Goal: Task Accomplishment & Management: Use online tool/utility

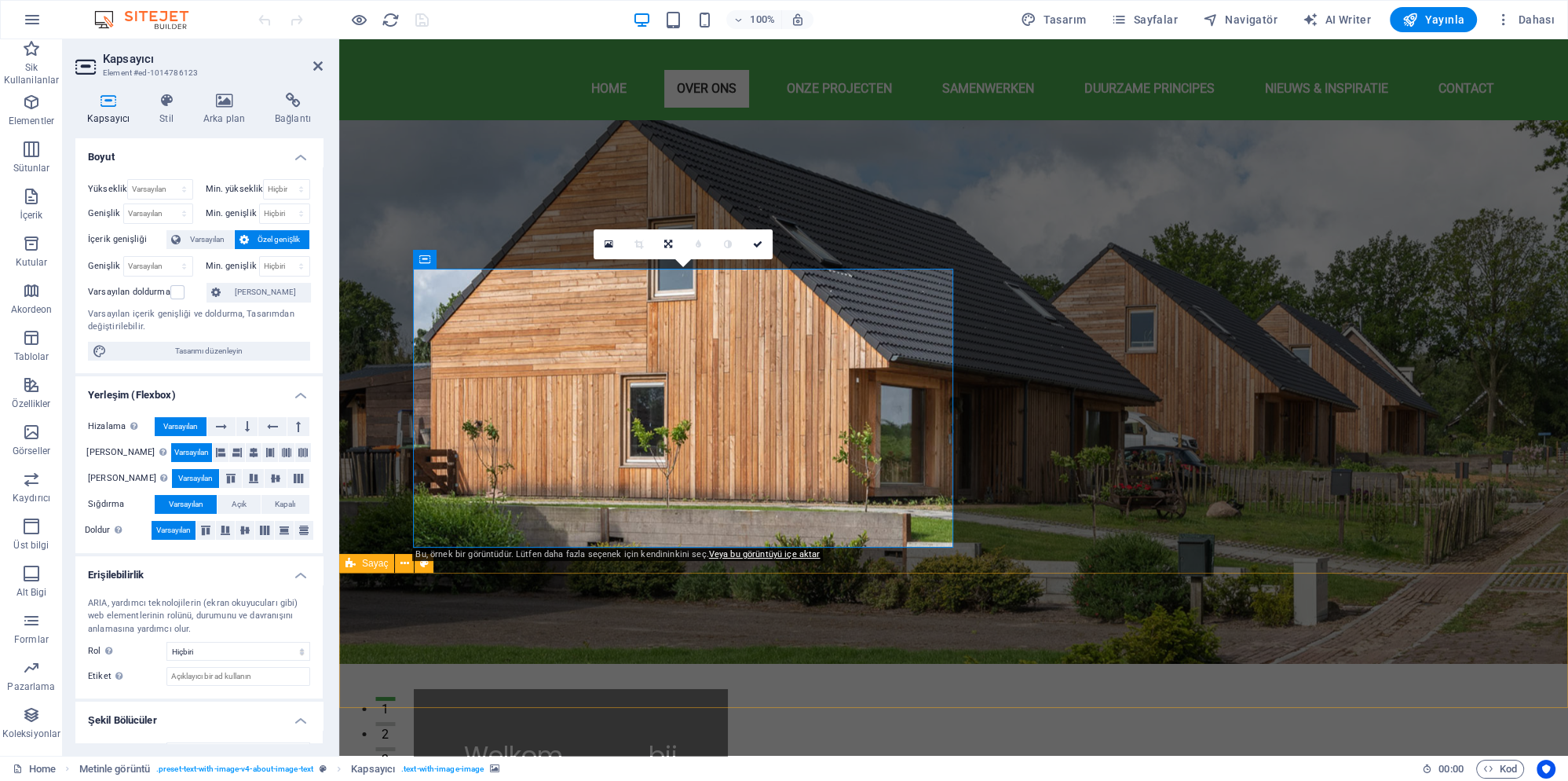
scroll to position [340, 0]
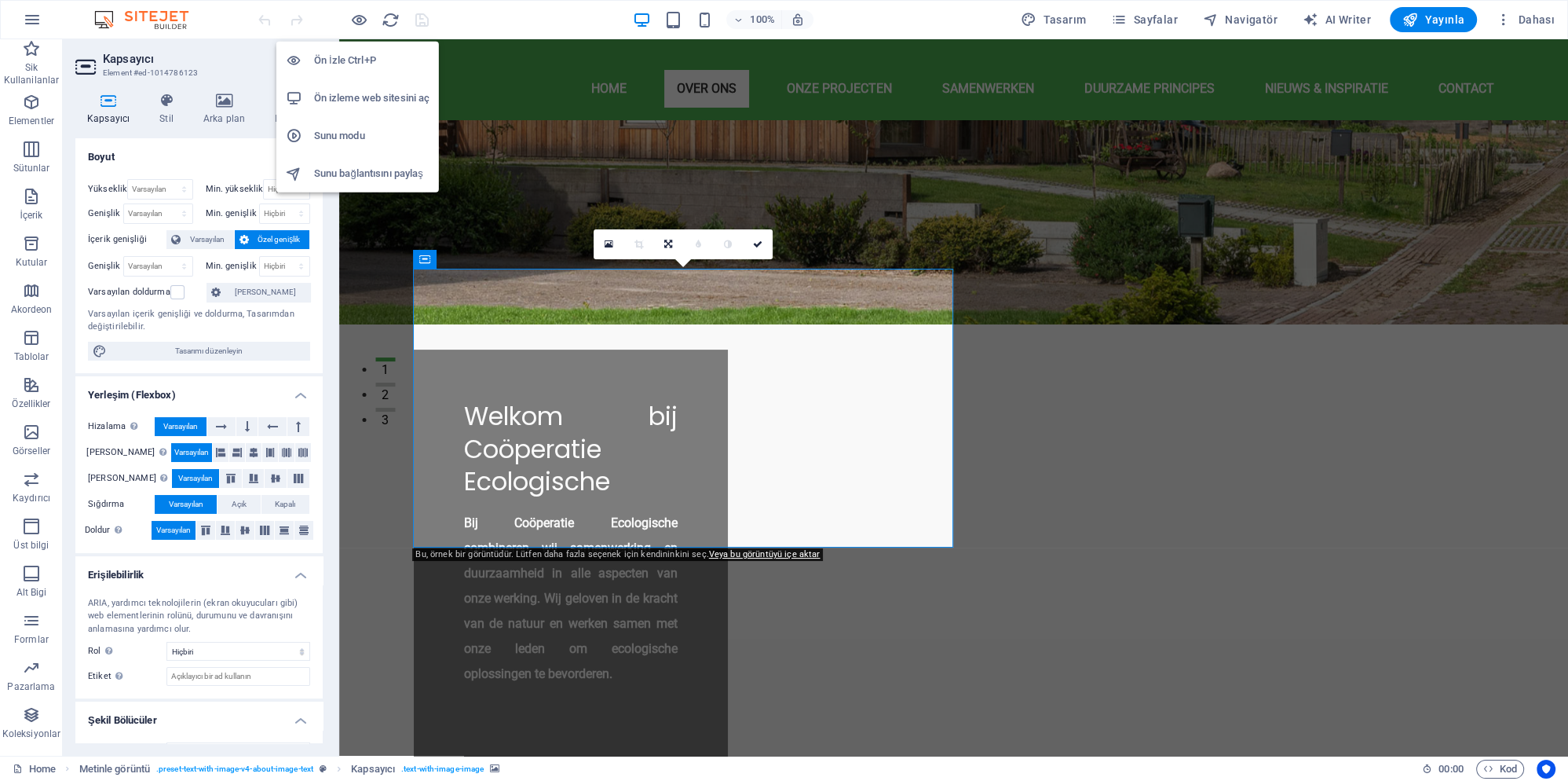
click at [372, 94] on h6 "Ön izleme web sitesini aç" at bounding box center [371, 98] width 115 height 18
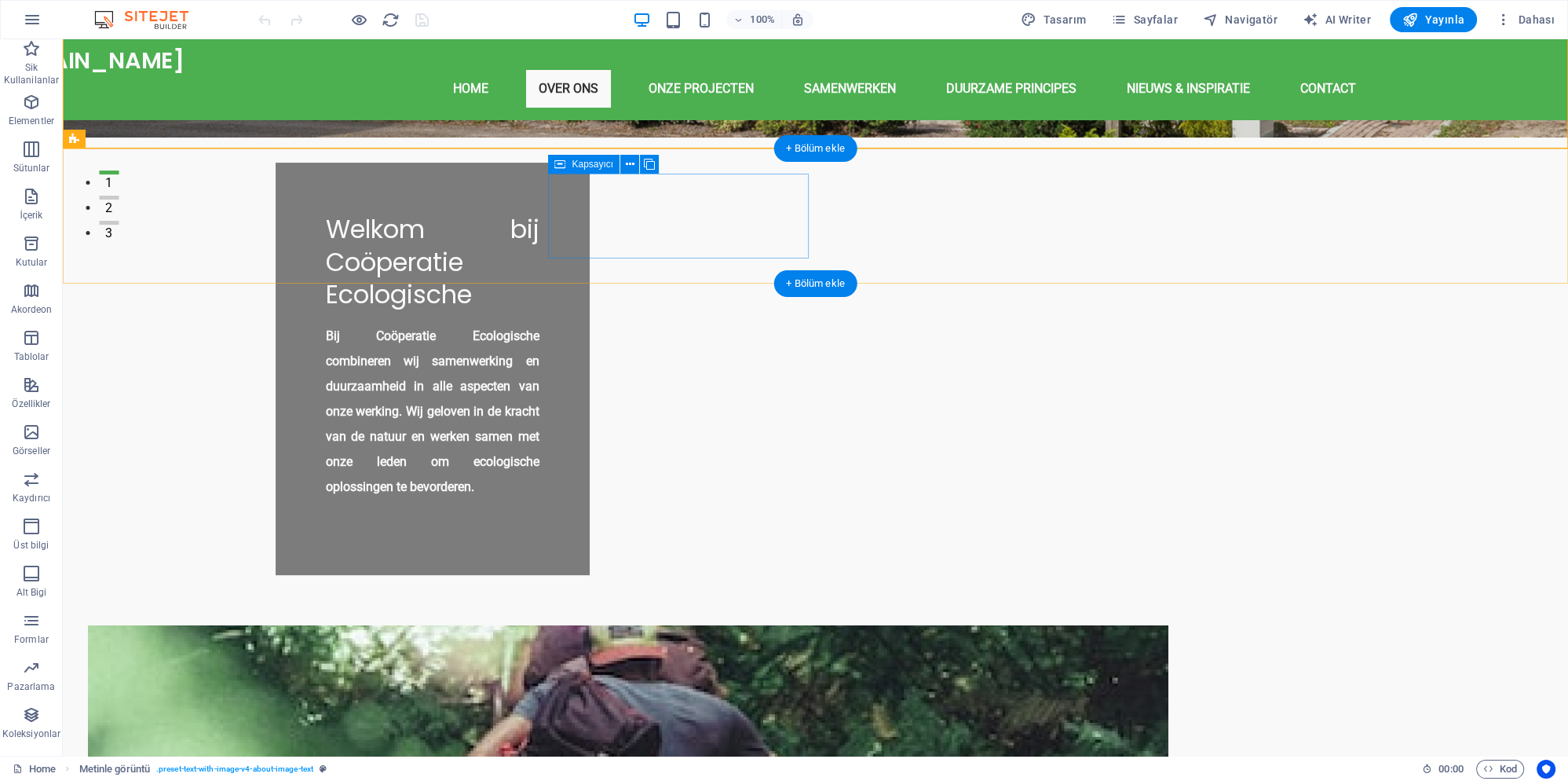
scroll to position [763, 0]
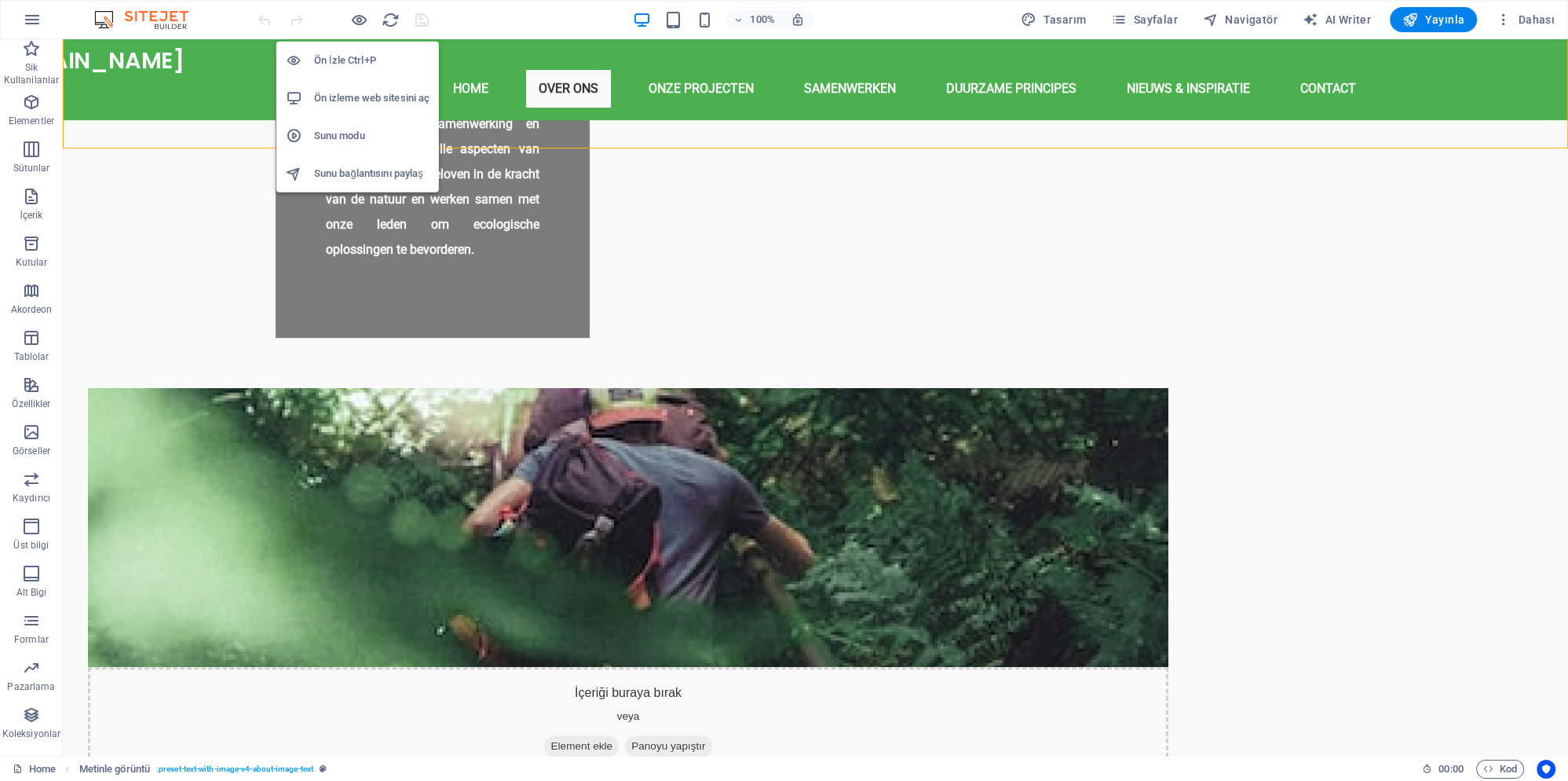
click at [359, 102] on h6 "Ön izleme web sitesini aç" at bounding box center [371, 98] width 115 height 18
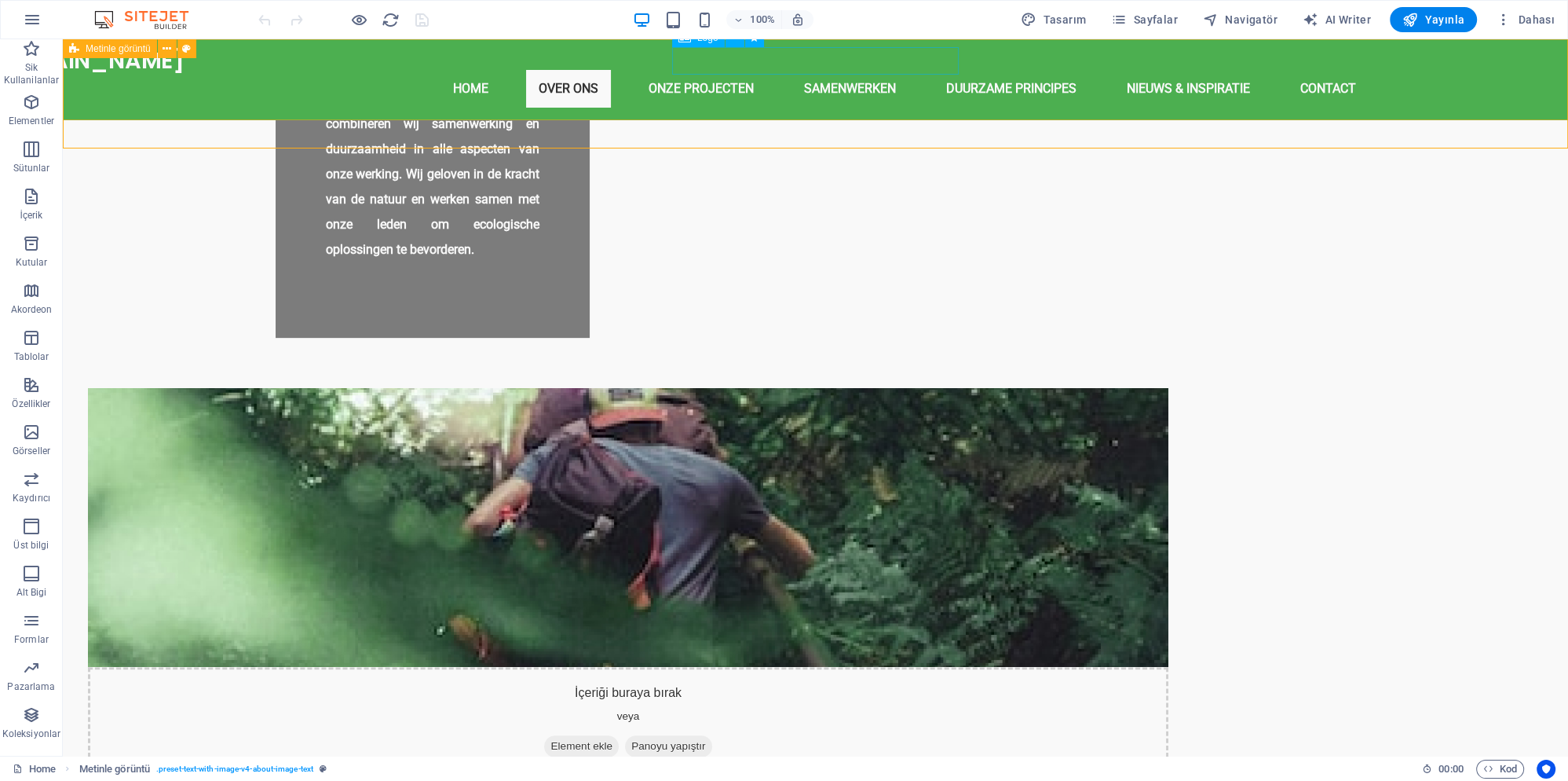
click at [752, 61] on div "[DOMAIN_NAME]" at bounding box center [816, 61] width 1659 height 28
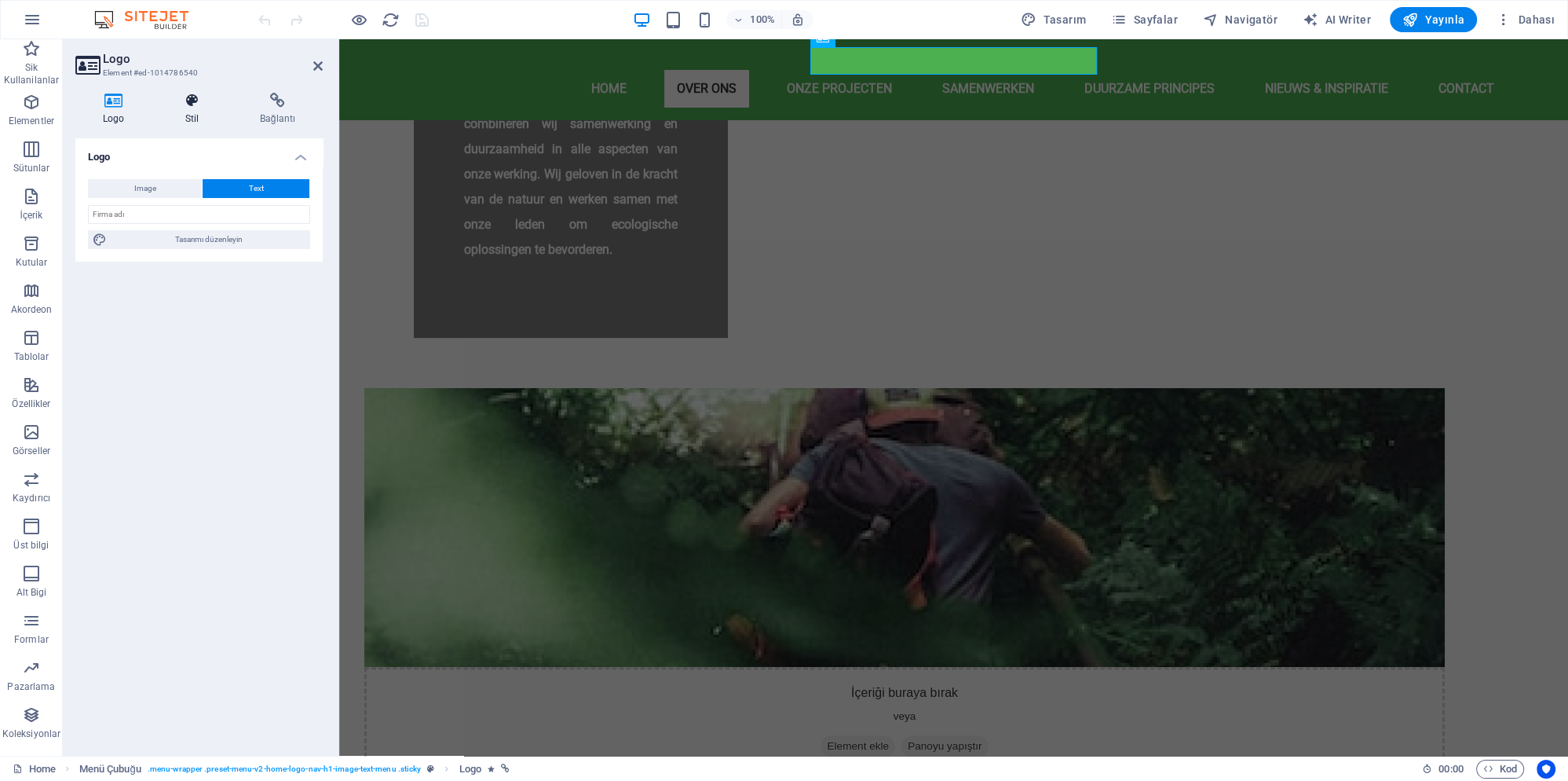
click at [229, 237] on span "Tasarımı düzenleyin" at bounding box center [208, 240] width 194 height 18
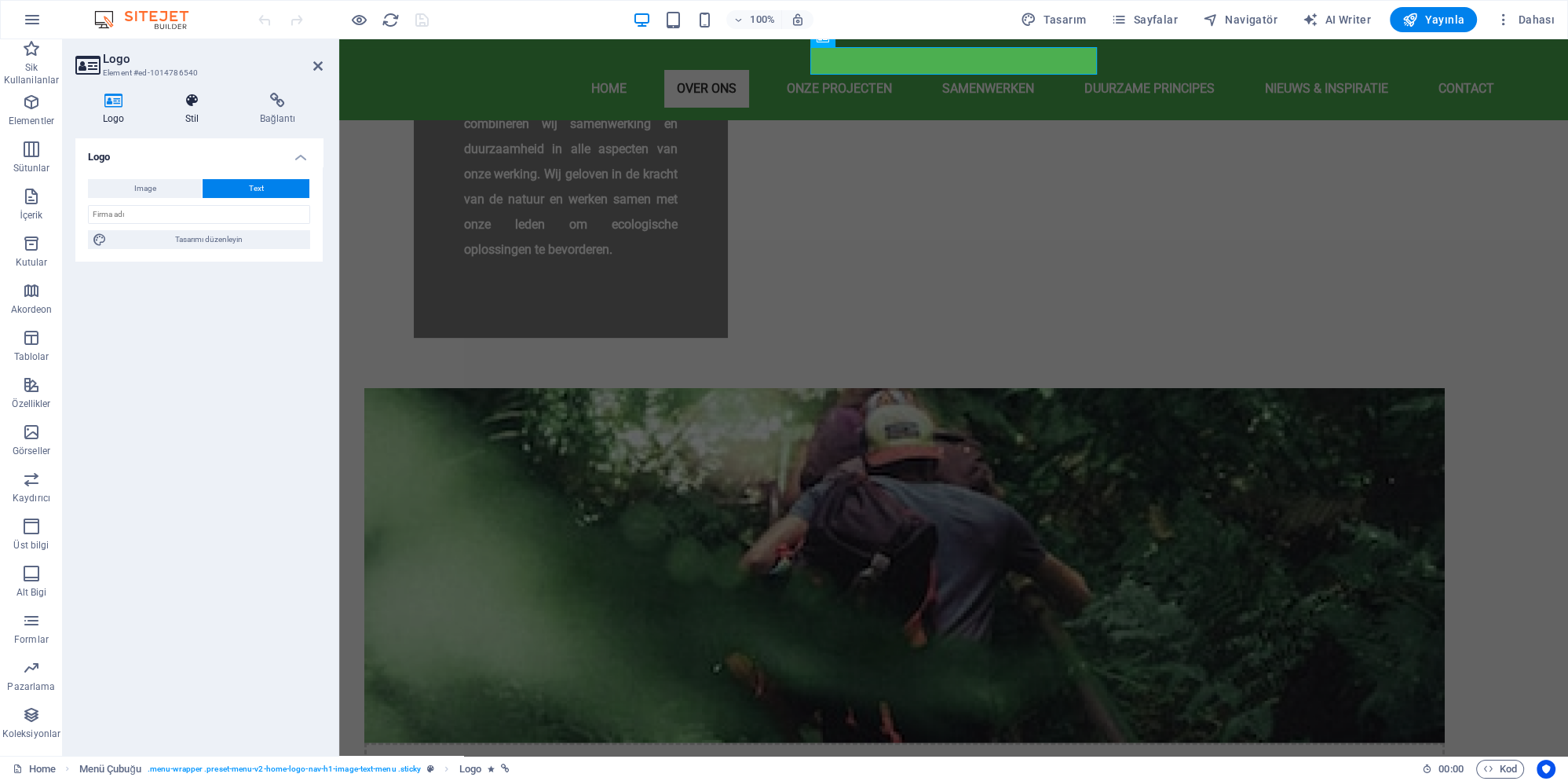
select select "rem"
select select "600"
select select "px"
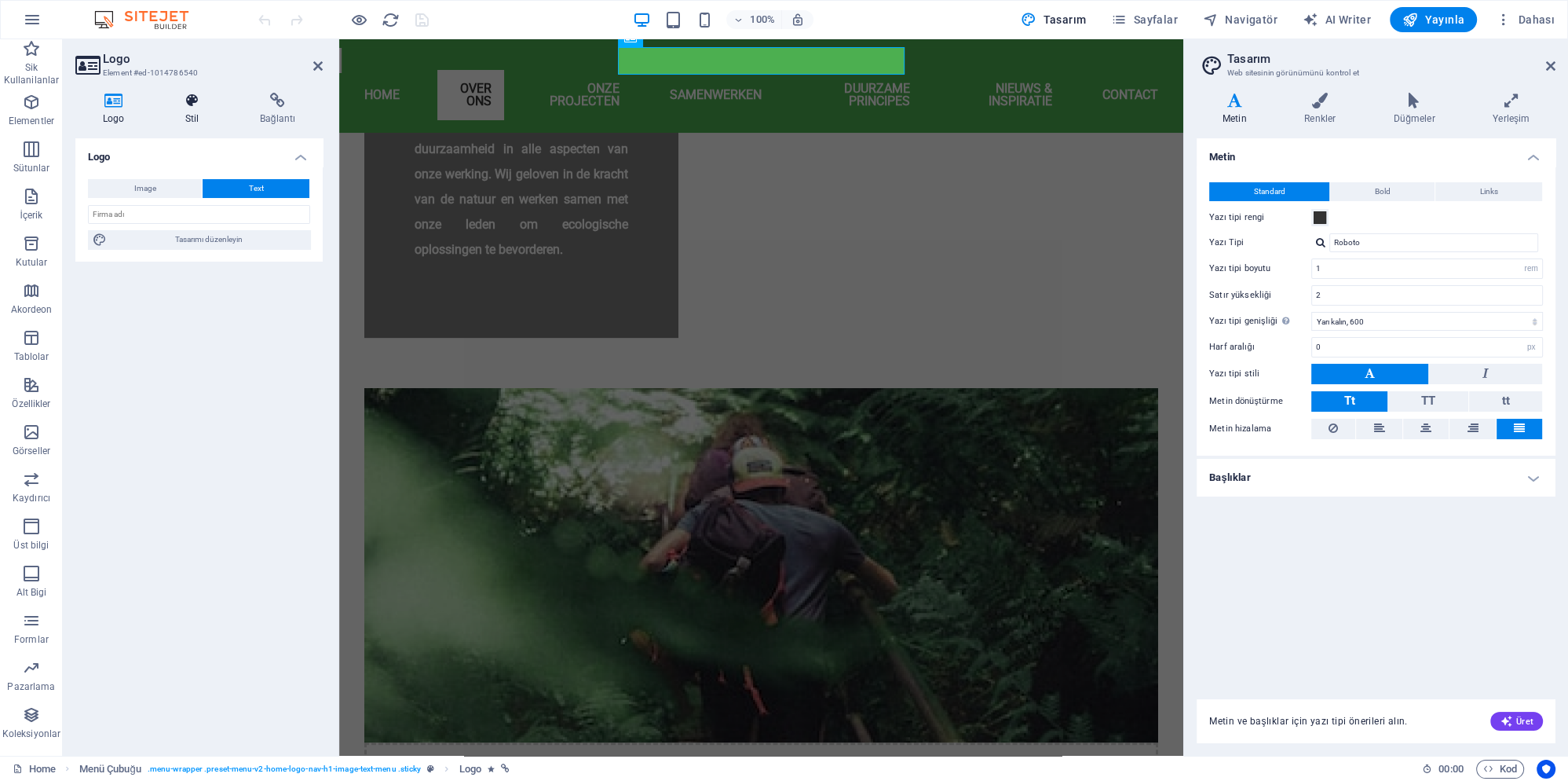
click at [197, 113] on h4 "Stil" at bounding box center [195, 108] width 75 height 33
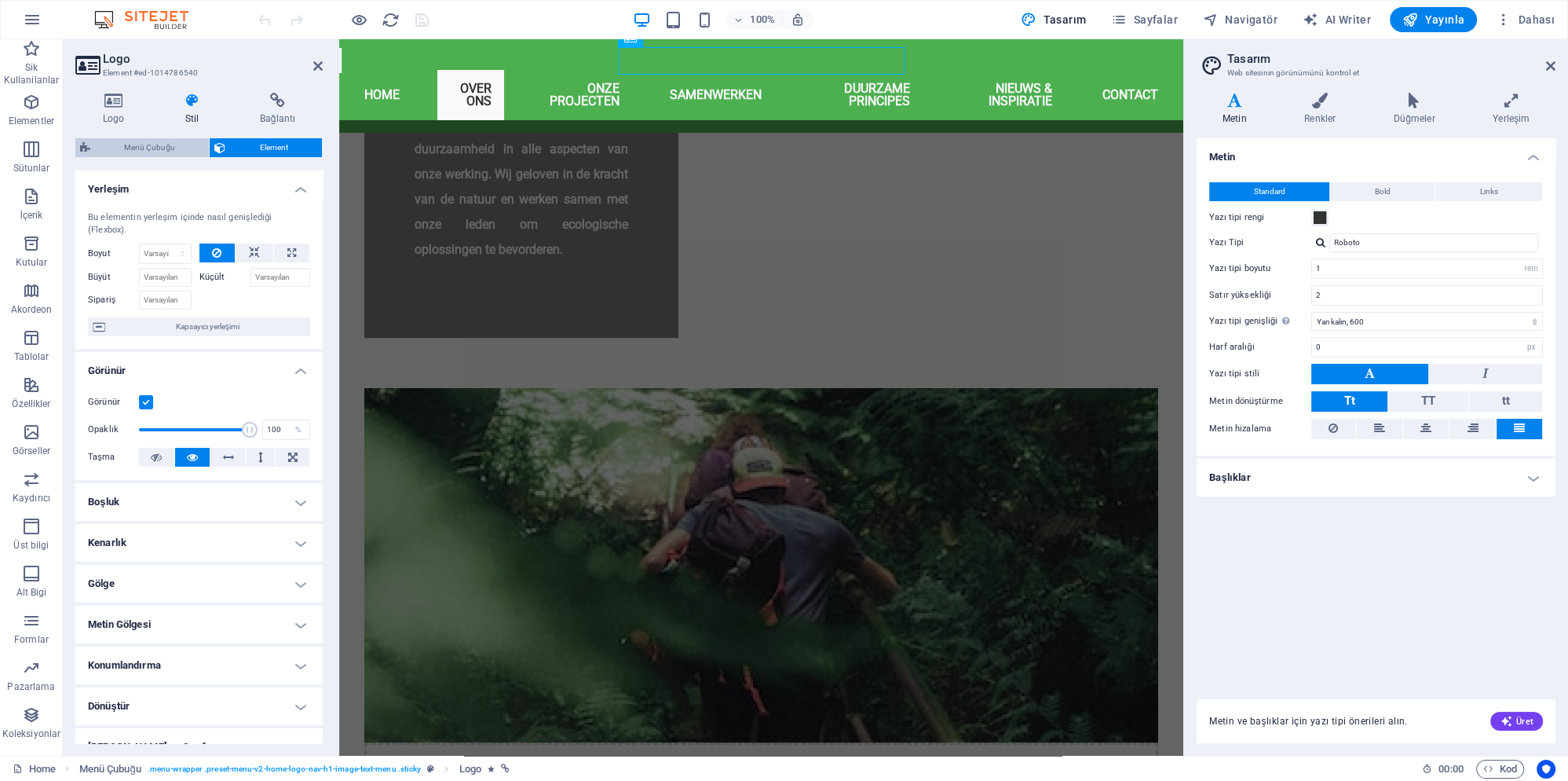
click at [172, 146] on span "Menü Çubuğu" at bounding box center [150, 147] width 109 height 18
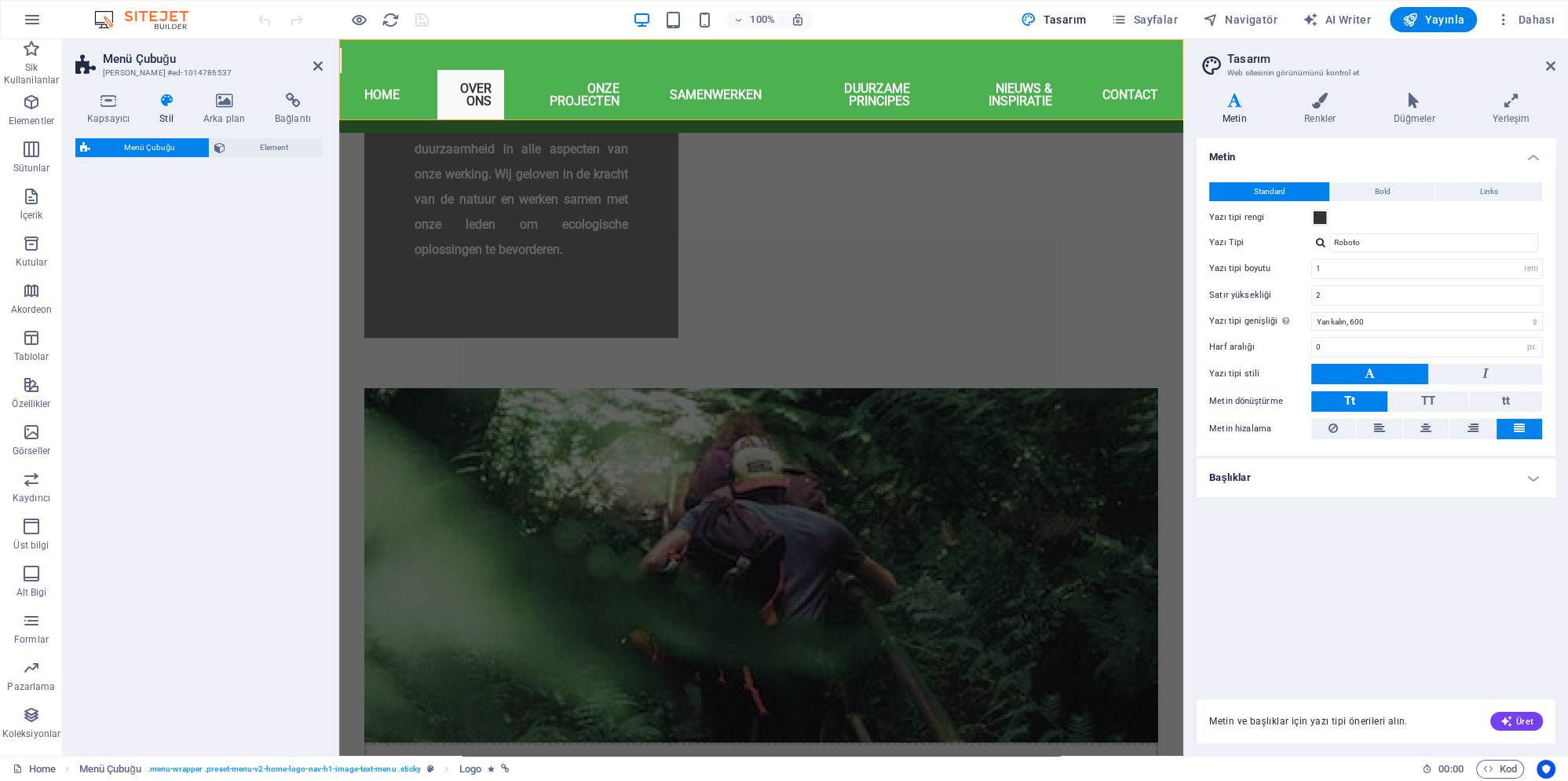
select select "rem"
select select "preset-menu-v2-home-logo-nav-h1-image-text-menu"
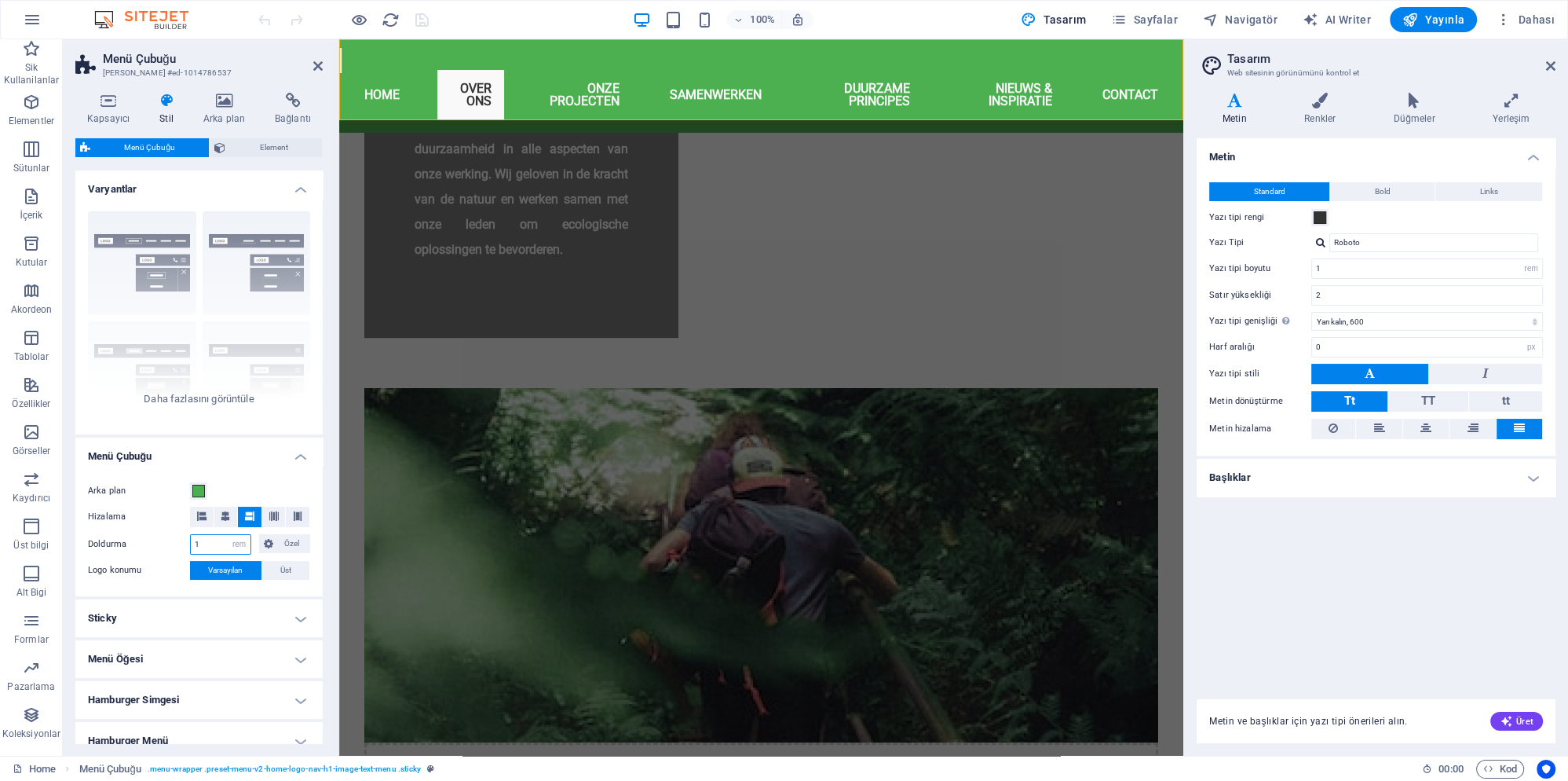
click at [208, 546] on input "1" at bounding box center [220, 544] width 60 height 18
type input "2"
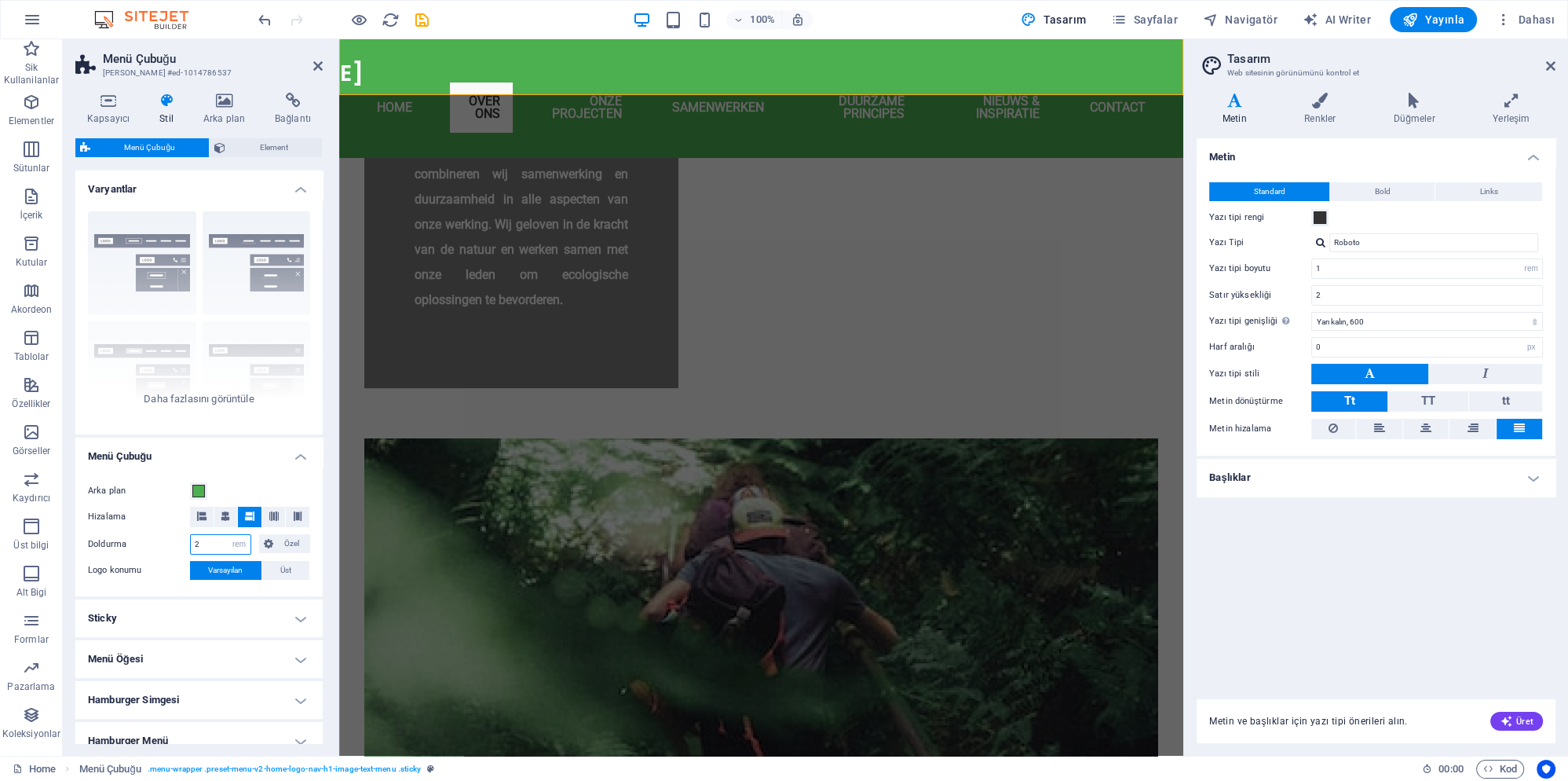
scroll to position [789, 0]
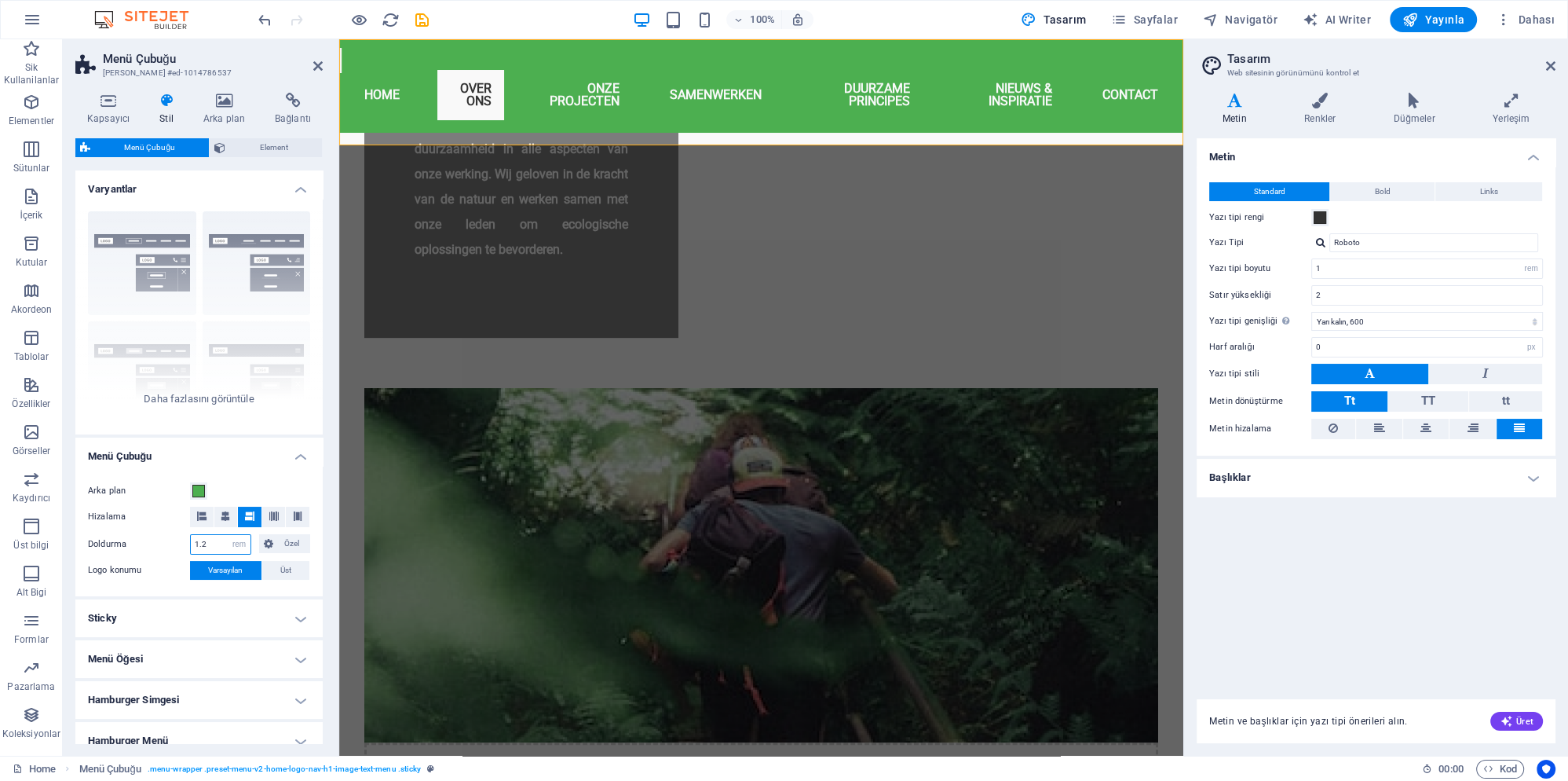
type input "1"
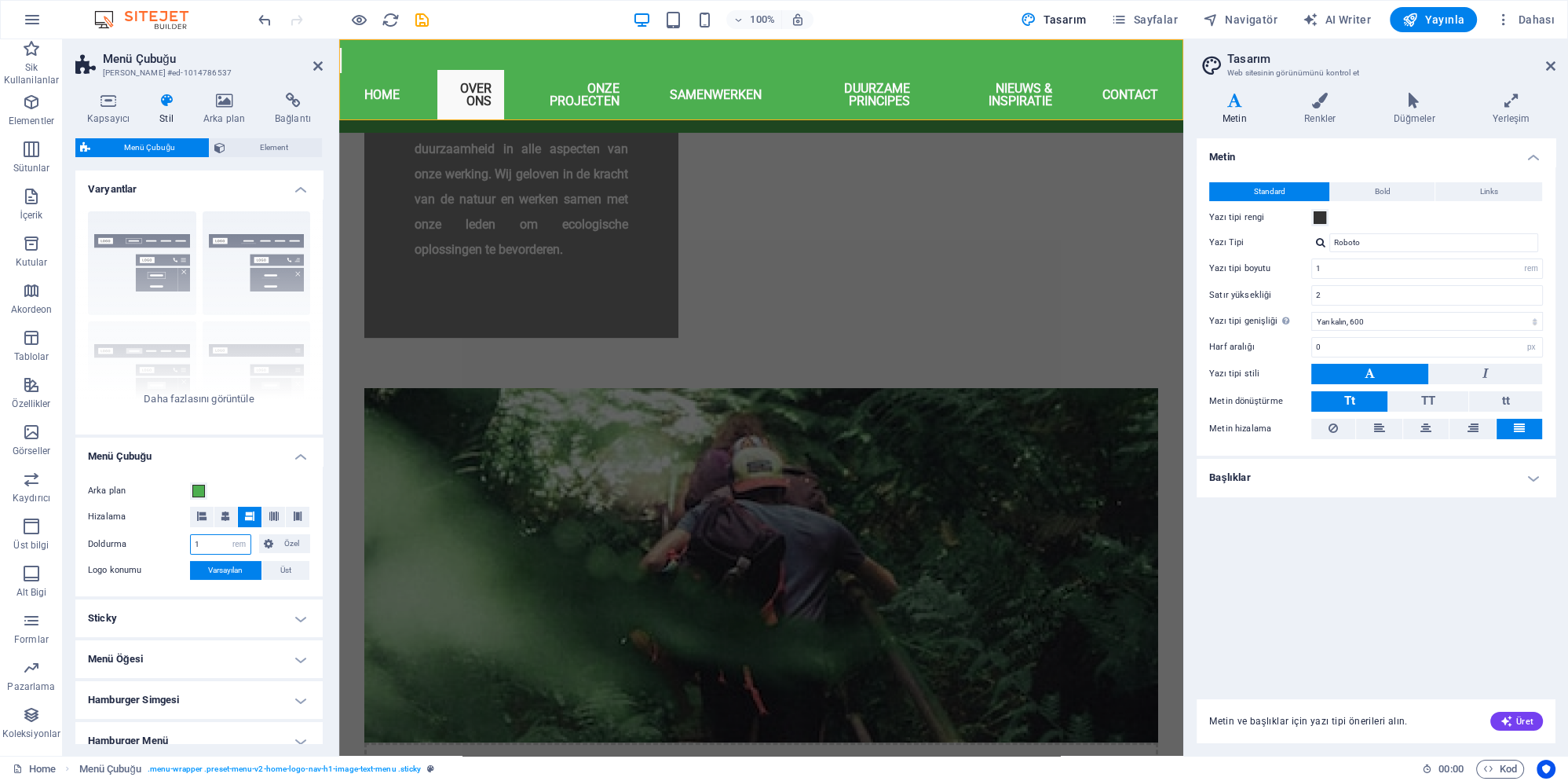
scroll to position [763, 0]
type input "1"
type input "0"
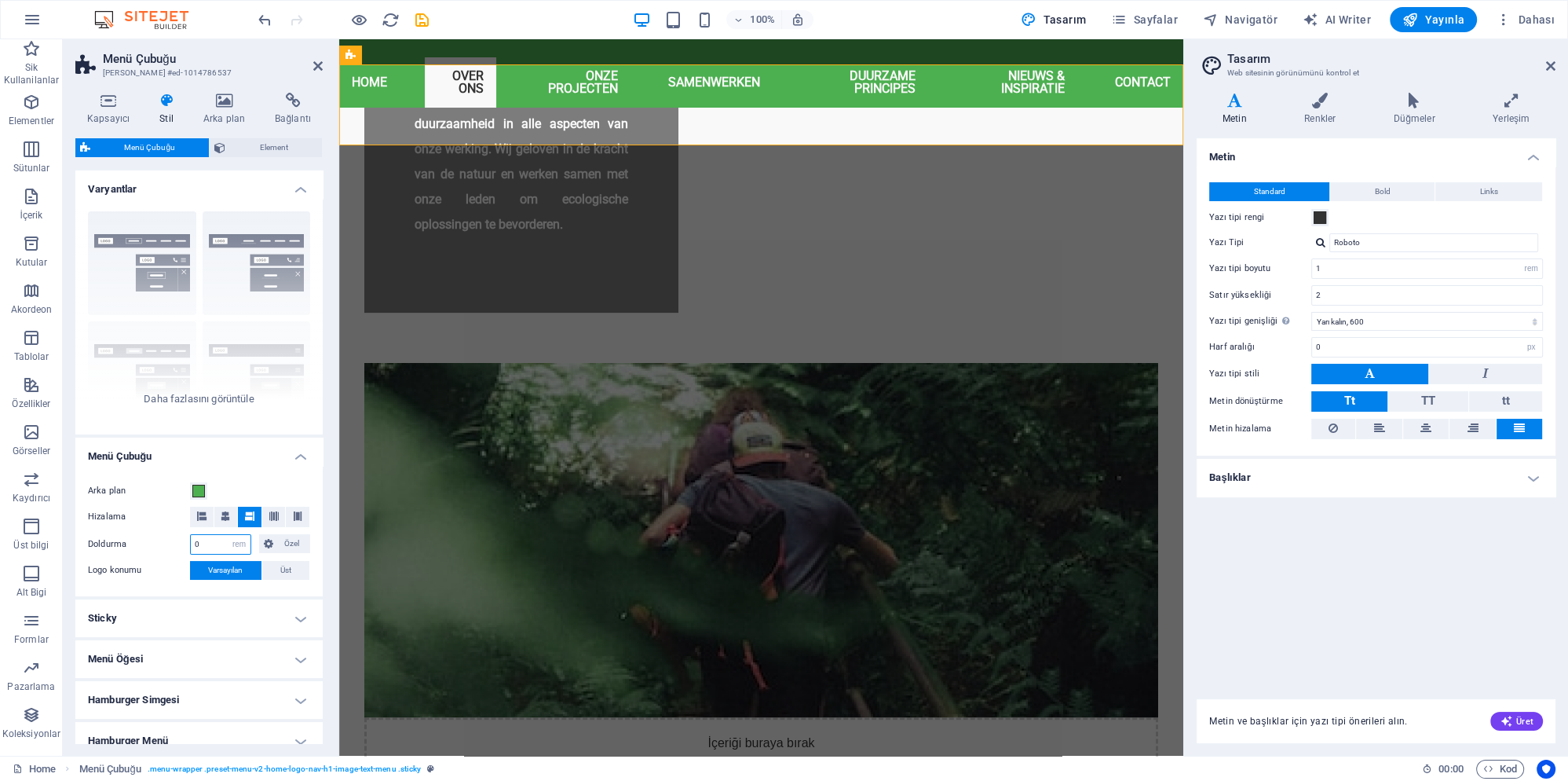
scroll to position [738, 0]
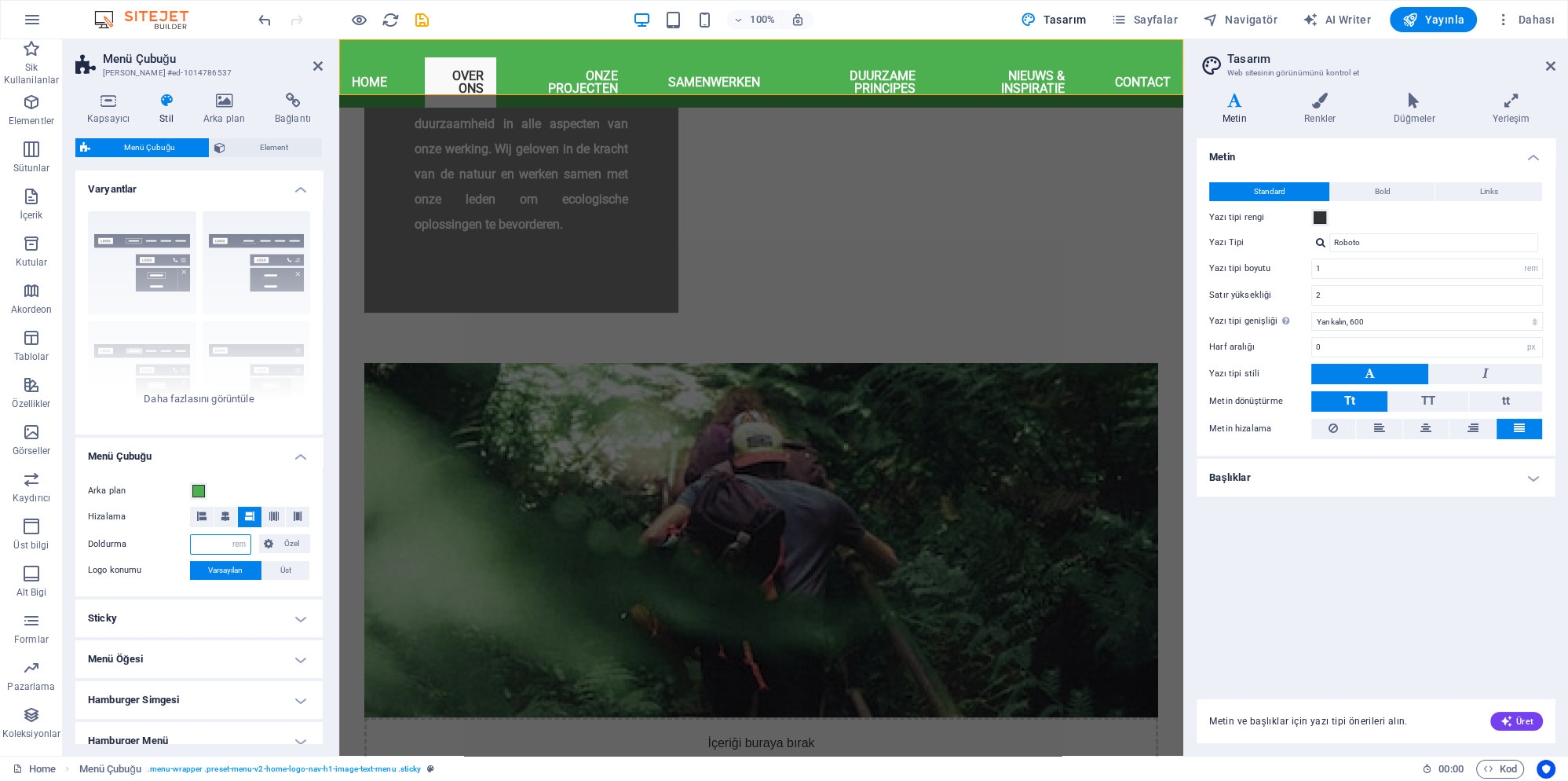
type input "1"
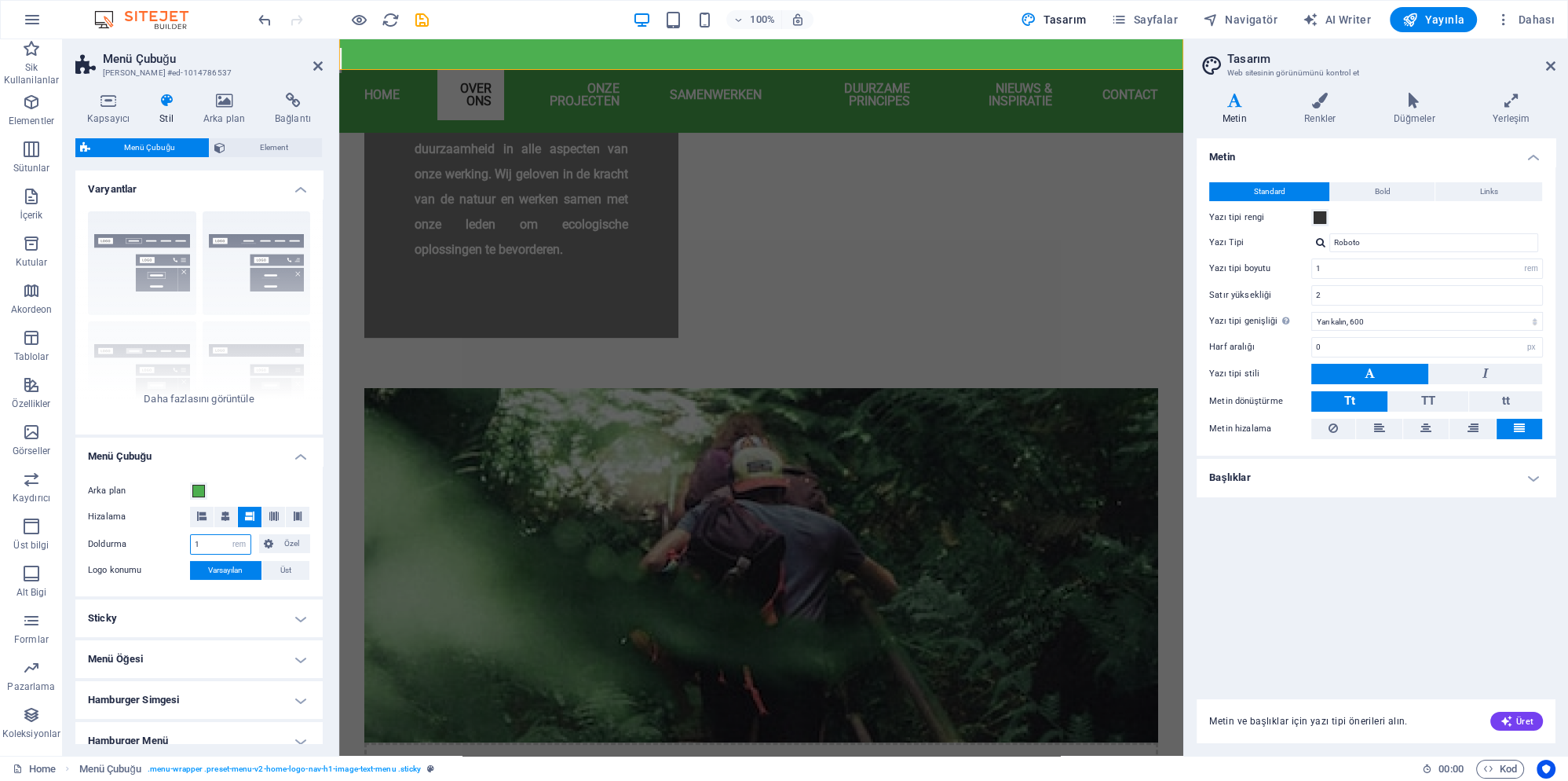
scroll to position [763, 0]
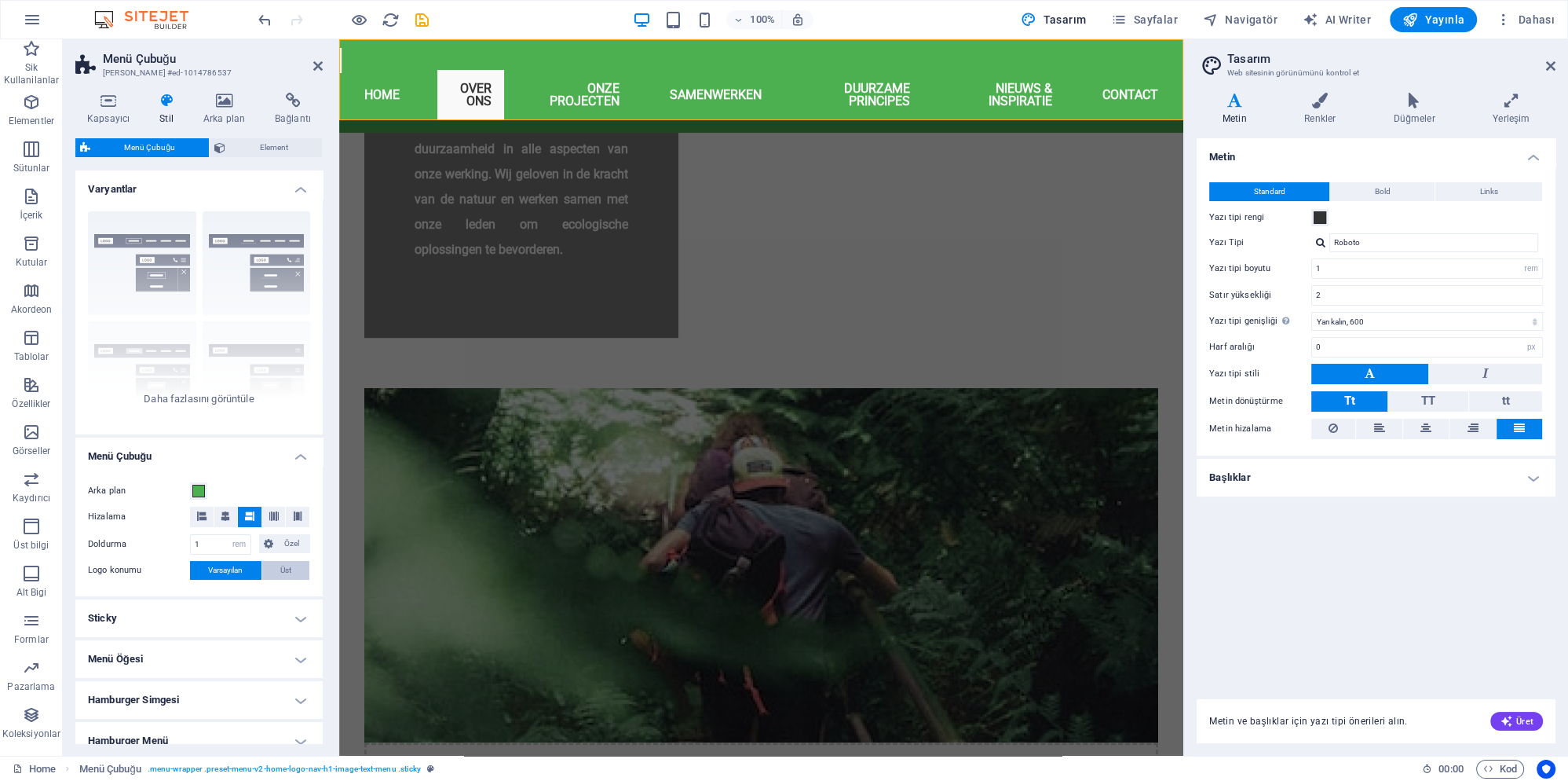
click at [284, 570] on span "Üst" at bounding box center [286, 570] width 11 height 18
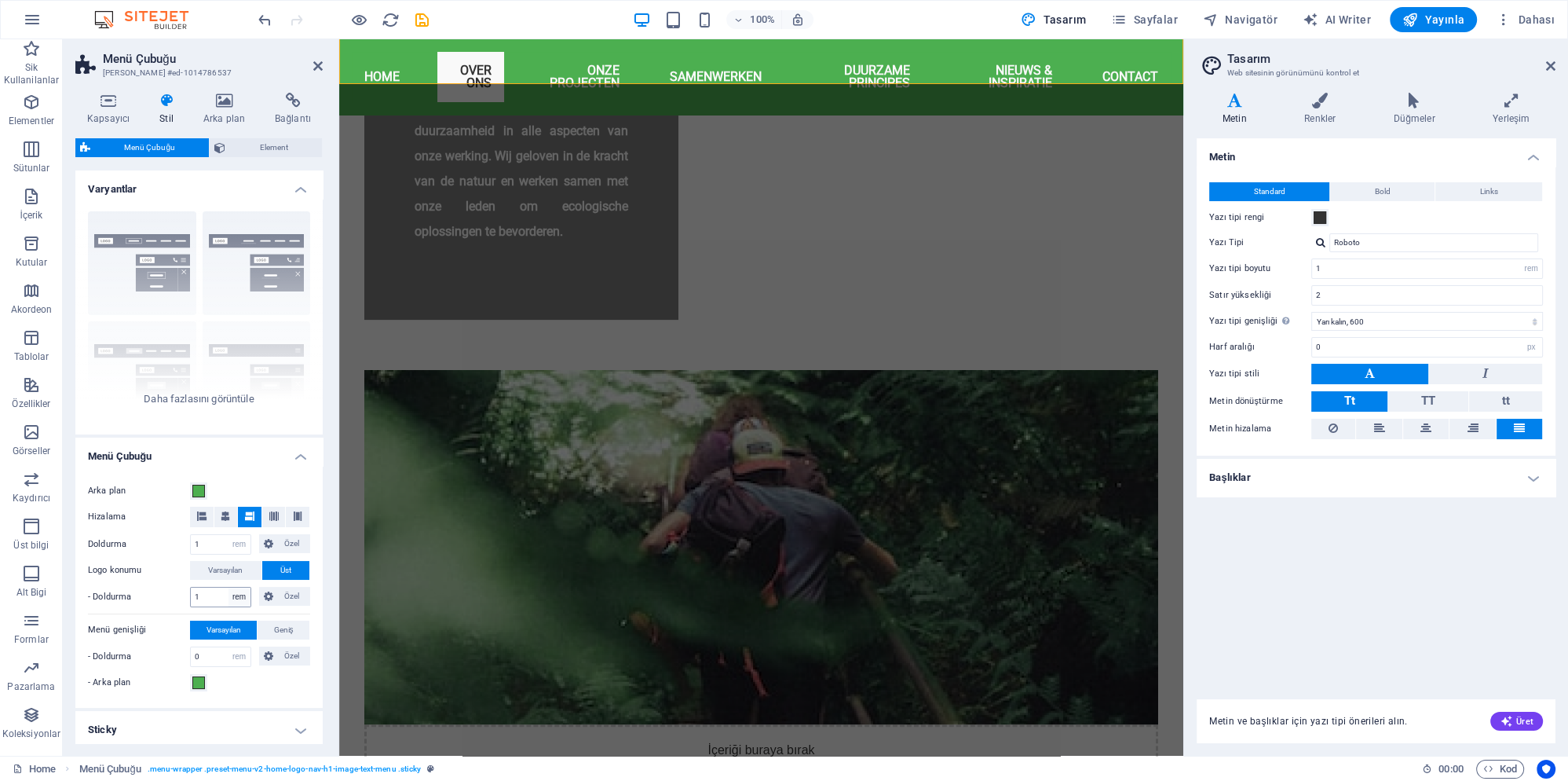
scroll to position [746, 0]
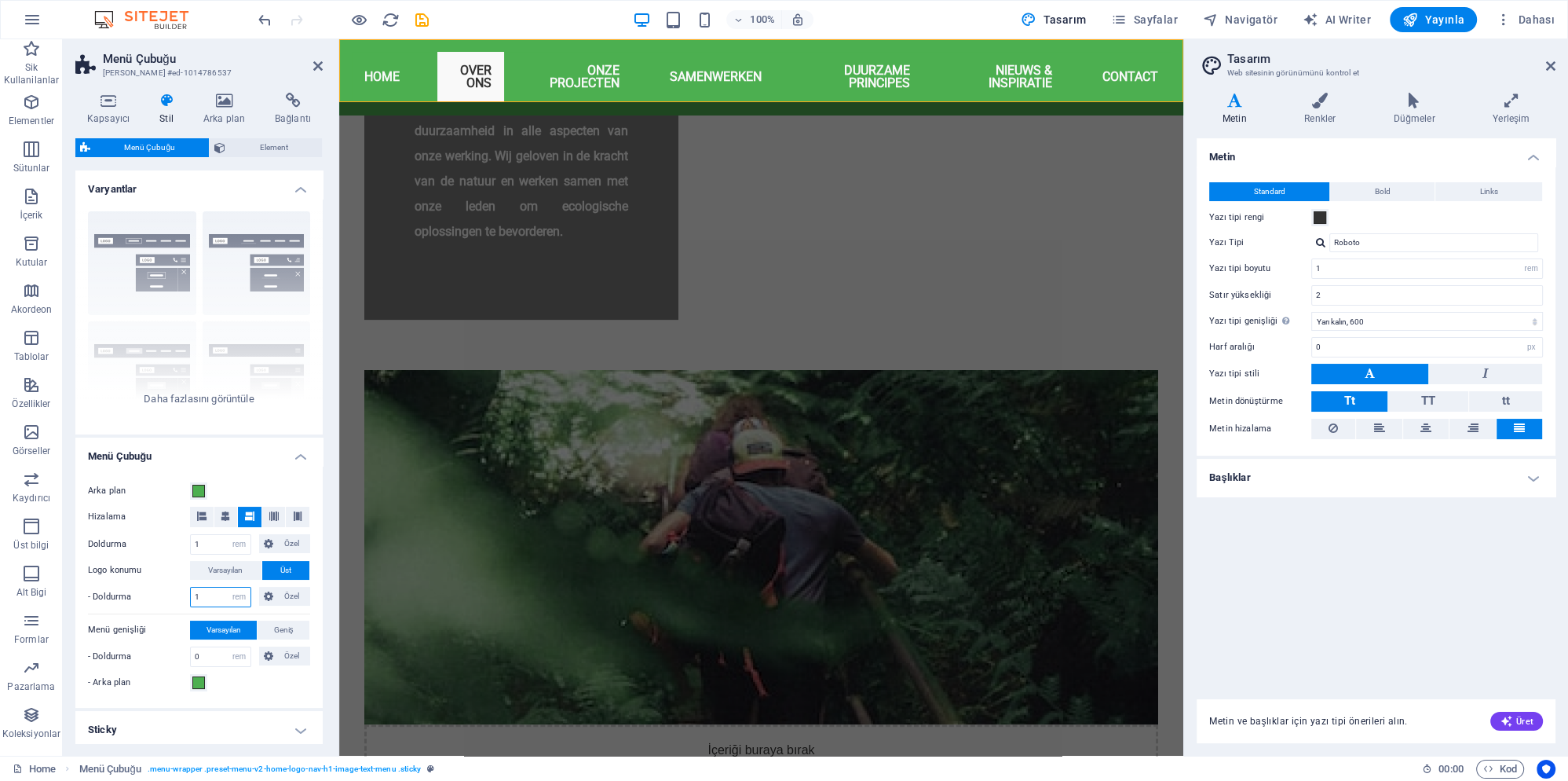
click at [225, 595] on input "1" at bounding box center [220, 597] width 60 height 18
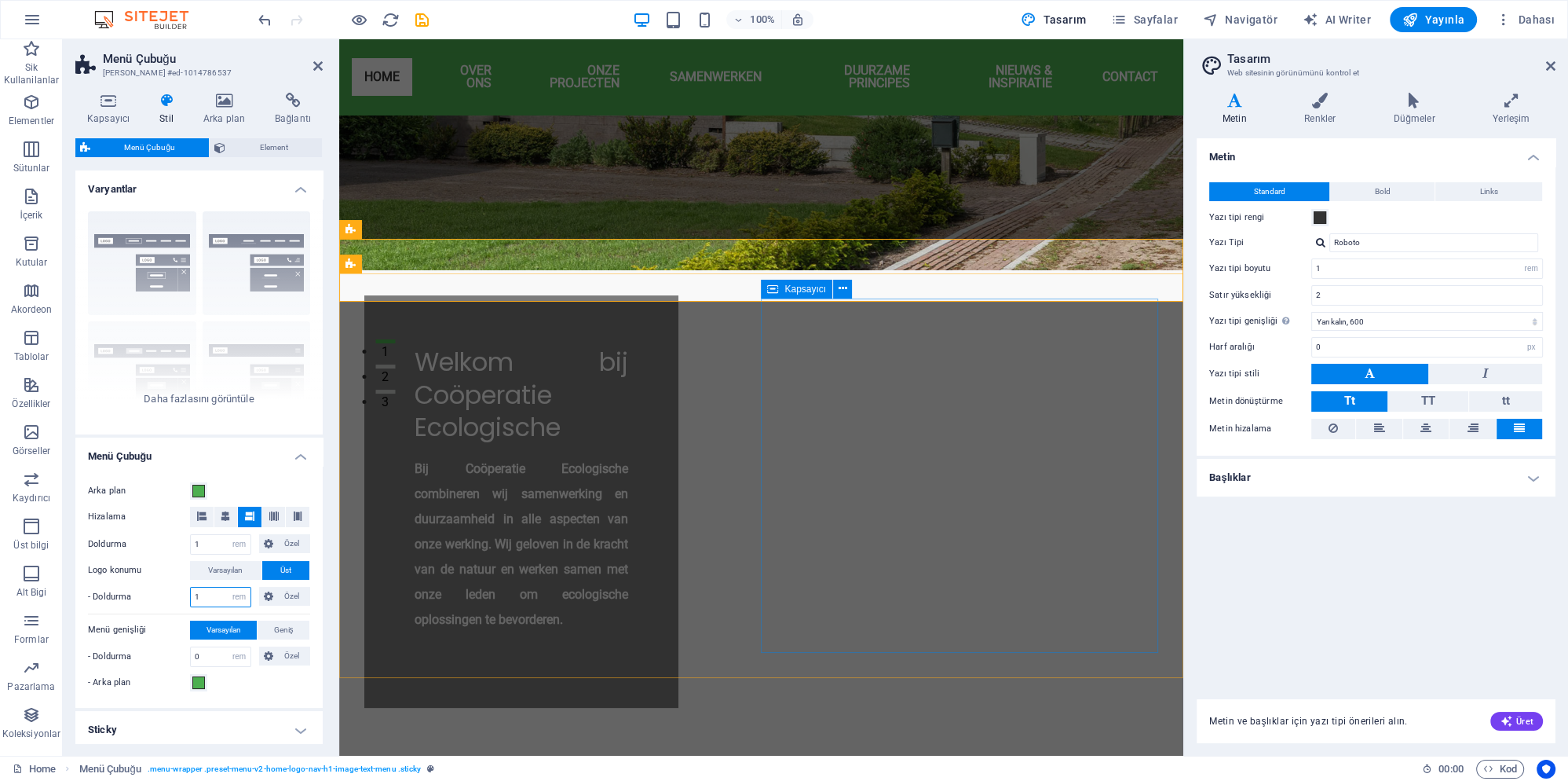
scroll to position [236, 0]
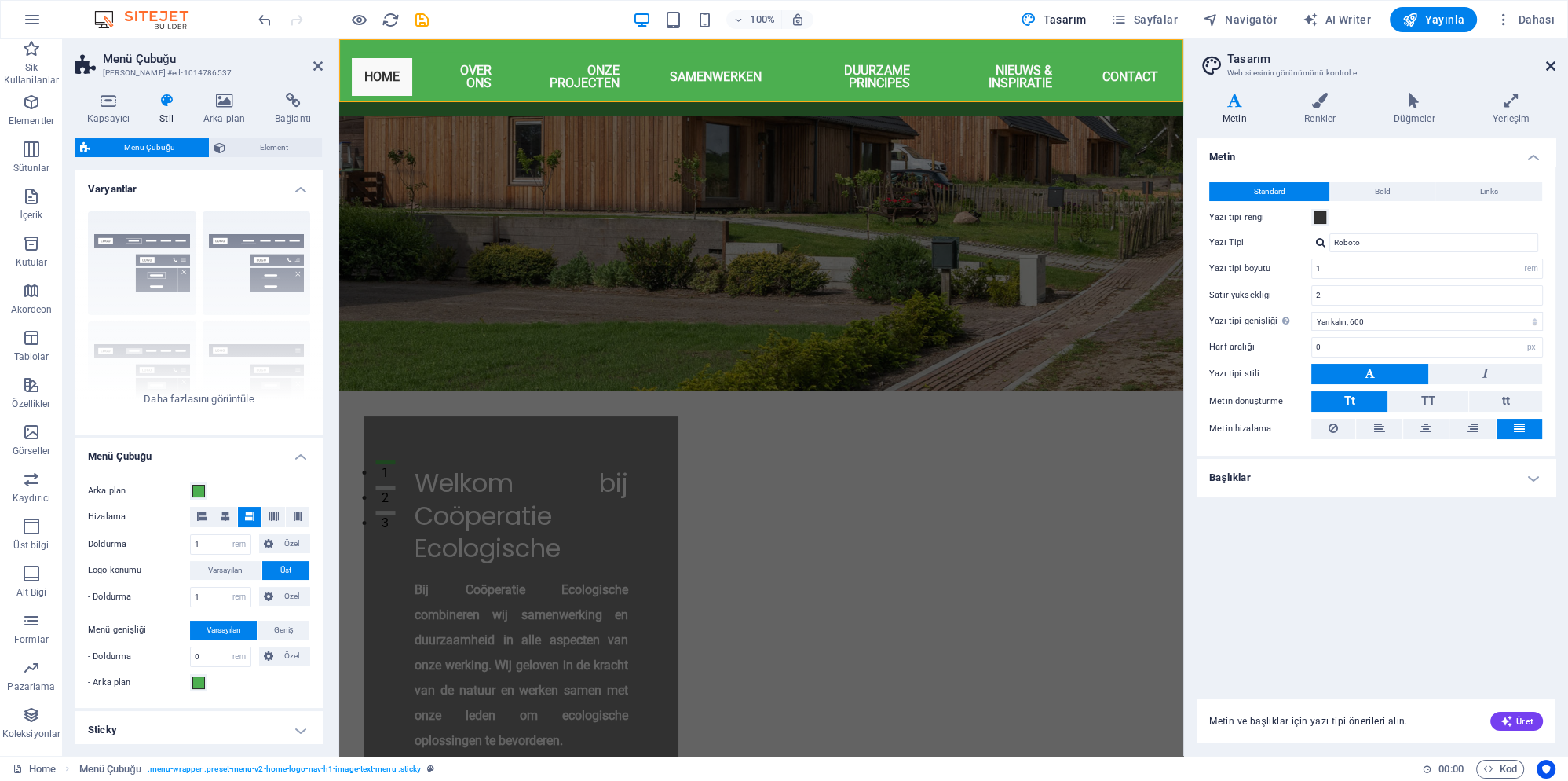
click at [1551, 61] on icon at bounding box center [1550, 66] width 9 height 13
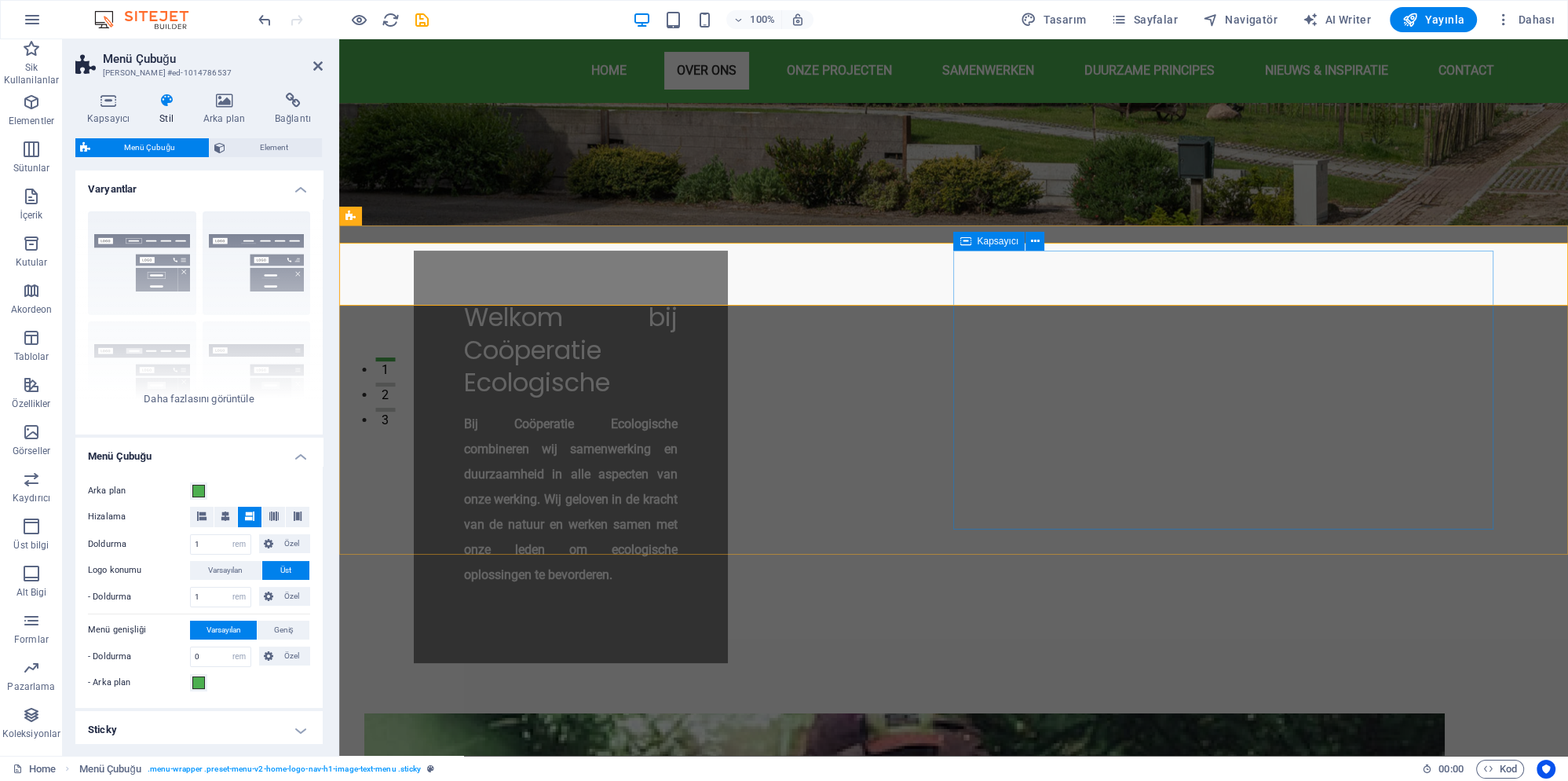
scroll to position [0, 0]
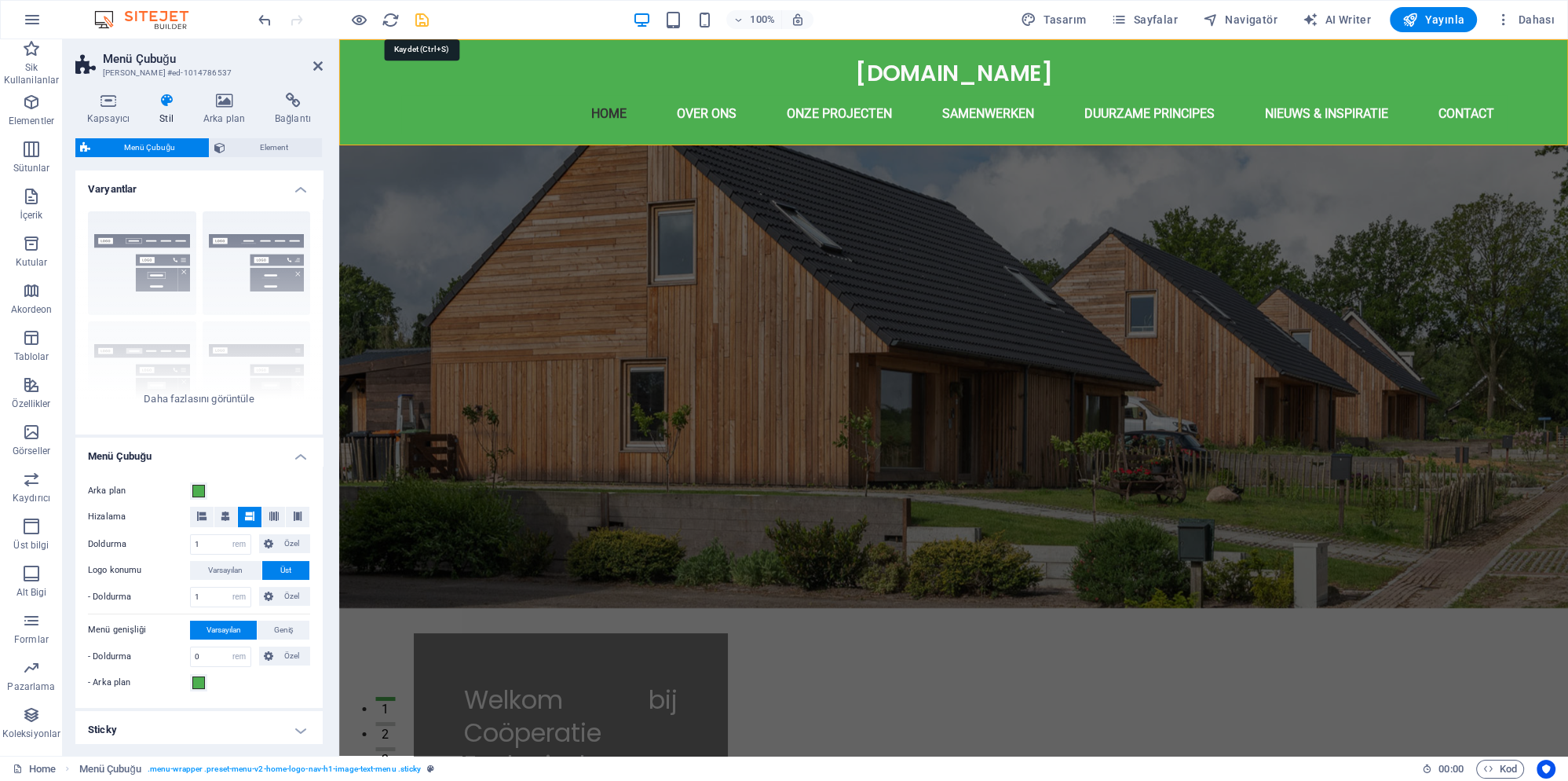
drag, startPoint x: 425, startPoint y: 24, endPoint x: 350, endPoint y: 3, distance: 77.9
click at [425, 24] on icon "save" at bounding box center [422, 19] width 18 height 18
checkbox input "false"
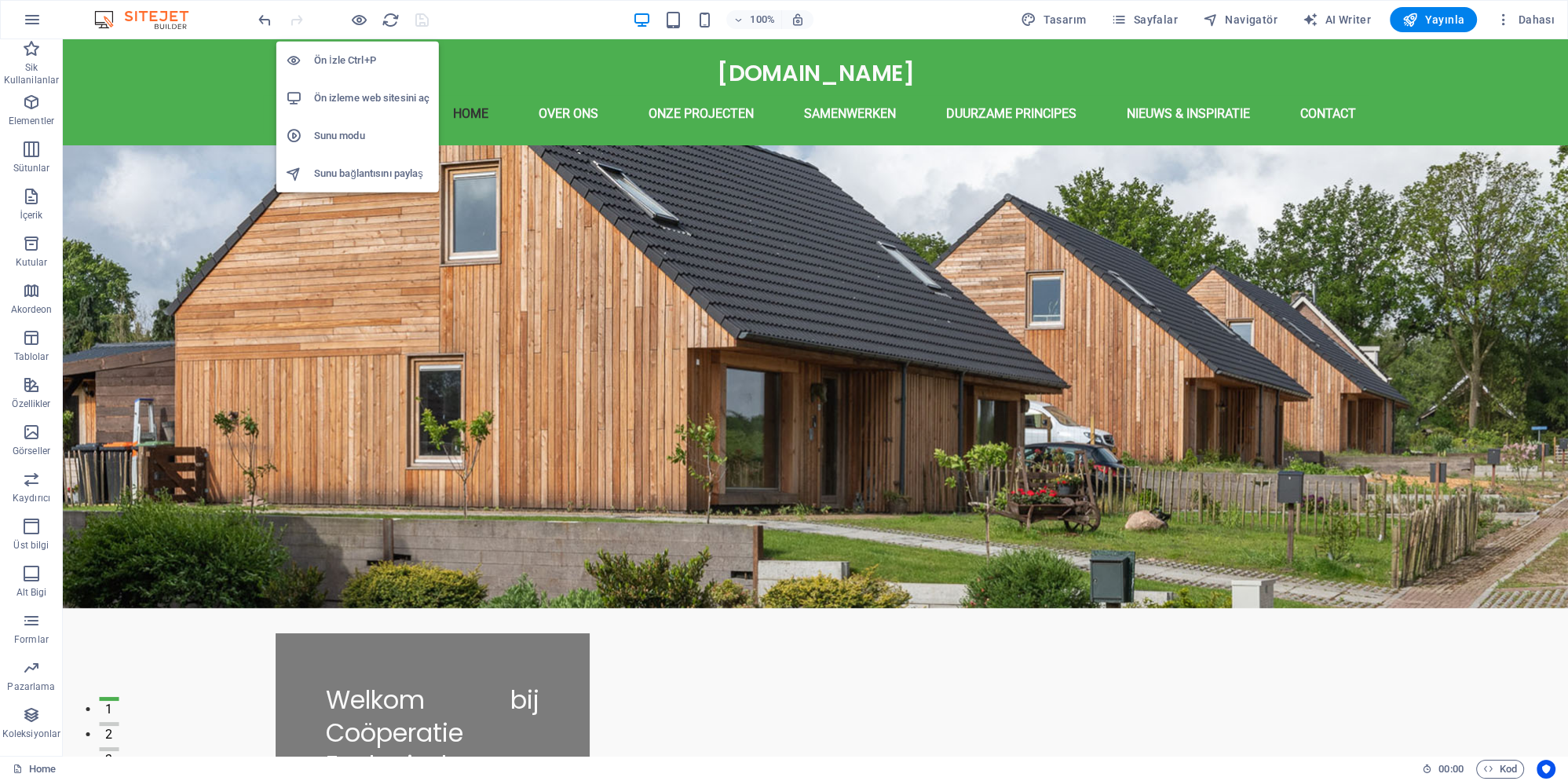
click at [346, 138] on h6 "Sunu modu" at bounding box center [371, 135] width 115 height 18
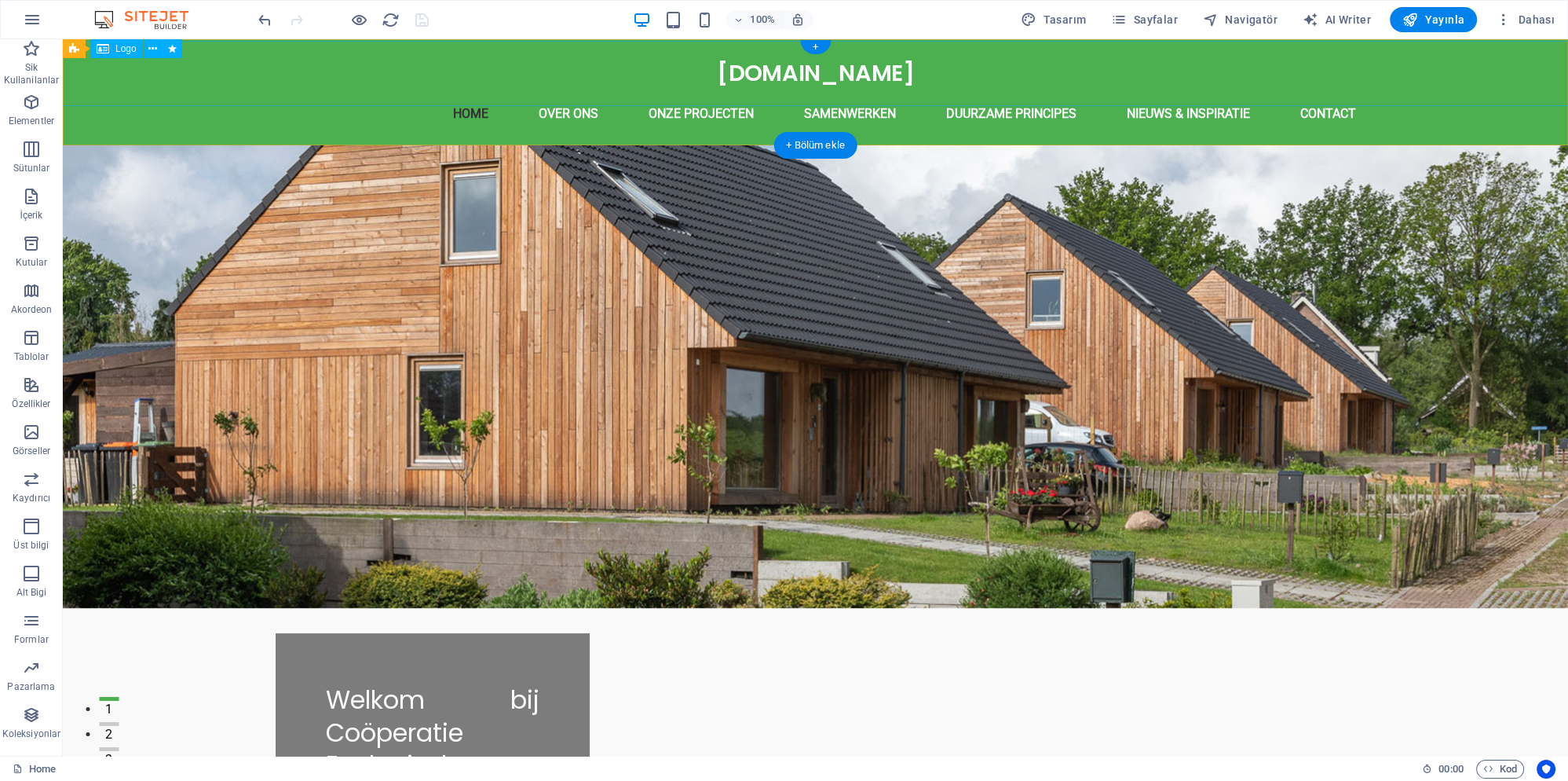
click at [692, 76] on div "[DOMAIN_NAME]" at bounding box center [816, 74] width 1659 height 66
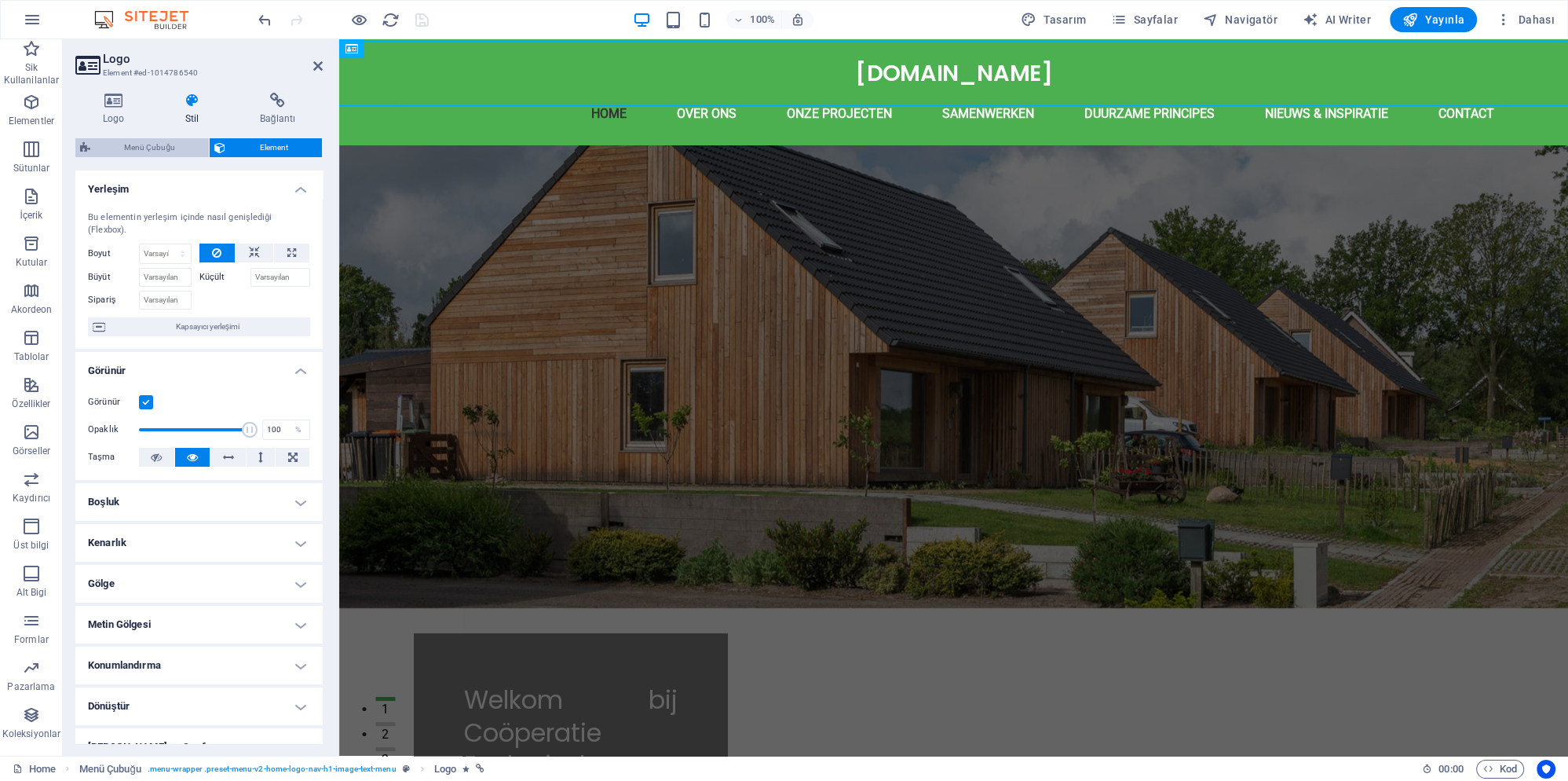
click at [157, 143] on span "Menü Çubuğu" at bounding box center [150, 147] width 109 height 18
select select "rem"
select select "preset-menu-v2-home-logo-nav-h1-image-text-menu"
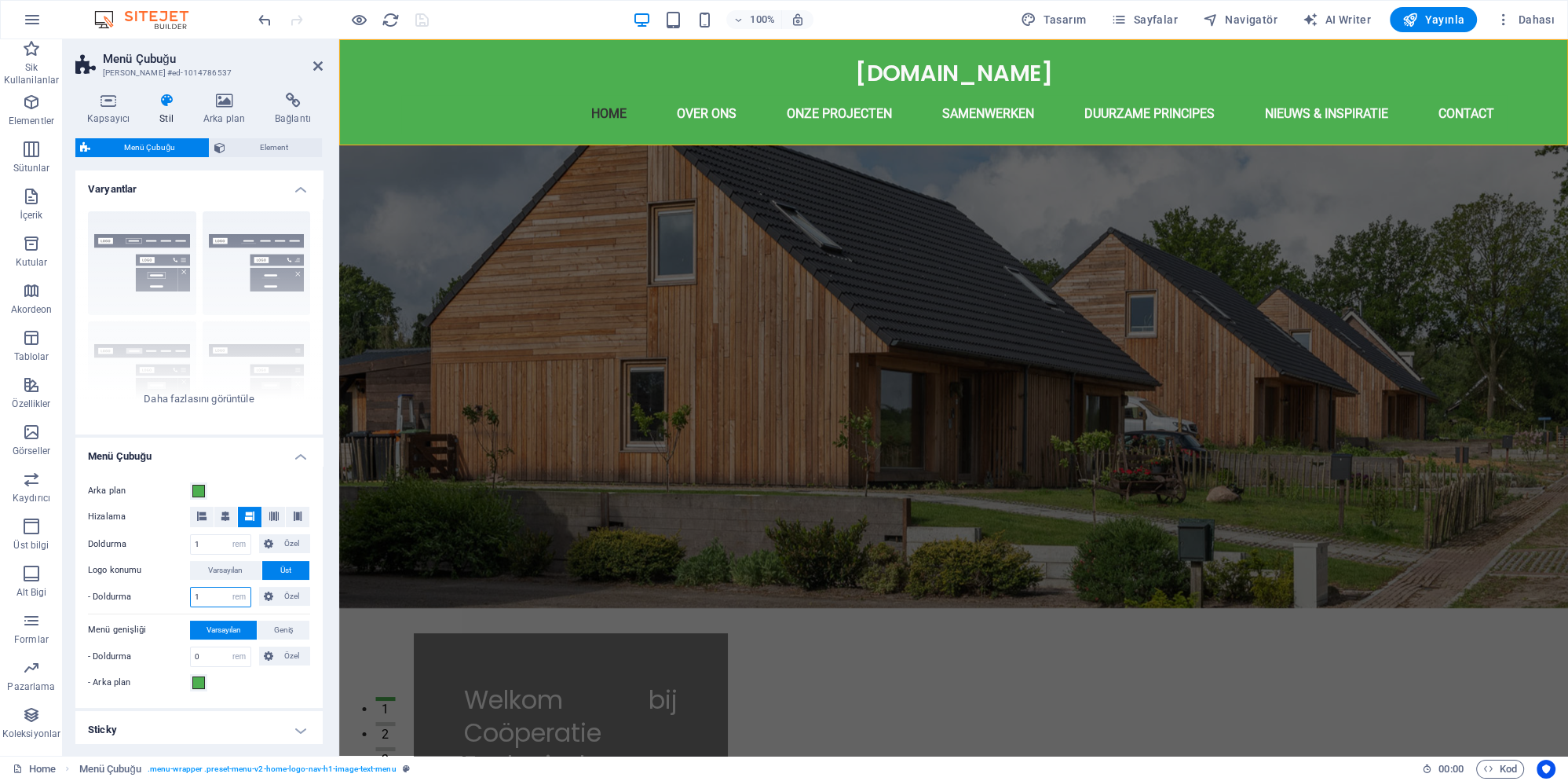
click at [208, 599] on input "1" at bounding box center [220, 597] width 60 height 18
drag, startPoint x: 201, startPoint y: 542, endPoint x: 118, endPoint y: 544, distance: 83.0
click at [191, 546] on input "1" at bounding box center [220, 544] width 60 height 18
type input "0"
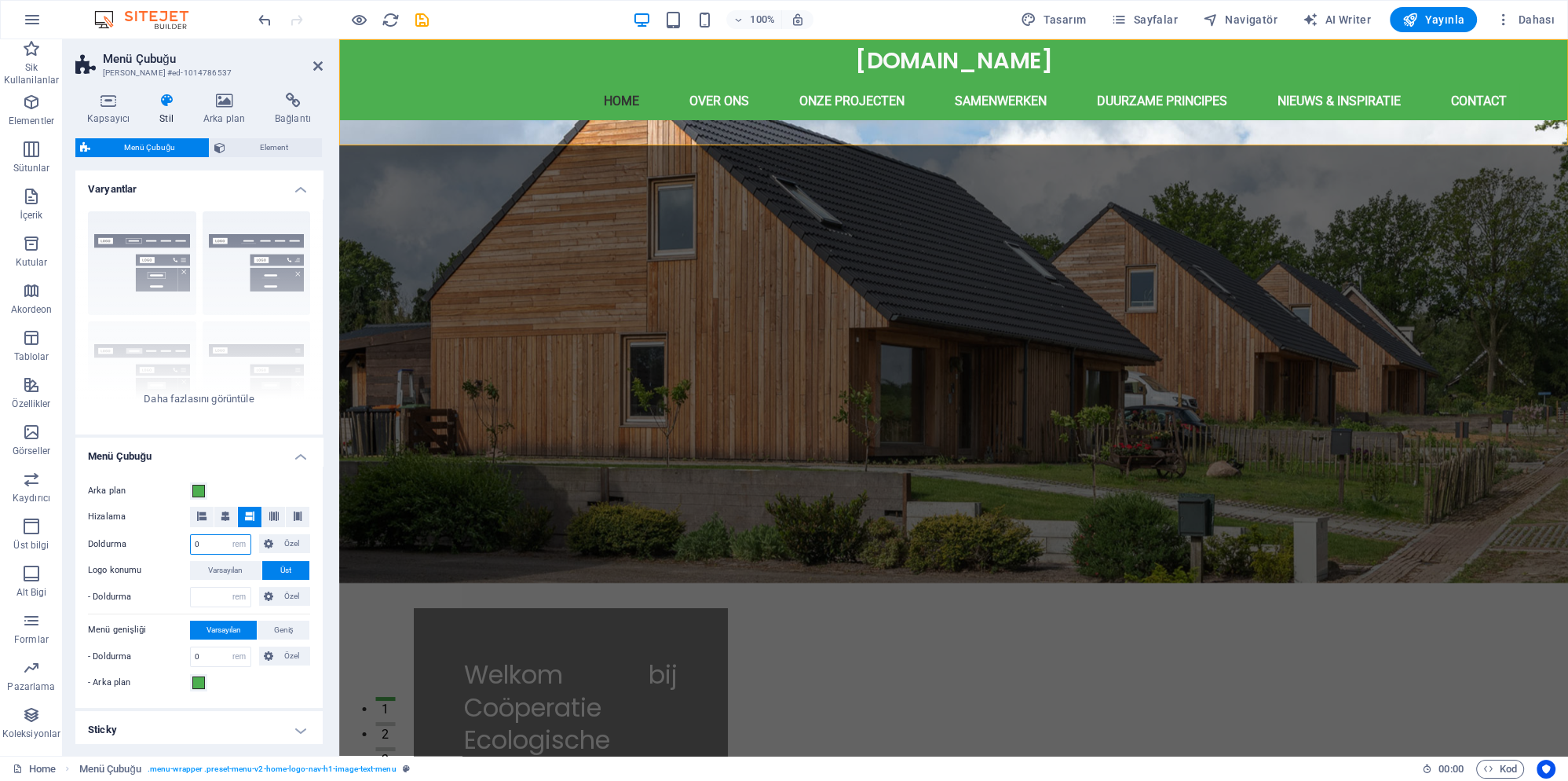
type input "1"
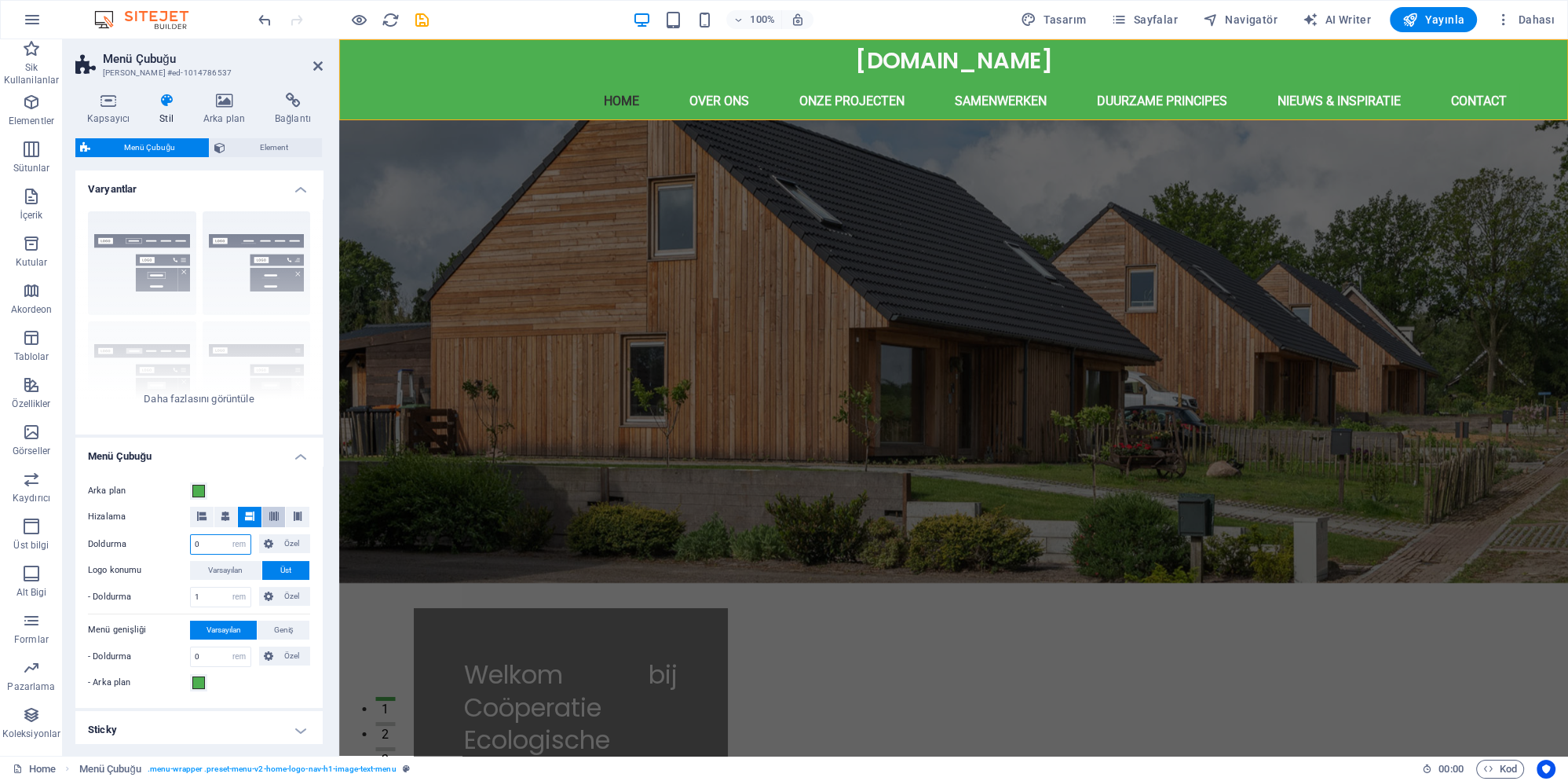
type input "0"
click at [270, 520] on icon at bounding box center [274, 515] width 9 height 9
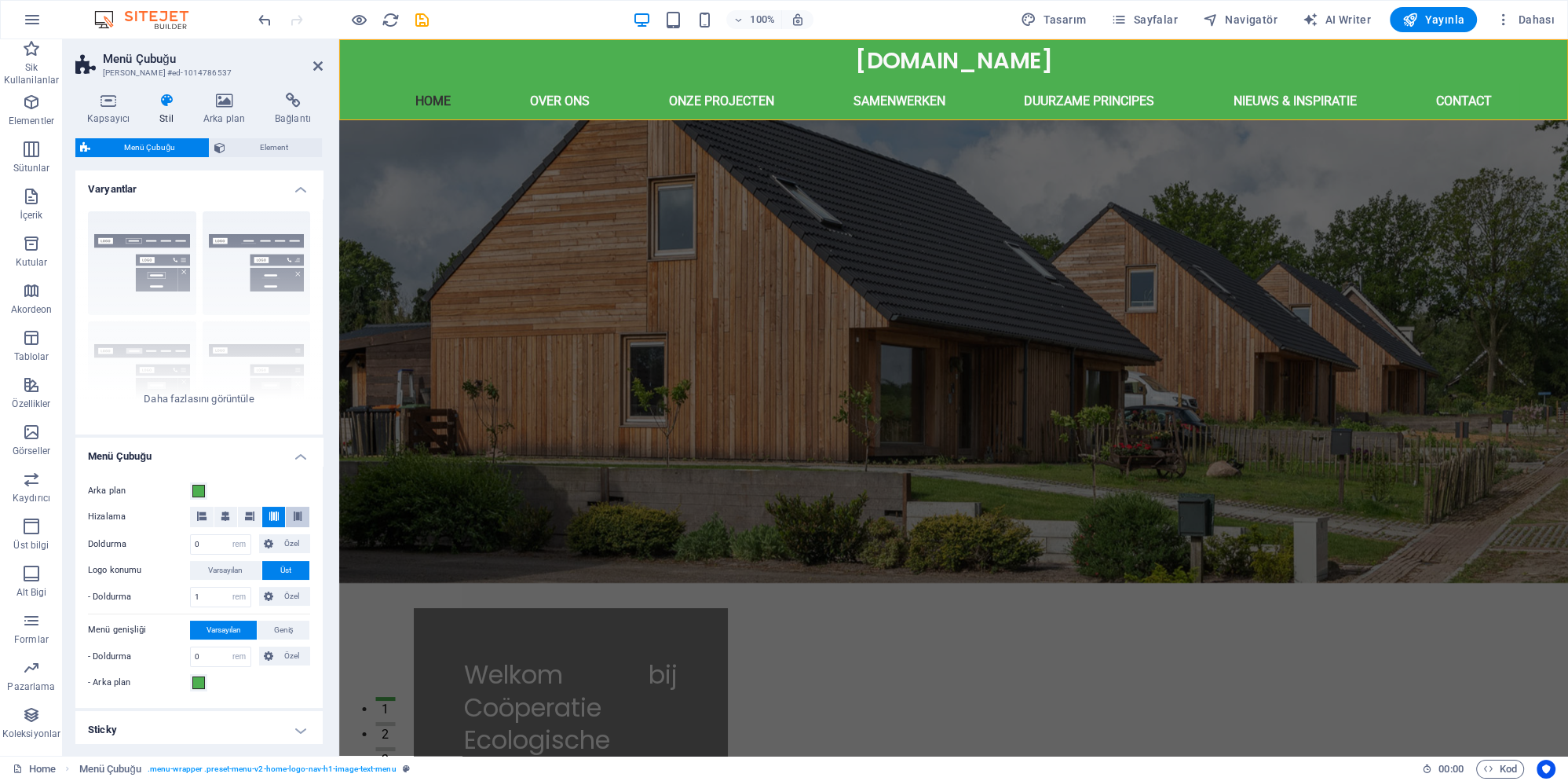
click at [293, 517] on icon at bounding box center [297, 515] width 9 height 9
click at [242, 520] on button at bounding box center [250, 517] width 24 height 20
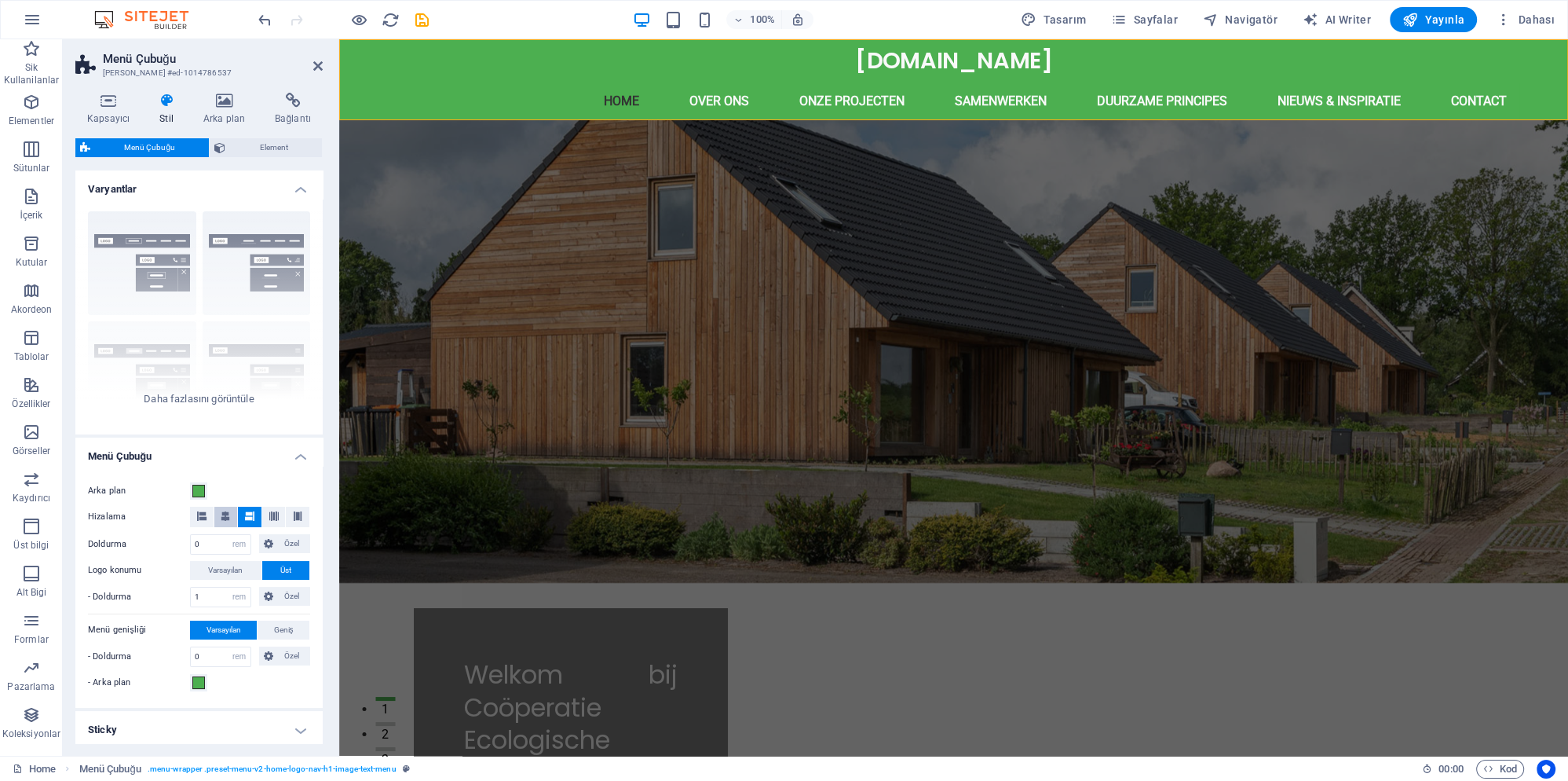
click at [218, 518] on button at bounding box center [226, 517] width 24 height 20
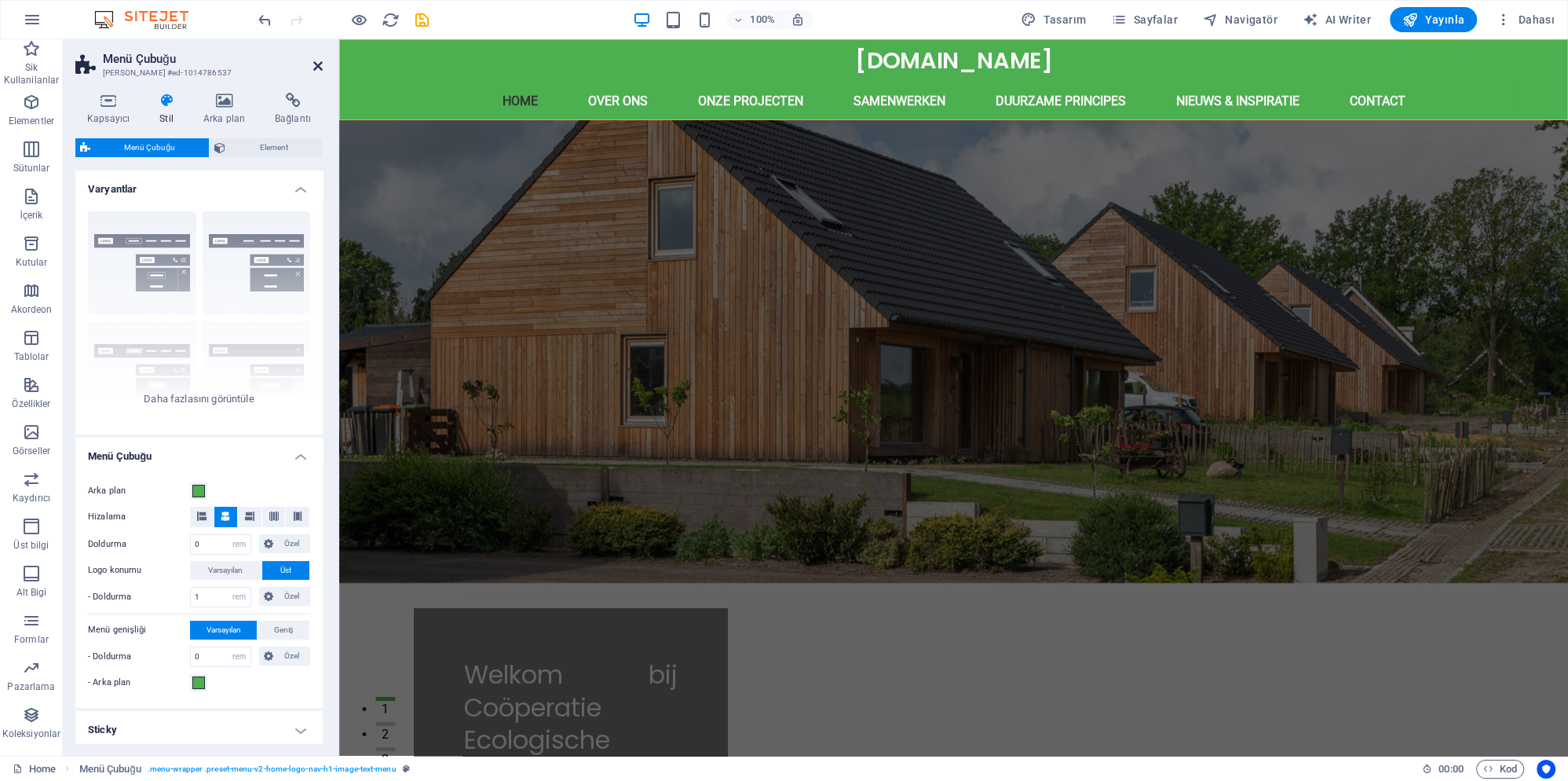
click at [315, 65] on icon at bounding box center [318, 66] width 9 height 13
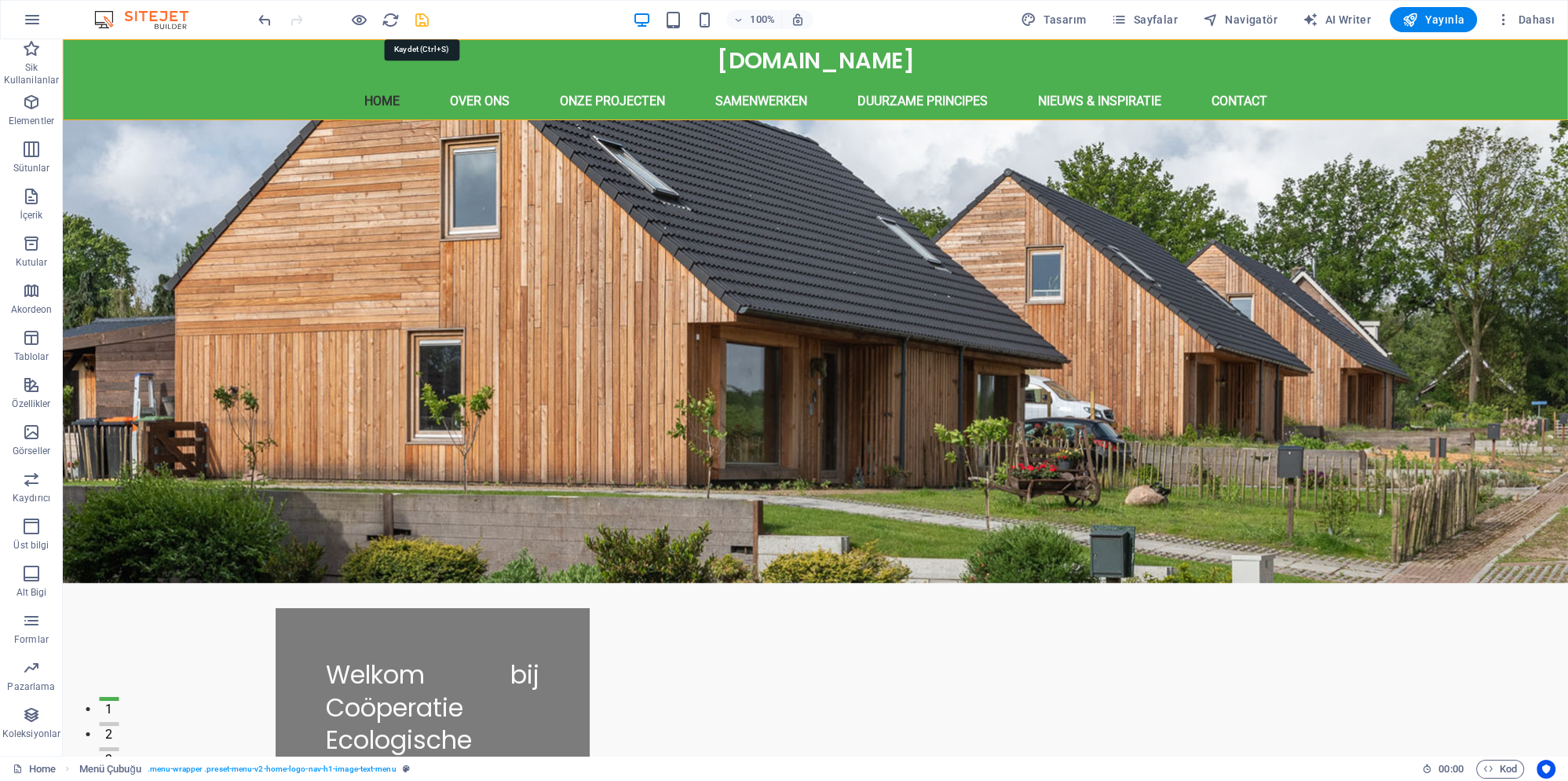
click at [426, 18] on icon "save" at bounding box center [422, 19] width 18 height 18
checkbox input "false"
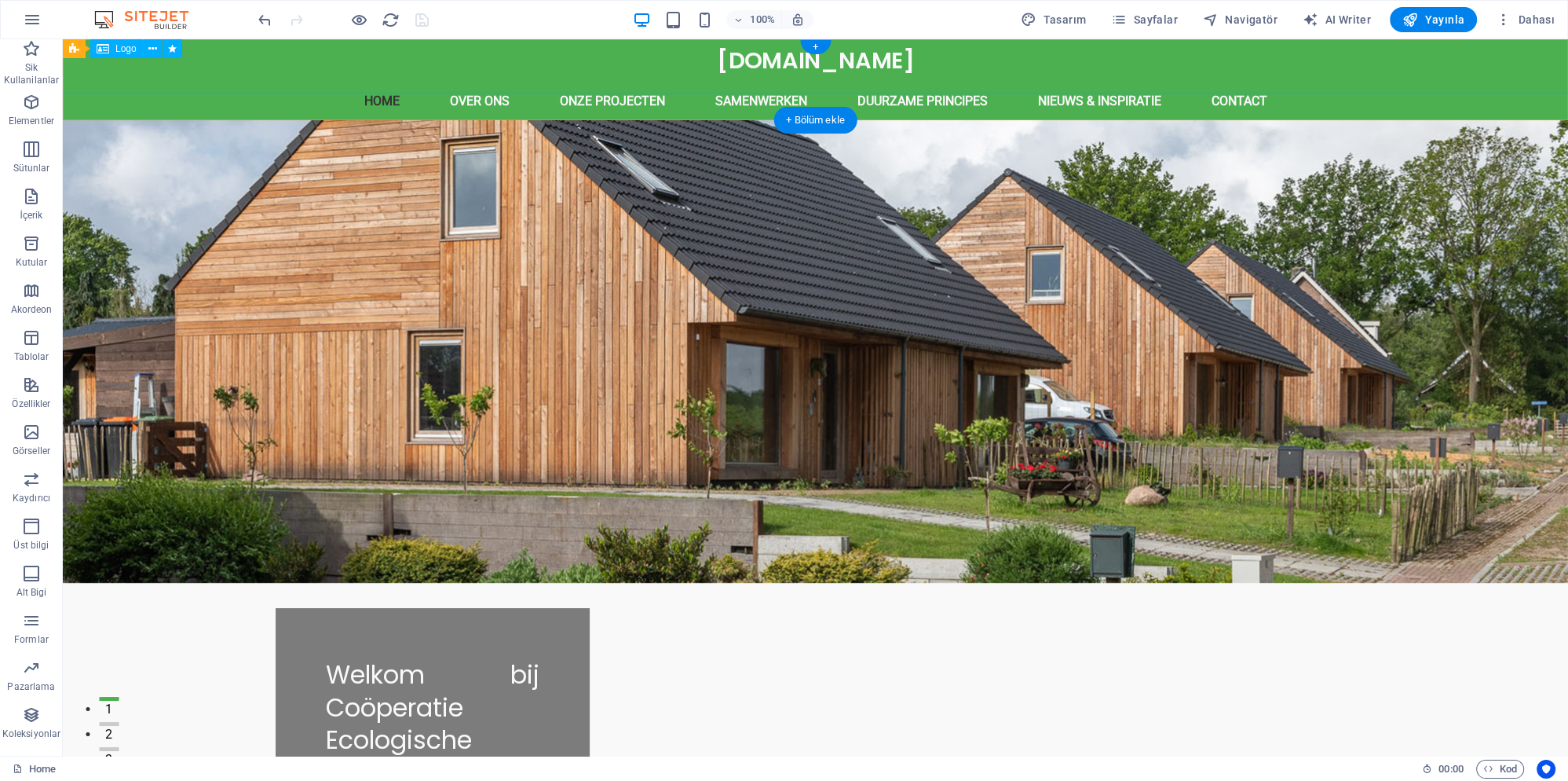
click at [749, 64] on div "[DOMAIN_NAME]" at bounding box center [816, 61] width 1696 height 66
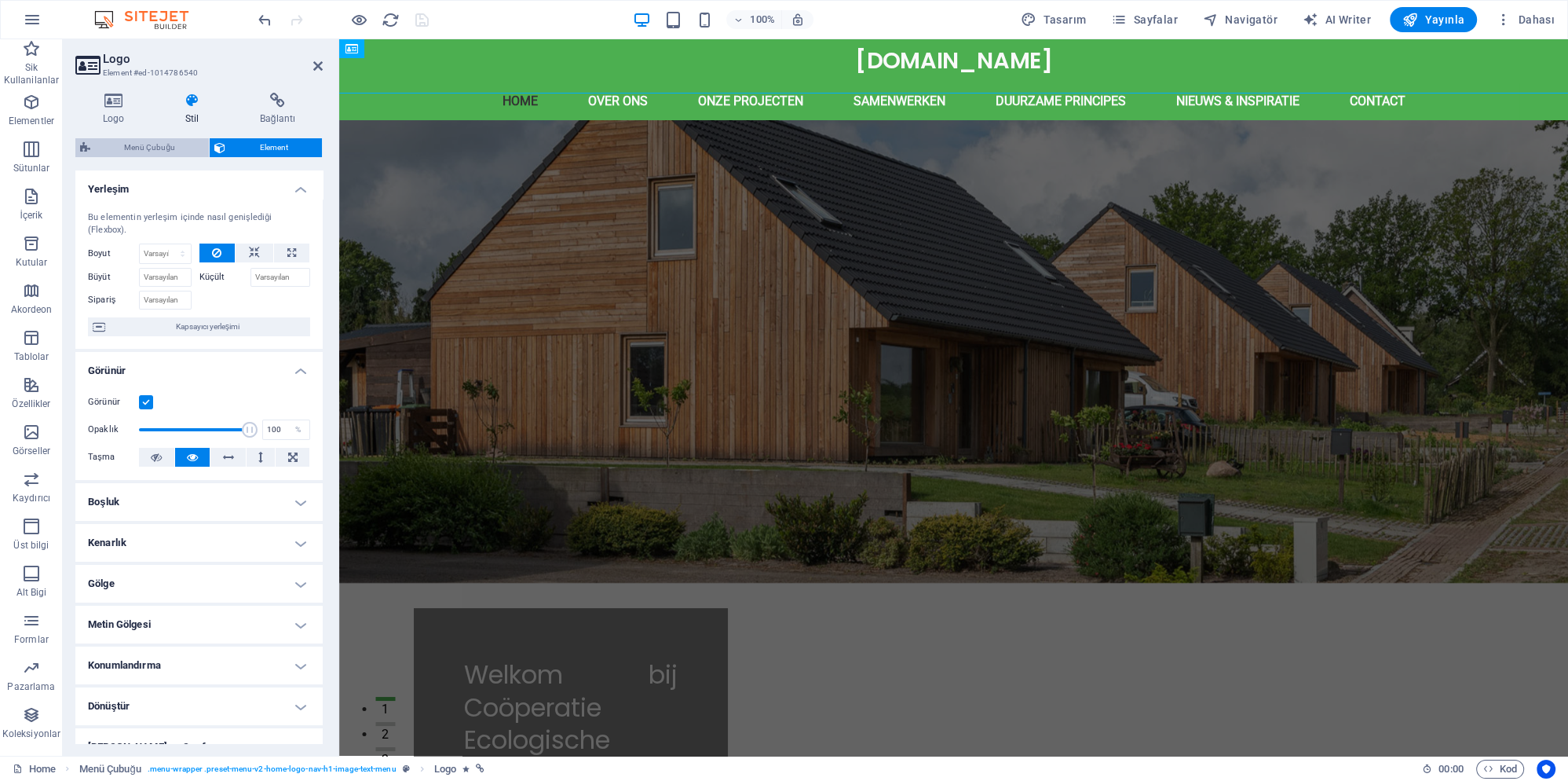
click at [160, 147] on span "Menü Çubuğu" at bounding box center [150, 147] width 109 height 18
select select "rem"
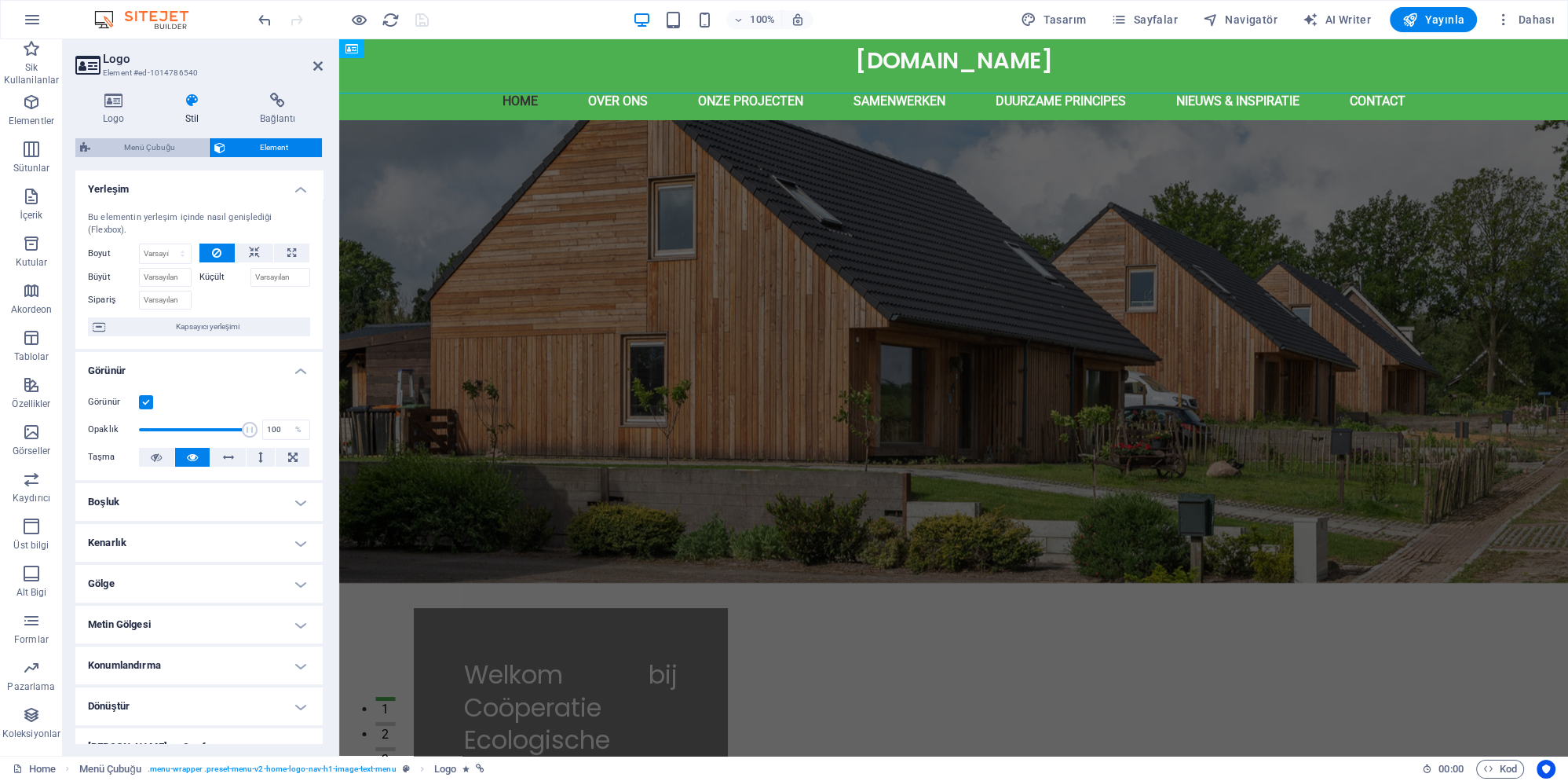
select select "px"
select select "preset-menu-v2-home-logo-nav-h1-image-text-menu"
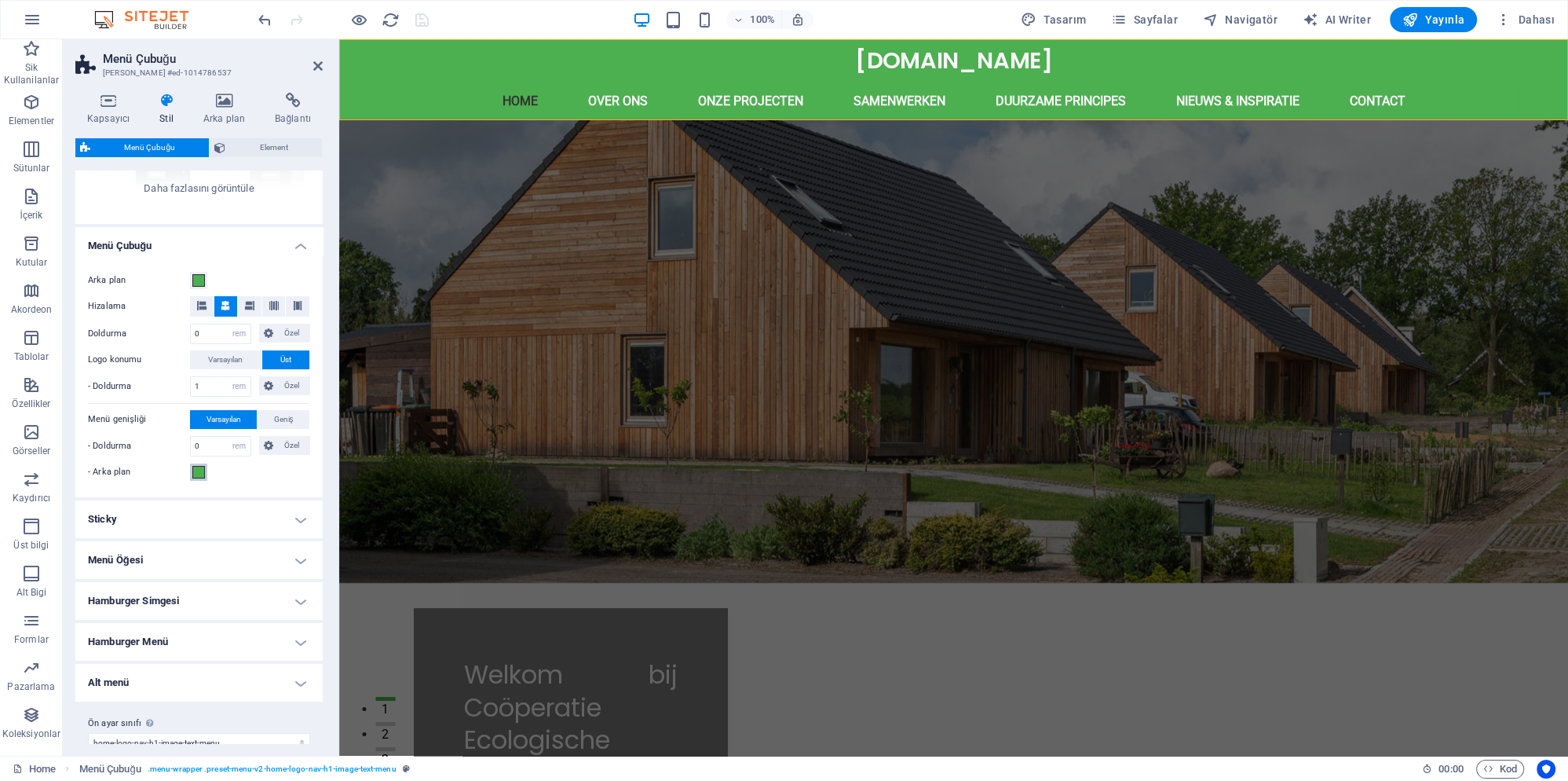
scroll to position [230, 0]
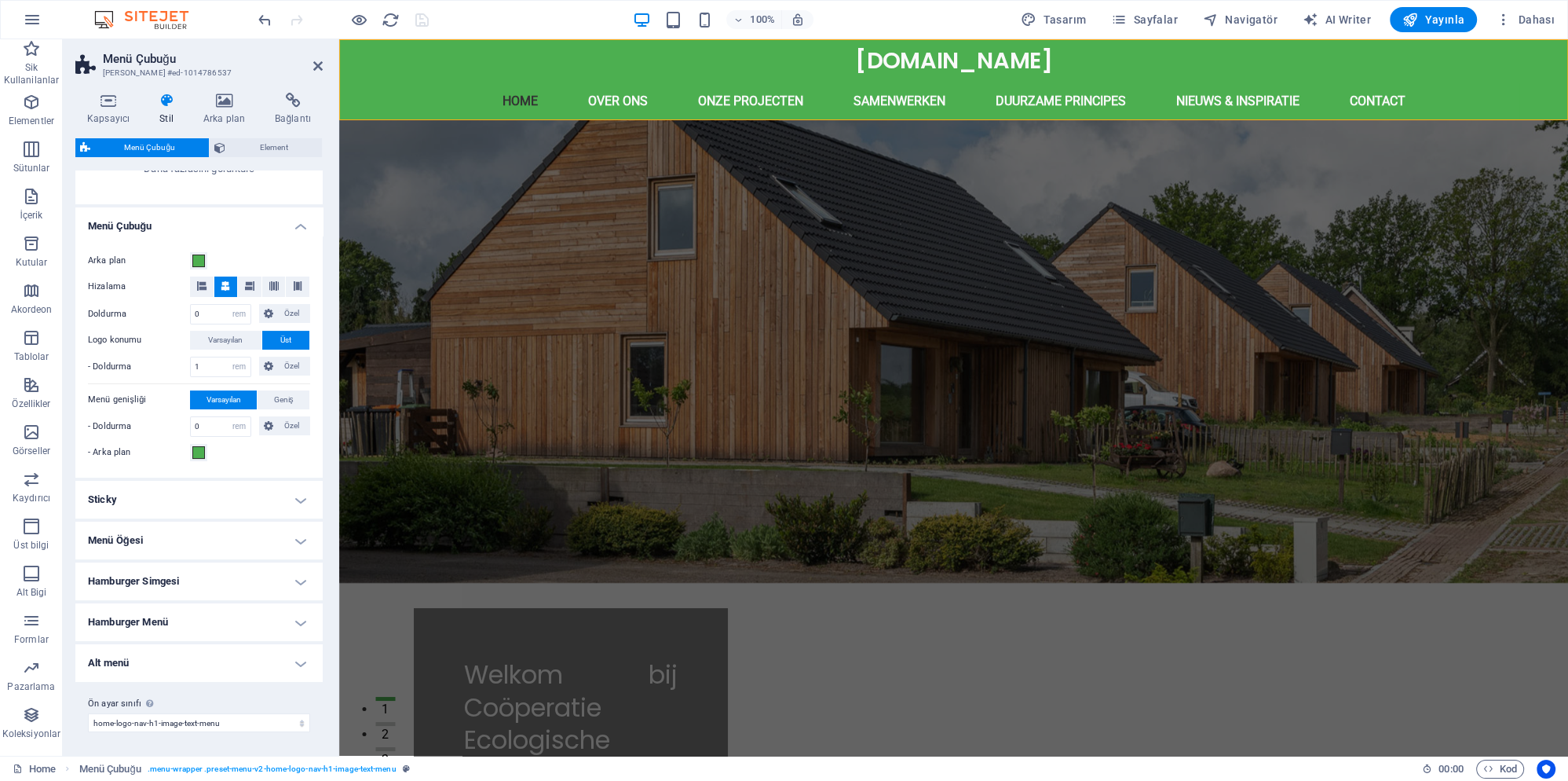
click at [161, 660] on h4 "Alt menü" at bounding box center [199, 662] width 247 height 38
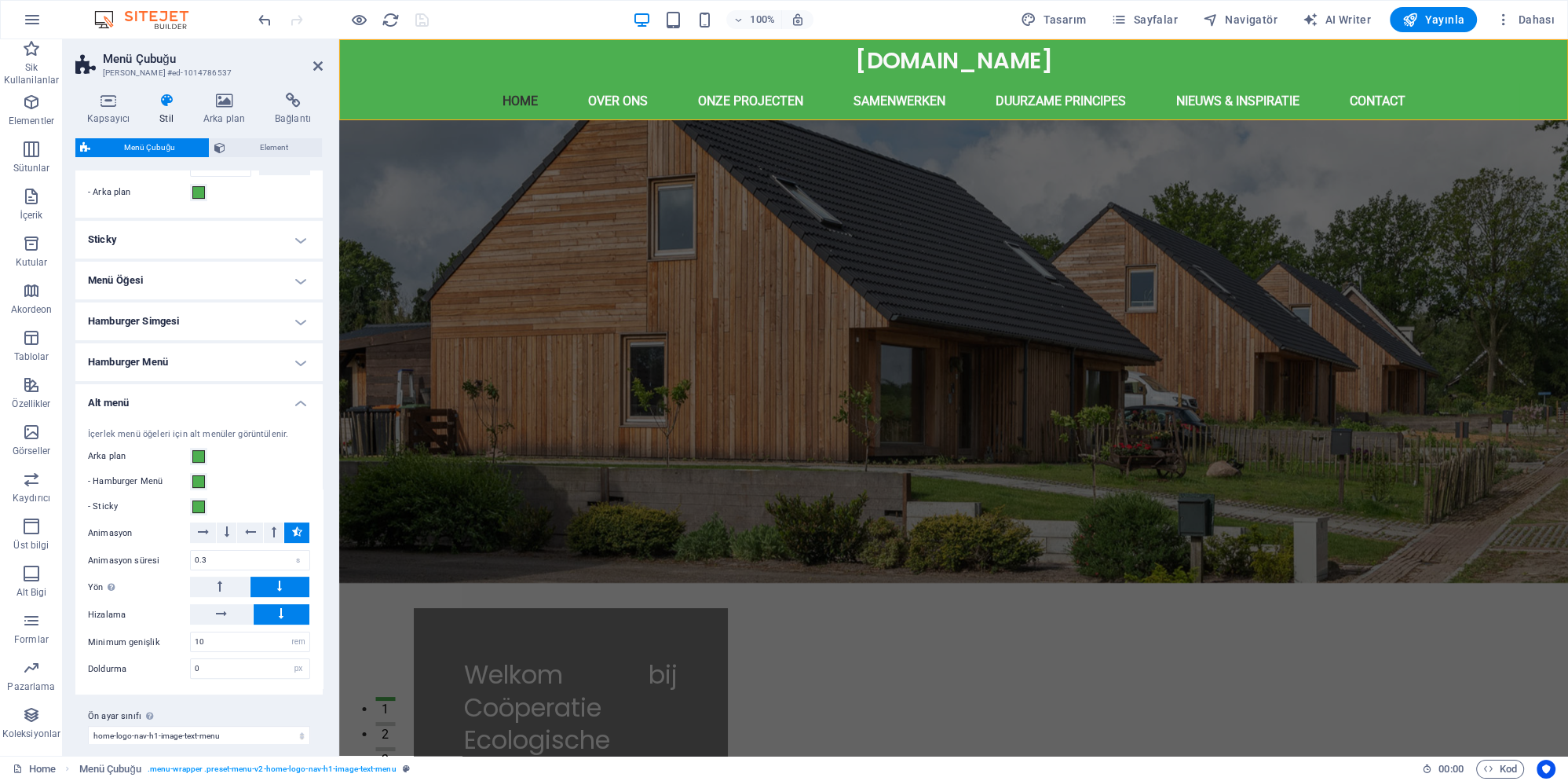
scroll to position [500, 0]
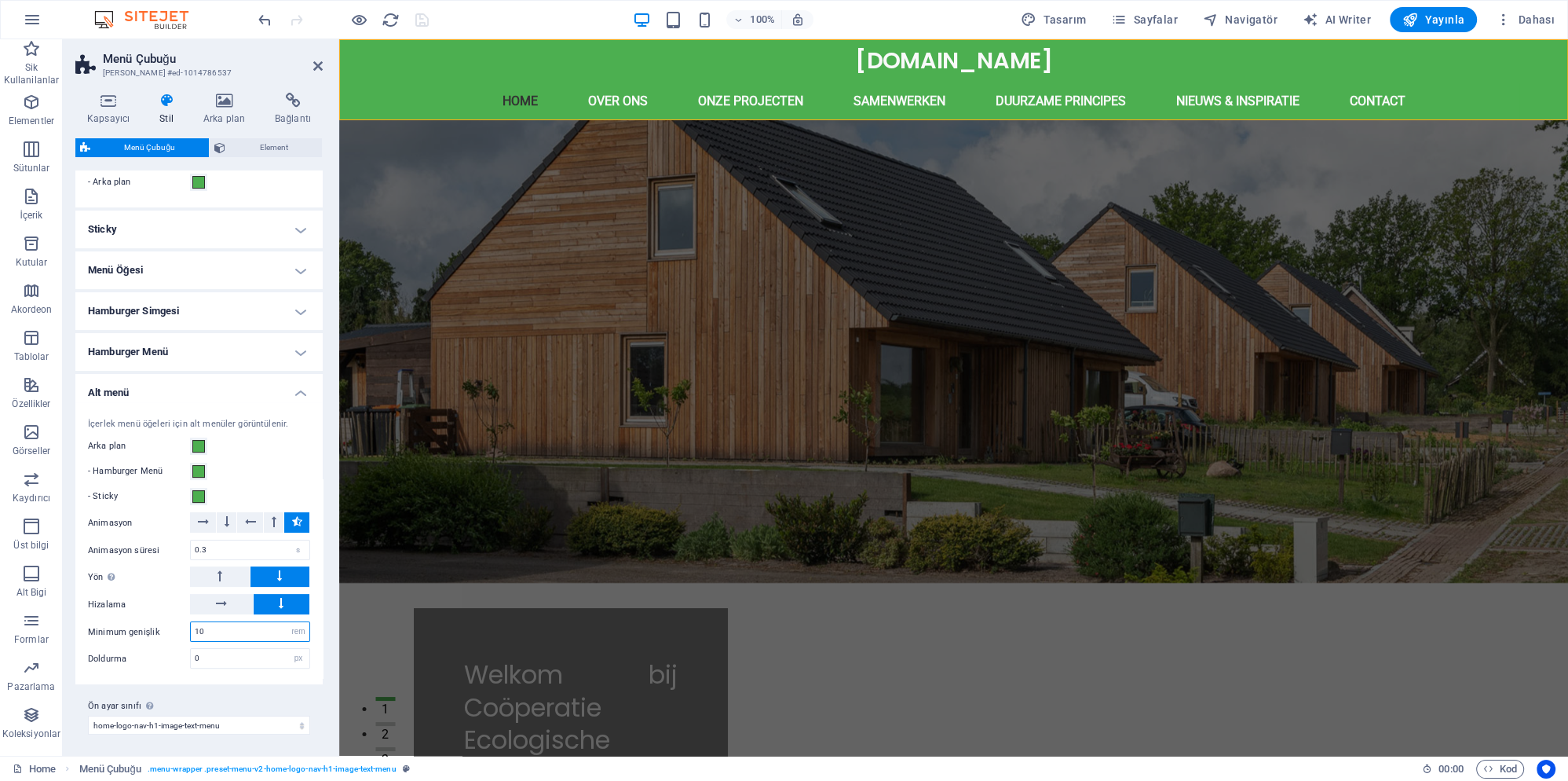
click at [232, 635] on input "10" at bounding box center [250, 631] width 118 height 18
click at [242, 631] on input "10" at bounding box center [250, 631] width 118 height 18
type input "5"
type input "2"
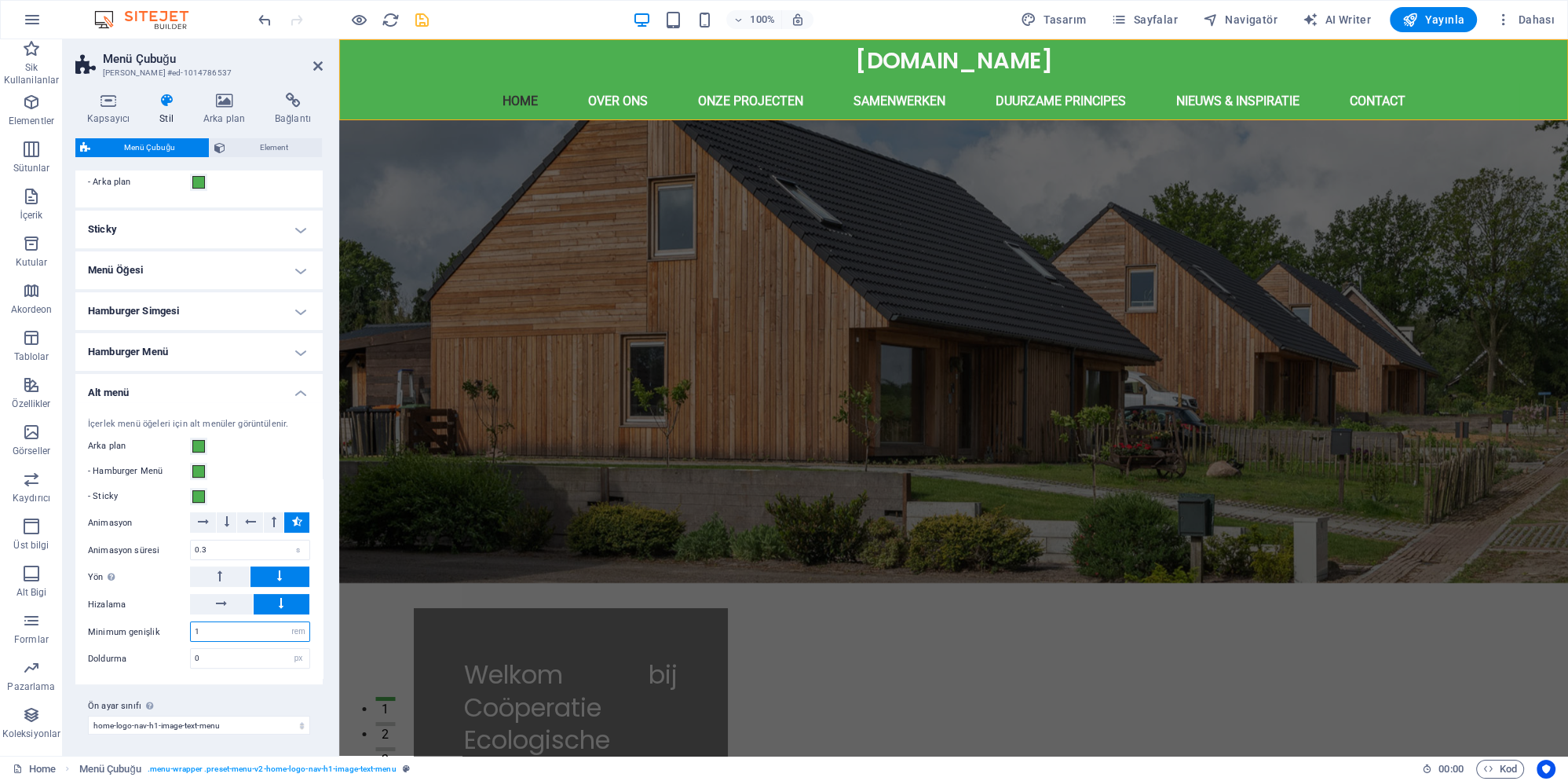
type input "10"
click at [234, 599] on button at bounding box center [221, 604] width 63 height 20
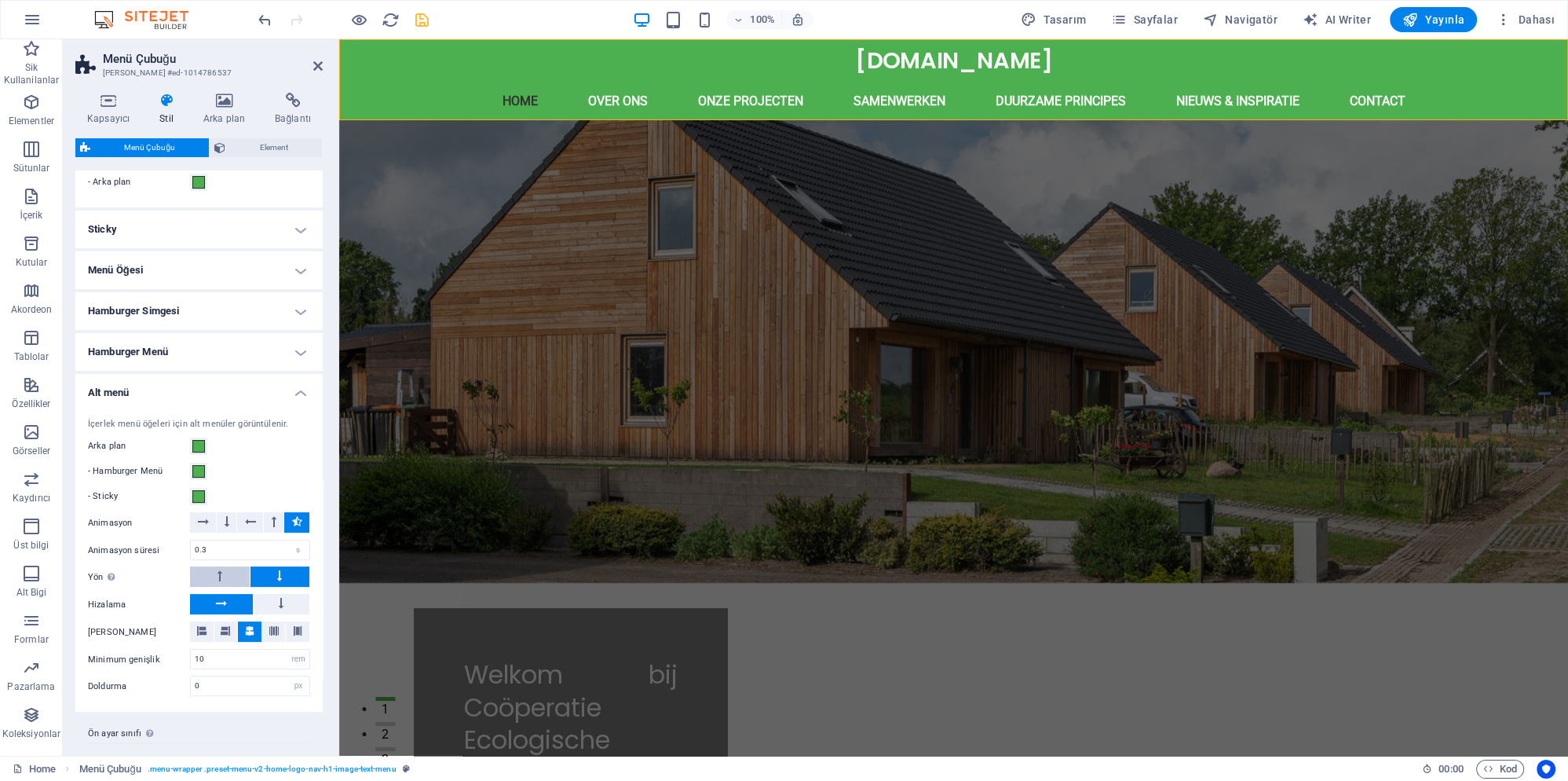
click at [227, 574] on button at bounding box center [219, 577] width 60 height 20
click at [271, 577] on button at bounding box center [280, 577] width 60 height 20
click at [273, 597] on button at bounding box center [282, 604] width 56 height 20
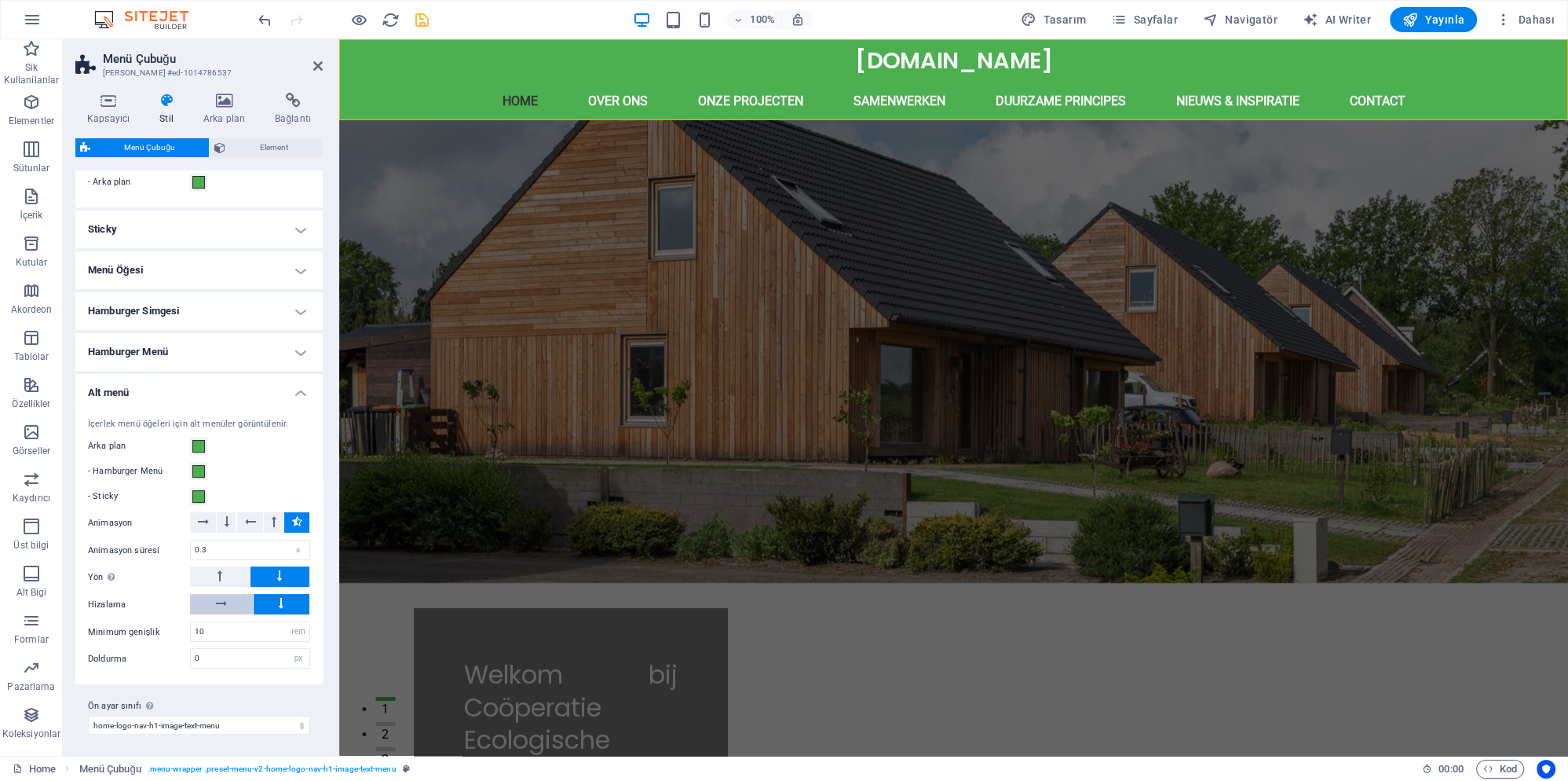
click at [235, 602] on button at bounding box center [221, 604] width 63 height 20
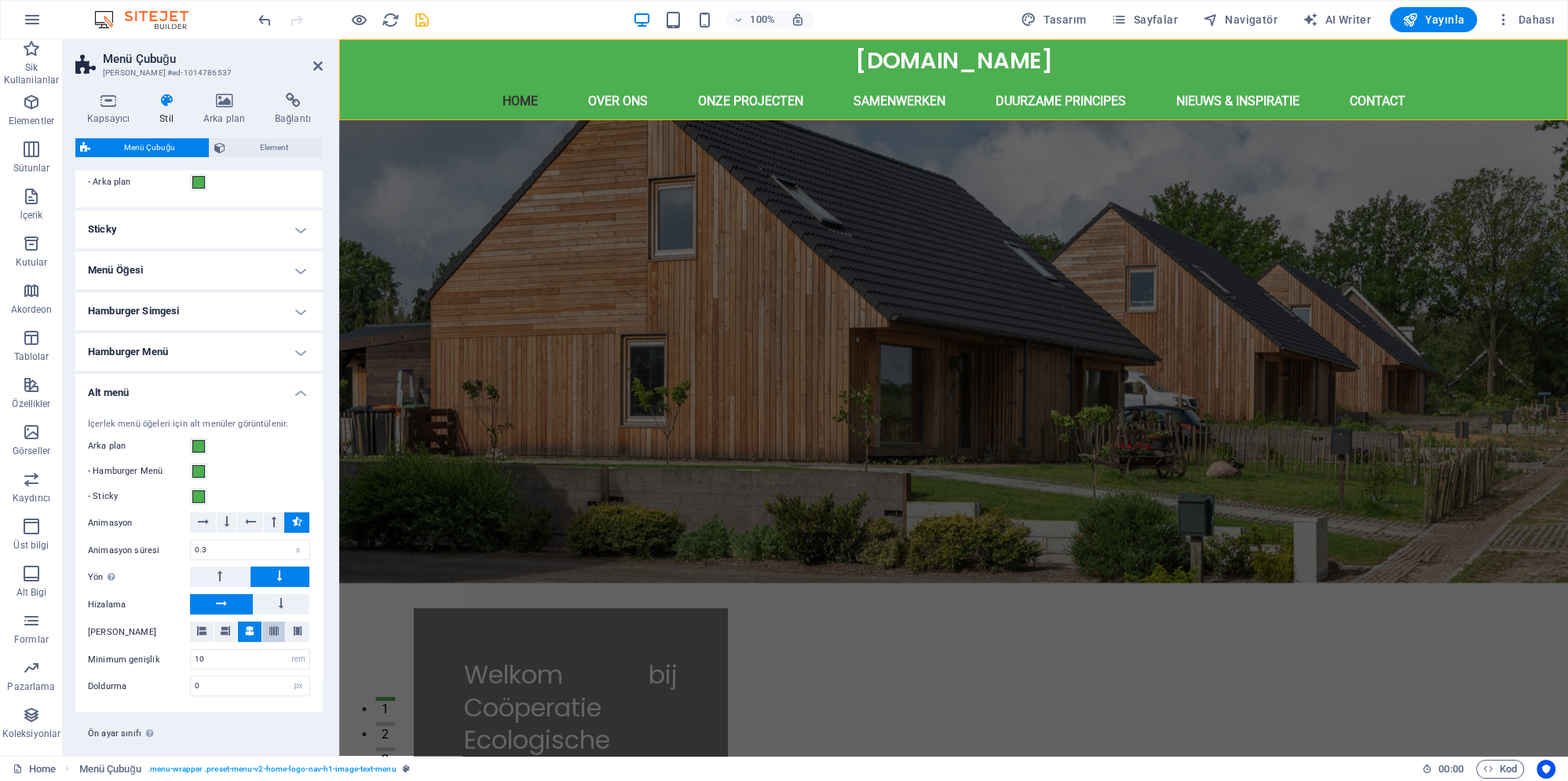
click at [275, 631] on icon at bounding box center [274, 631] width 9 height 9
click at [301, 627] on icon at bounding box center [297, 631] width 9 height 9
click at [245, 627] on button at bounding box center [250, 631] width 24 height 20
click at [224, 626] on icon at bounding box center [225, 631] width 9 height 9
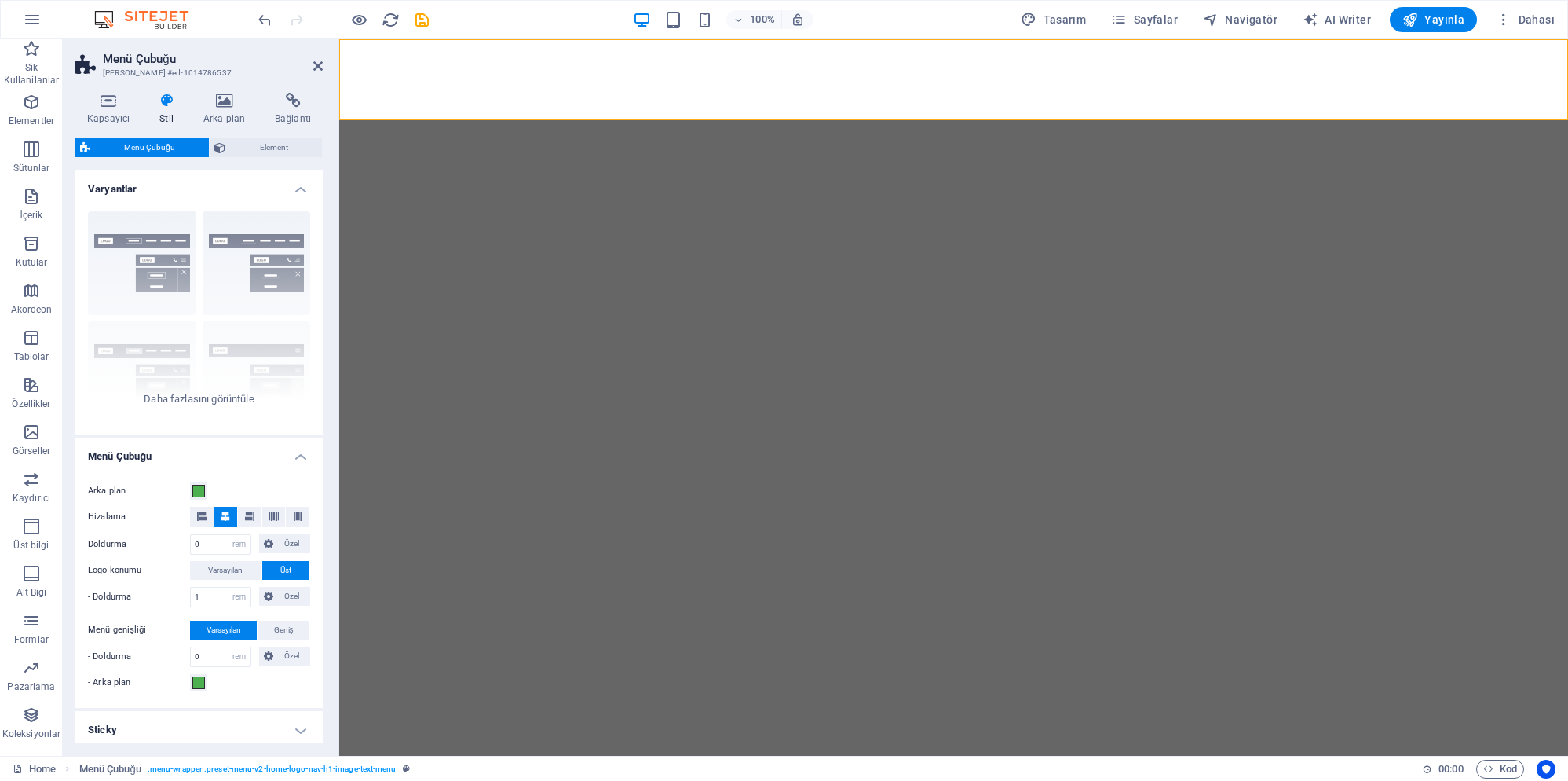
select select "rem"
select select "px"
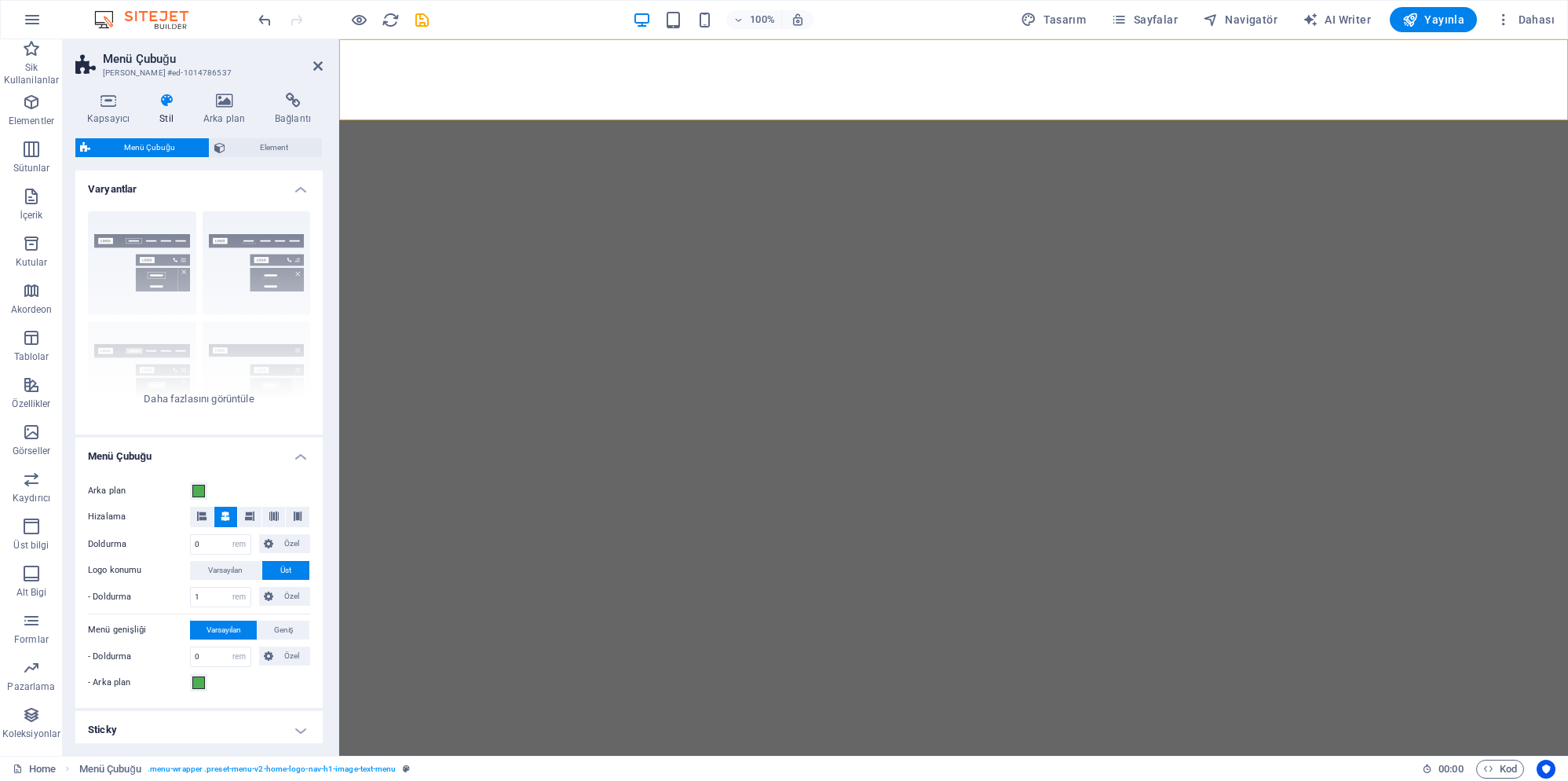
select select "preset-menu-v2-home-logo-nav-h1-image-text-menu"
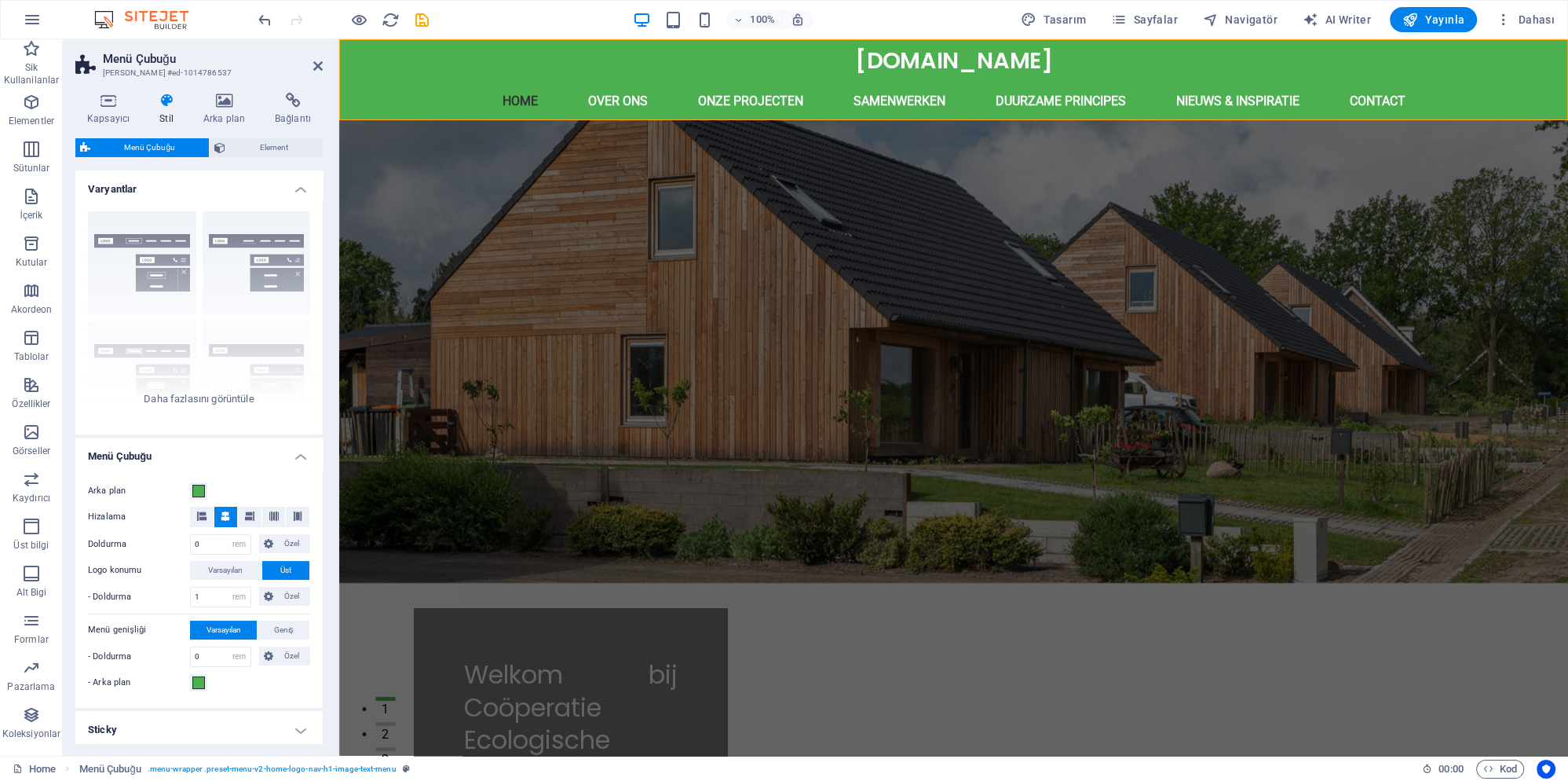
scroll to position [500, 0]
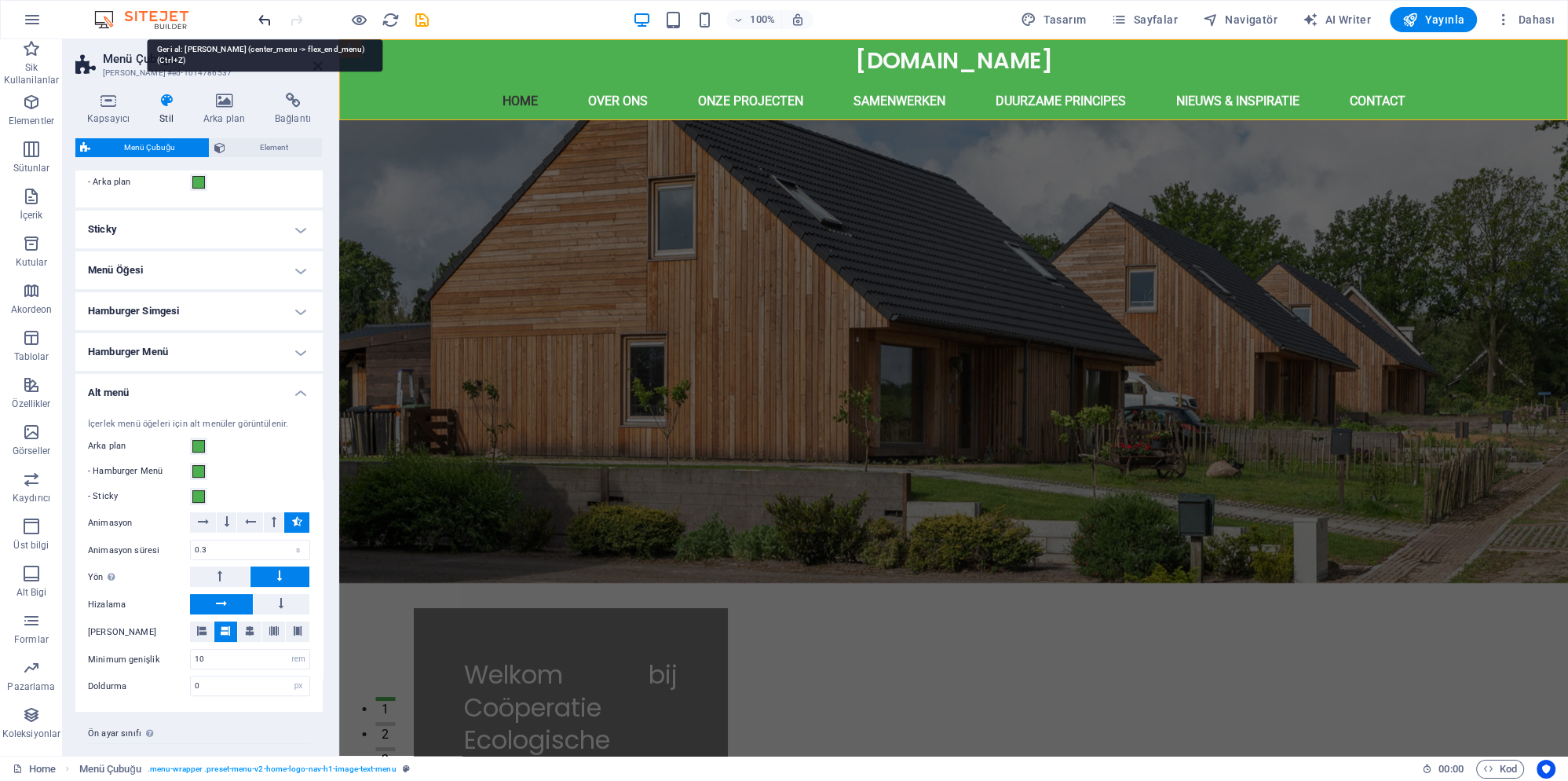
click at [265, 17] on icon "undo" at bounding box center [265, 19] width 18 height 18
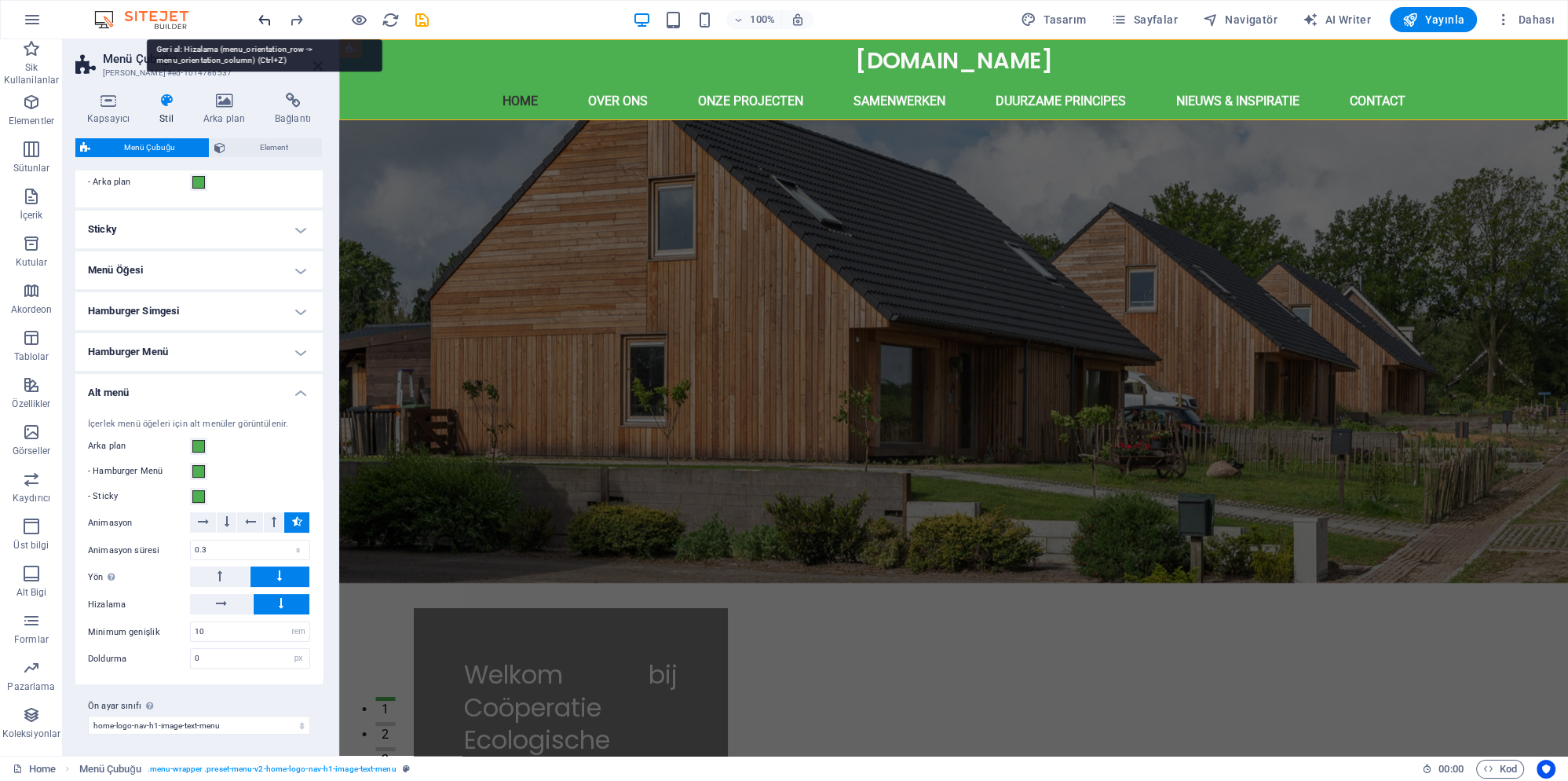
click at [265, 17] on icon "undo" at bounding box center [265, 19] width 18 height 18
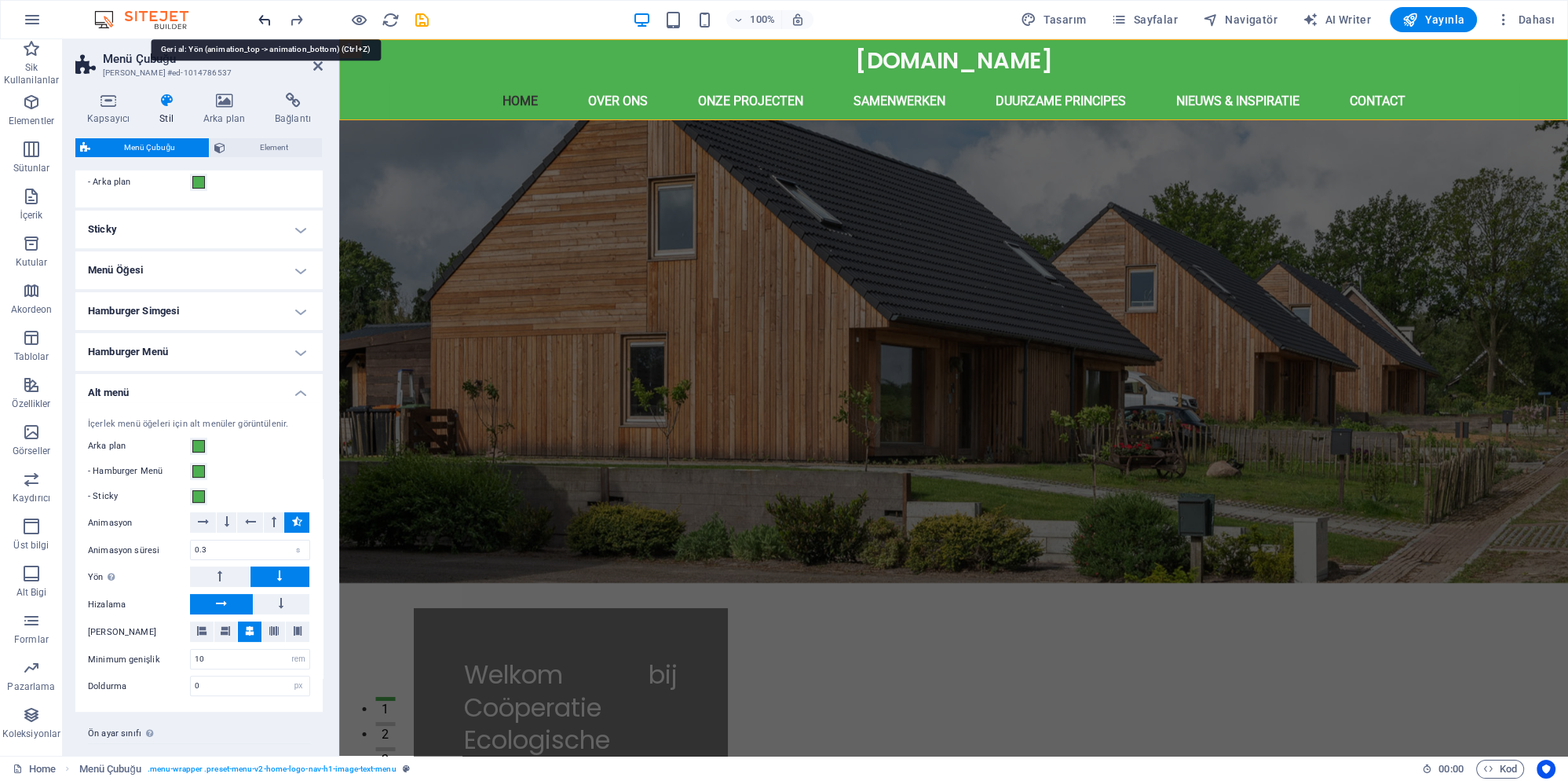
click at [265, 17] on icon "undo" at bounding box center [265, 19] width 18 height 18
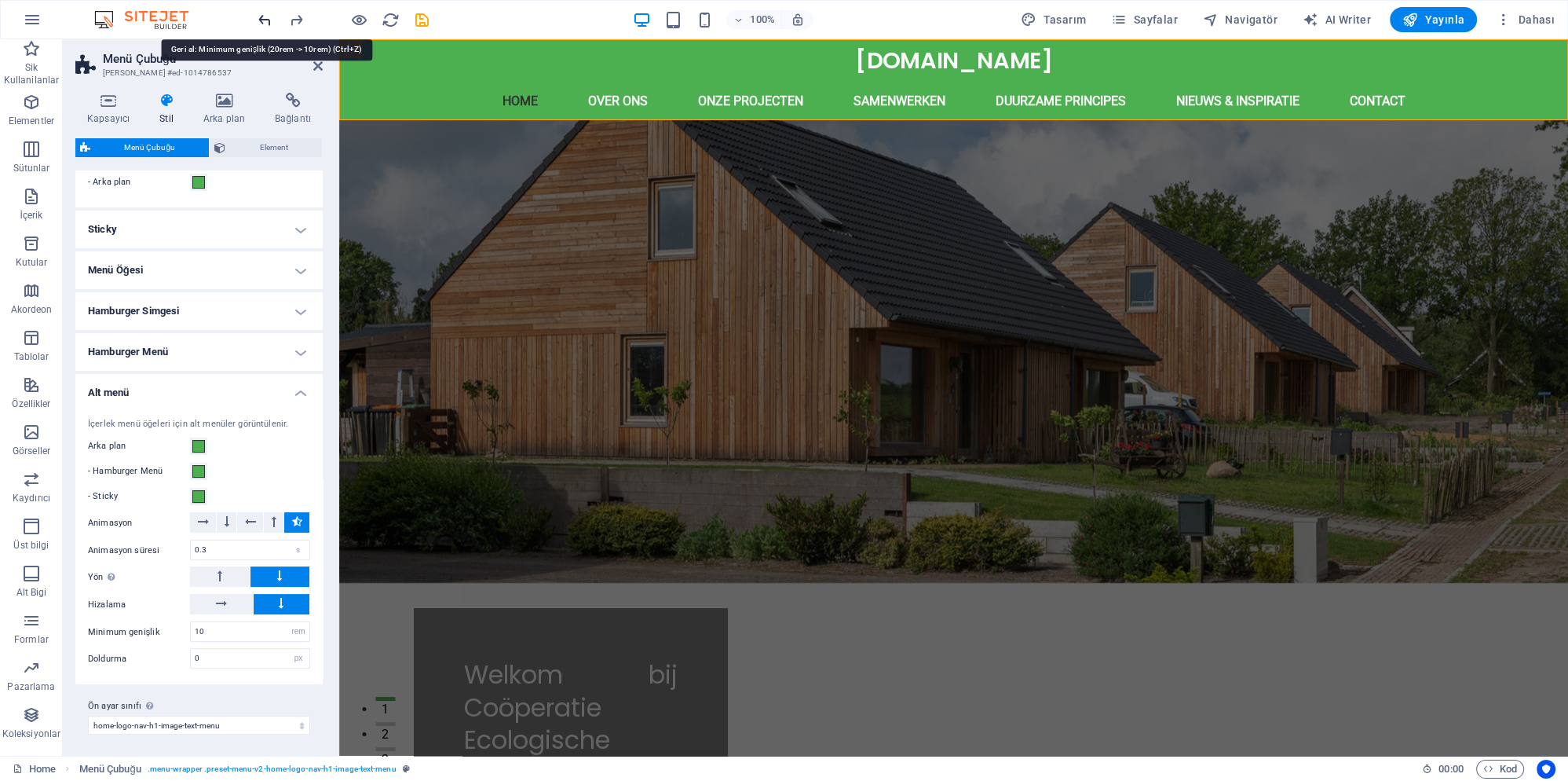
click at [265, 17] on icon "undo" at bounding box center [265, 19] width 18 height 18
click at [266, 21] on icon "undo" at bounding box center [265, 19] width 18 height 18
click at [270, 18] on icon "undo" at bounding box center [265, 19] width 18 height 18
type input "10"
click at [286, 393] on h4 "Alt menü" at bounding box center [199, 388] width 247 height 29
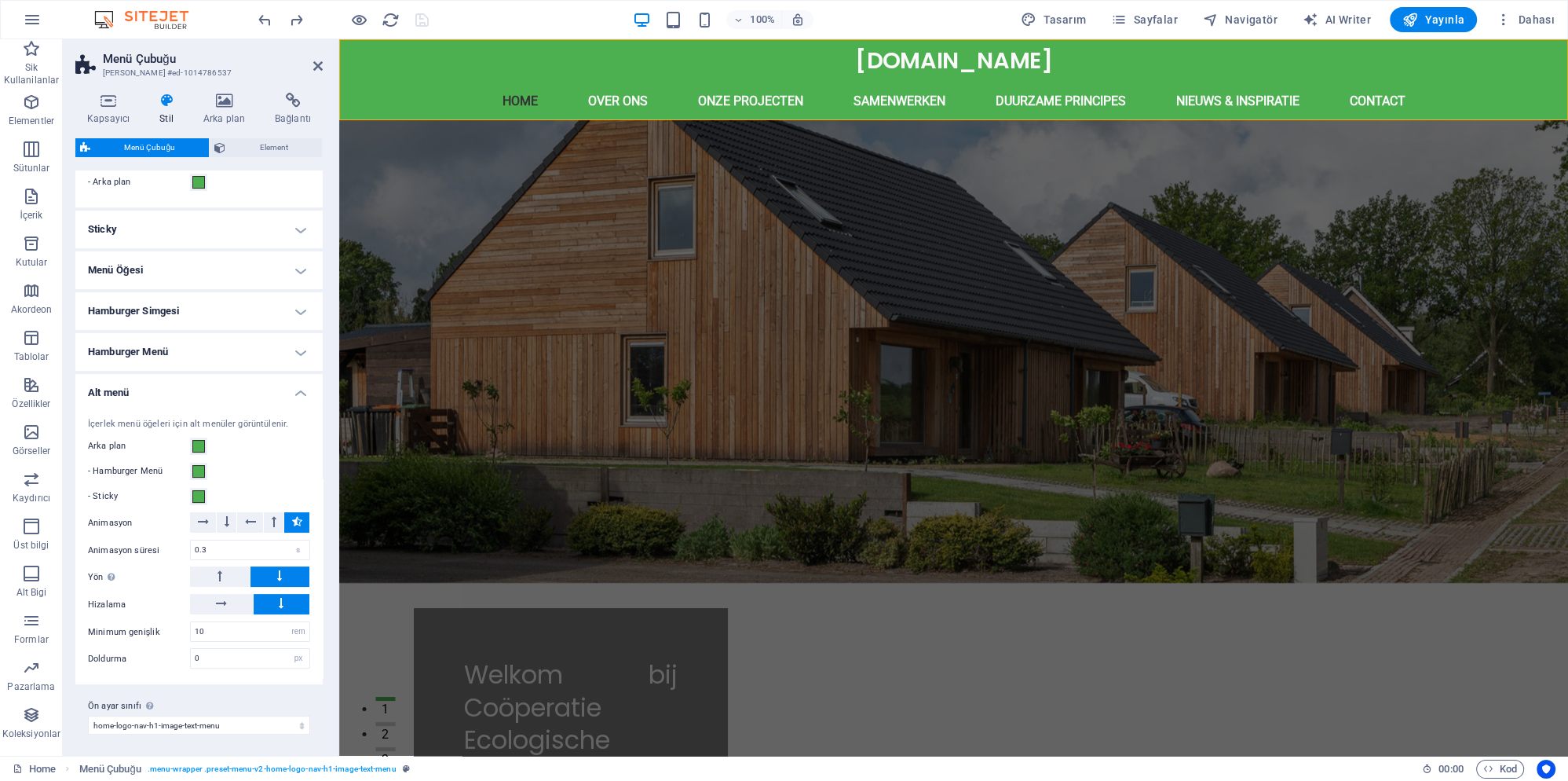
scroll to position [230, 0]
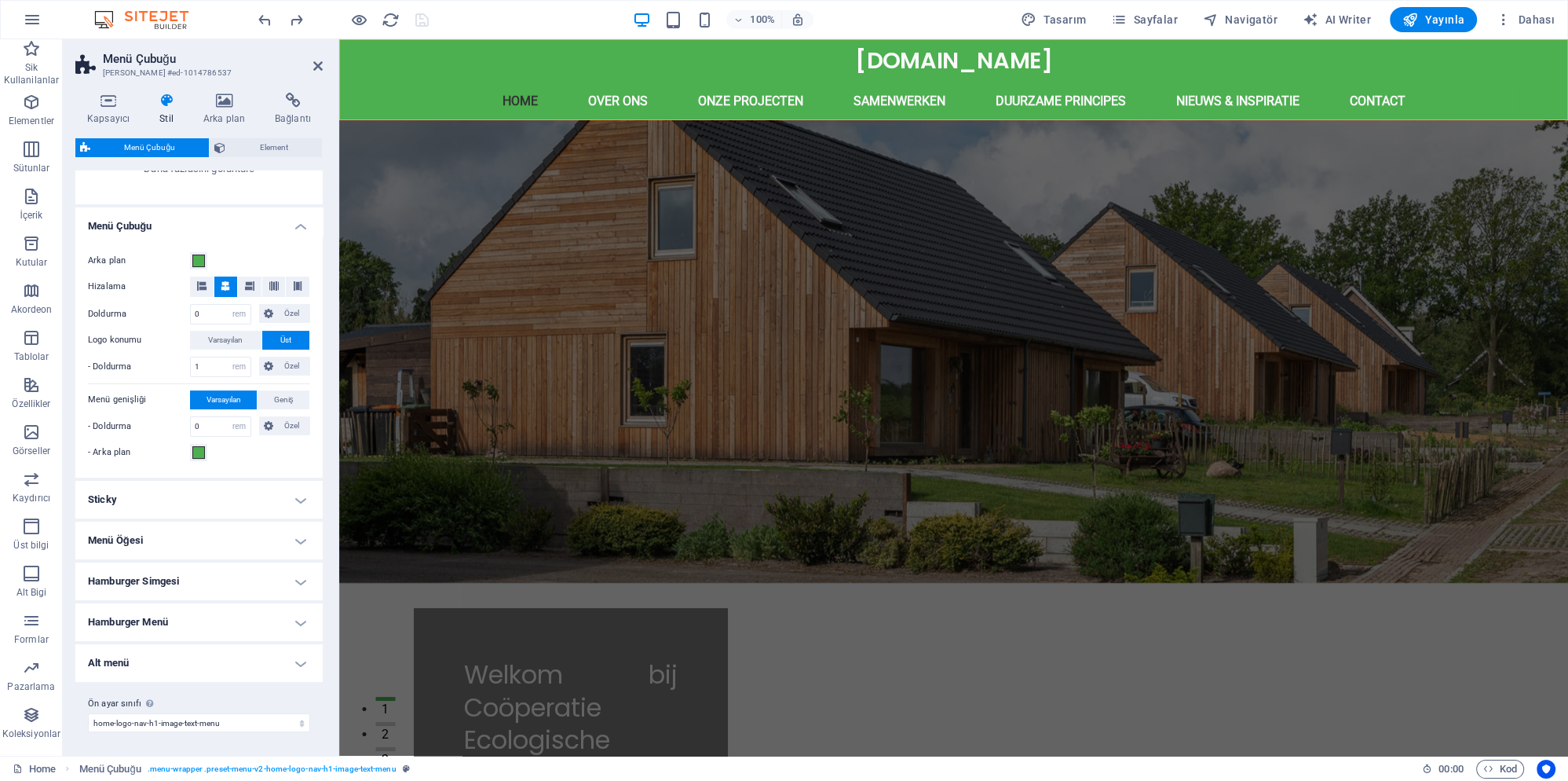
click at [224, 616] on h4 "Hamburger Menü" at bounding box center [199, 622] width 247 height 38
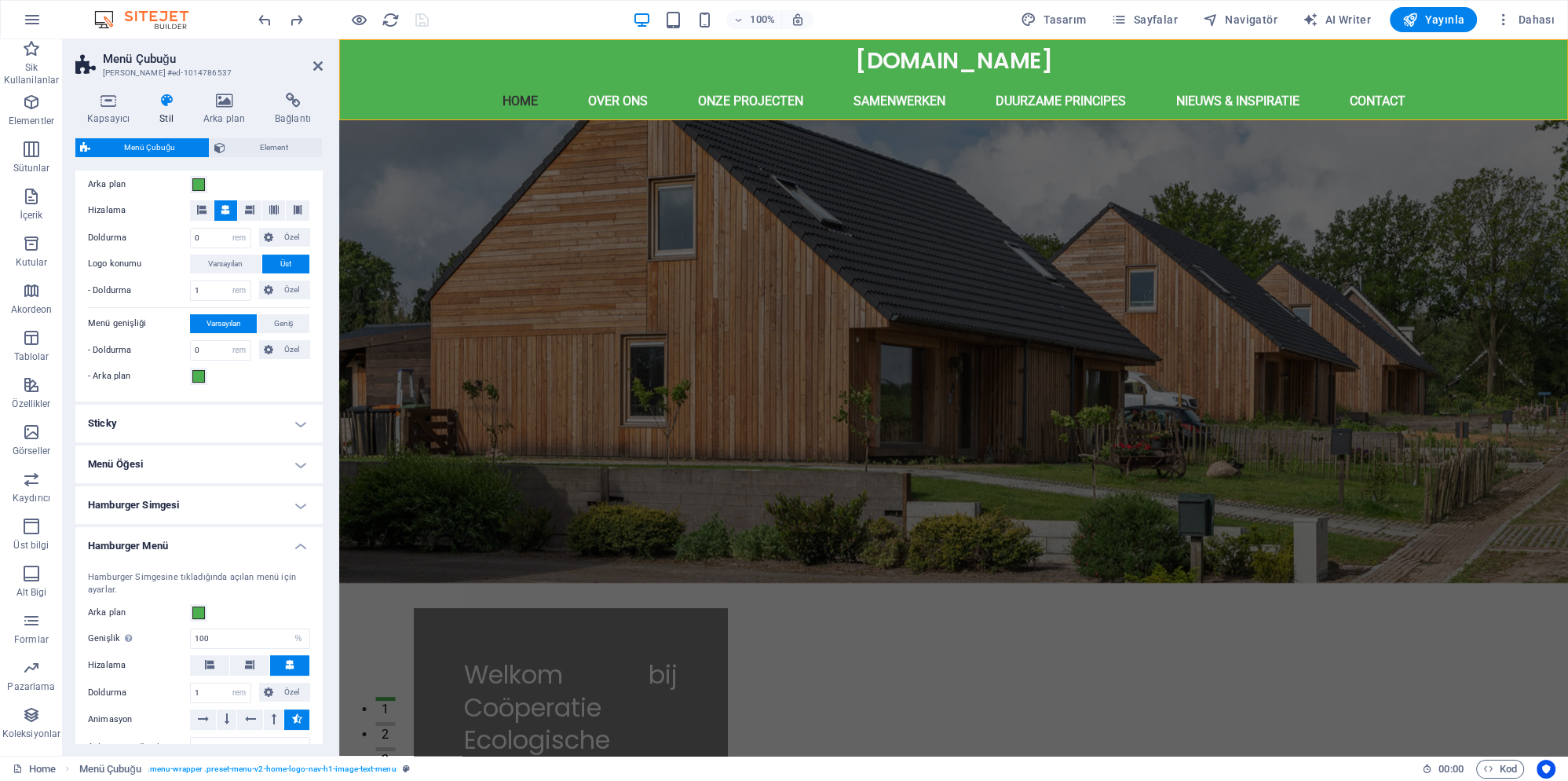
scroll to position [377, 0]
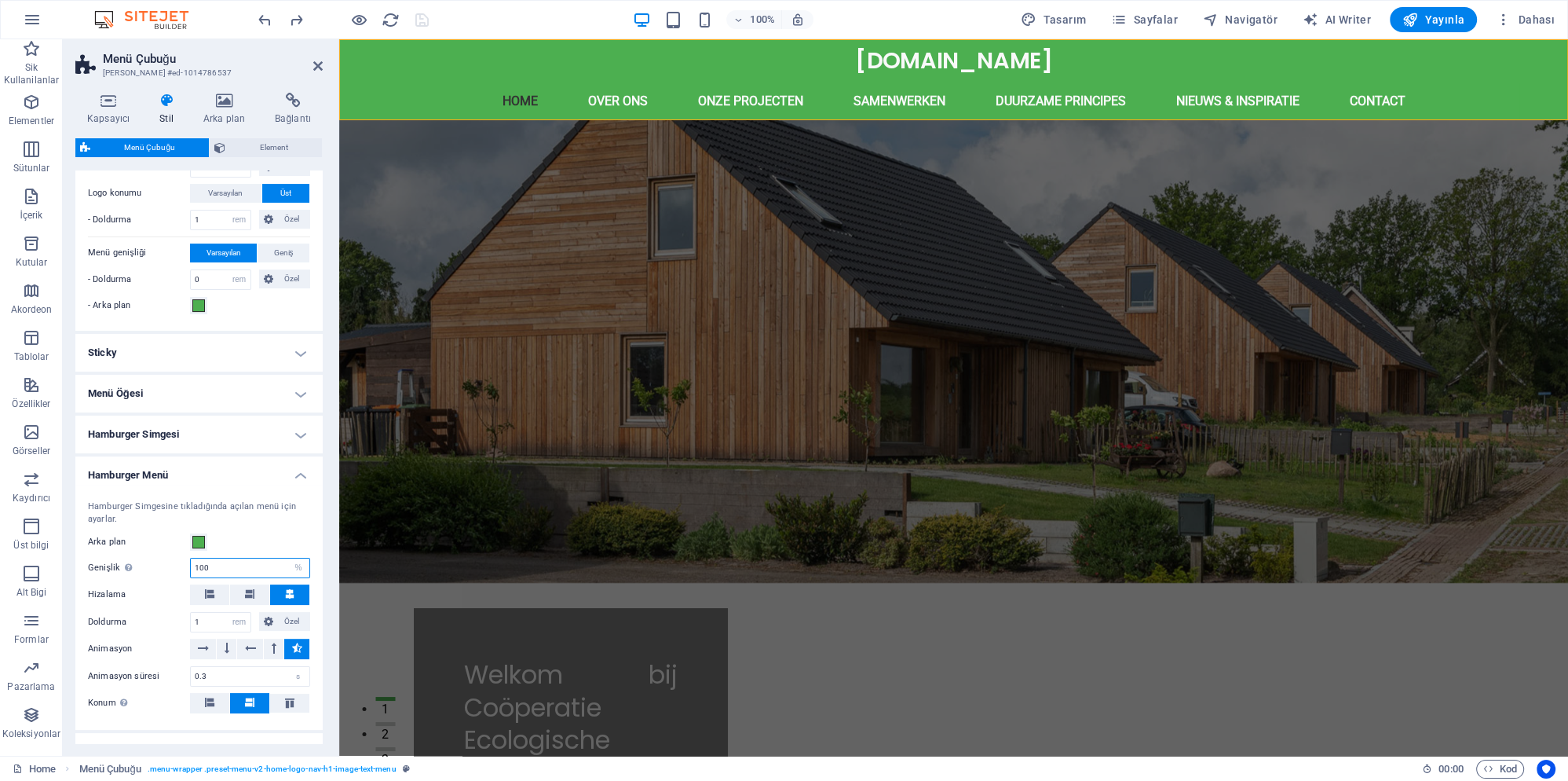
click at [230, 569] on input "100" at bounding box center [250, 567] width 118 height 18
click at [237, 567] on input "100" at bounding box center [250, 567] width 118 height 18
type input "8"
click at [258, 589] on button at bounding box center [250, 594] width 39 height 20
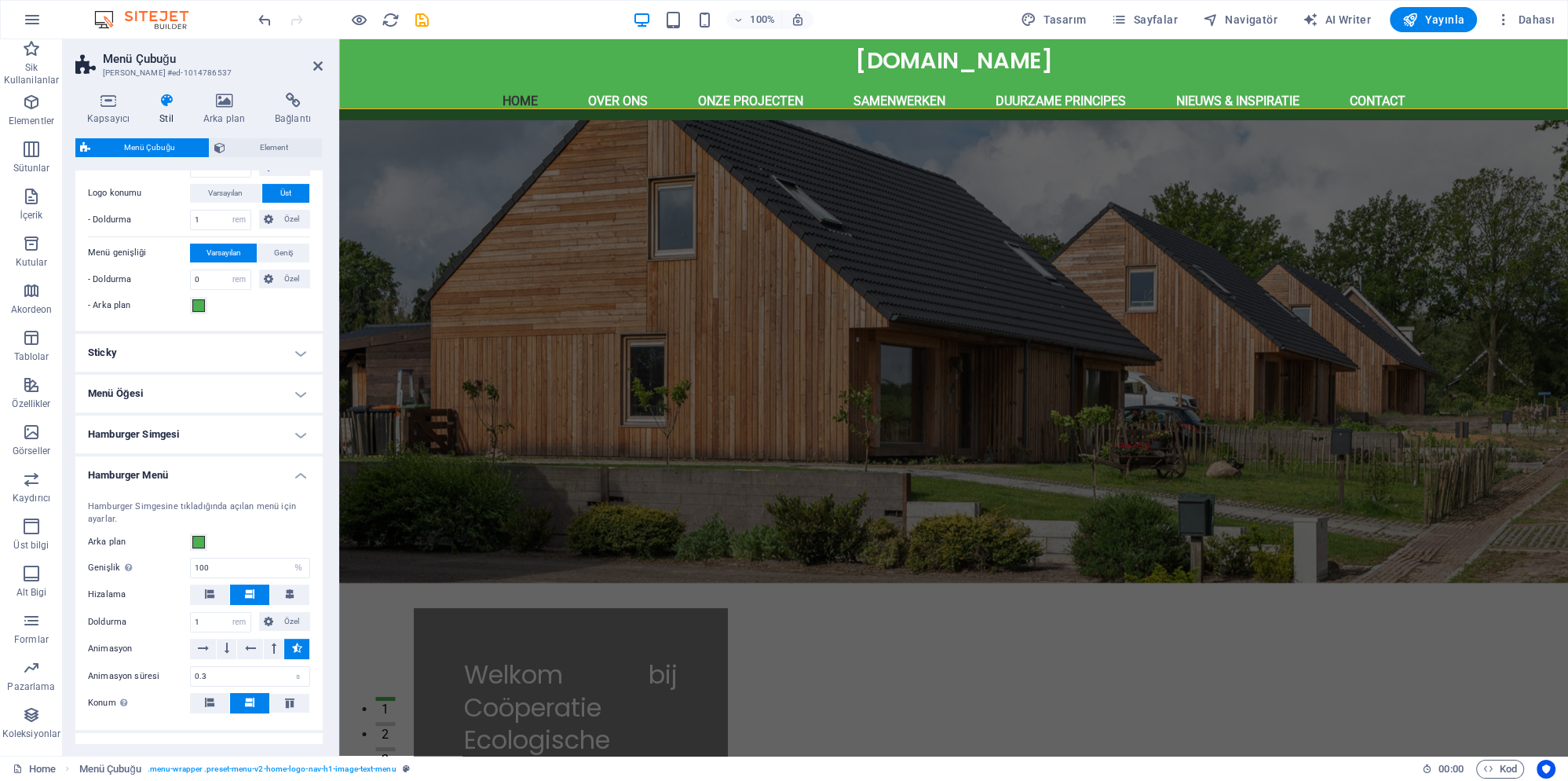
scroll to position [85, 0]
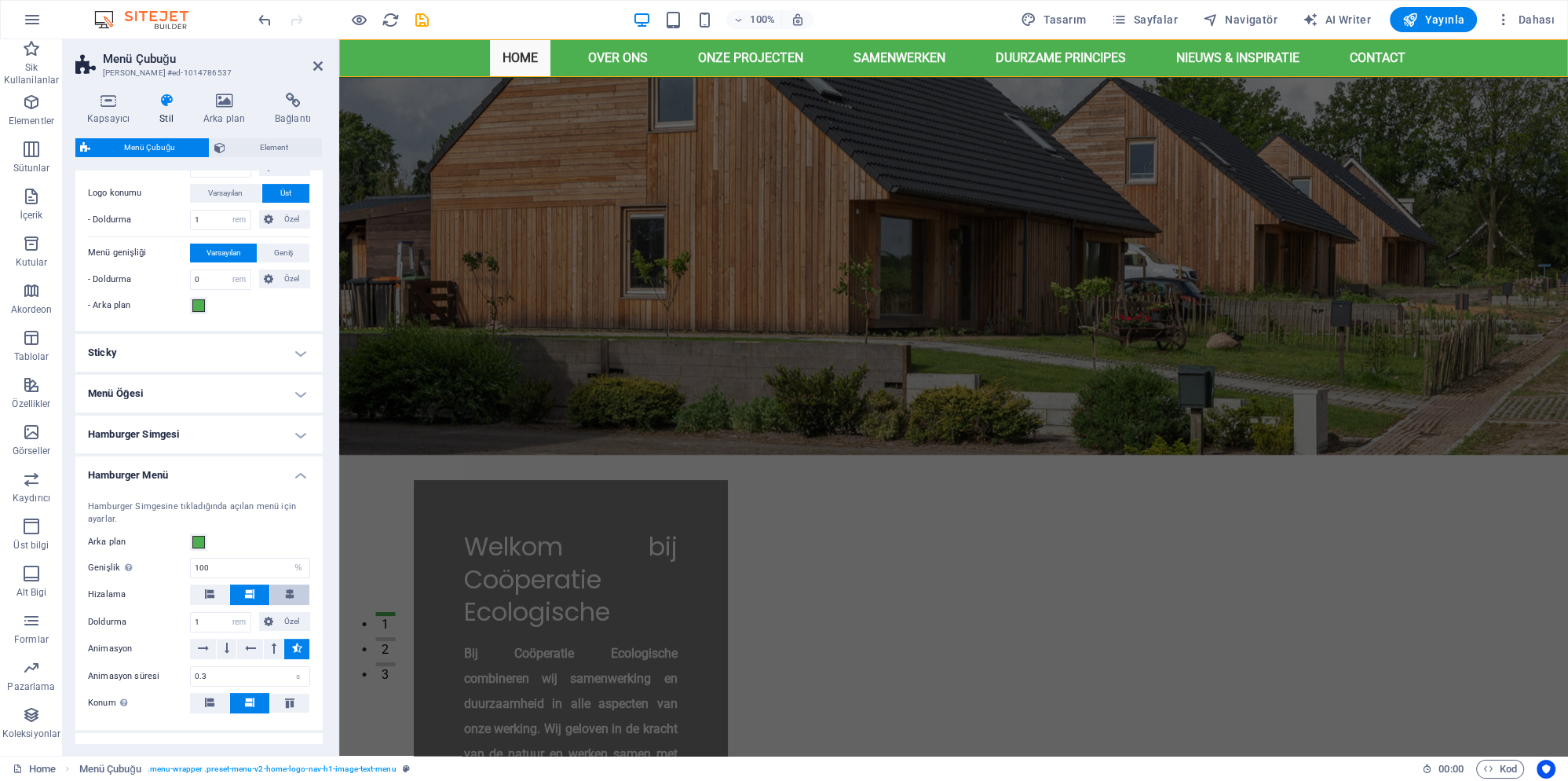
click at [287, 591] on icon at bounding box center [289, 594] width 9 height 9
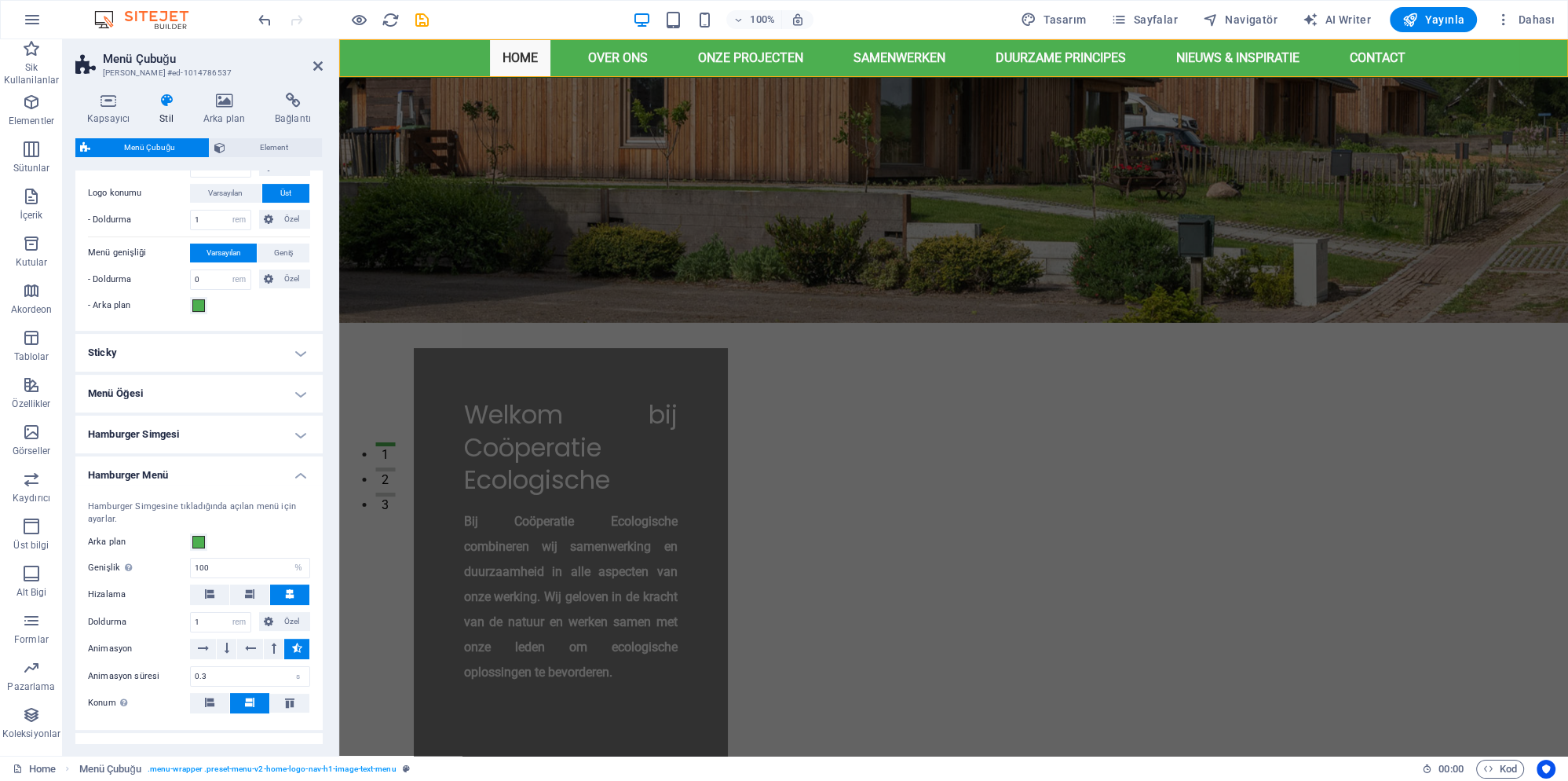
scroll to position [0, 0]
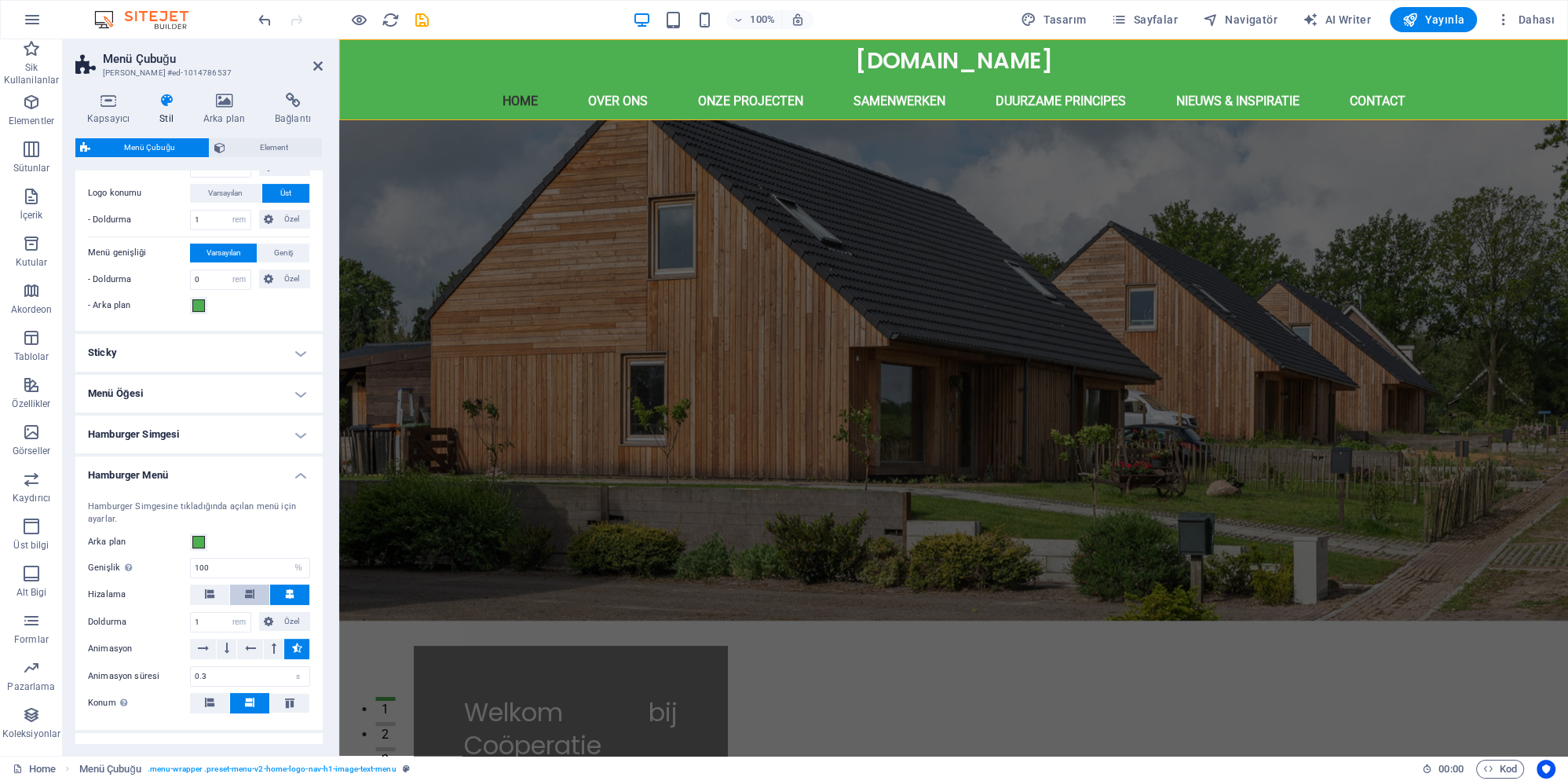
click at [242, 593] on button at bounding box center [250, 594] width 39 height 20
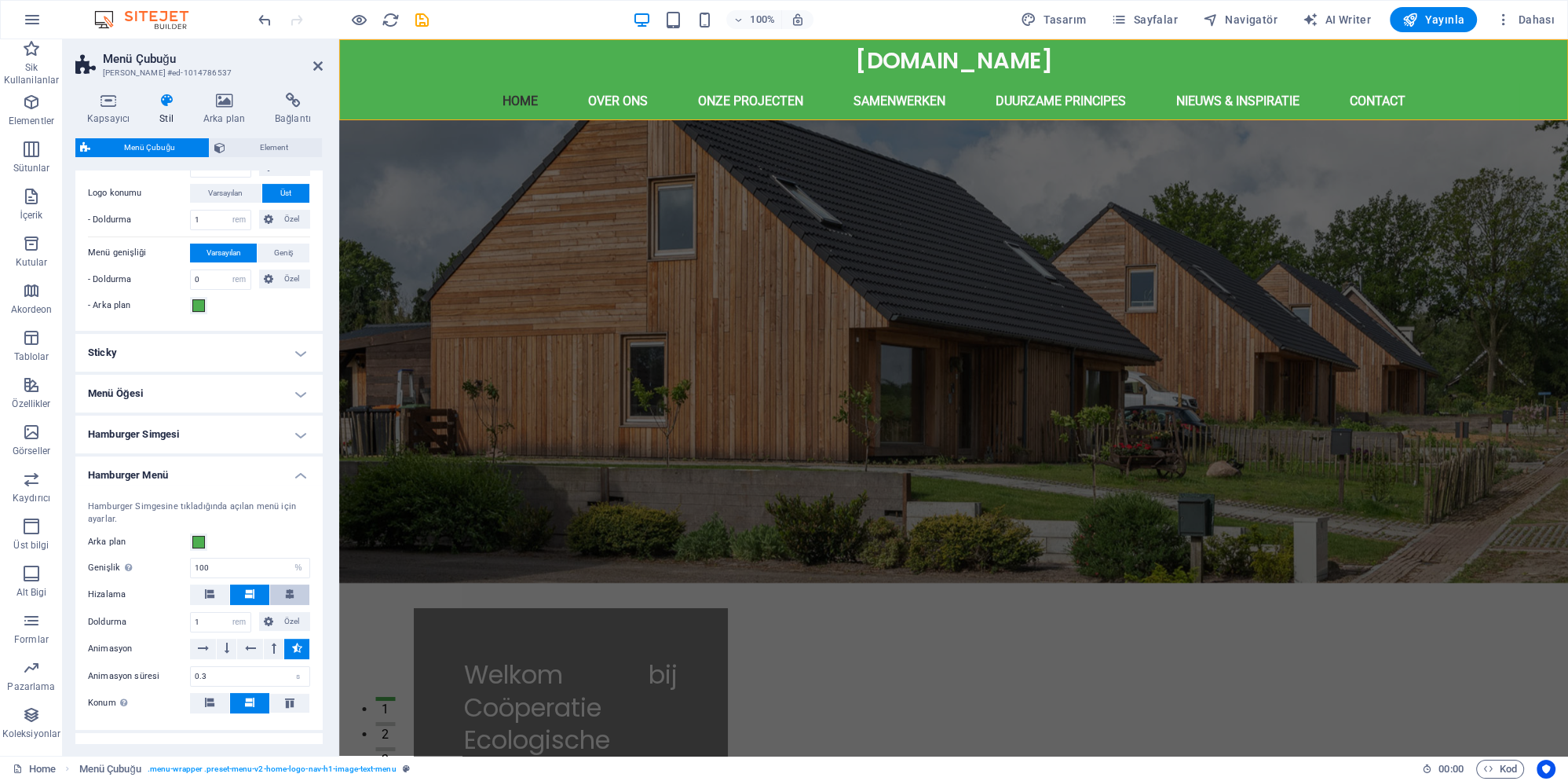
click at [282, 588] on button at bounding box center [289, 594] width 39 height 20
click at [253, 593] on icon at bounding box center [250, 594] width 9 height 9
click at [217, 593] on button at bounding box center [209, 594] width 39 height 20
click at [242, 592] on button at bounding box center [250, 594] width 39 height 20
click at [291, 594] on icon at bounding box center [289, 594] width 9 height 9
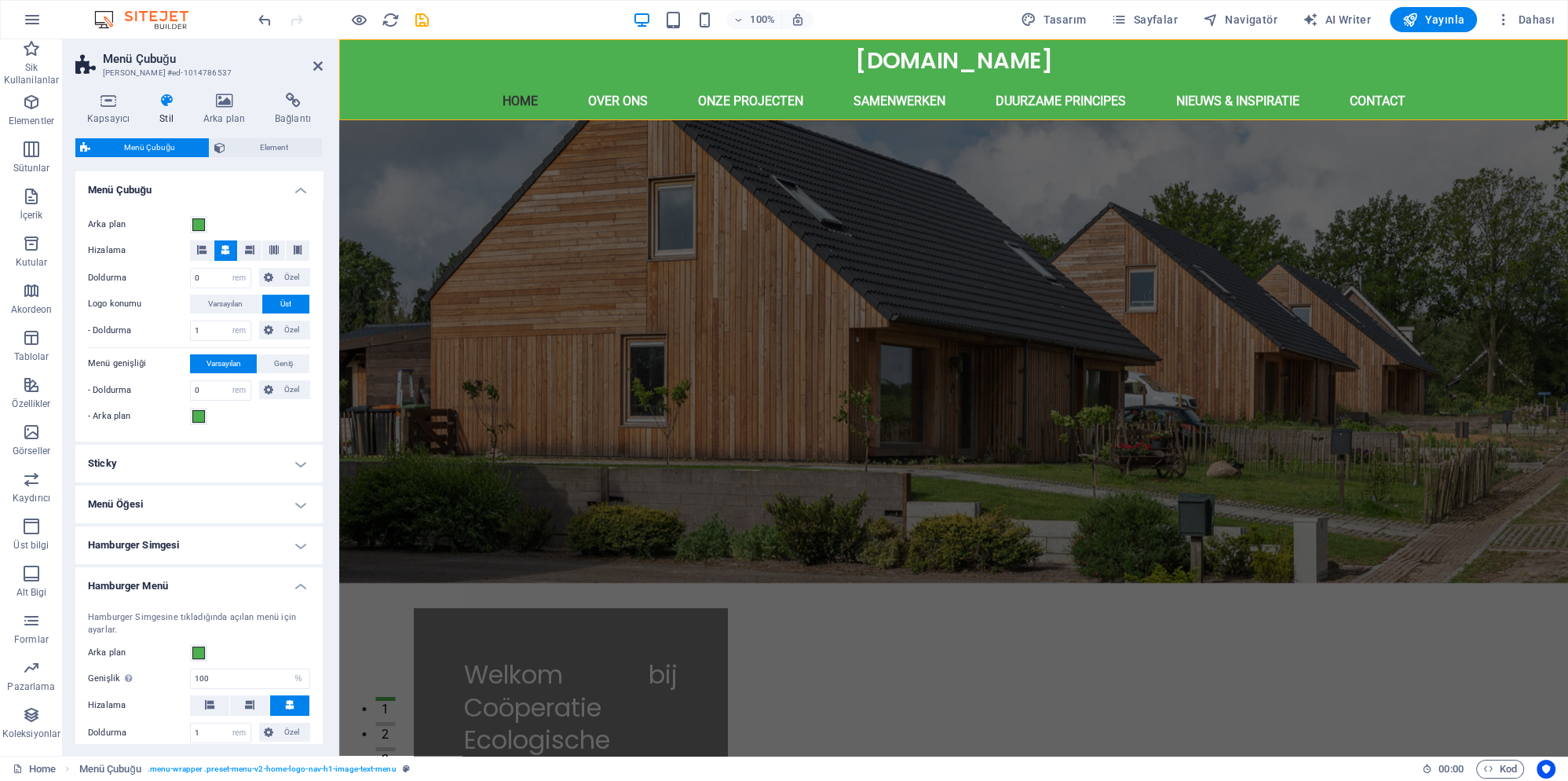
scroll to position [303, 0]
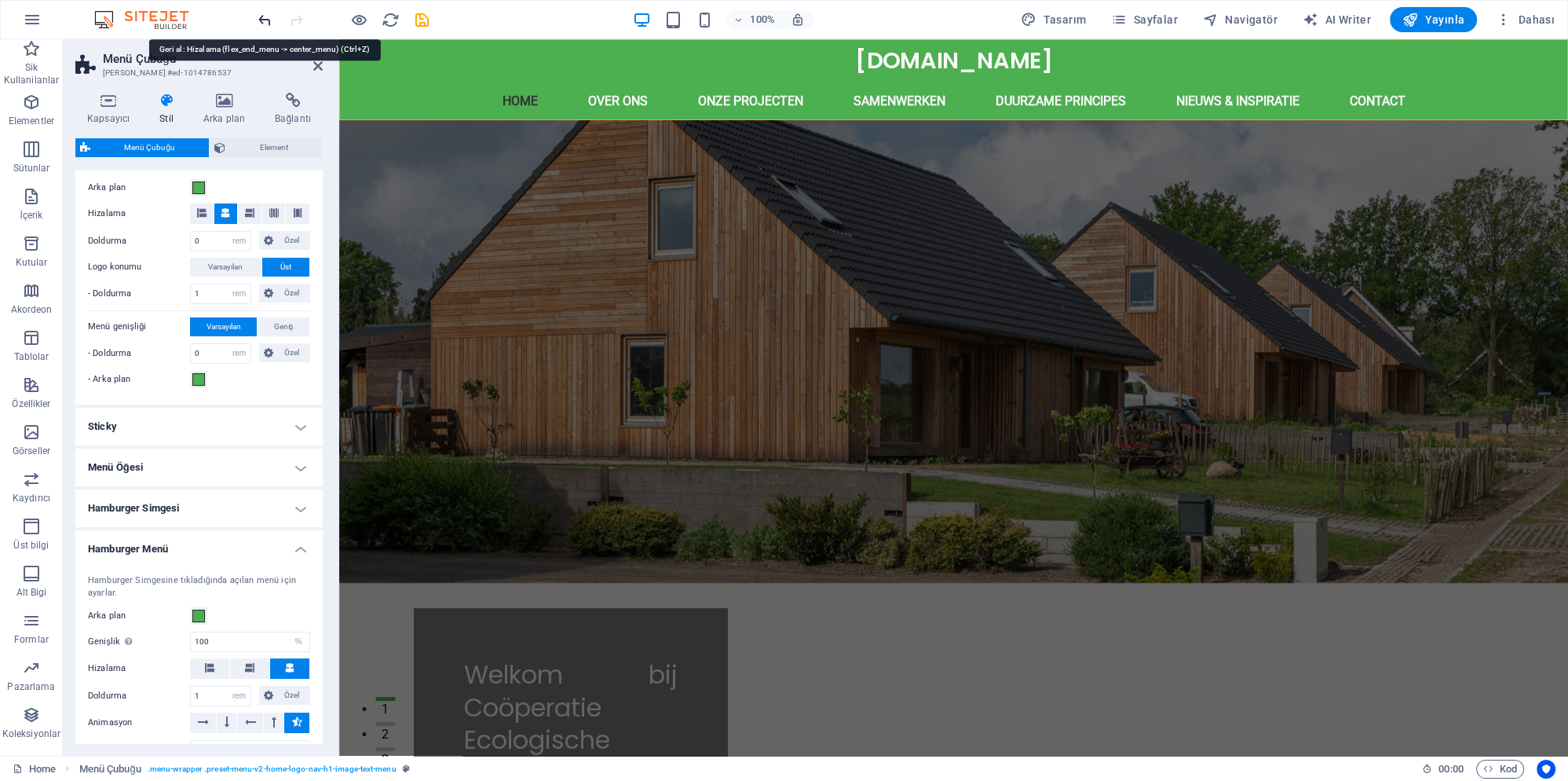
click at [262, 19] on icon "undo" at bounding box center [265, 19] width 18 height 18
click at [263, 18] on icon "undo" at bounding box center [265, 19] width 18 height 18
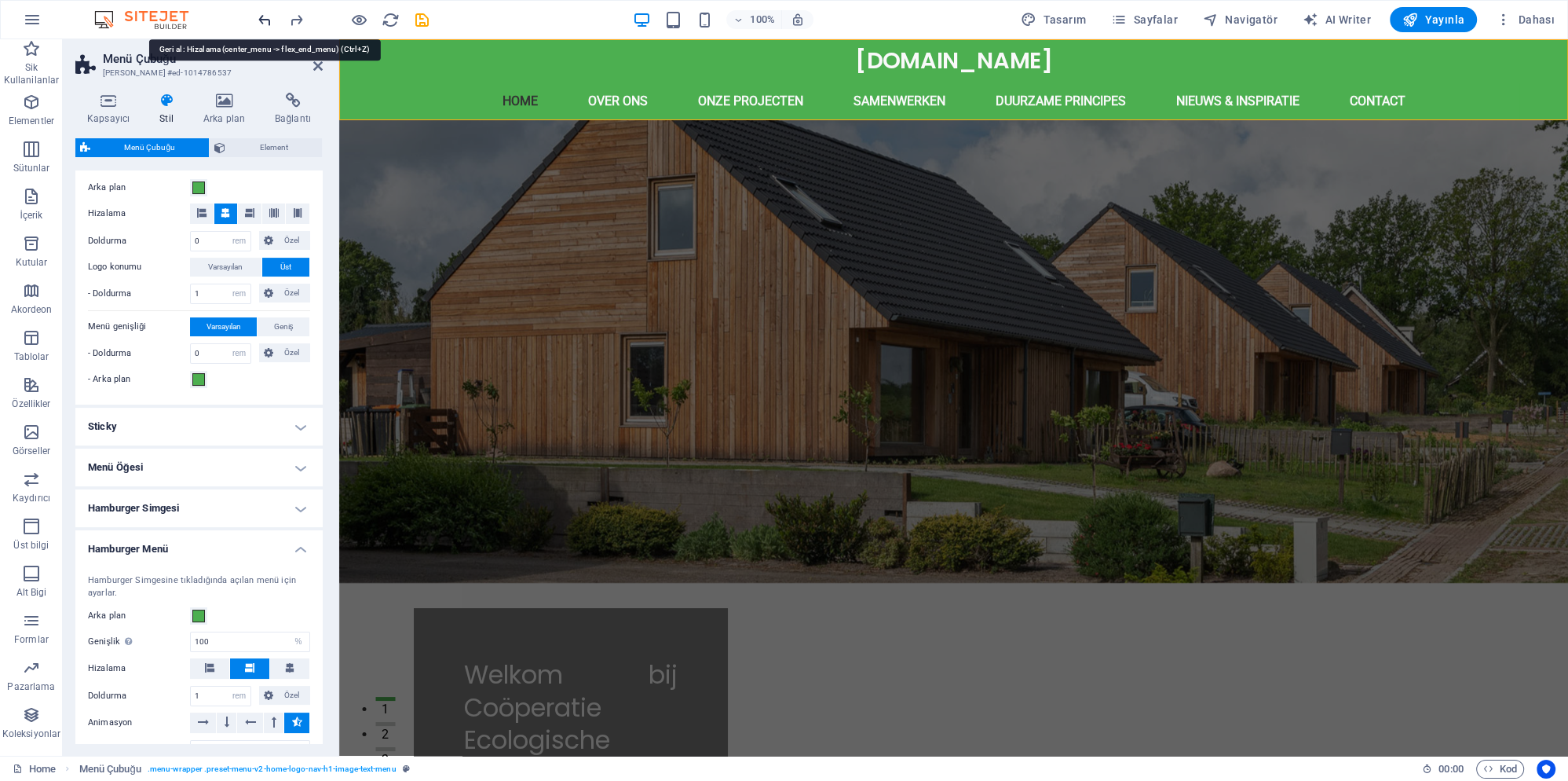
click at [263, 18] on icon "undo" at bounding box center [265, 19] width 18 height 18
click at [264, 18] on icon "undo" at bounding box center [265, 19] width 18 height 18
click at [265, 18] on icon "undo" at bounding box center [265, 19] width 18 height 18
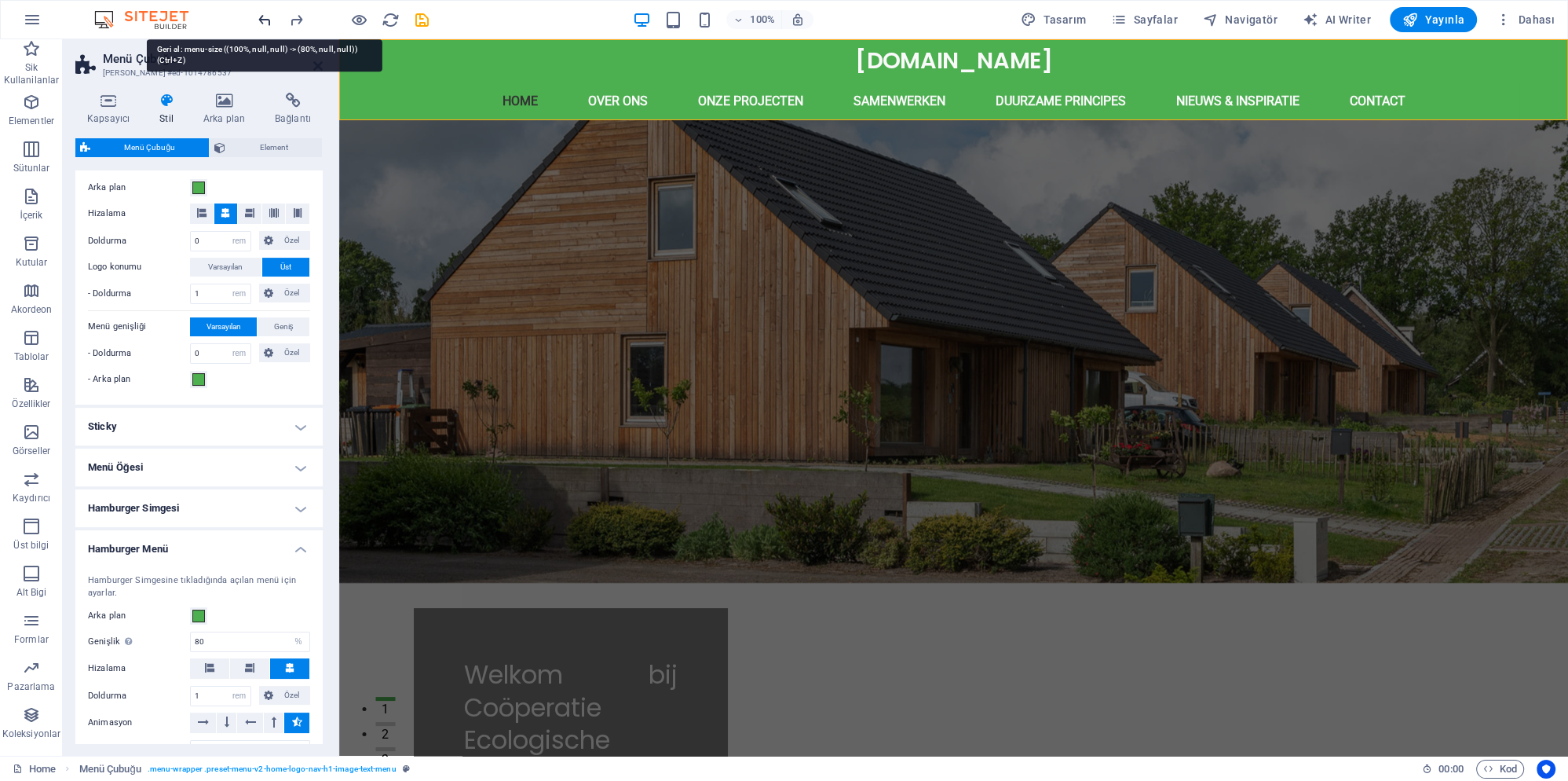
type input "100"
click at [300, 545] on h4 "Hamburger Menü" at bounding box center [199, 545] width 247 height 29
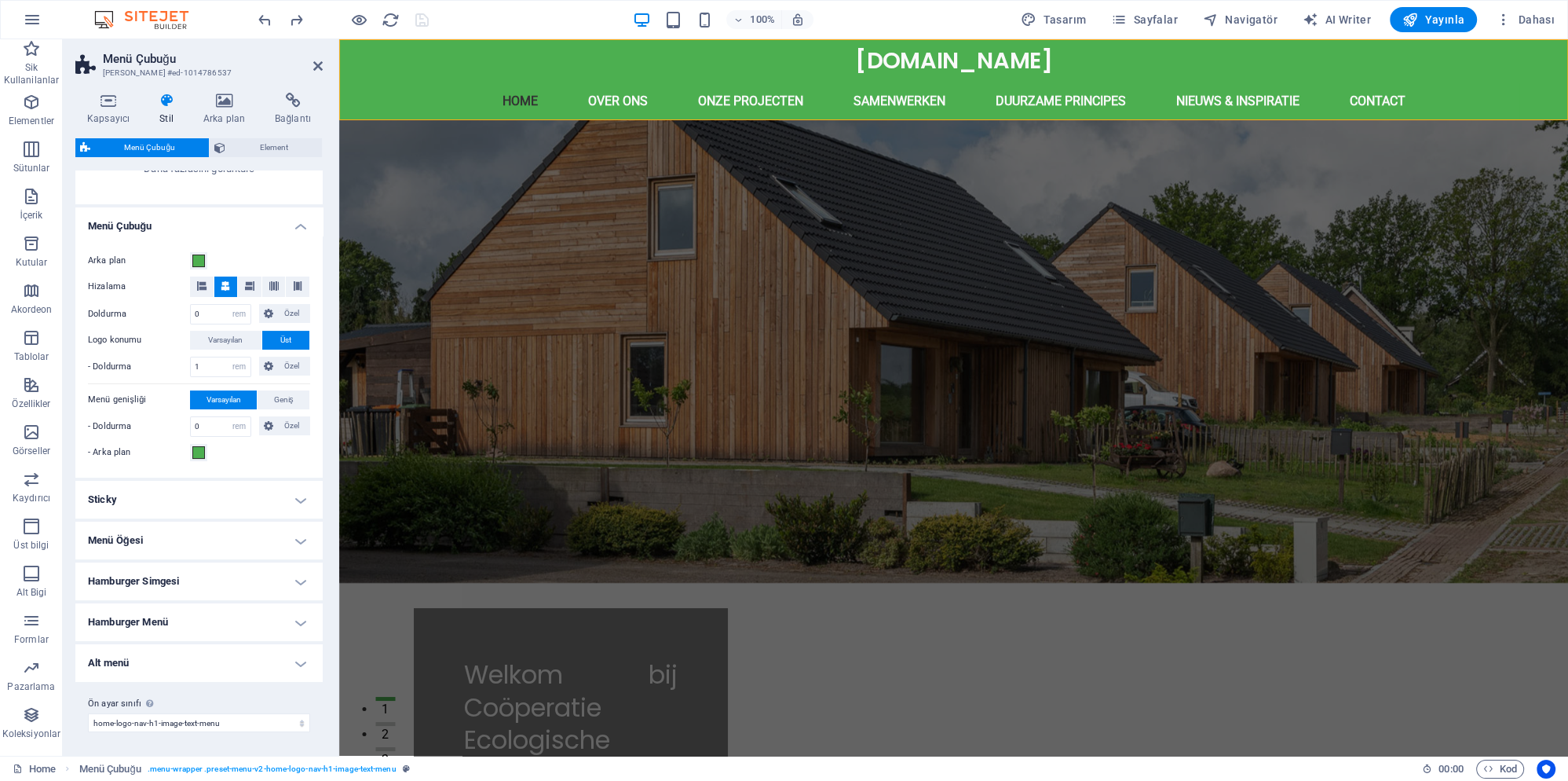
click at [297, 623] on h4 "Hamburger Menü" at bounding box center [199, 622] width 247 height 38
click at [297, 620] on h4 "Hamburger Menü" at bounding box center [199, 618] width 247 height 29
click at [292, 577] on h4 "Hamburger Simgesi" at bounding box center [199, 581] width 247 height 38
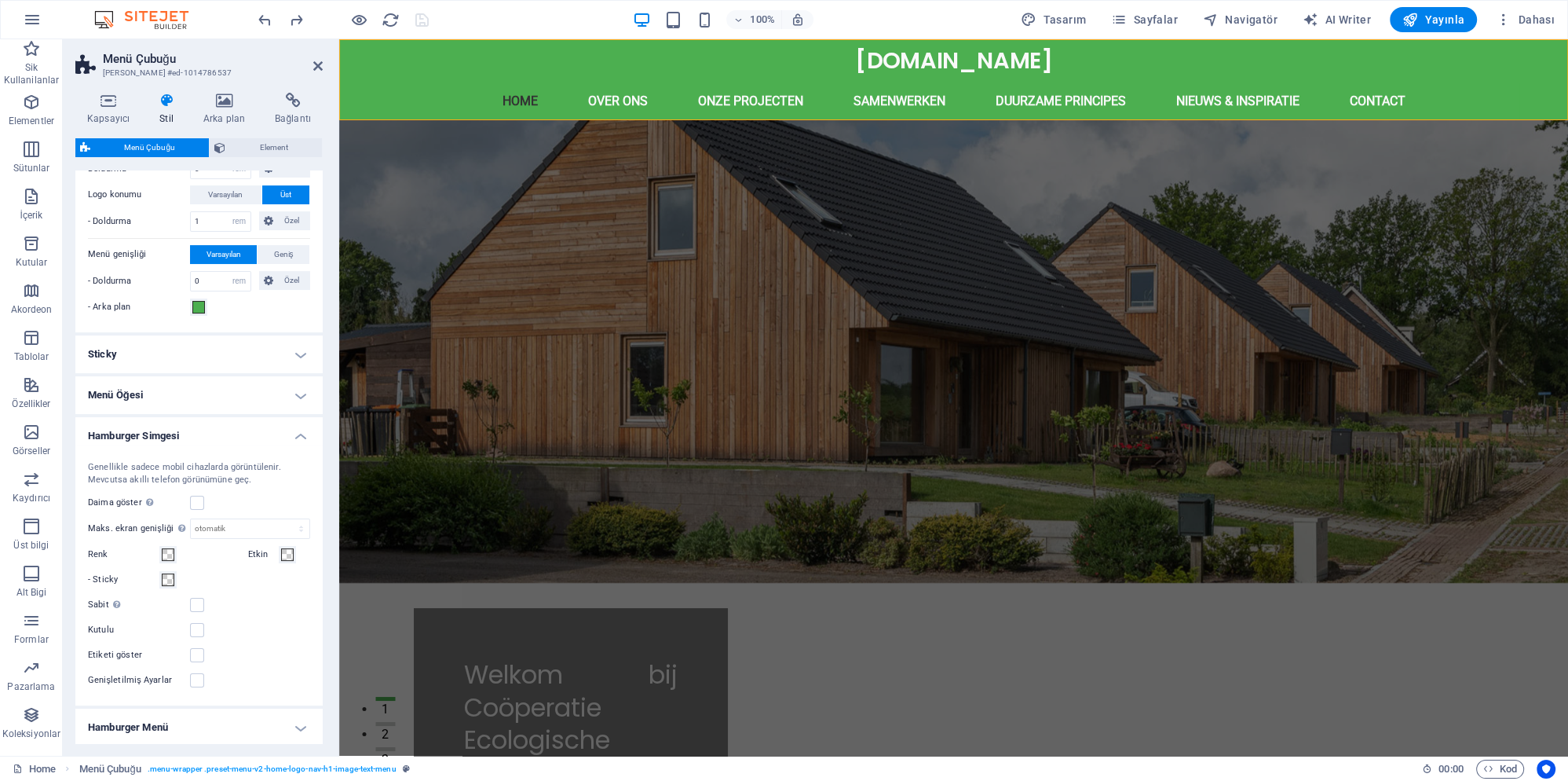
scroll to position [377, 0]
click at [197, 497] on label at bounding box center [197, 501] width 14 height 14
click at [0, 0] on input "Daima göster Tüm görünüm pencereleri için tetikleyiciyi gösterir." at bounding box center [0, 0] width 0 height 0
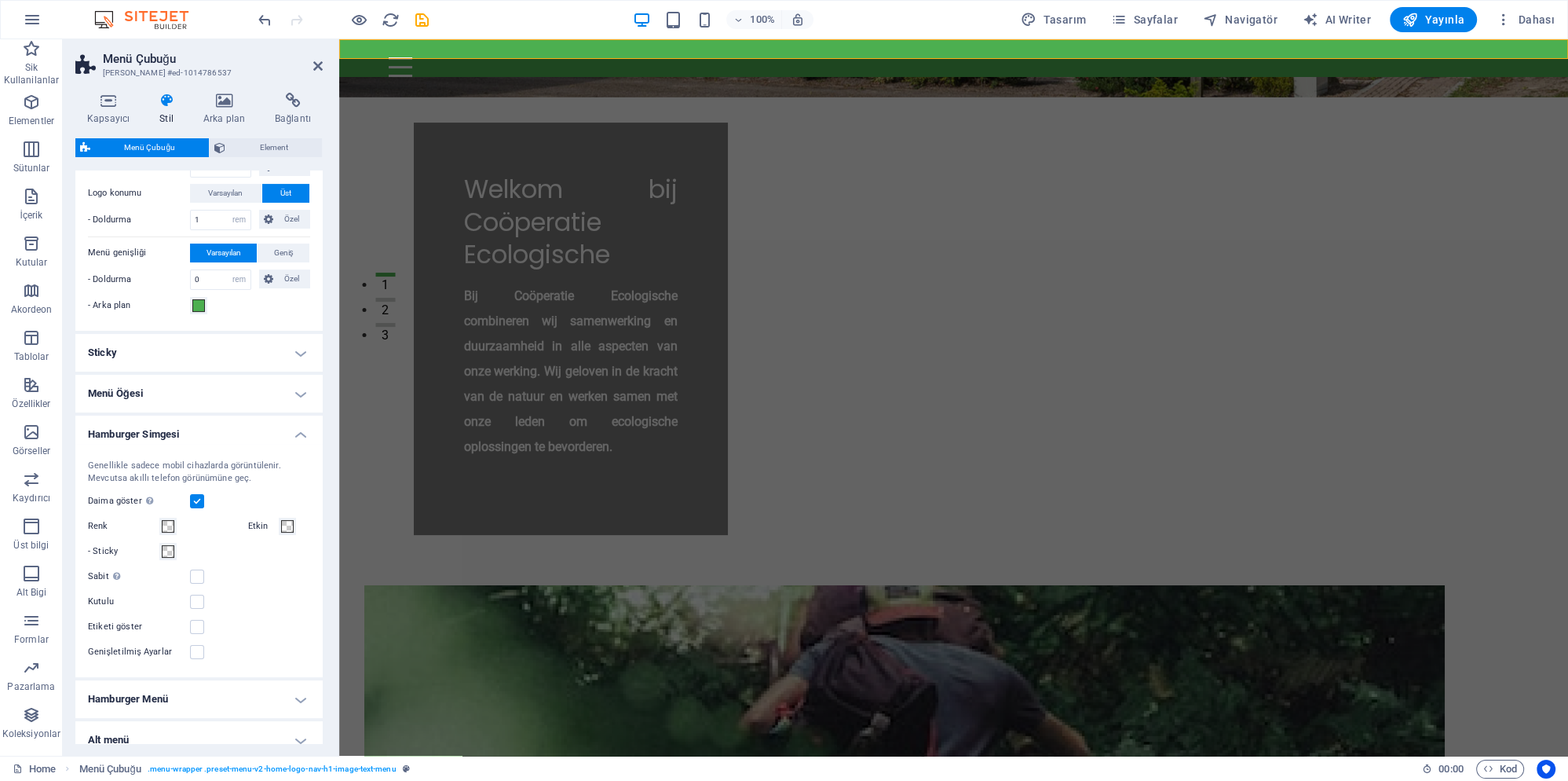
scroll to position [85, 0]
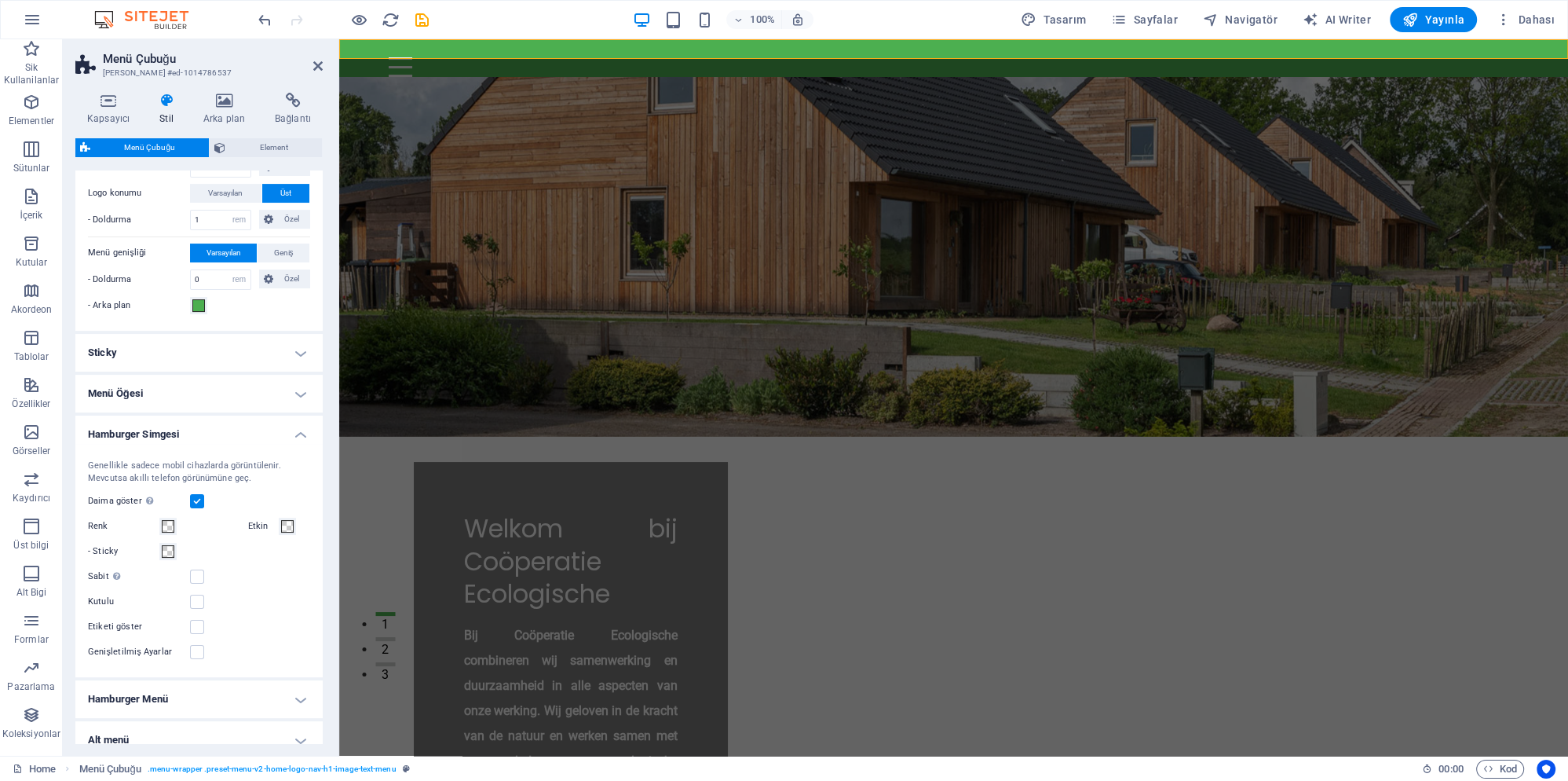
click at [197, 498] on label at bounding box center [197, 501] width 14 height 14
click at [0, 0] on input "Daima göster Tüm görünüm pencereleri için tetikleyiciyi gösterir." at bounding box center [0, 0] width 0 height 0
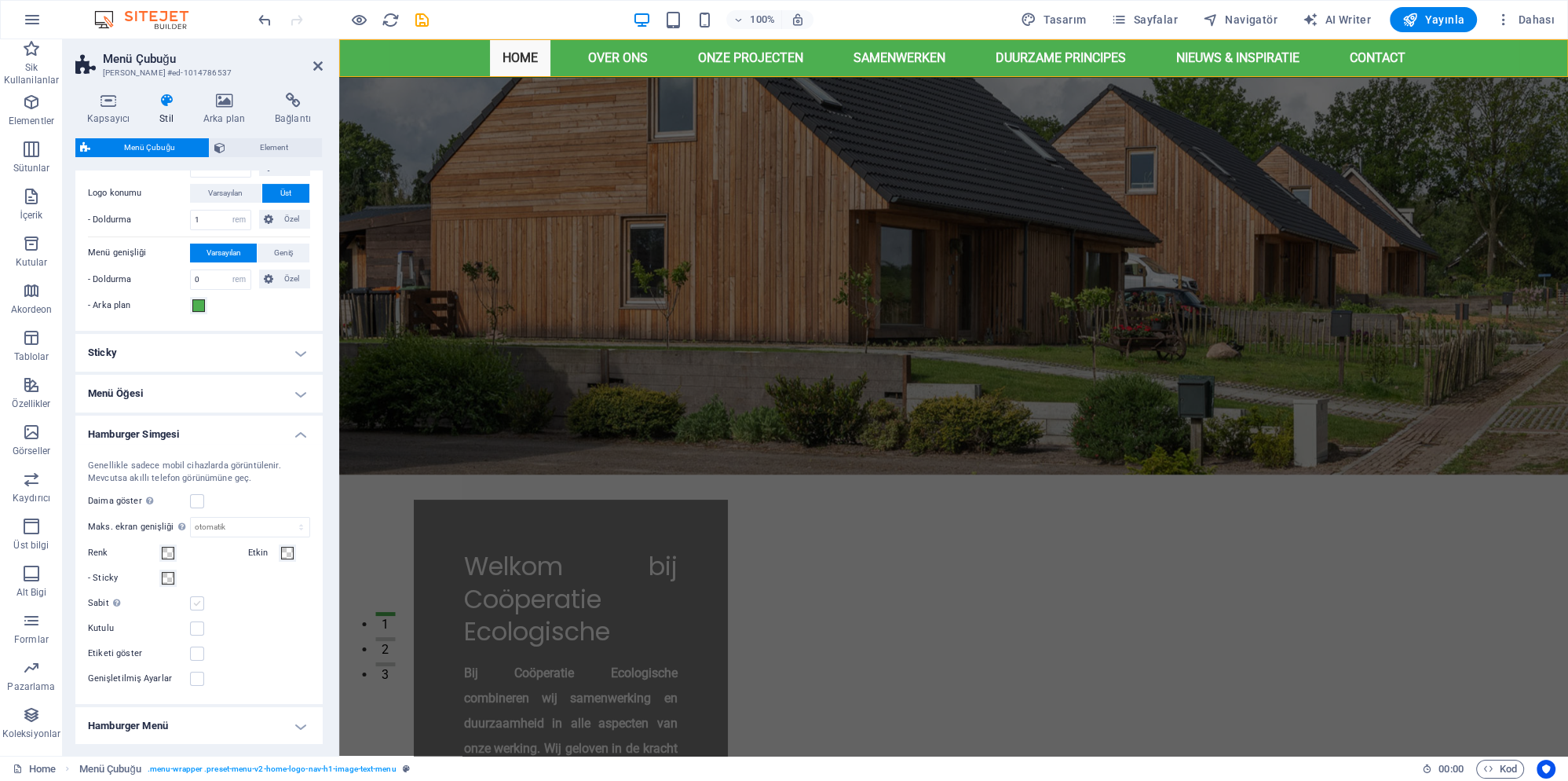
click at [200, 604] on label at bounding box center [197, 603] width 14 height 14
click at [0, 0] on input "Sabit Tetikleyiciyi, daima görünüm pencerelerinde olacak şekilde sabit bir duru…" at bounding box center [0, 0] width 0 height 0
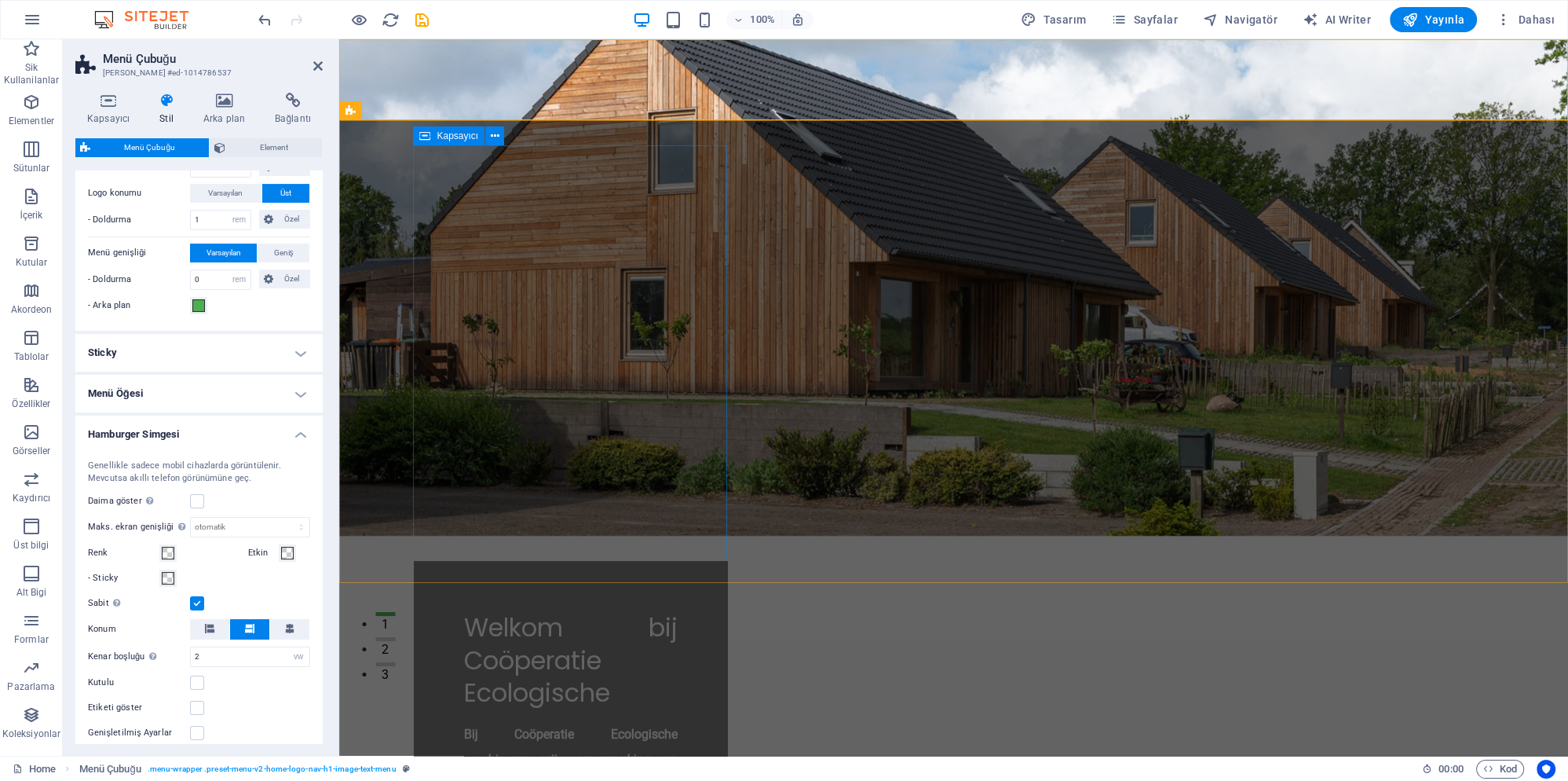
scroll to position [0, 0]
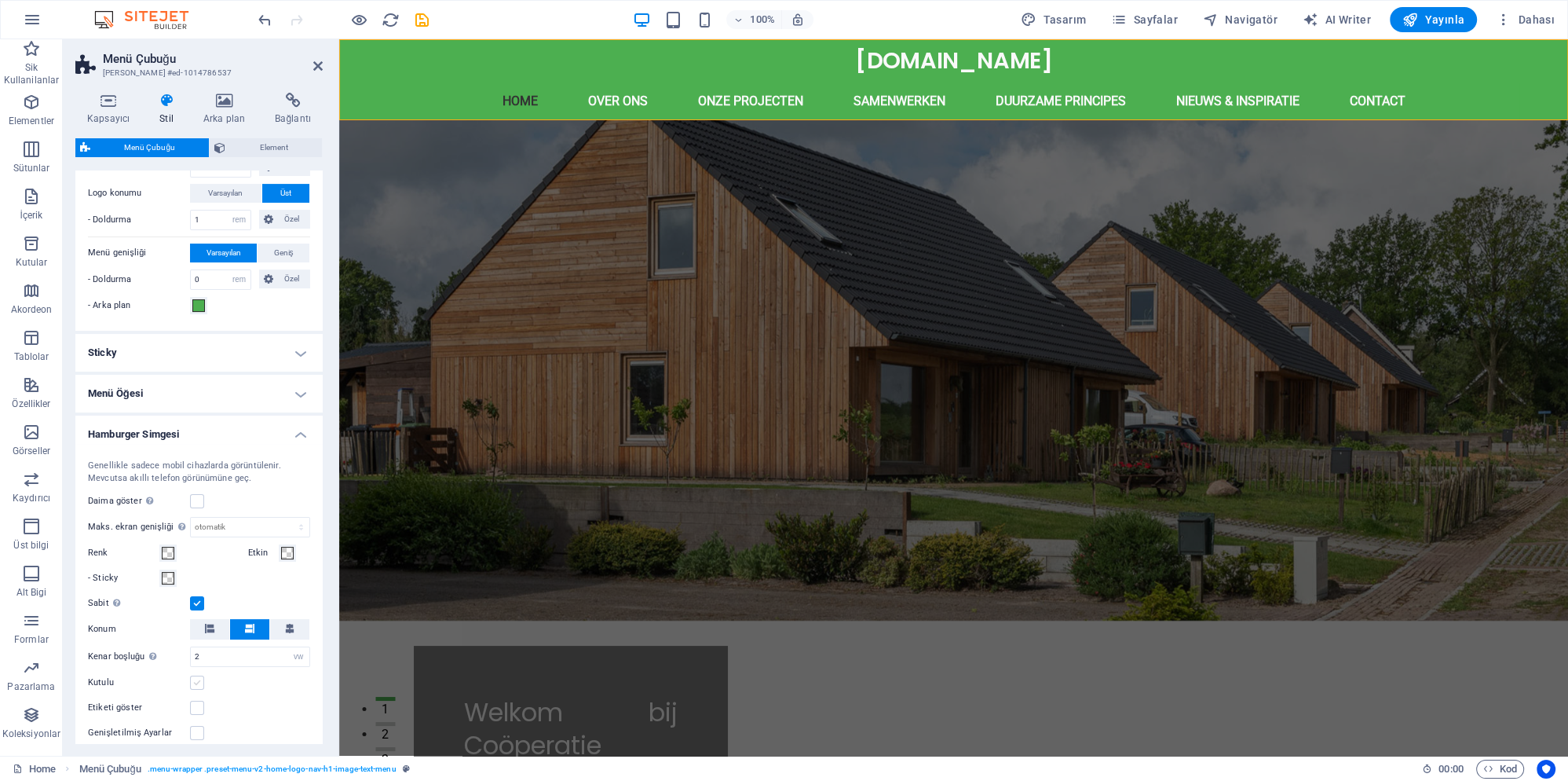
click at [202, 683] on label at bounding box center [197, 683] width 14 height 14
click at [0, 0] on input "Kutulu" at bounding box center [0, 0] width 0 height 0
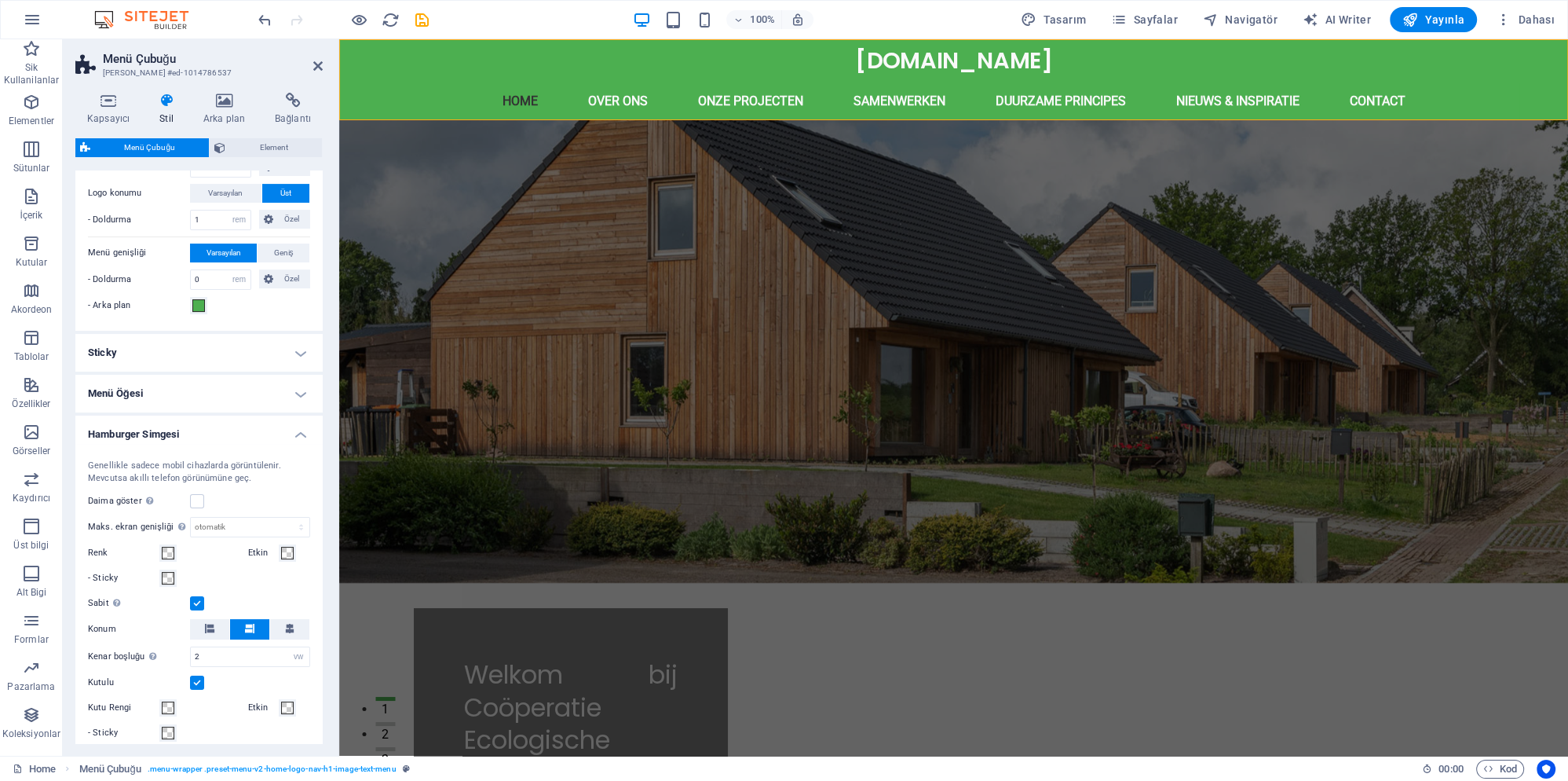
click at [202, 683] on label at bounding box center [197, 683] width 14 height 14
click at [0, 0] on input "Kutulu" at bounding box center [0, 0] width 0 height 0
click at [198, 708] on label at bounding box center [197, 708] width 14 height 14
click at [0, 0] on input "Etiketi göster" at bounding box center [0, 0] width 0 height 0
click at [195, 707] on label at bounding box center [197, 708] width 14 height 14
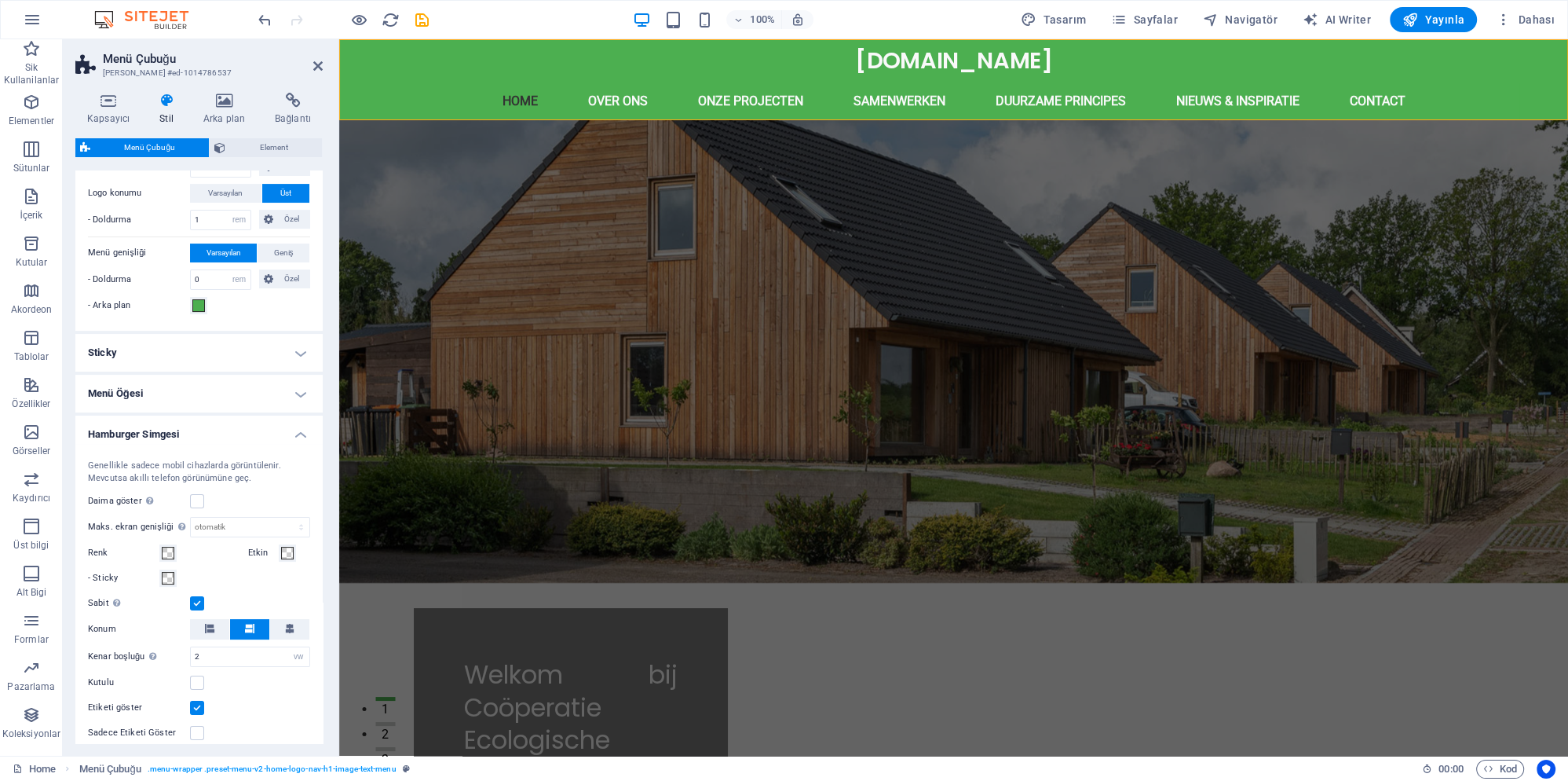
click at [0, 0] on input "Etiketi göster" at bounding box center [0, 0] width 0 height 0
click at [193, 678] on label at bounding box center [197, 683] width 14 height 14
click at [0, 0] on input "Kutulu" at bounding box center [0, 0] width 0 height 0
click at [202, 680] on label at bounding box center [197, 683] width 14 height 14
click at [0, 0] on input "Kutulu" at bounding box center [0, 0] width 0 height 0
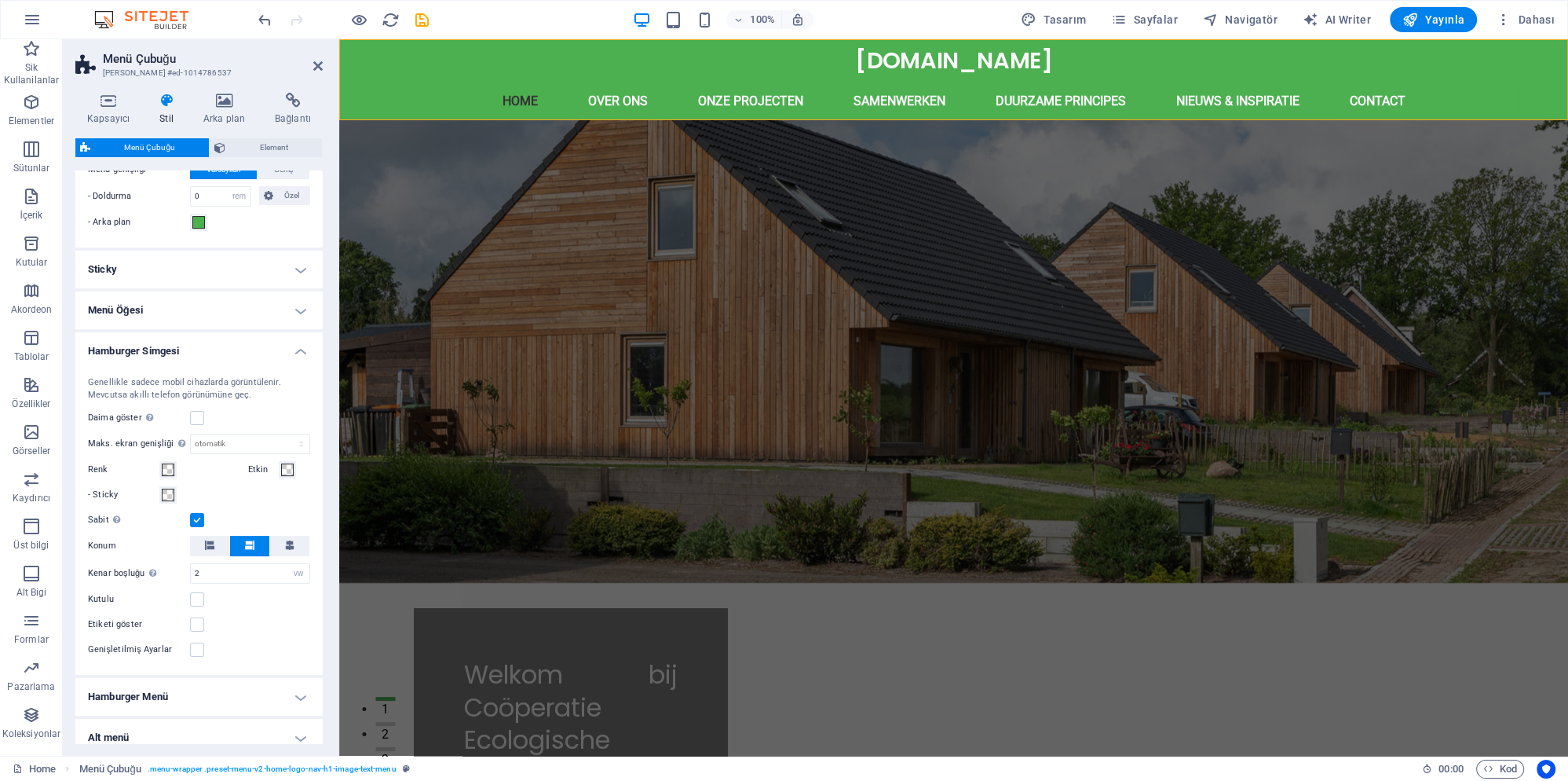
scroll to position [524, 0]
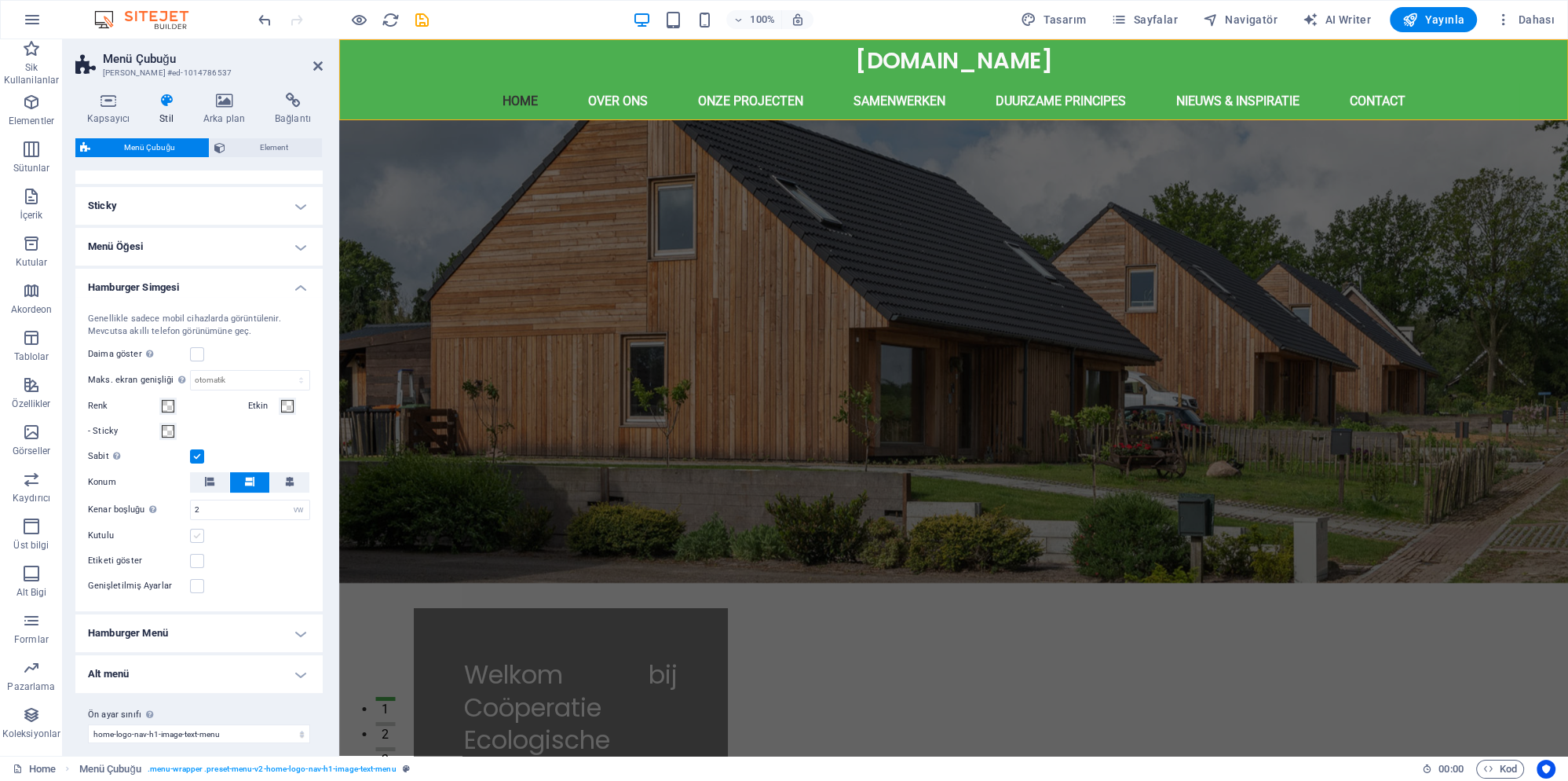
click at [204, 533] on label at bounding box center [197, 536] width 14 height 14
click at [0, 0] on input "Kutulu" at bounding box center [0, 0] width 0 height 0
click at [204, 533] on label at bounding box center [197, 536] width 14 height 14
click at [0, 0] on input "Kutulu" at bounding box center [0, 0] width 0 height 0
click at [202, 535] on label at bounding box center [197, 536] width 14 height 14
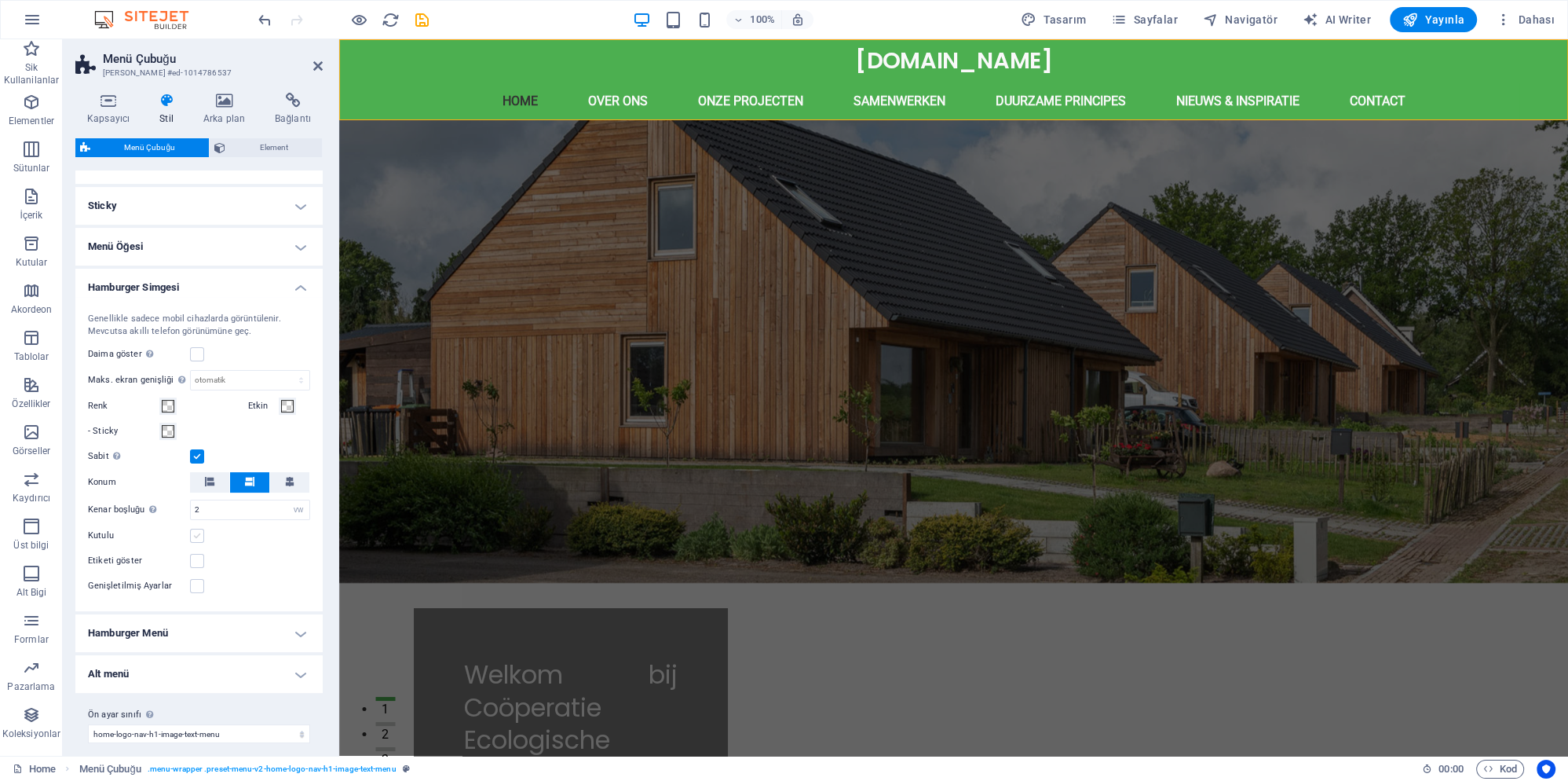
click at [0, 0] on input "Kutulu" at bounding box center [0, 0] width 0 height 0
click at [201, 534] on label at bounding box center [197, 536] width 14 height 14
click at [0, 0] on input "Kutulu" at bounding box center [0, 0] width 0 height 0
click at [197, 557] on label at bounding box center [197, 561] width 14 height 14
click at [0, 0] on input "Etiketi göster" at bounding box center [0, 0] width 0 height 0
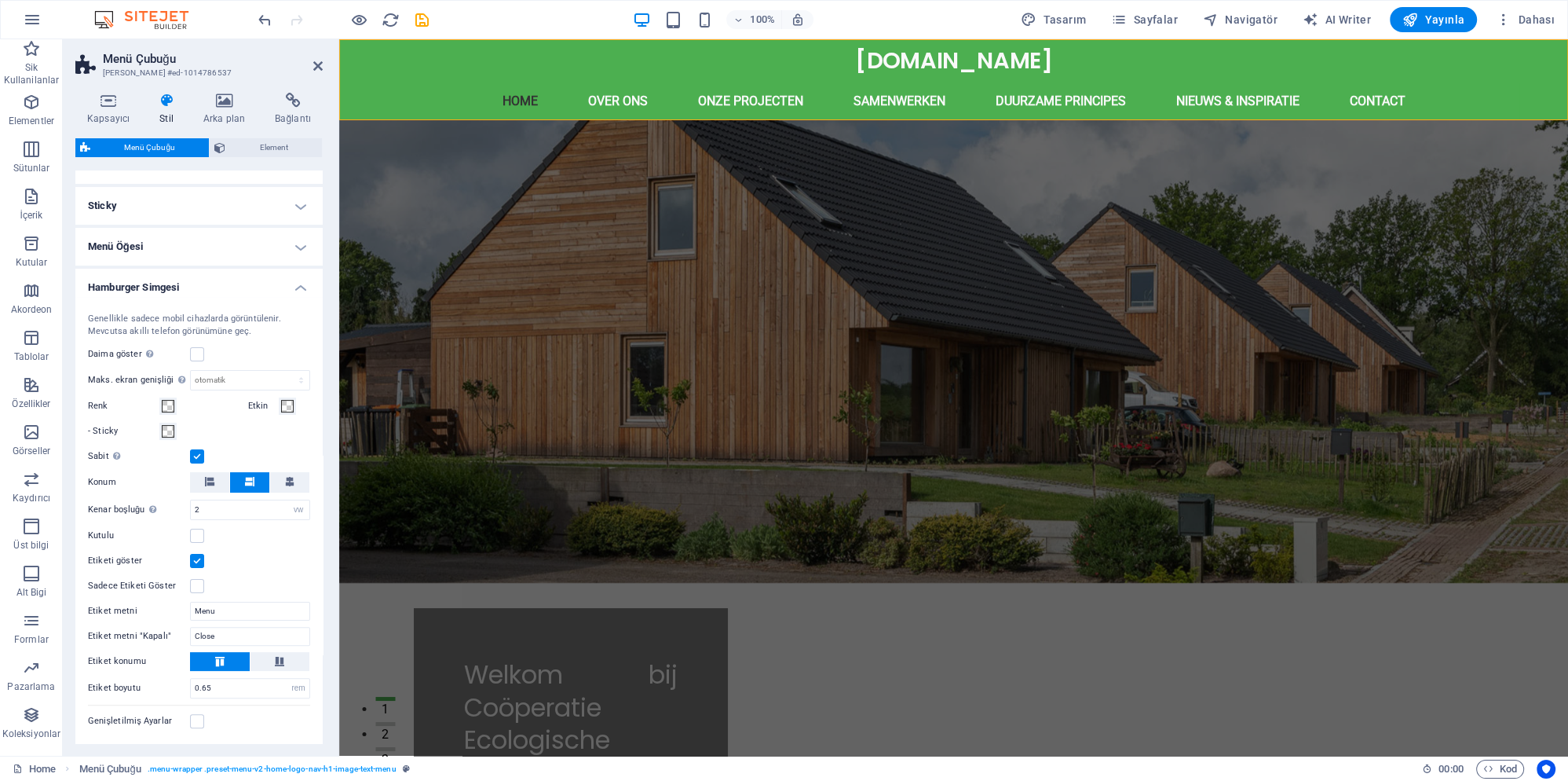
click at [197, 557] on label at bounding box center [197, 561] width 14 height 14
click at [0, 0] on input "Etiketi göster" at bounding box center [0, 0] width 0 height 0
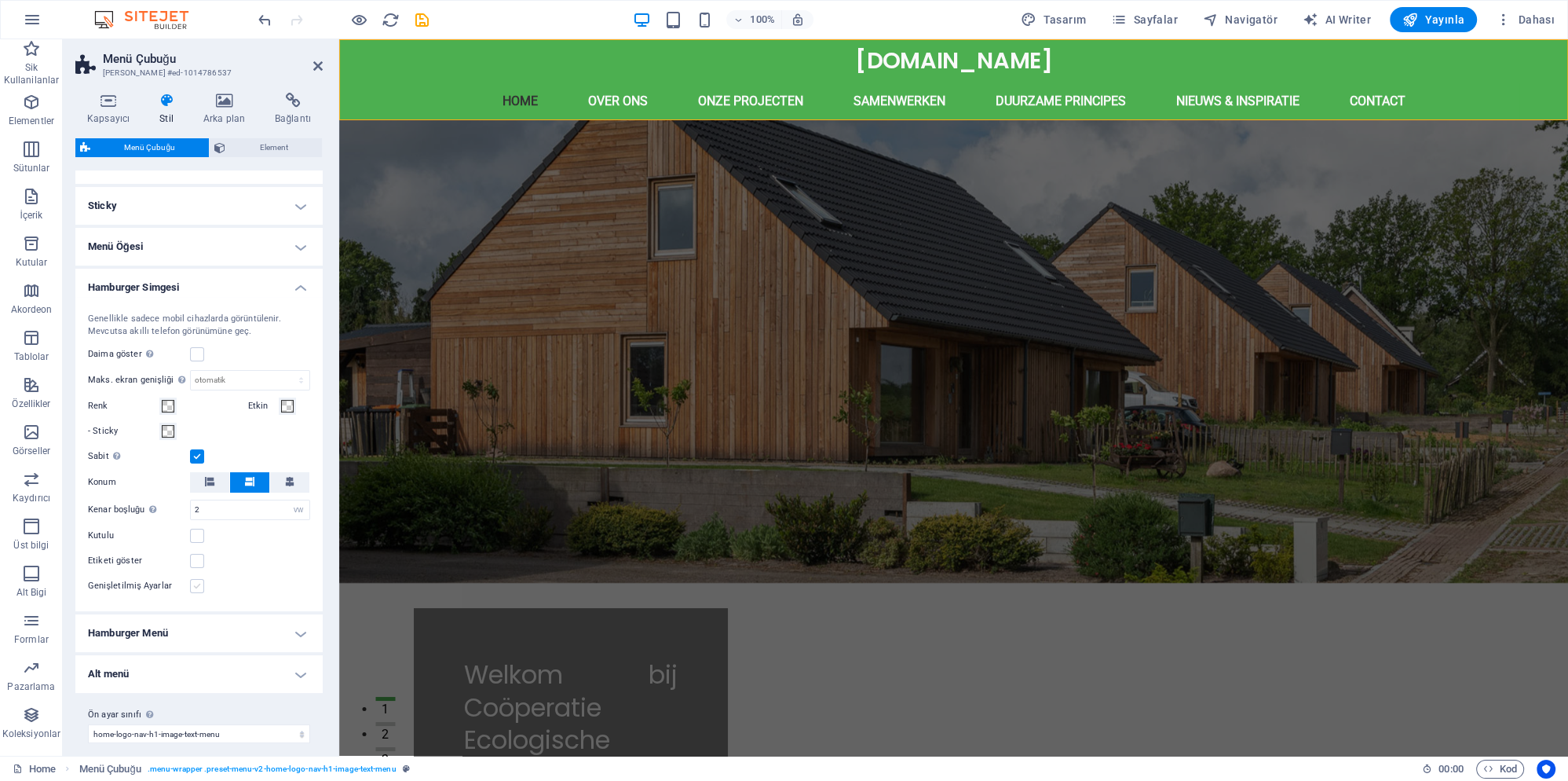
click at [197, 583] on label at bounding box center [197, 586] width 14 height 14
click at [0, 0] on input "Genişletilmiş Ayarlar" at bounding box center [0, 0] width 0 height 0
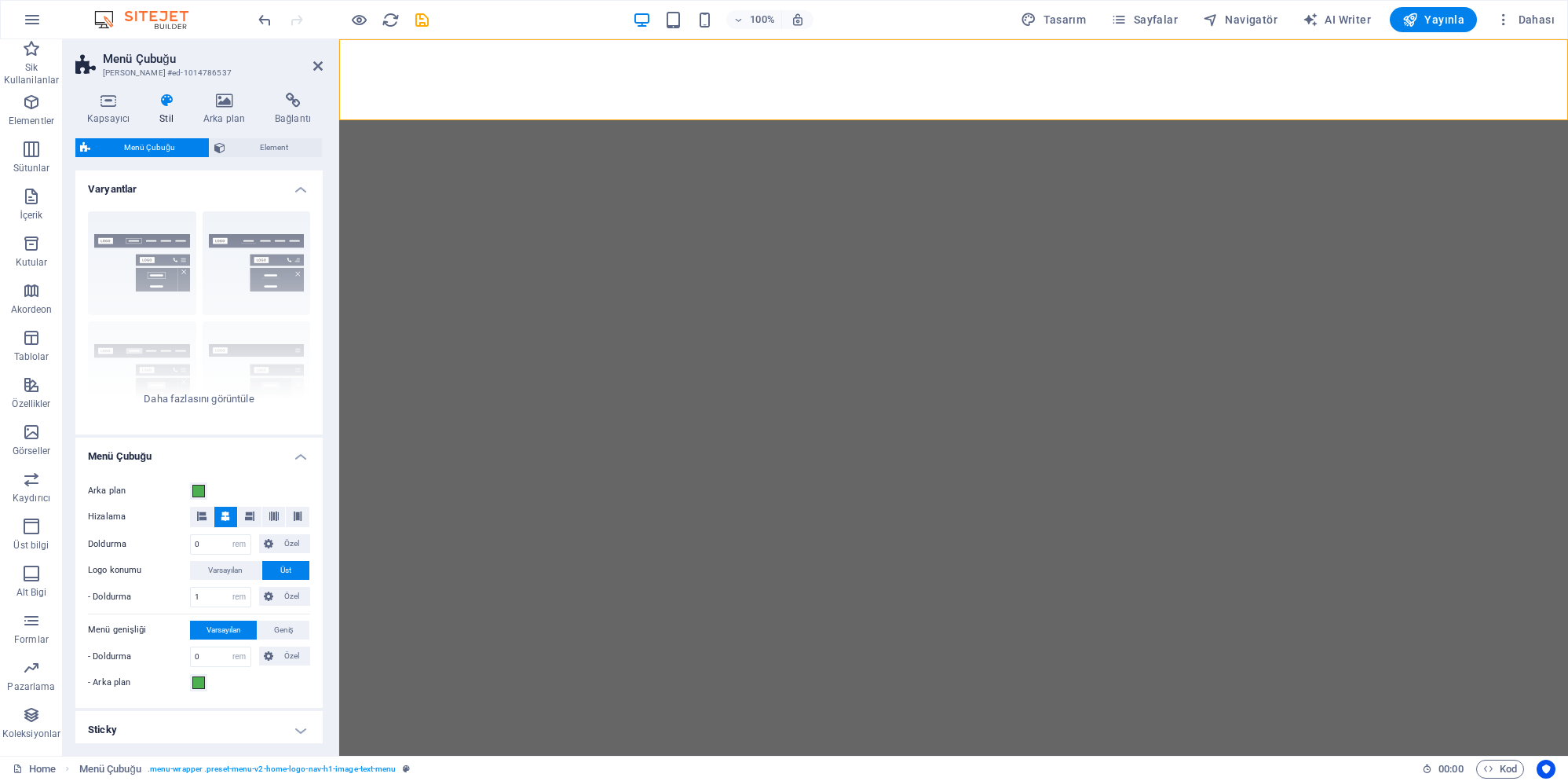
select select "rem"
select select "vw"
select select "px"
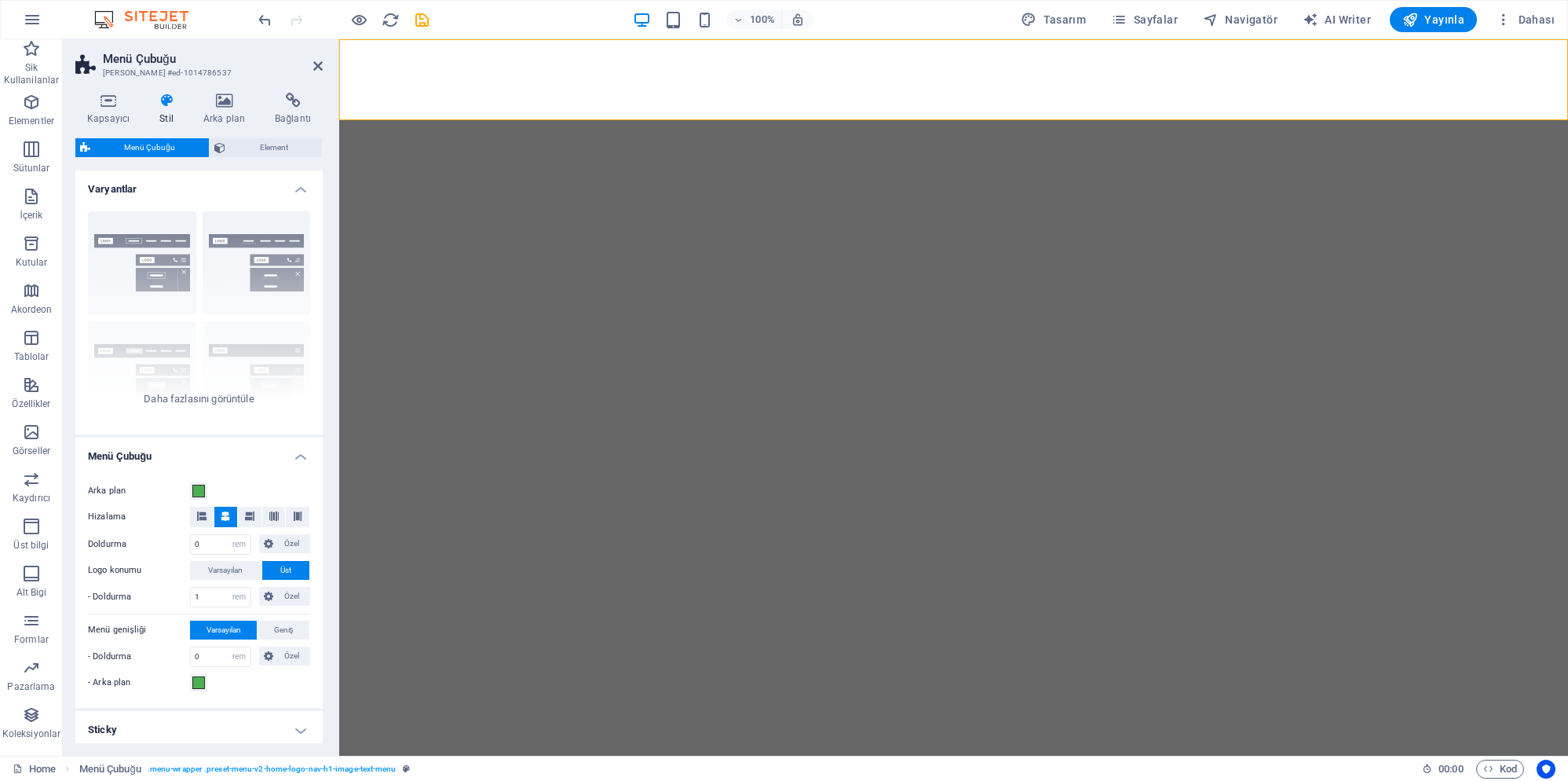
select select "px"
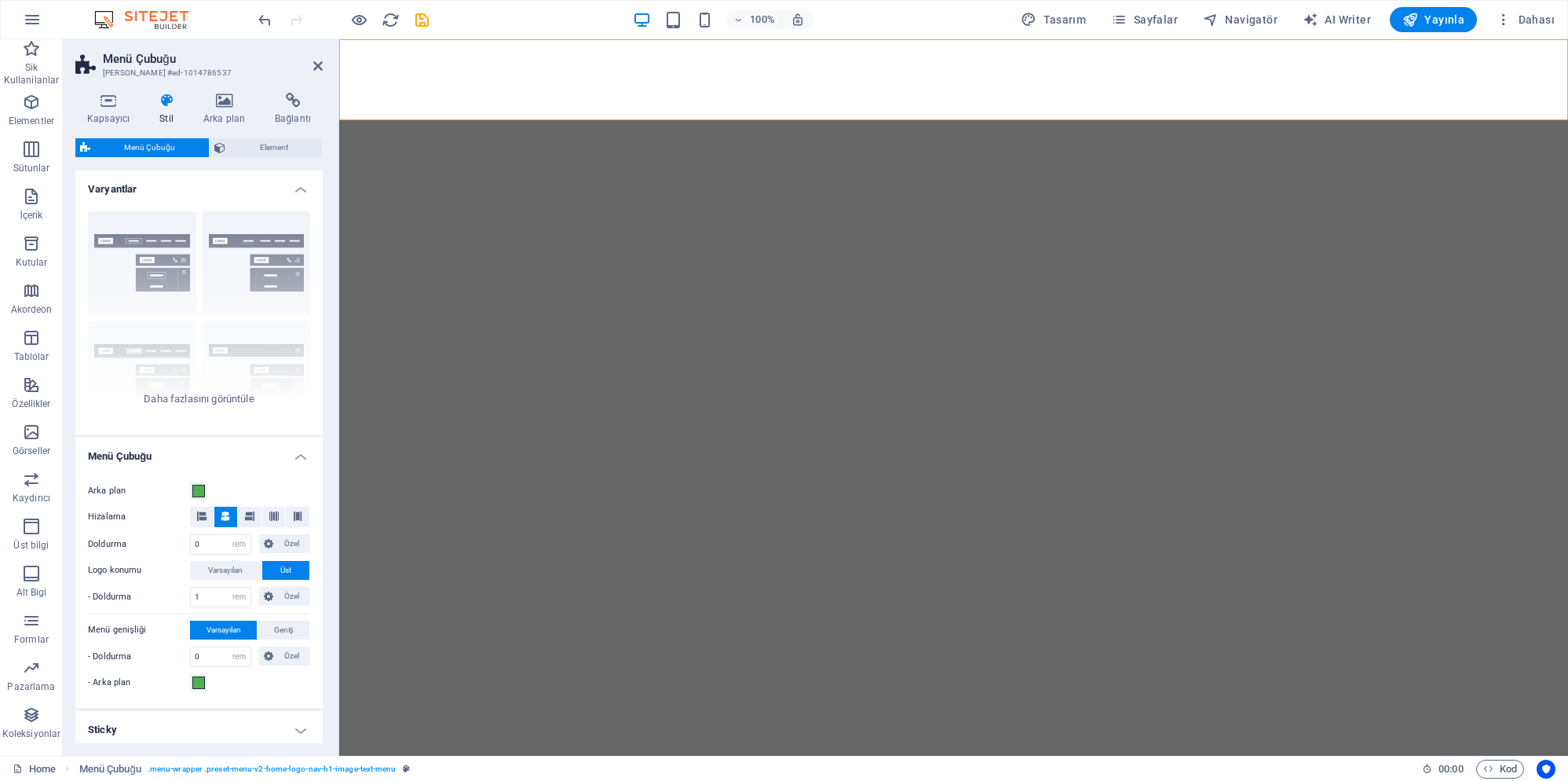
select select "preset-menu-v2-home-logo-nav-h1-image-text-menu"
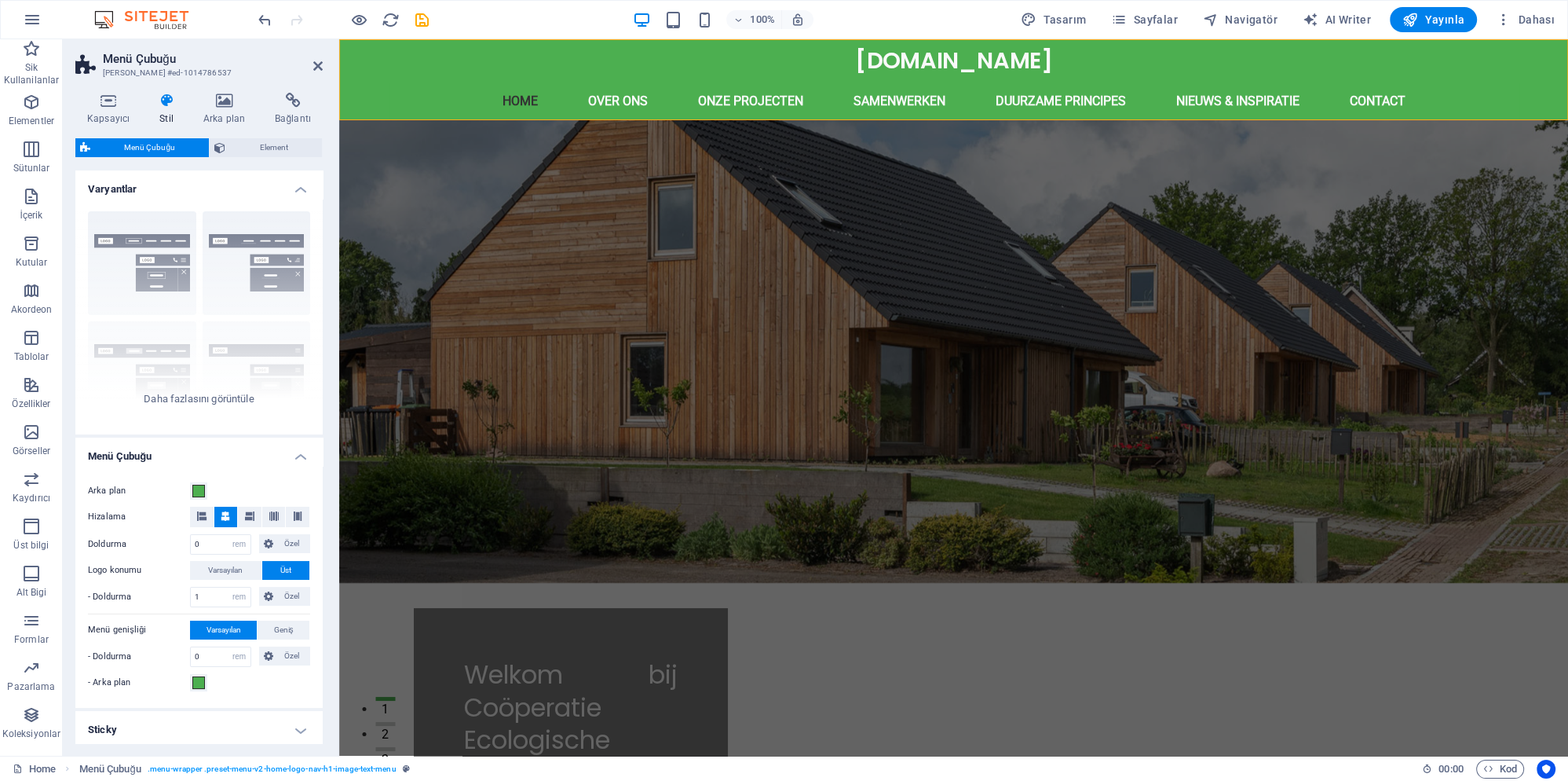
click at [0, 0] on input "Genişletilmiş Ayarlar" at bounding box center [0, 0] width 0 height 0
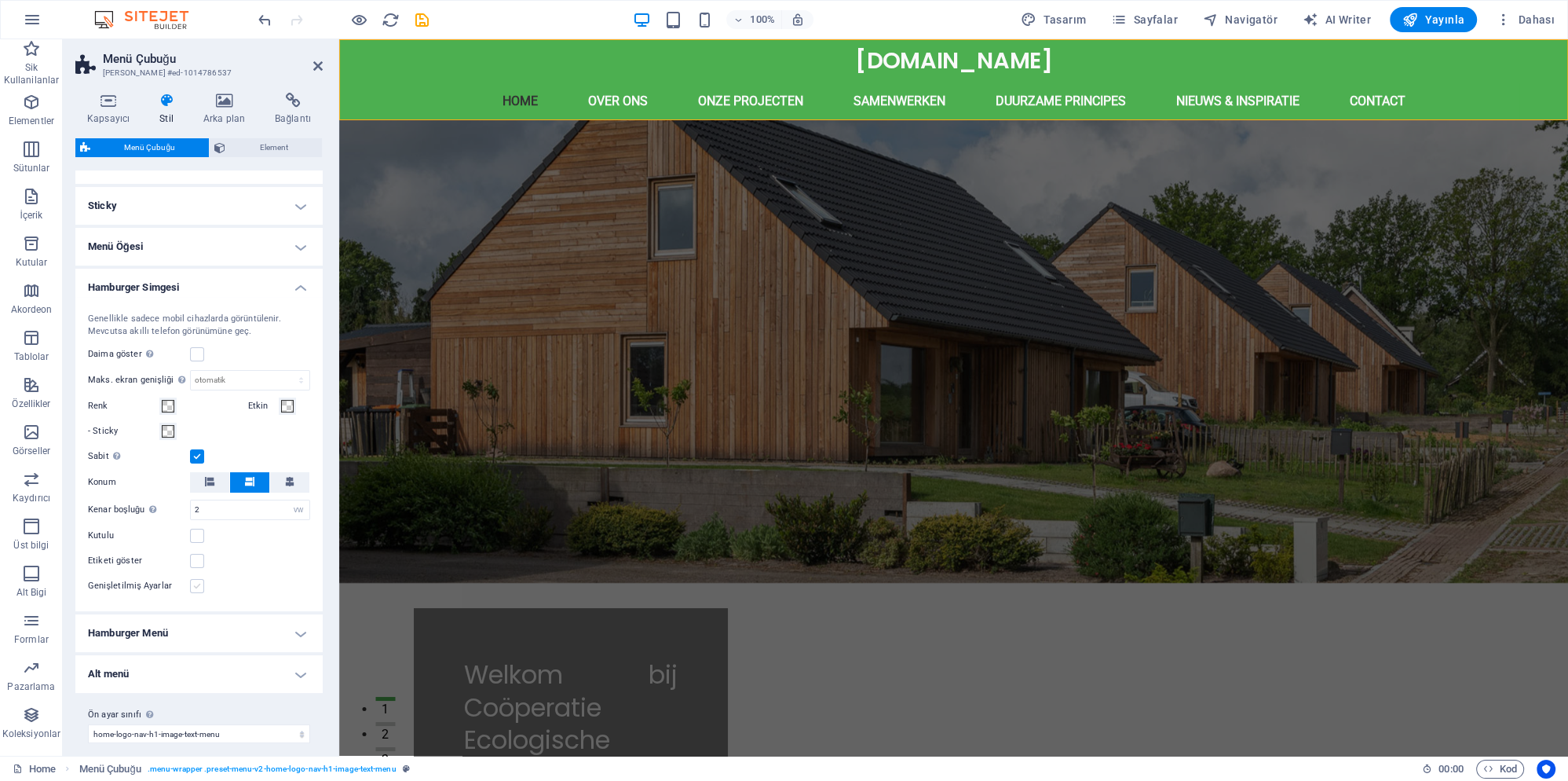
scroll to position [451, 0]
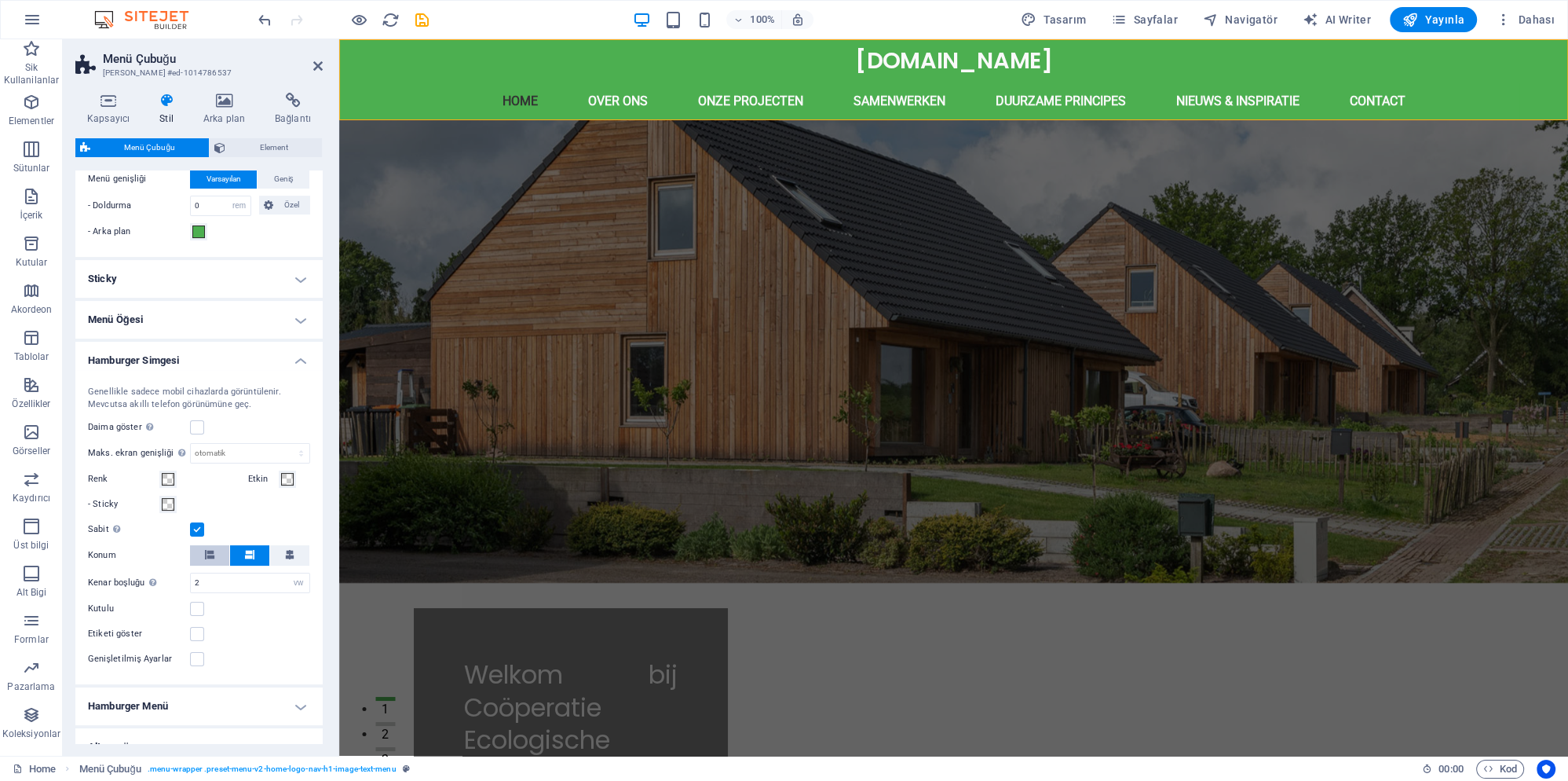
click at [216, 547] on button at bounding box center [209, 556] width 39 height 20
click at [288, 553] on icon at bounding box center [289, 554] width 9 height 9
click at [250, 552] on icon at bounding box center [250, 554] width 9 height 9
click at [267, 19] on icon "undo" at bounding box center [265, 19] width 18 height 18
click at [270, 18] on icon "undo" at bounding box center [265, 19] width 18 height 18
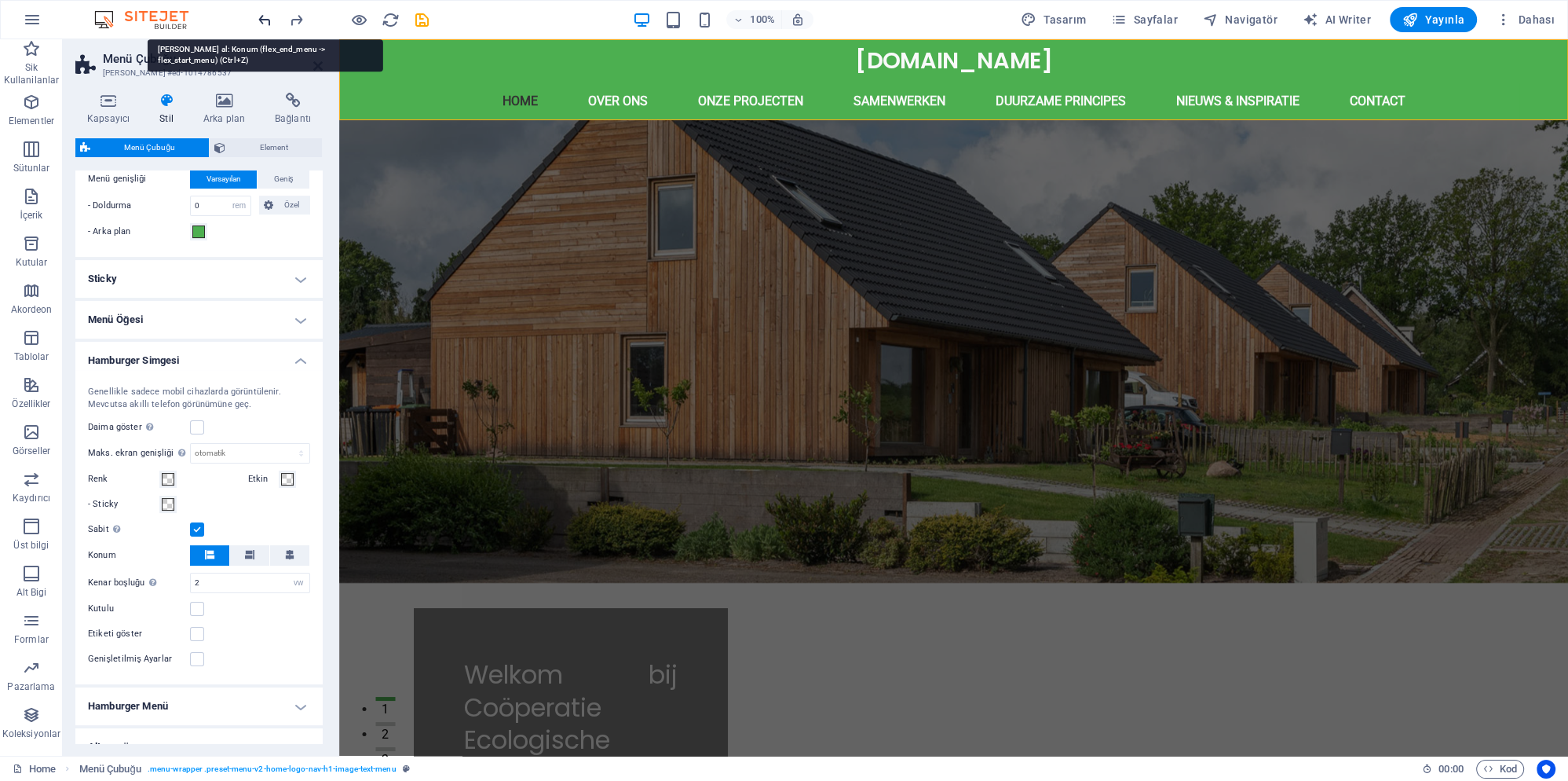
click at [270, 18] on icon "undo" at bounding box center [265, 19] width 18 height 18
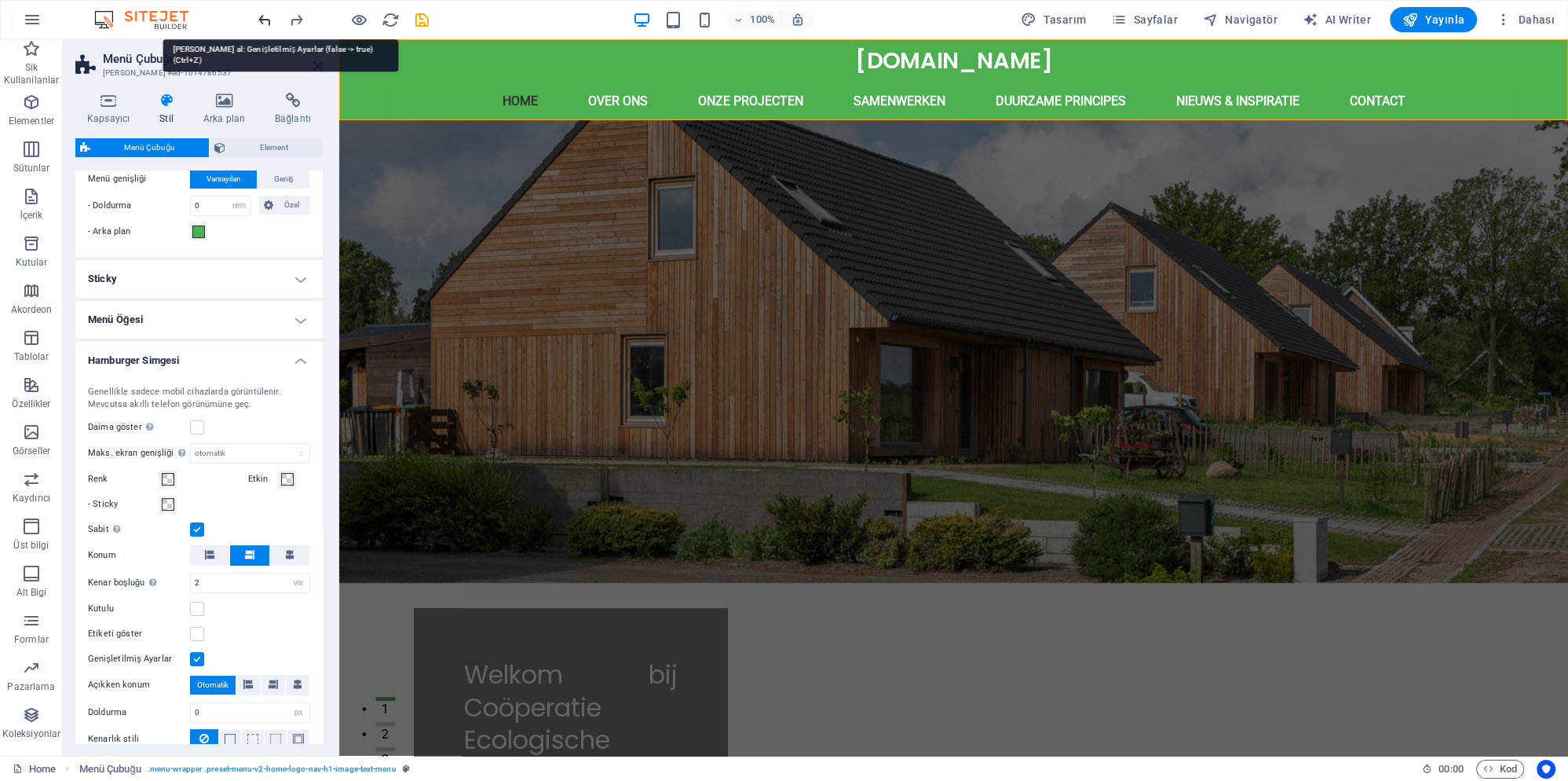
click at [270, 18] on icon "undo" at bounding box center [265, 19] width 18 height 18
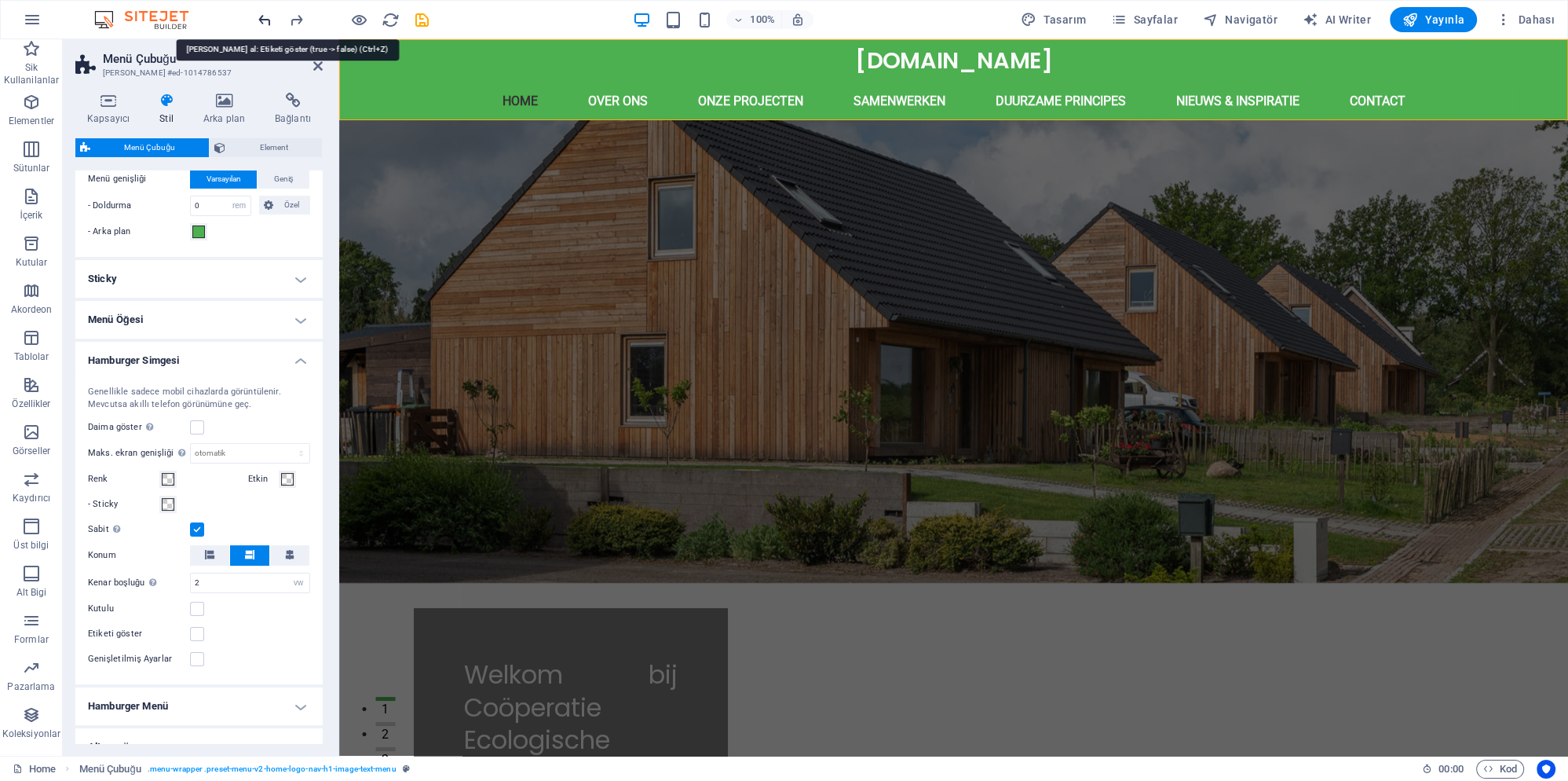
click at [270, 18] on icon "undo" at bounding box center [265, 19] width 18 height 18
click at [270, 17] on icon "undo" at bounding box center [265, 19] width 18 height 18
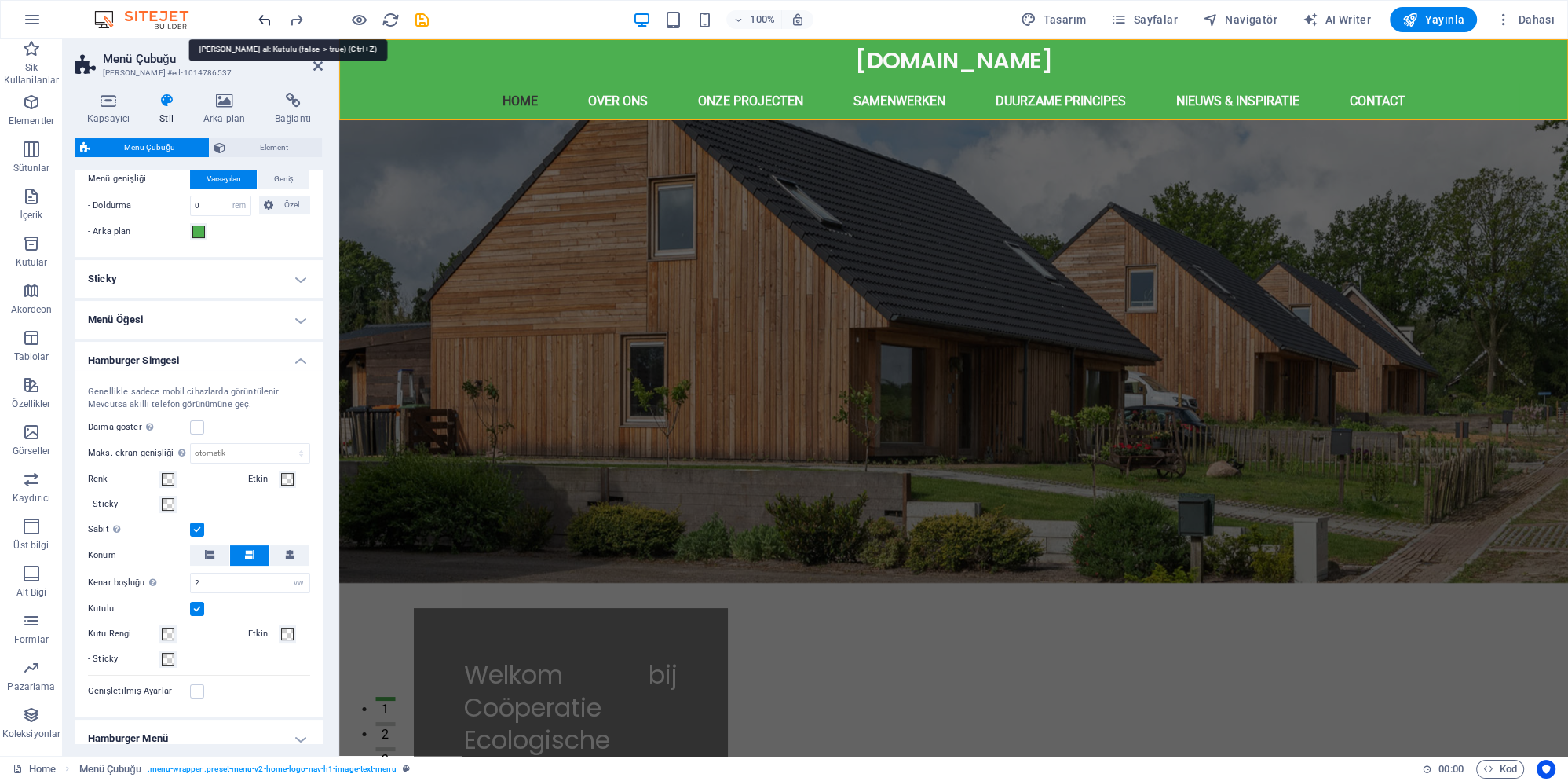
click at [270, 17] on icon "undo" at bounding box center [265, 19] width 18 height 18
click at [272, 14] on icon "undo" at bounding box center [265, 19] width 18 height 18
click at [271, 21] on icon "undo" at bounding box center [265, 19] width 18 height 18
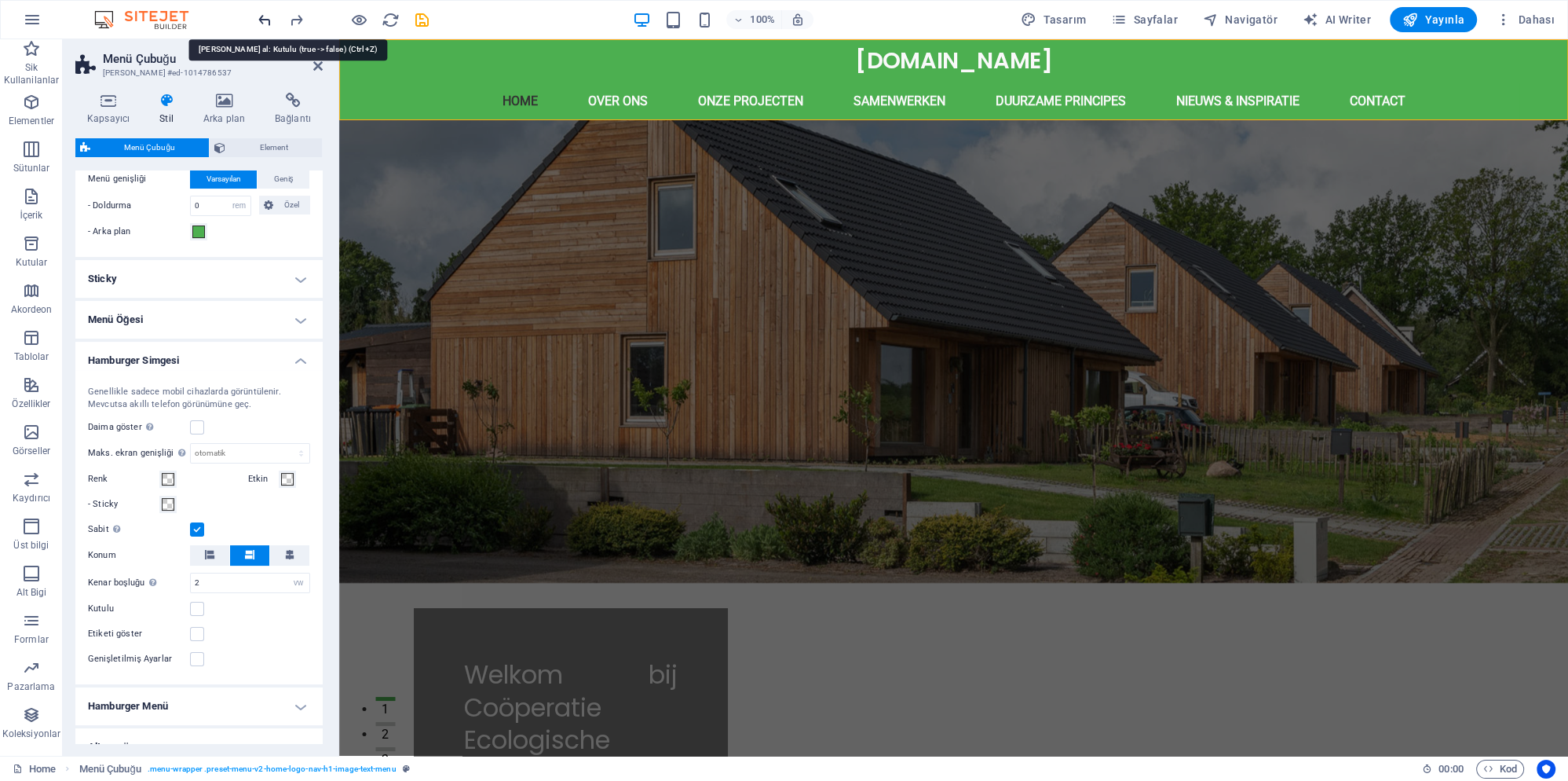
click at [271, 21] on icon "undo" at bounding box center [265, 19] width 18 height 18
select select
click at [271, 21] on icon "undo" at bounding box center [265, 19] width 18 height 18
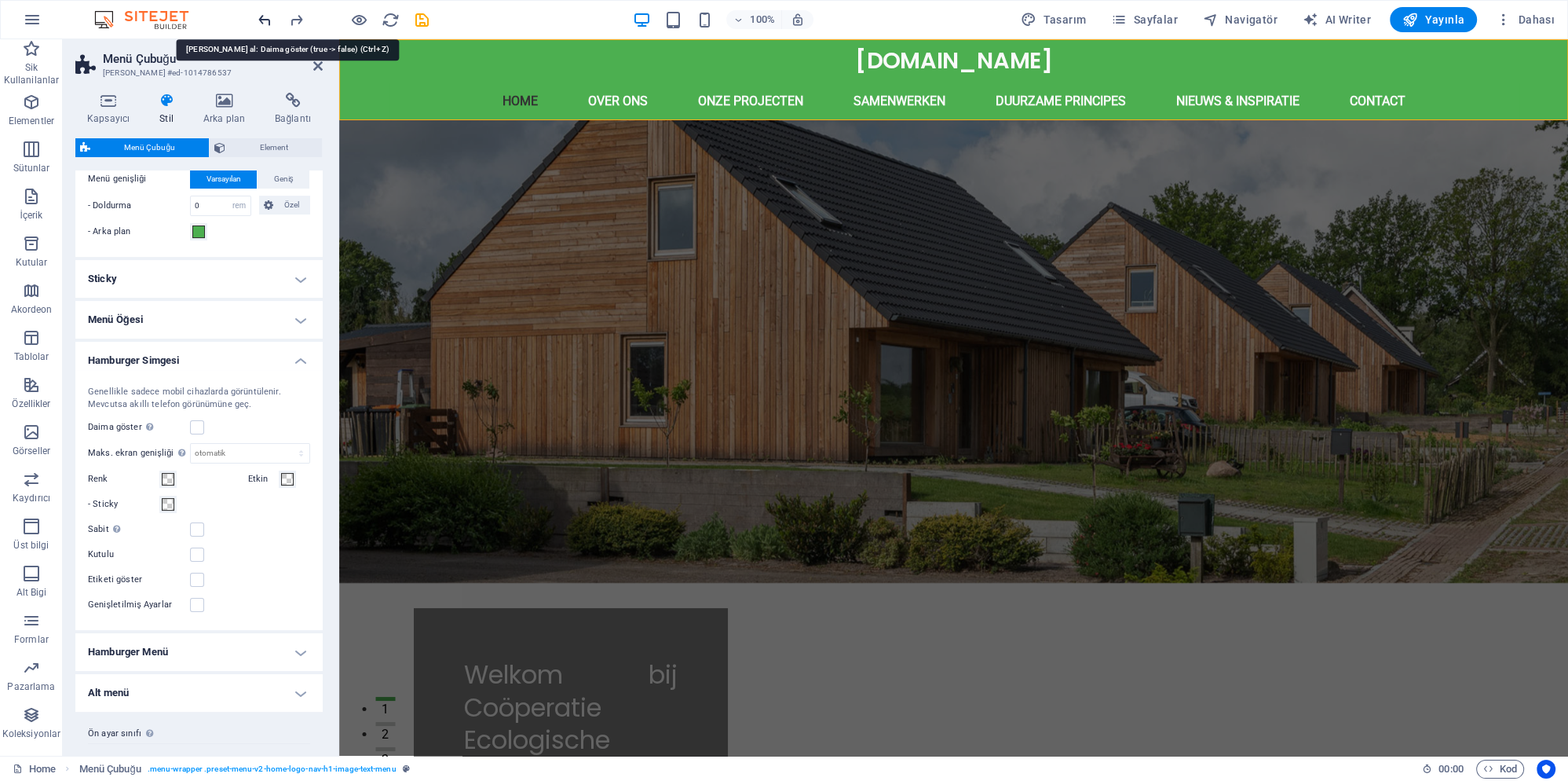
select select
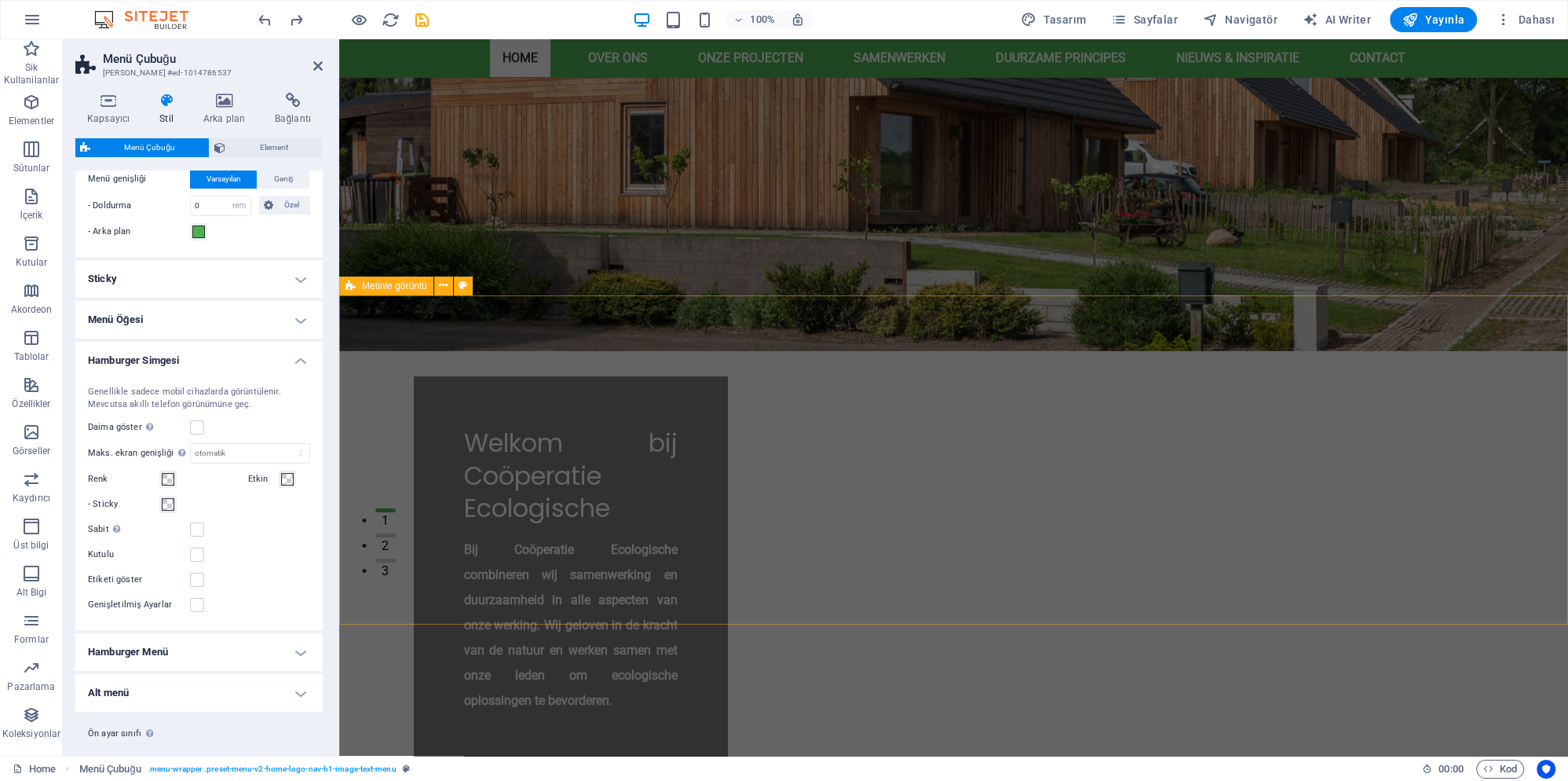
scroll to position [255, 0]
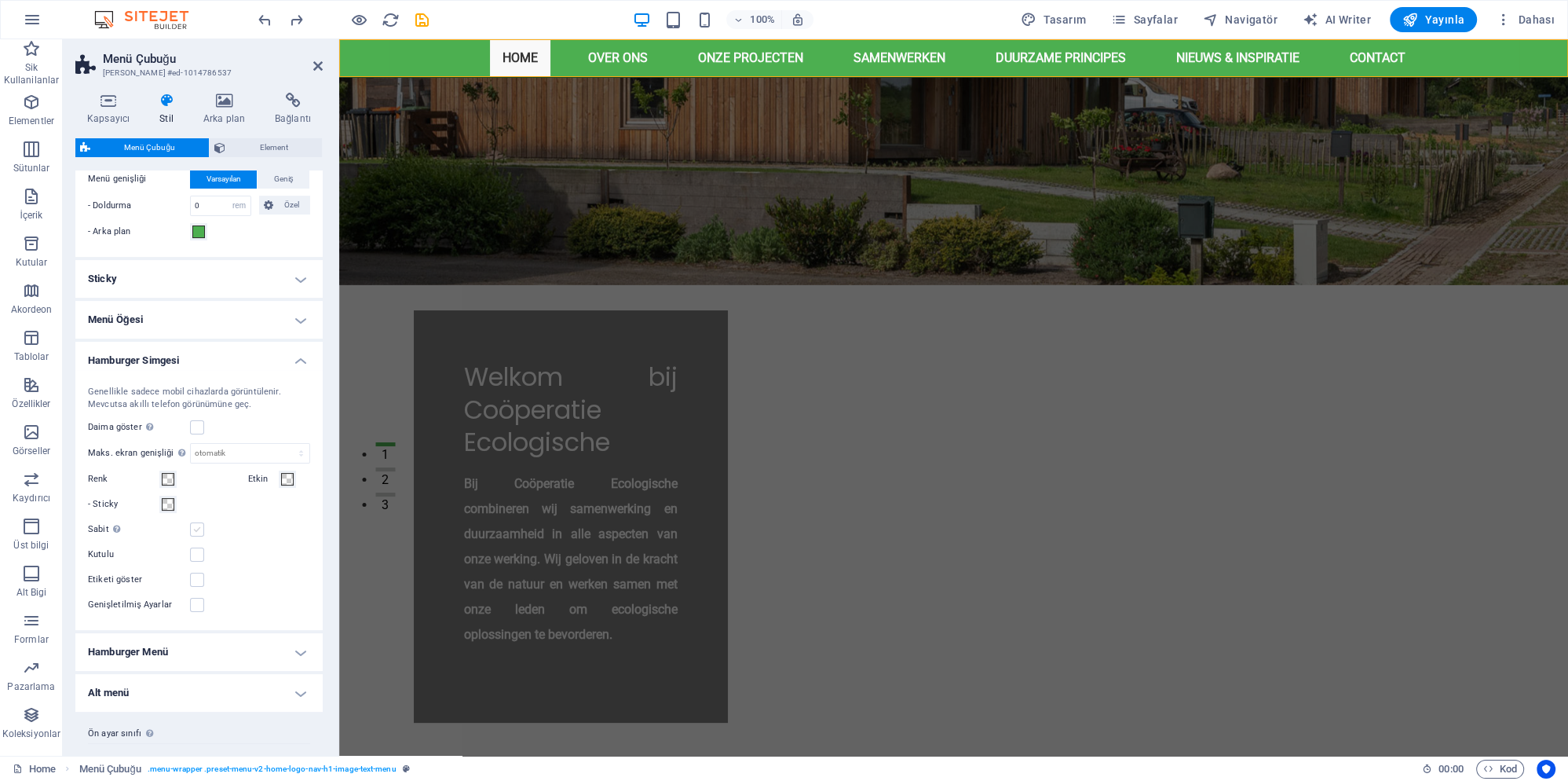
click at [195, 523] on label at bounding box center [197, 529] width 14 height 14
click at [0, 0] on input "Sabit Tetikleyiciyi, daima görünüm pencerelerinde olacak şekilde sabit bir duru…" at bounding box center [0, 0] width 0 height 0
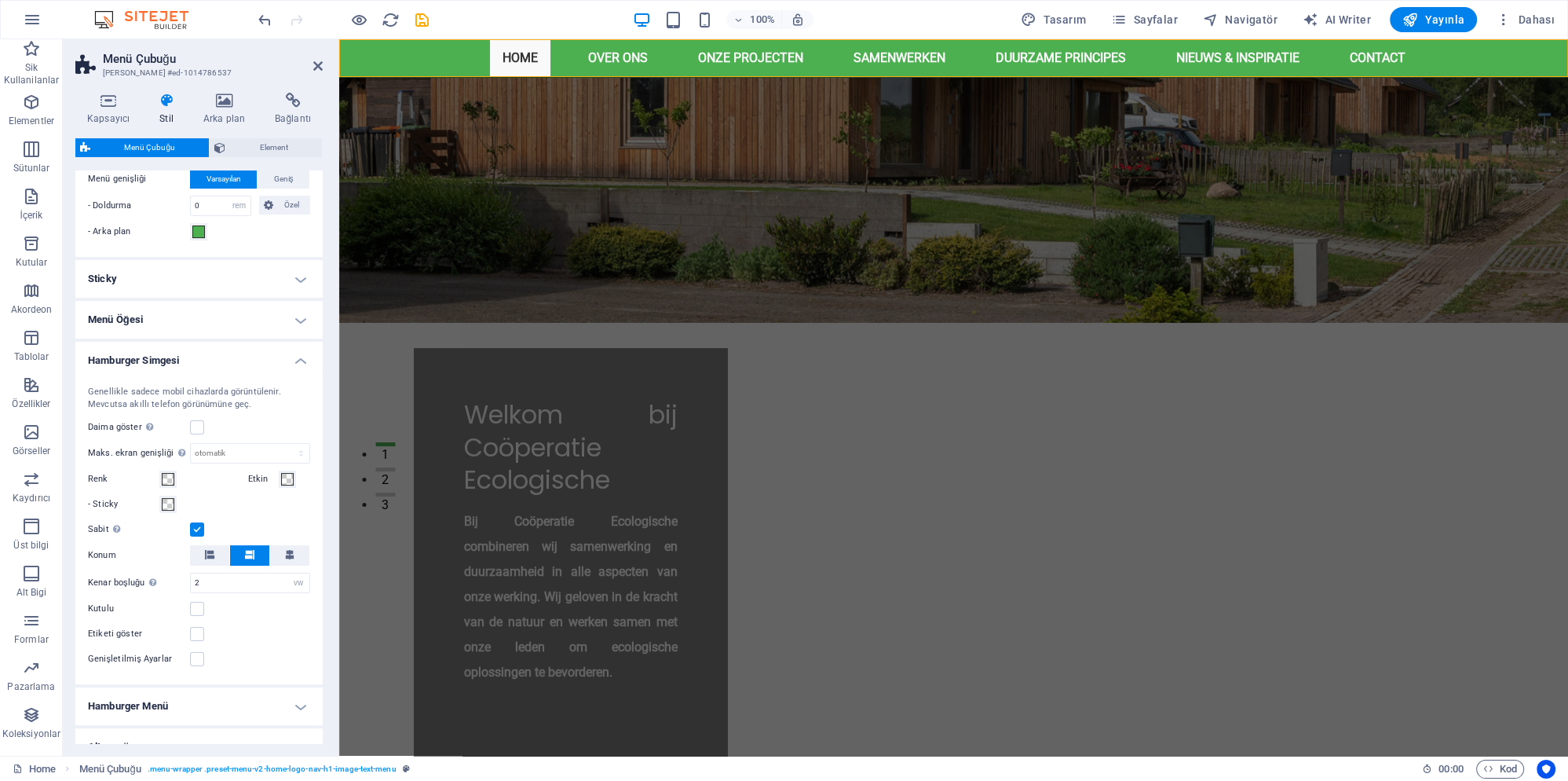
click at [195, 523] on label at bounding box center [197, 529] width 14 height 14
click at [0, 0] on input "Sabit Tetikleyiciyi, daima görünüm pencerelerinde olacak şekilde sabit bir duru…" at bounding box center [0, 0] width 0 height 0
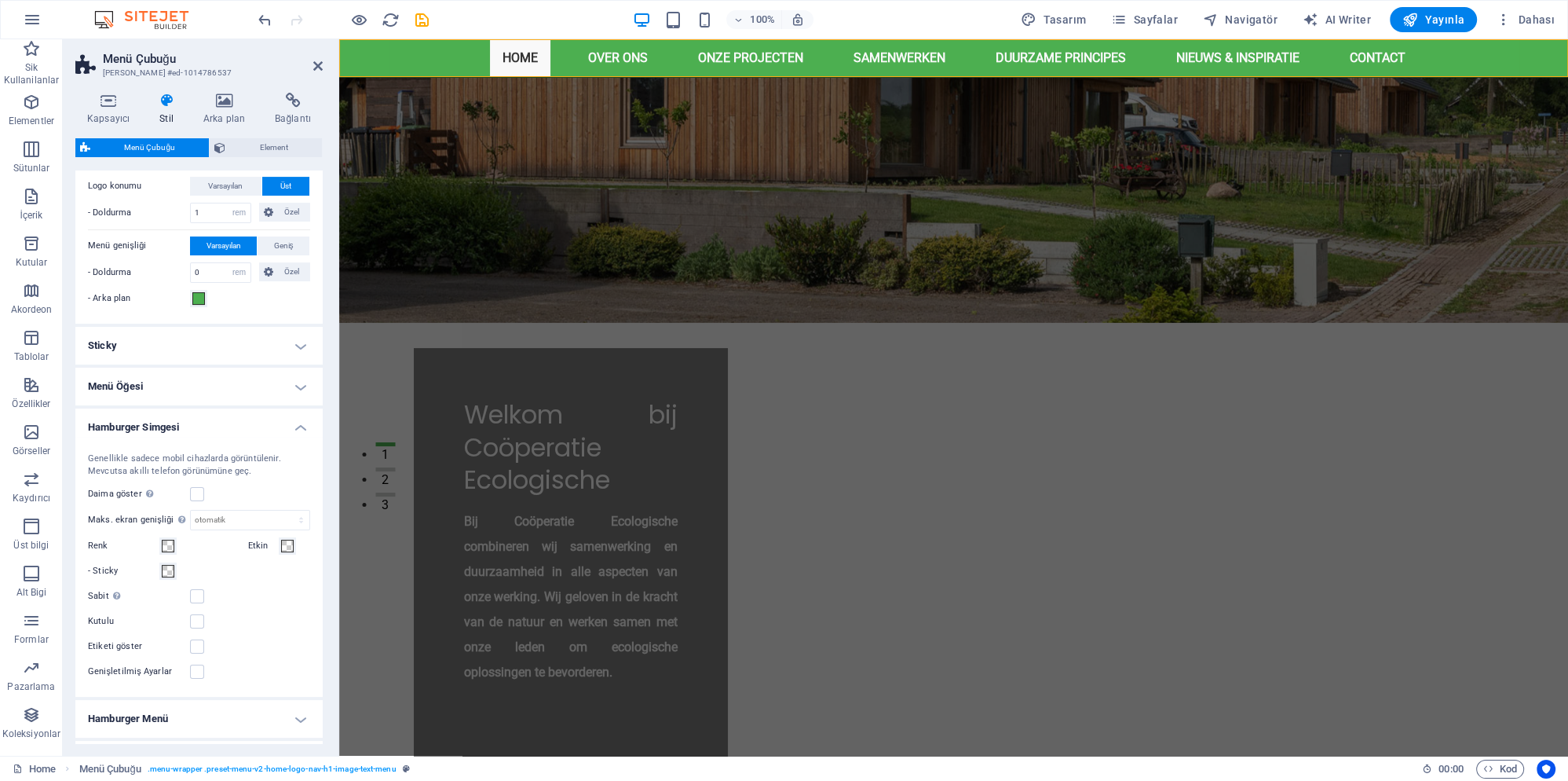
scroll to position [303, 0]
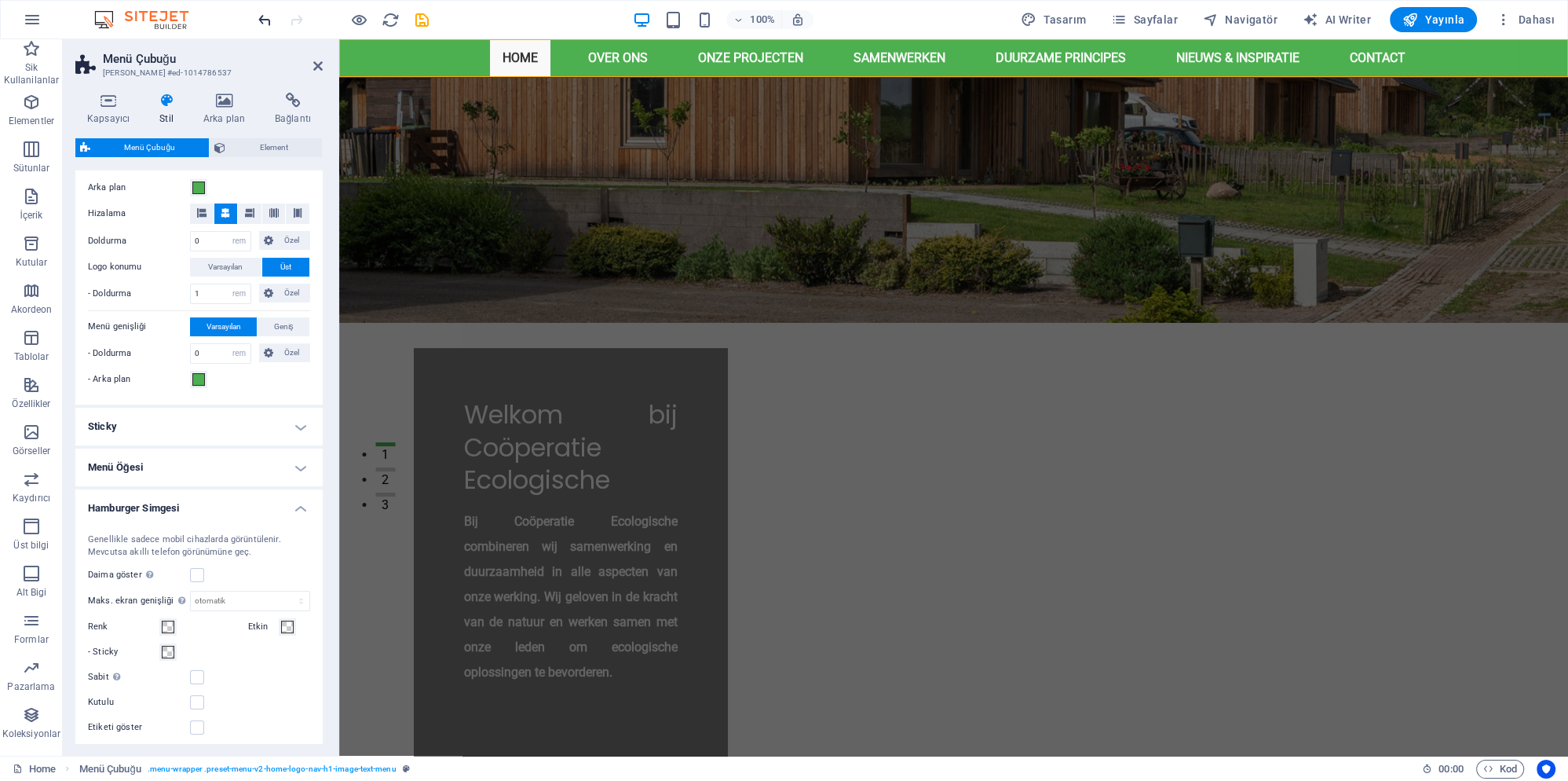
click at [262, 22] on icon "undo" at bounding box center [265, 19] width 18 height 18
click at [266, 18] on icon "undo" at bounding box center [265, 19] width 18 height 18
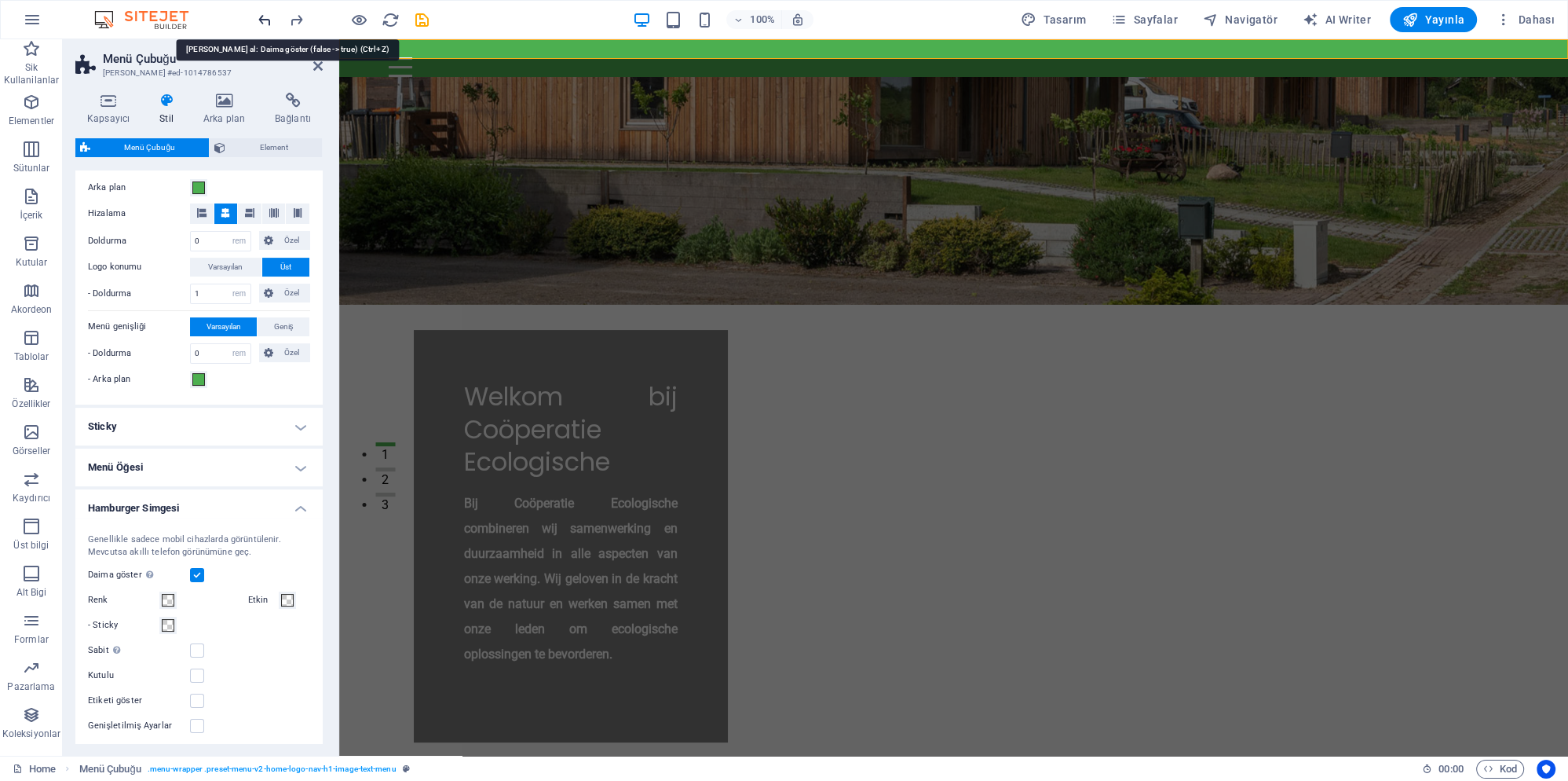
click at [267, 17] on icon "undo" at bounding box center [265, 19] width 18 height 18
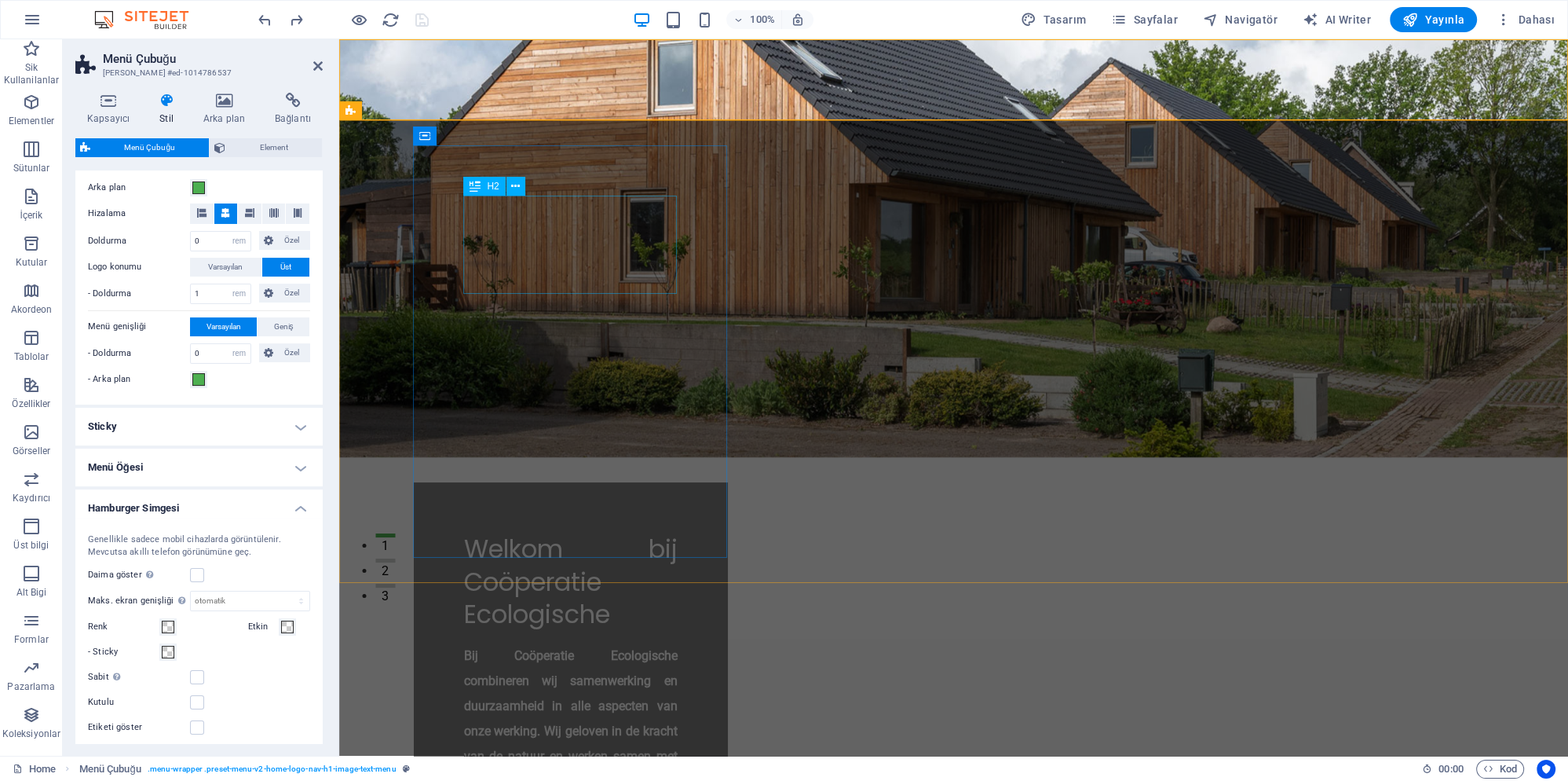
scroll to position [0, 0]
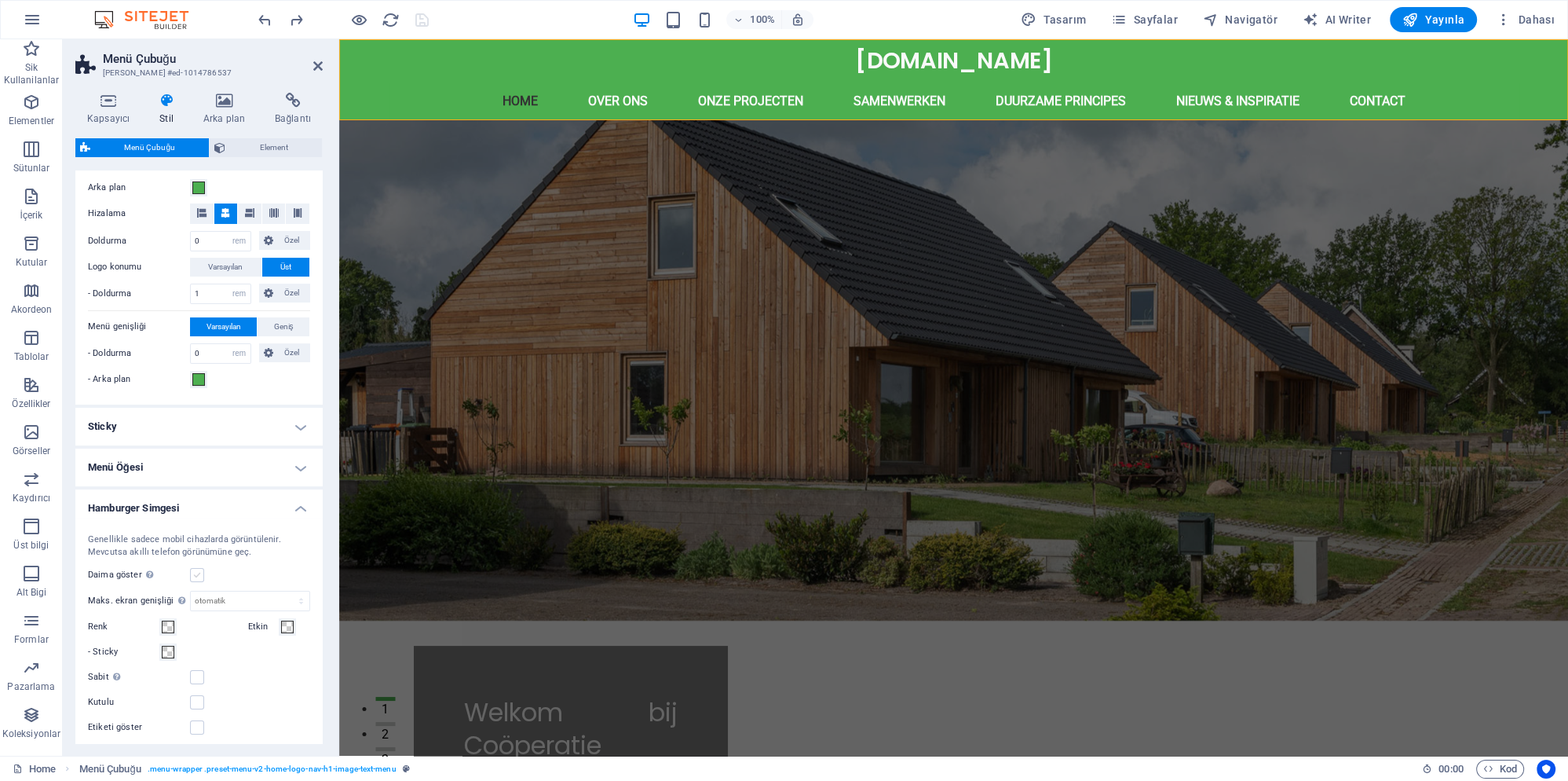
click at [201, 576] on label at bounding box center [197, 575] width 14 height 14
click at [0, 0] on input "Daima göster Tüm görünüm pencereleri için tetikleyiciyi gösterir." at bounding box center [0, 0] width 0 height 0
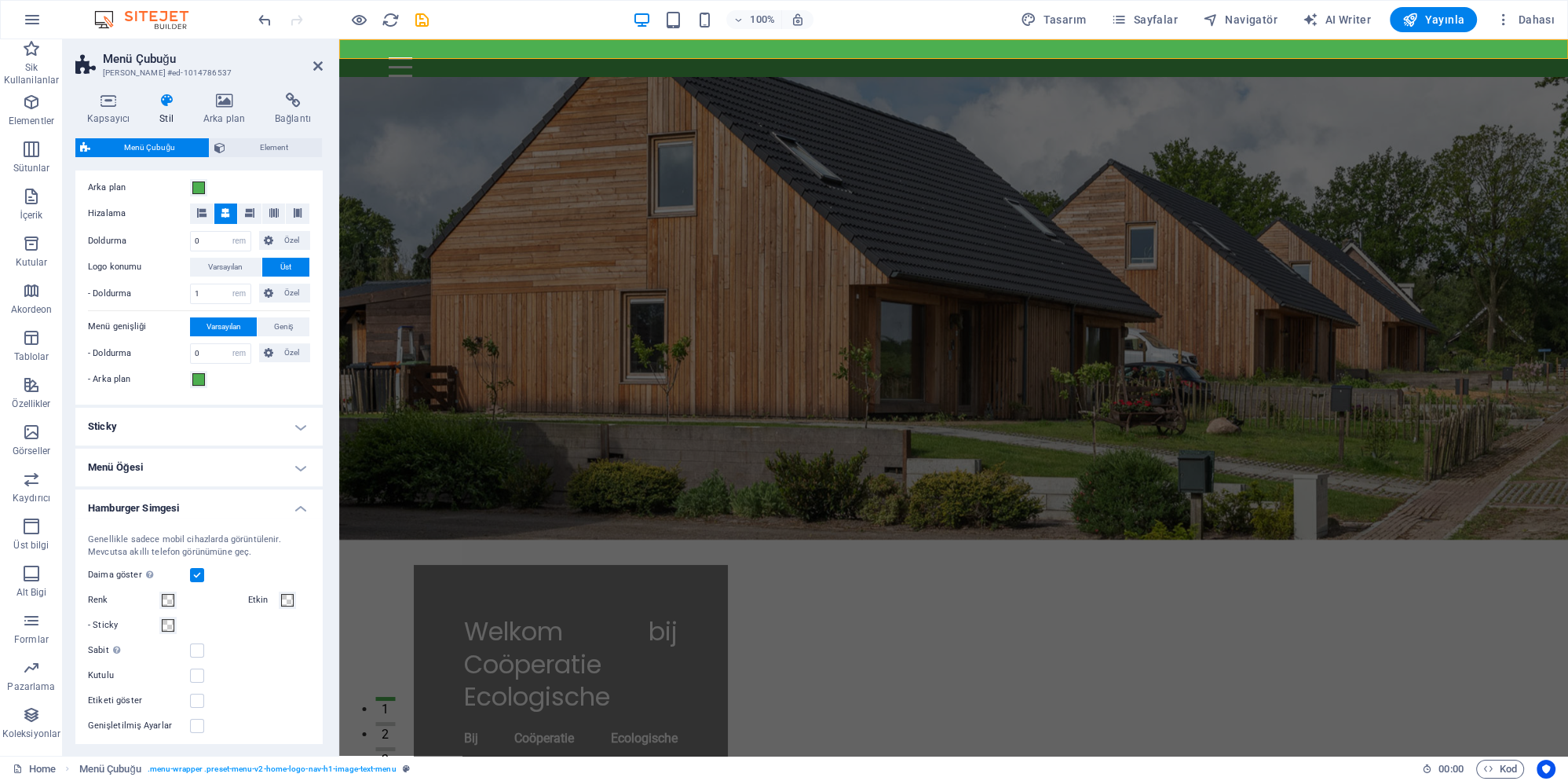
click at [195, 574] on label at bounding box center [197, 575] width 14 height 14
click at [0, 0] on input "Daima göster Tüm görünüm pencereleri için tetikleyiciyi gösterir." at bounding box center [0, 0] width 0 height 0
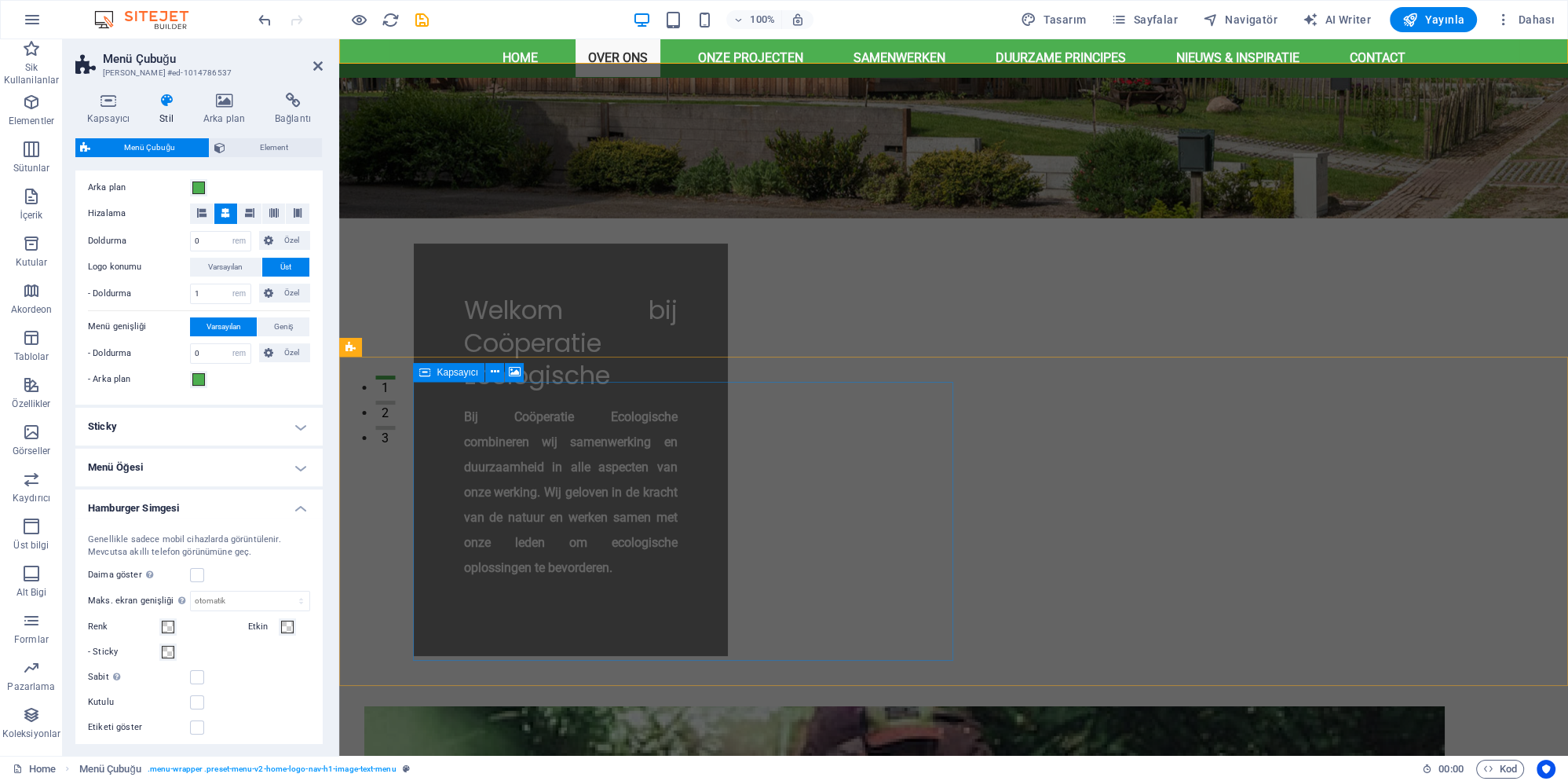
scroll to position [425, 0]
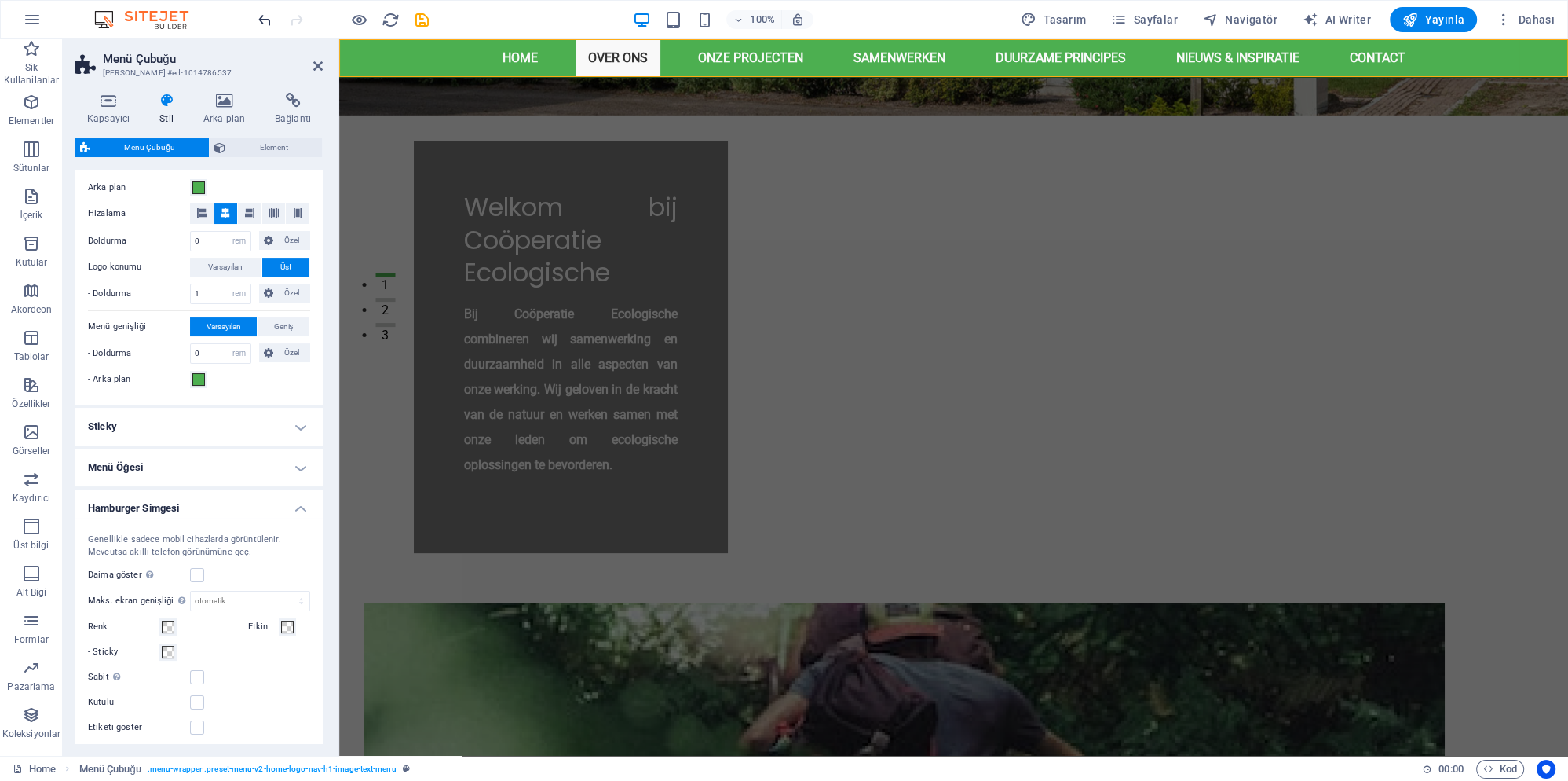
click at [268, 18] on icon "undo" at bounding box center [265, 19] width 18 height 18
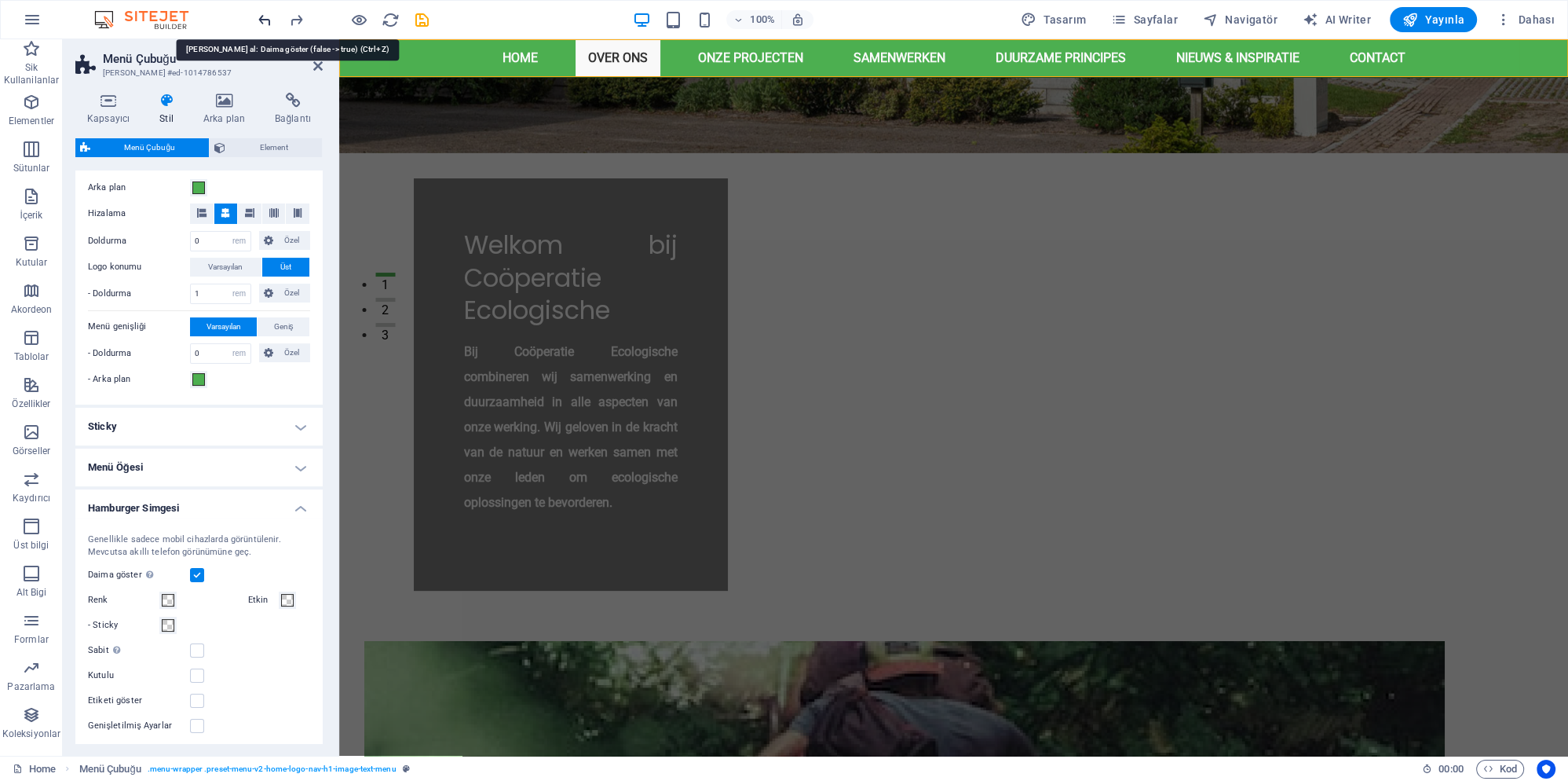
click at [267, 18] on icon "undo" at bounding box center [265, 19] width 18 height 18
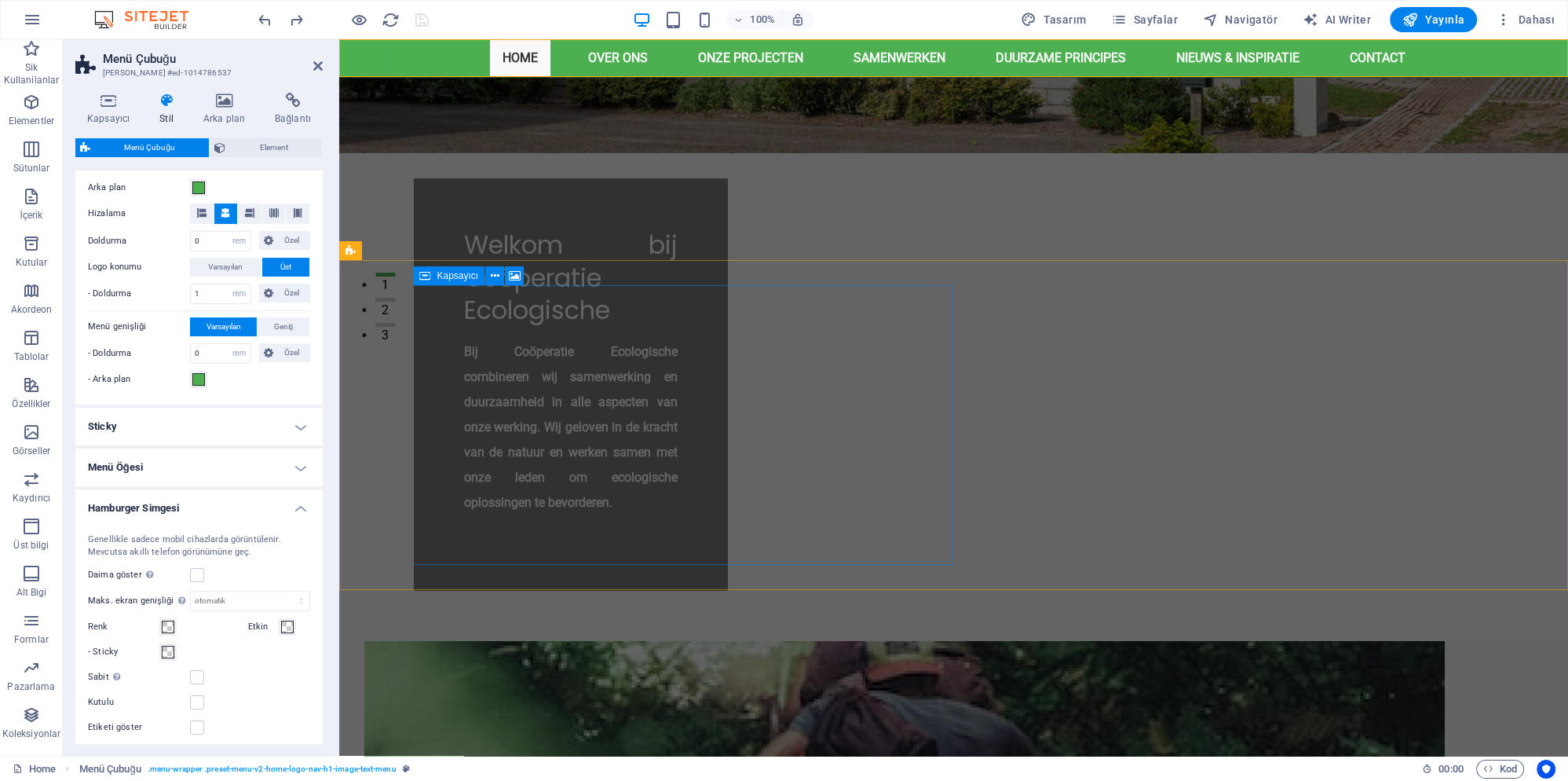
scroll to position [0, 0]
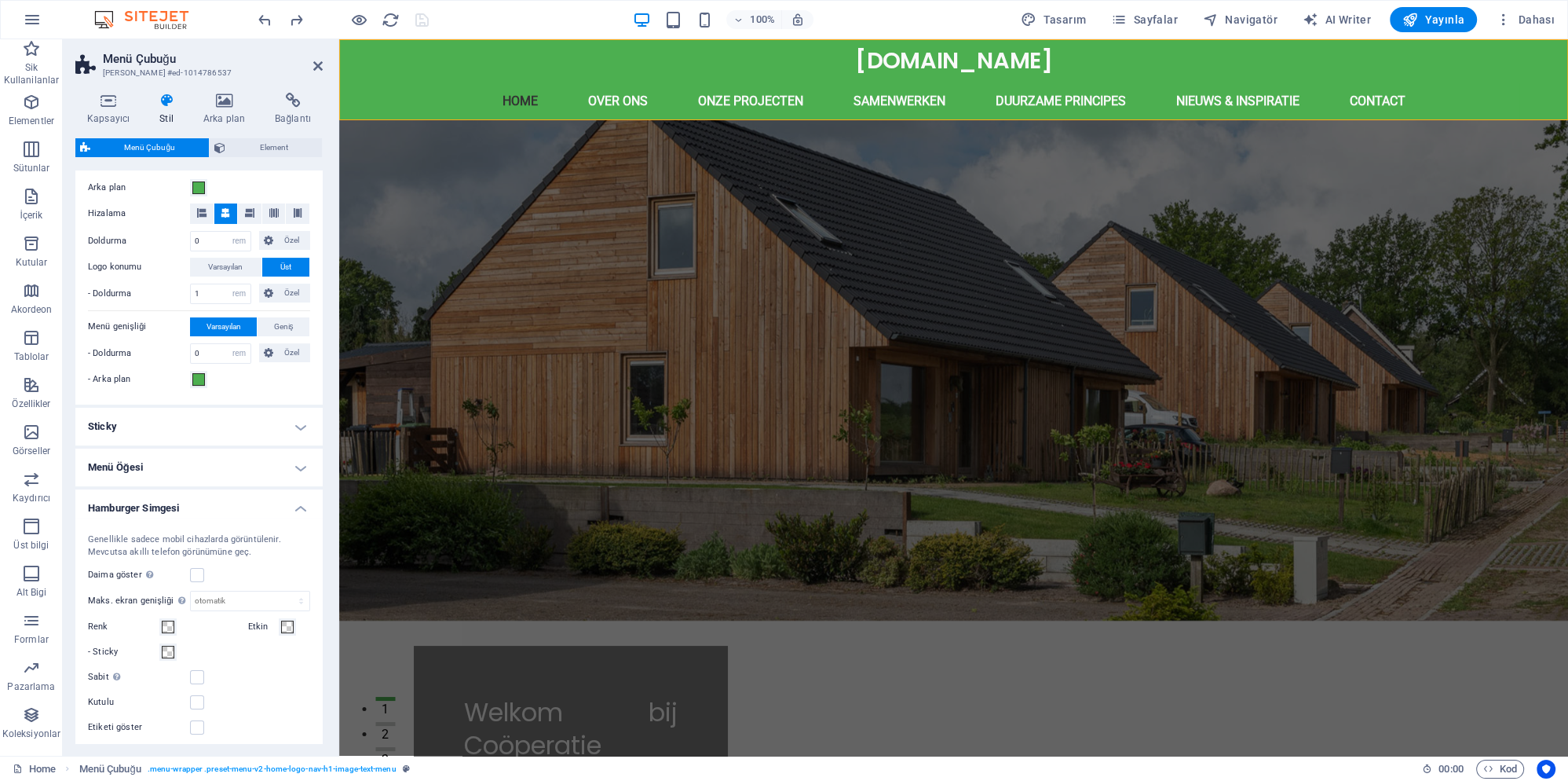
click at [303, 503] on h4 "Hamburger Simgesi" at bounding box center [199, 504] width 247 height 29
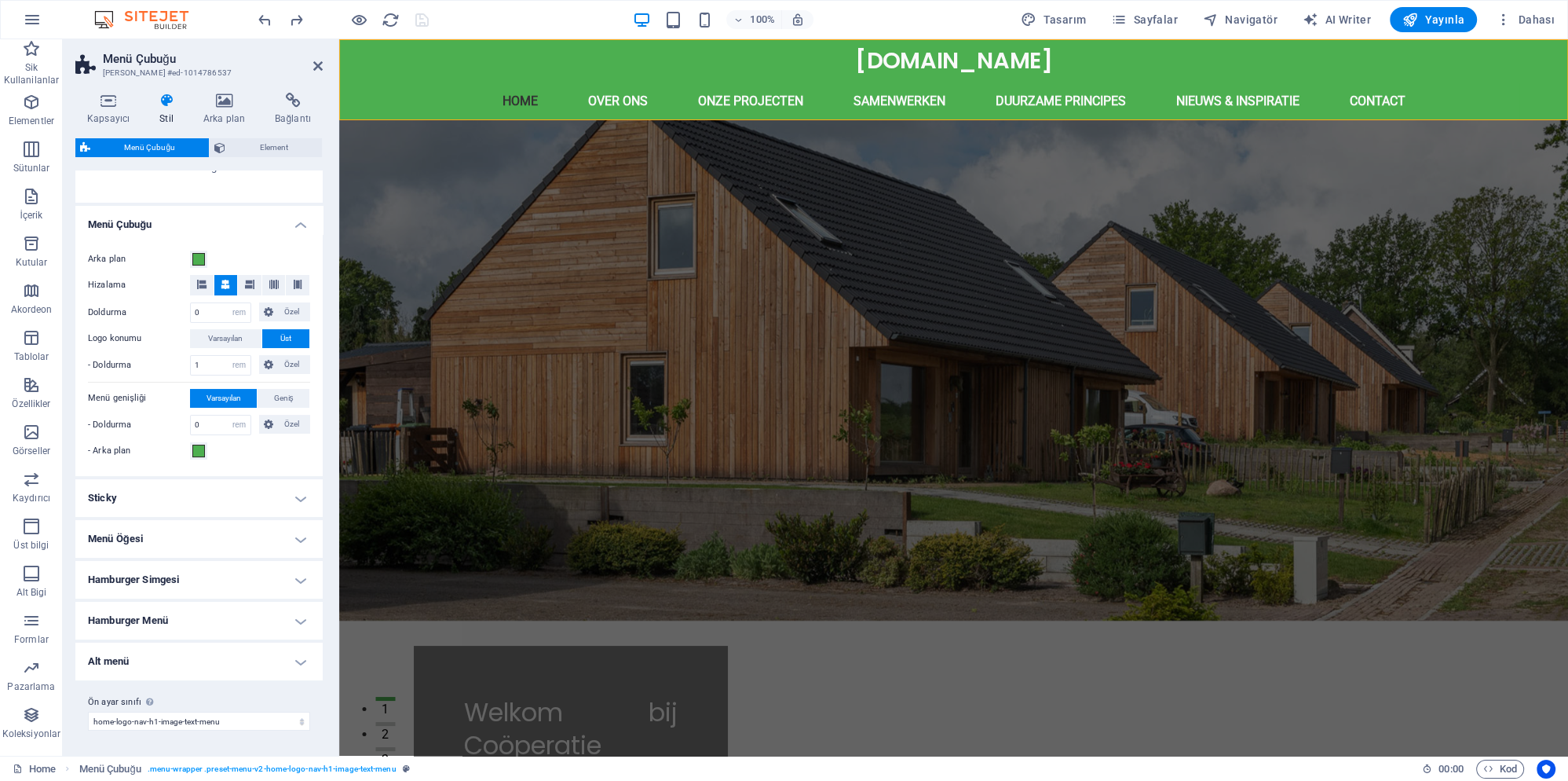
scroll to position [230, 0]
click at [293, 537] on h4 "Menü Öğesi" at bounding box center [199, 540] width 247 height 38
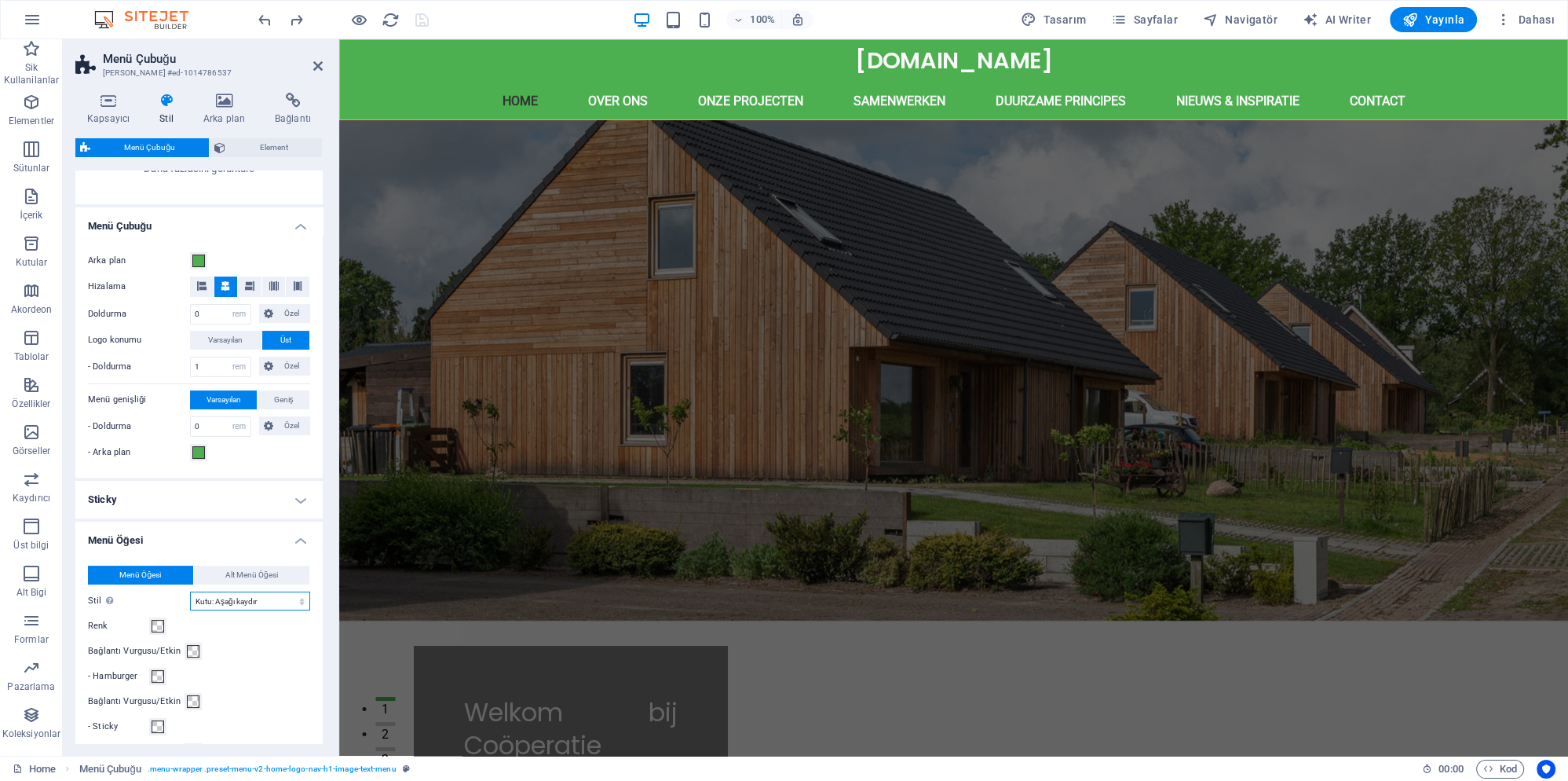
select select "hover_box_bottom"
click option "Kutu: Yukarı kaydır" at bounding box center [0, 0] width 0 height 0
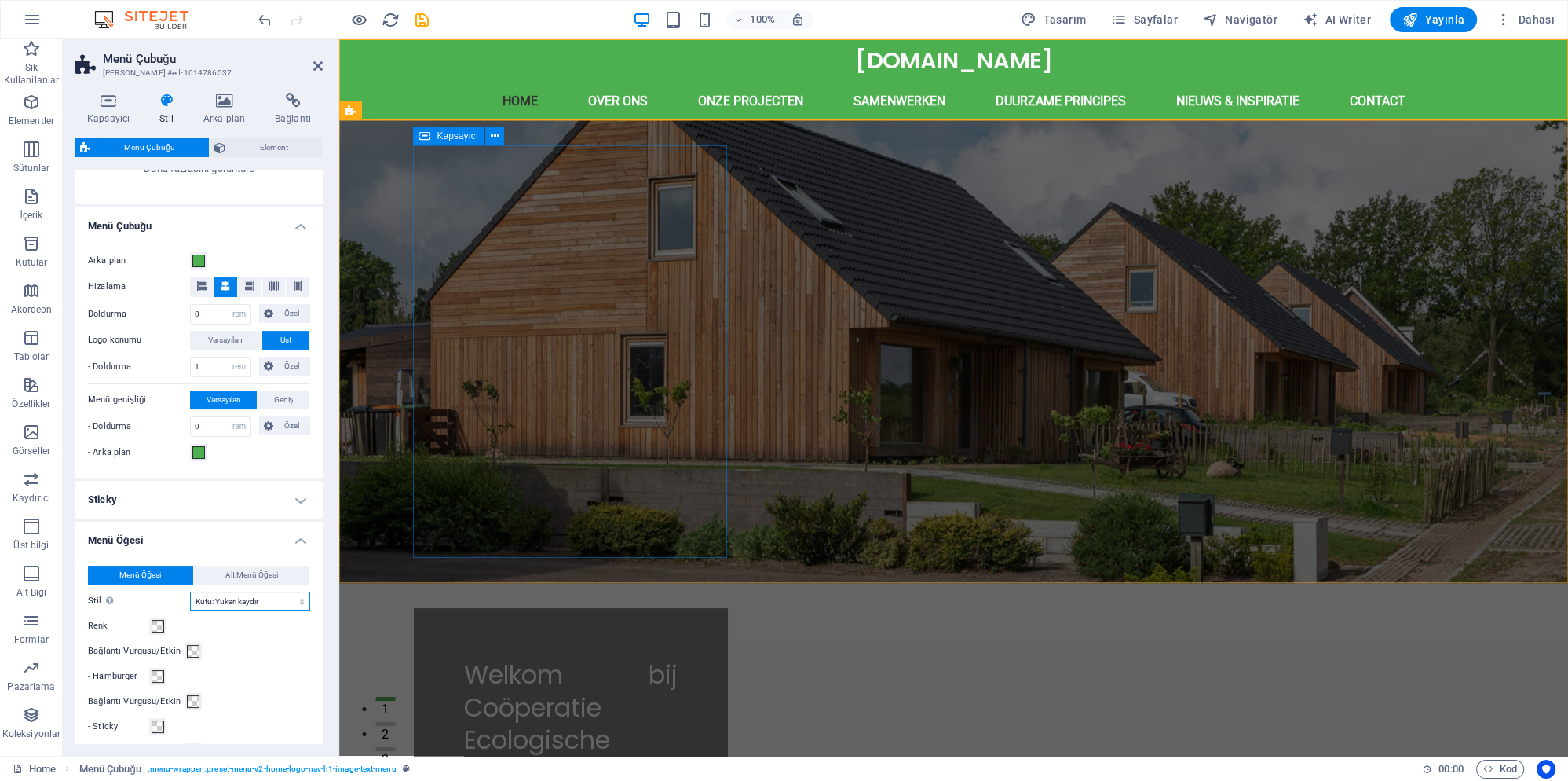
select select
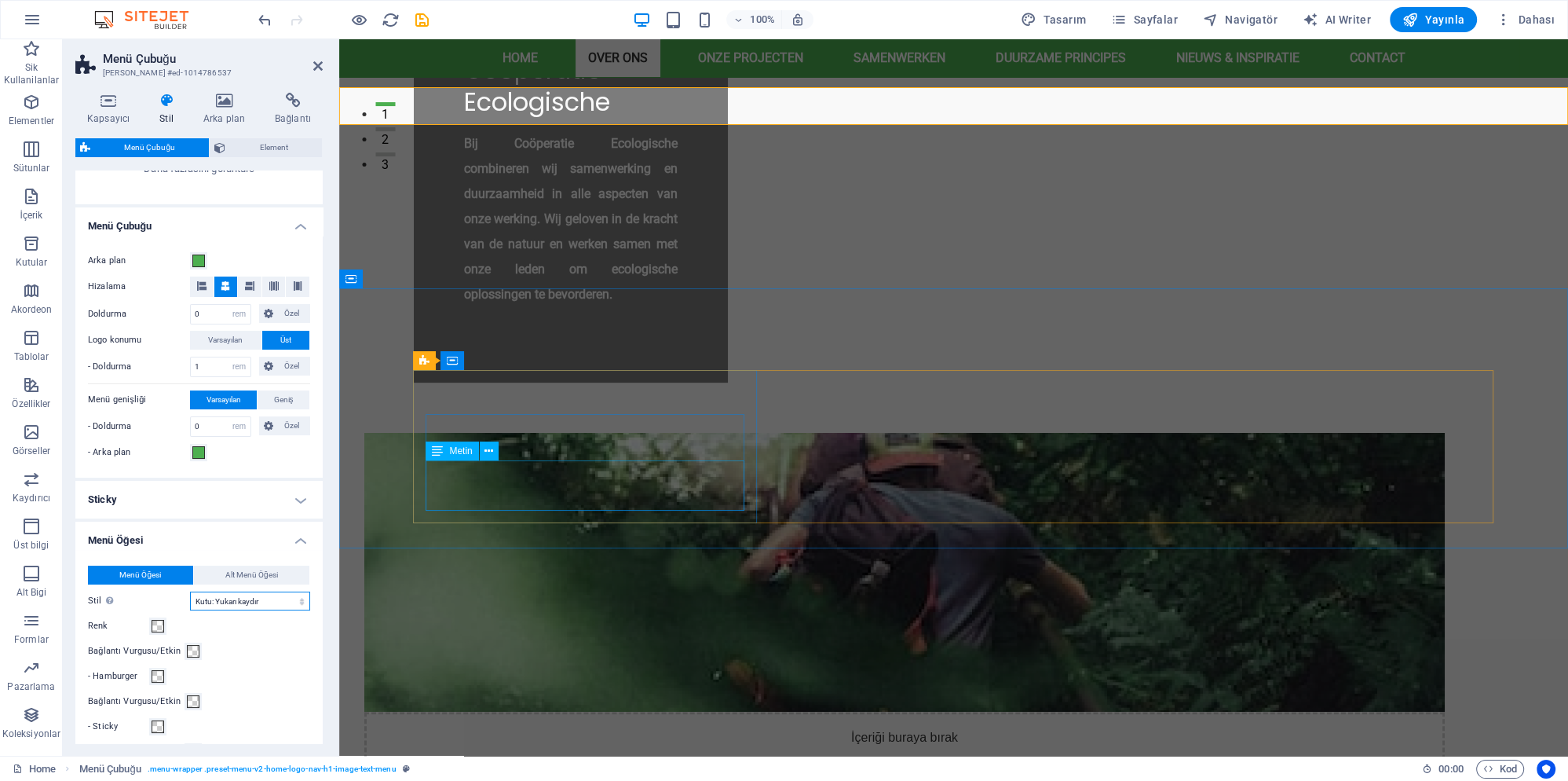
scroll to position [594, 0]
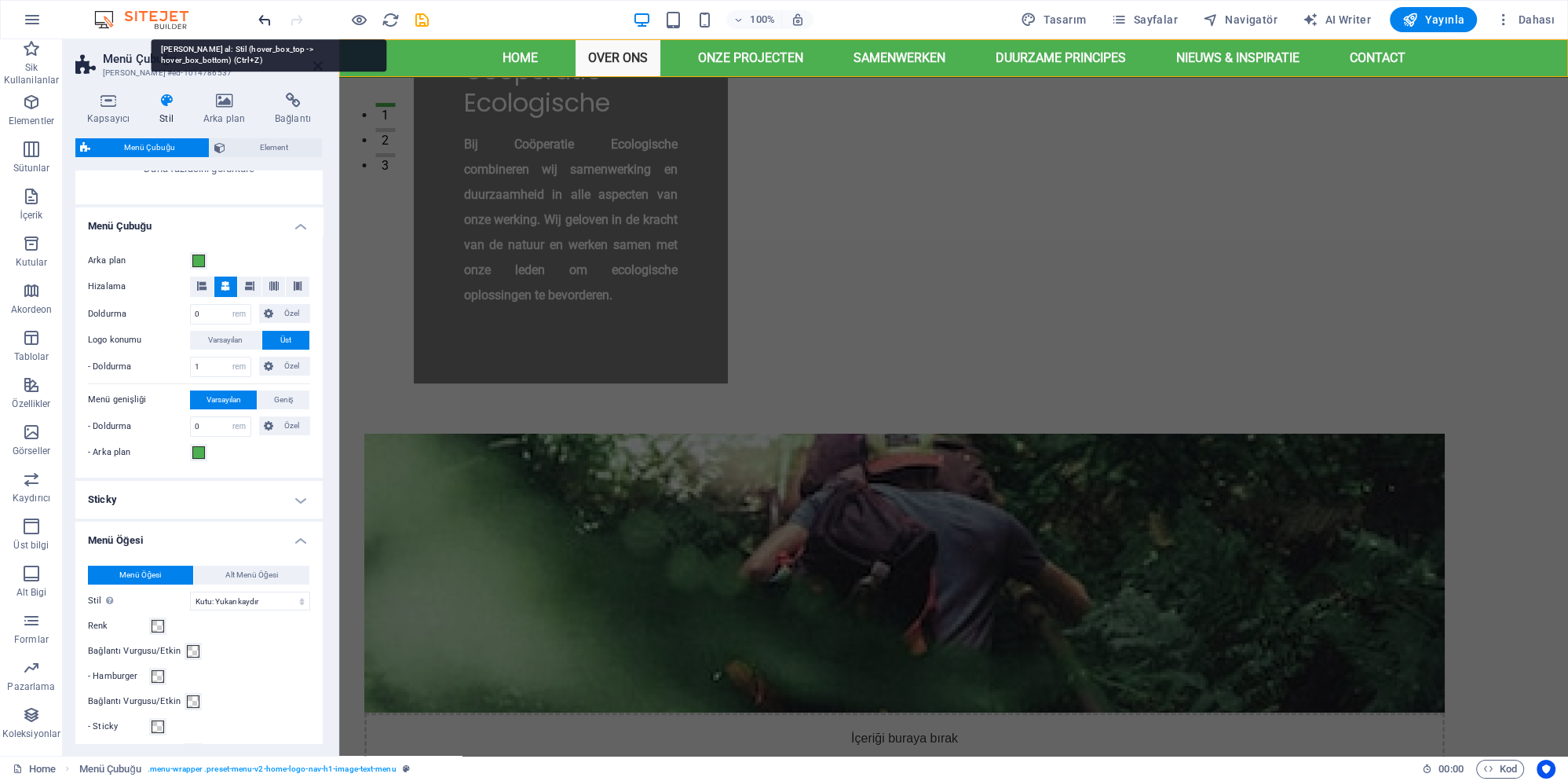
click at [270, 18] on icon "undo" at bounding box center [265, 19] width 18 height 18
select select "hover_box_top"
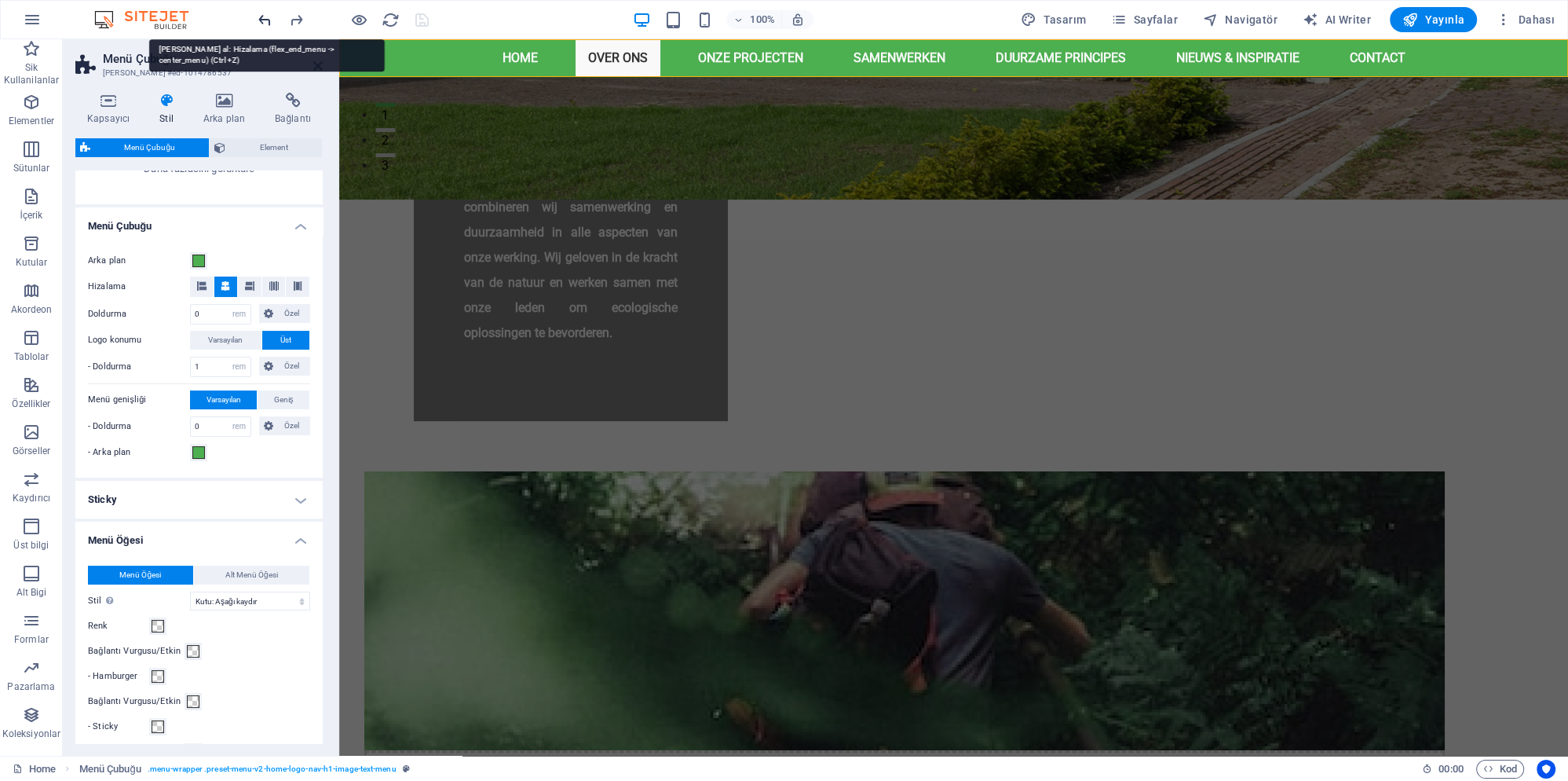
select select
click at [173, 536] on h4 "Menü Öğesi" at bounding box center [199, 536] width 247 height 29
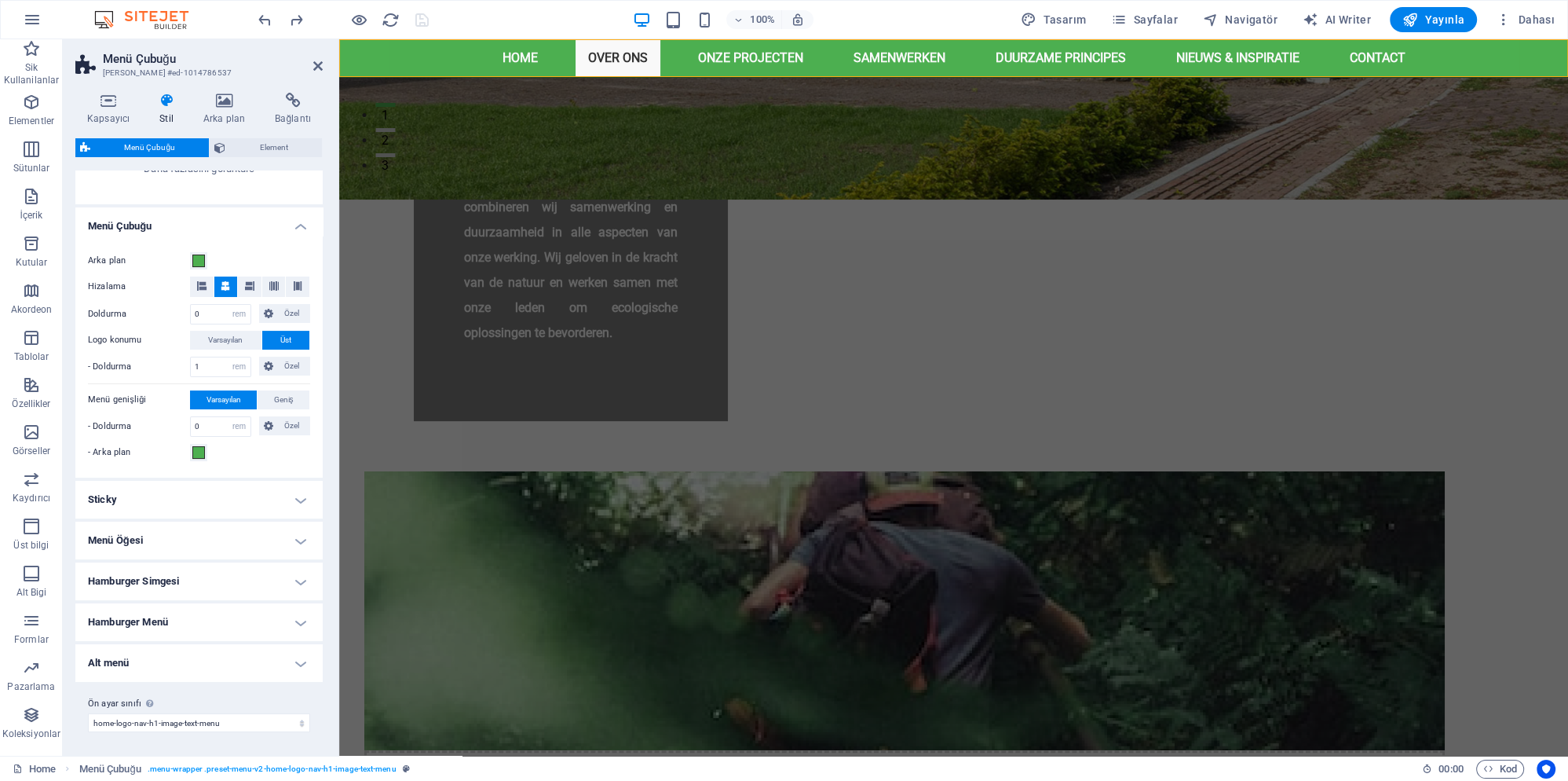
click at [171, 499] on h4 "Sticky" at bounding box center [199, 499] width 247 height 38
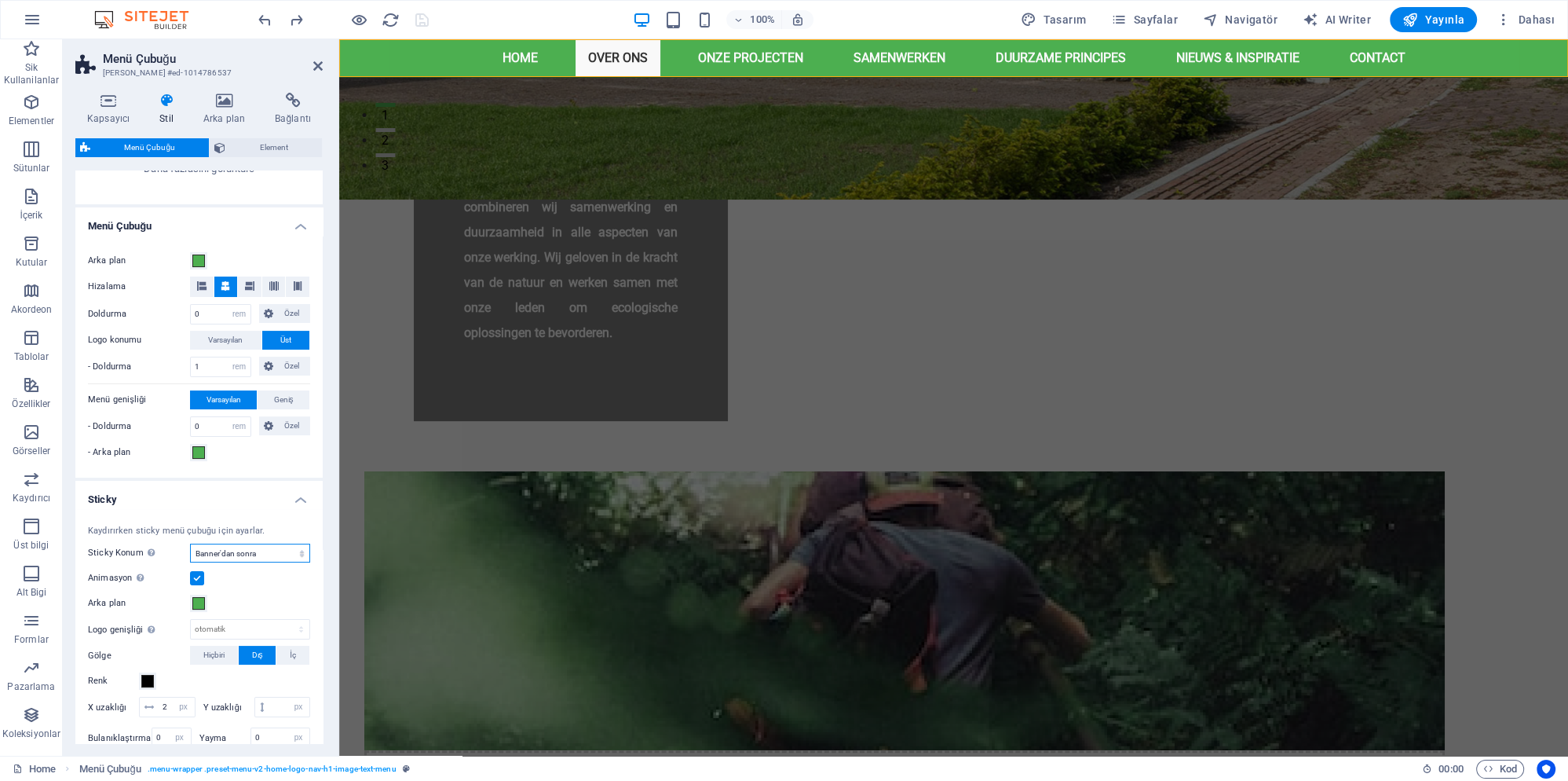
click option "Banner'dan sonra" at bounding box center [0, 0] width 0 height 0
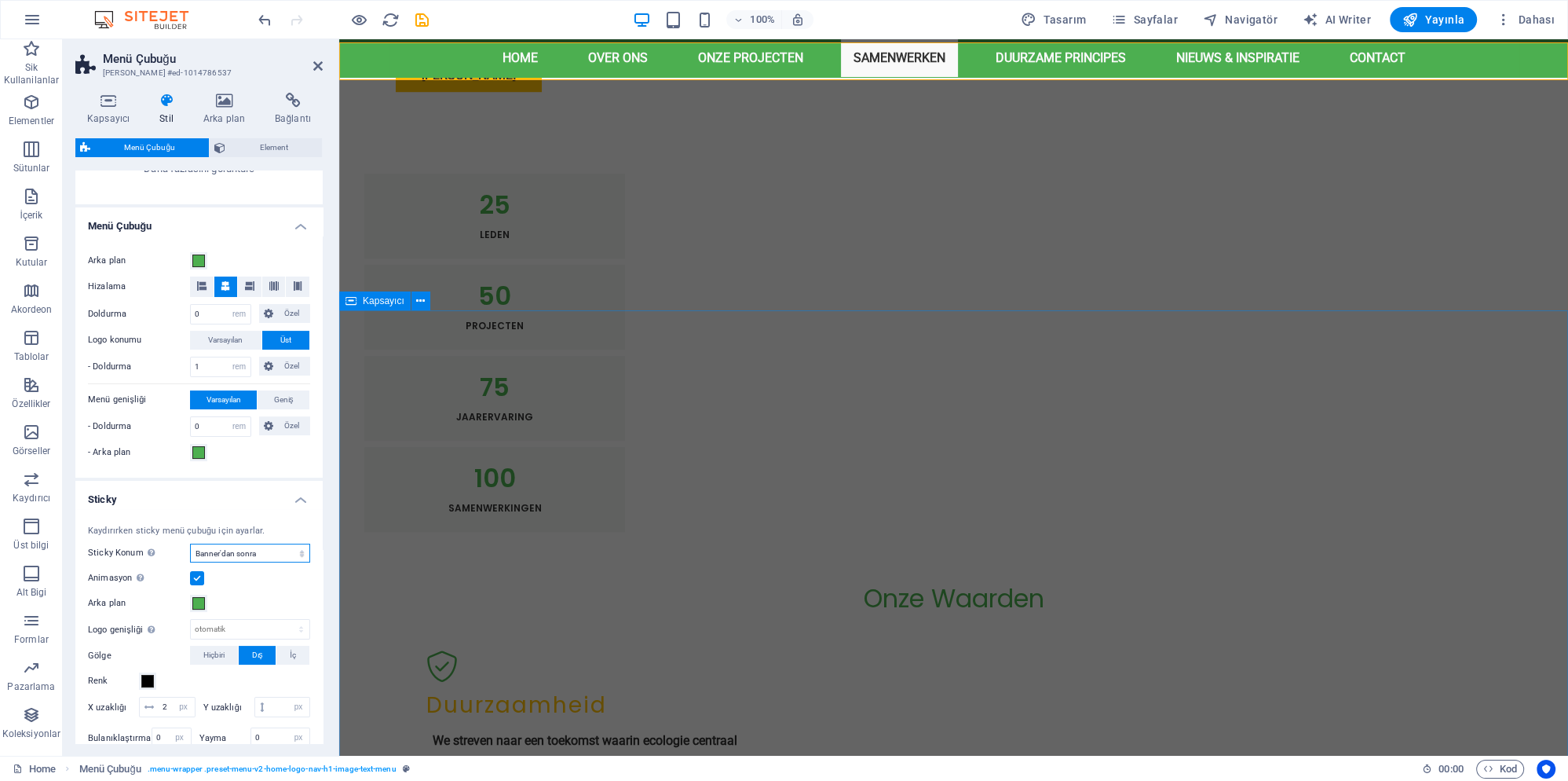
scroll to position [1528, 0]
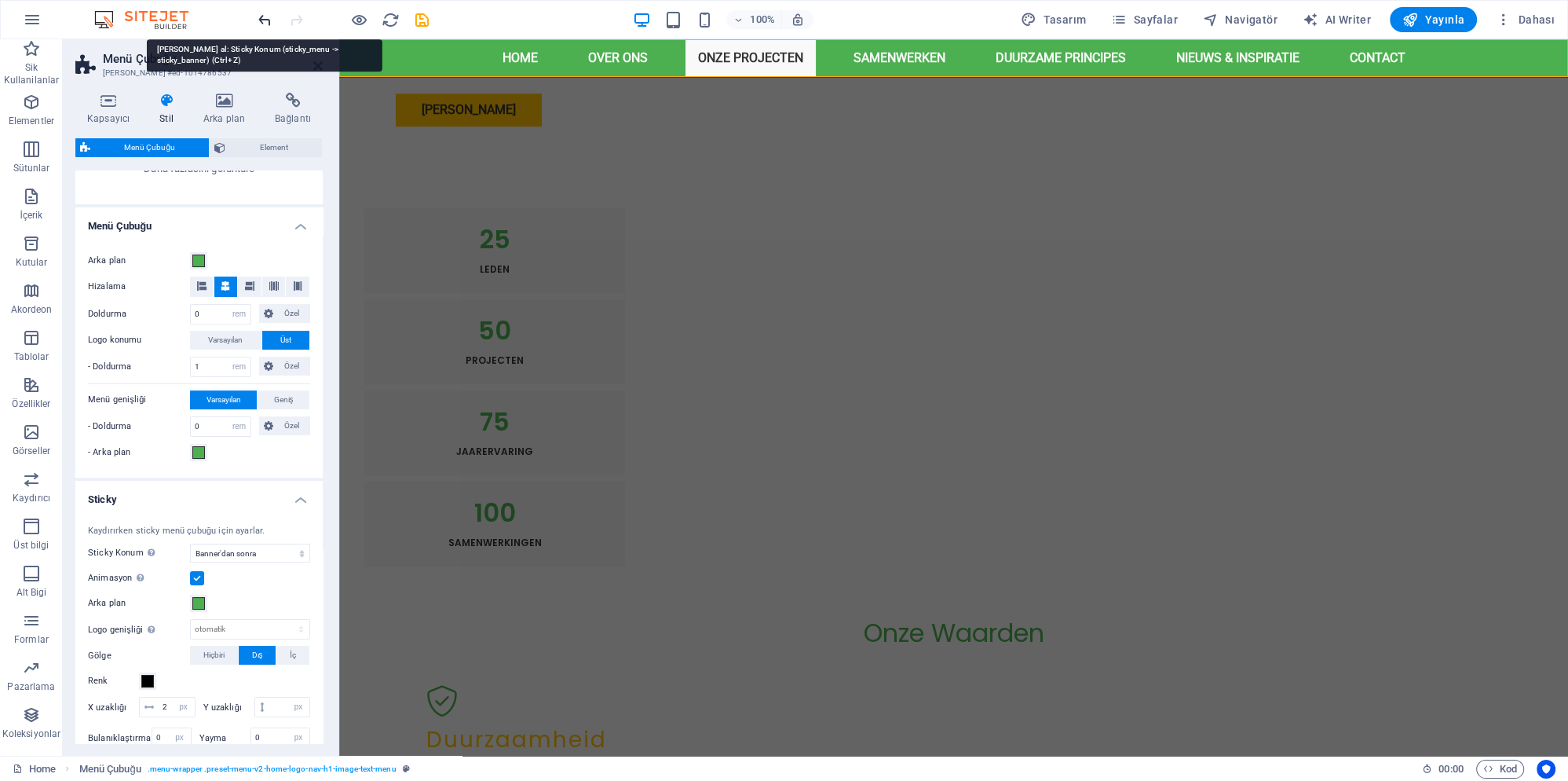
click at [260, 18] on icon "undo" at bounding box center [265, 19] width 18 height 18
select select "sticky_menu"
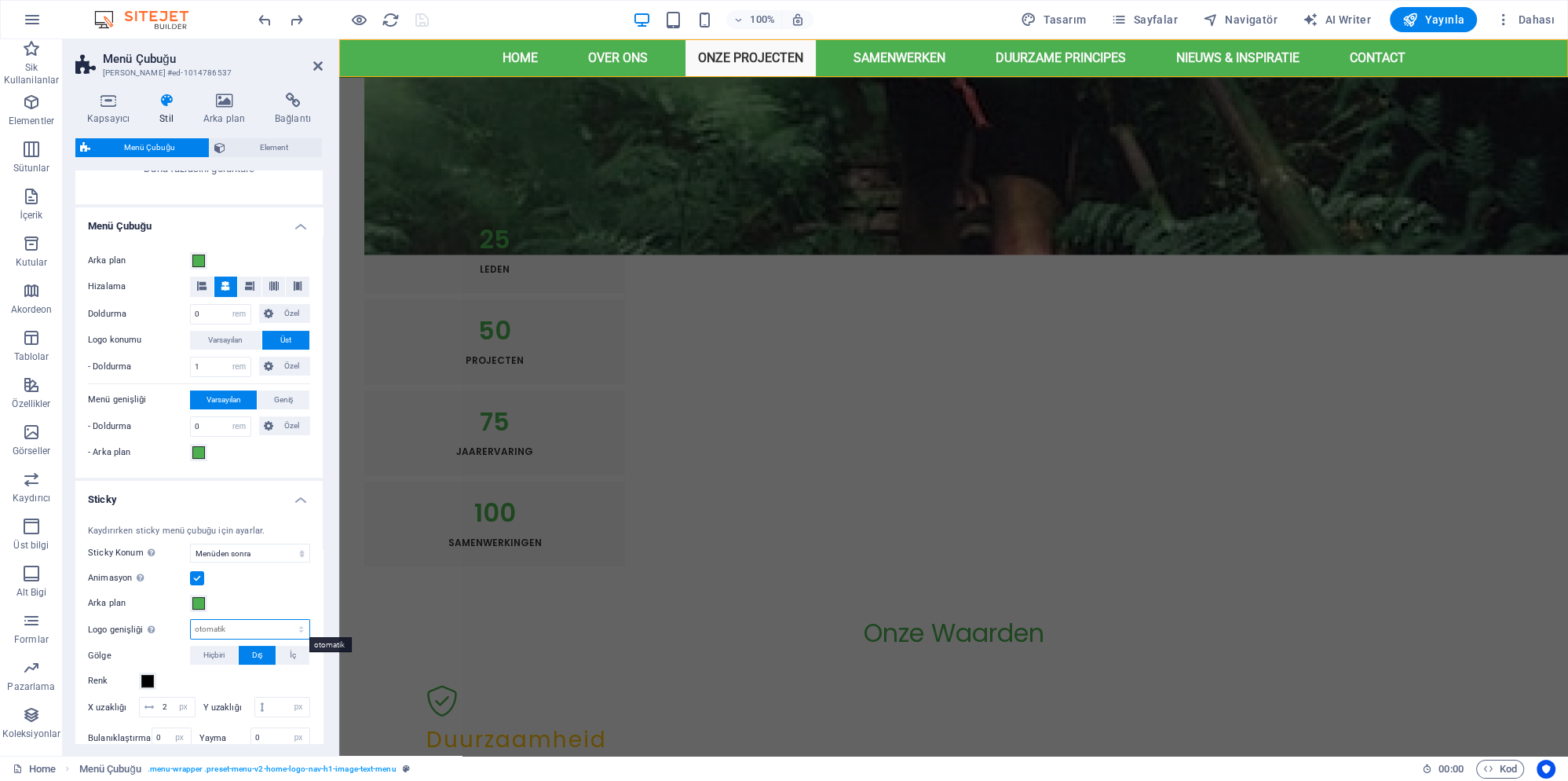
select select "px"
click option "px" at bounding box center [0, 0] width 0 height 0
type input "10"
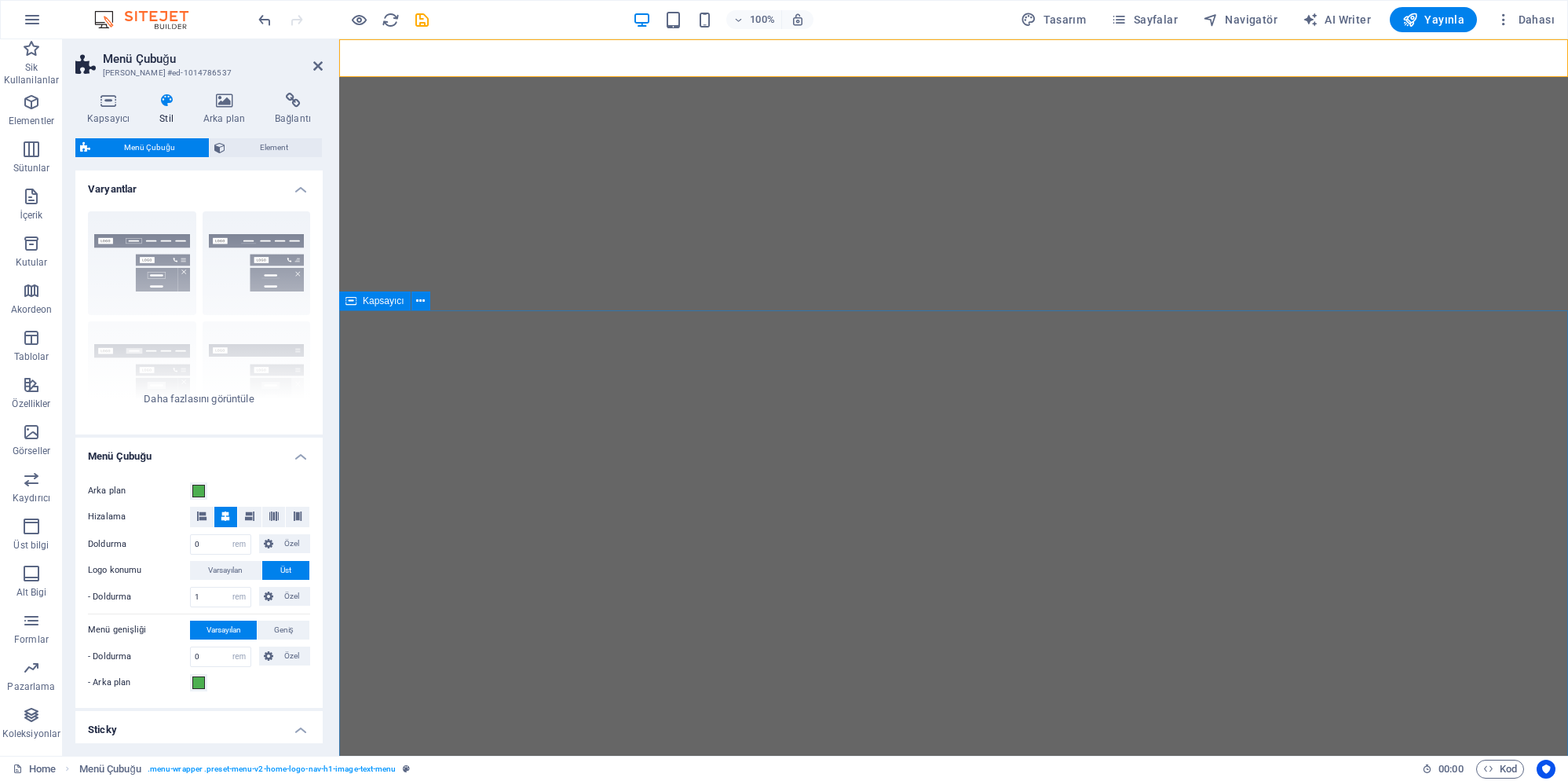
select select "rem"
select select "sticky_menu"
select select "px"
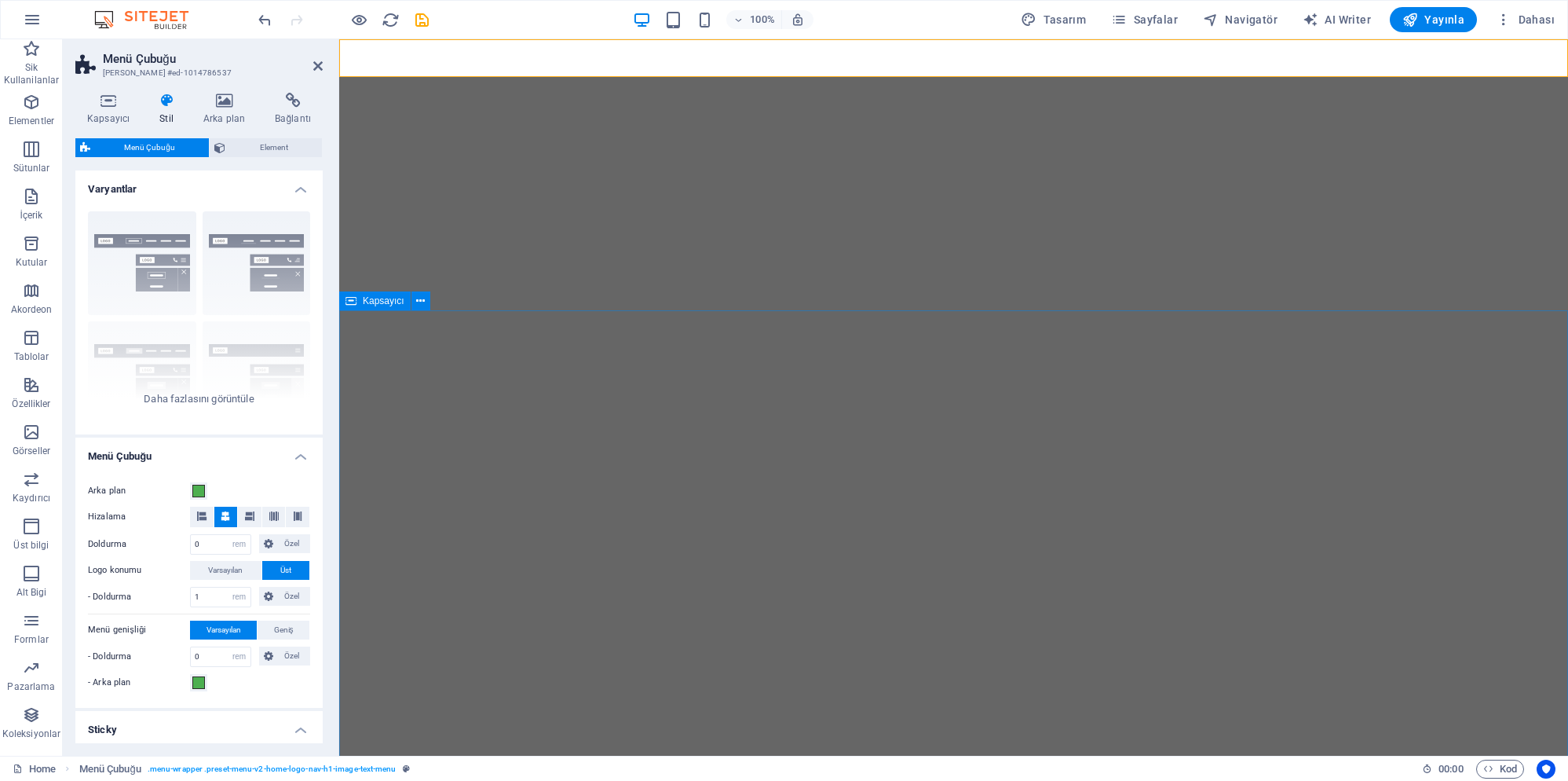
select select "px"
select select "preset-menu-v2-home-logo-nav-h1-image-text-menu"
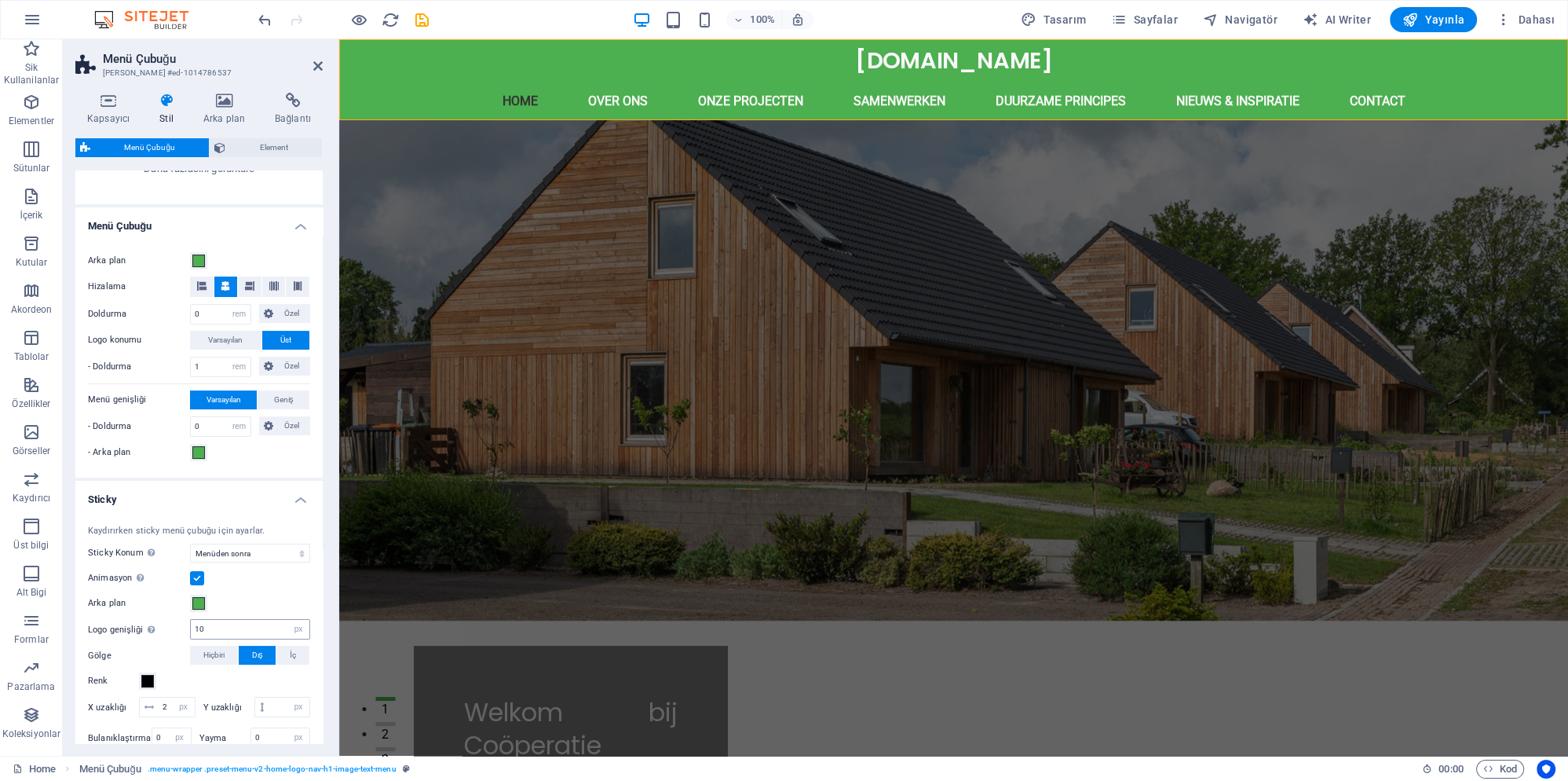
drag, startPoint x: 223, startPoint y: 626, endPoint x: 165, endPoint y: 626, distance: 58.0
click at [191, 626] on input "10" at bounding box center [250, 629] width 118 height 18
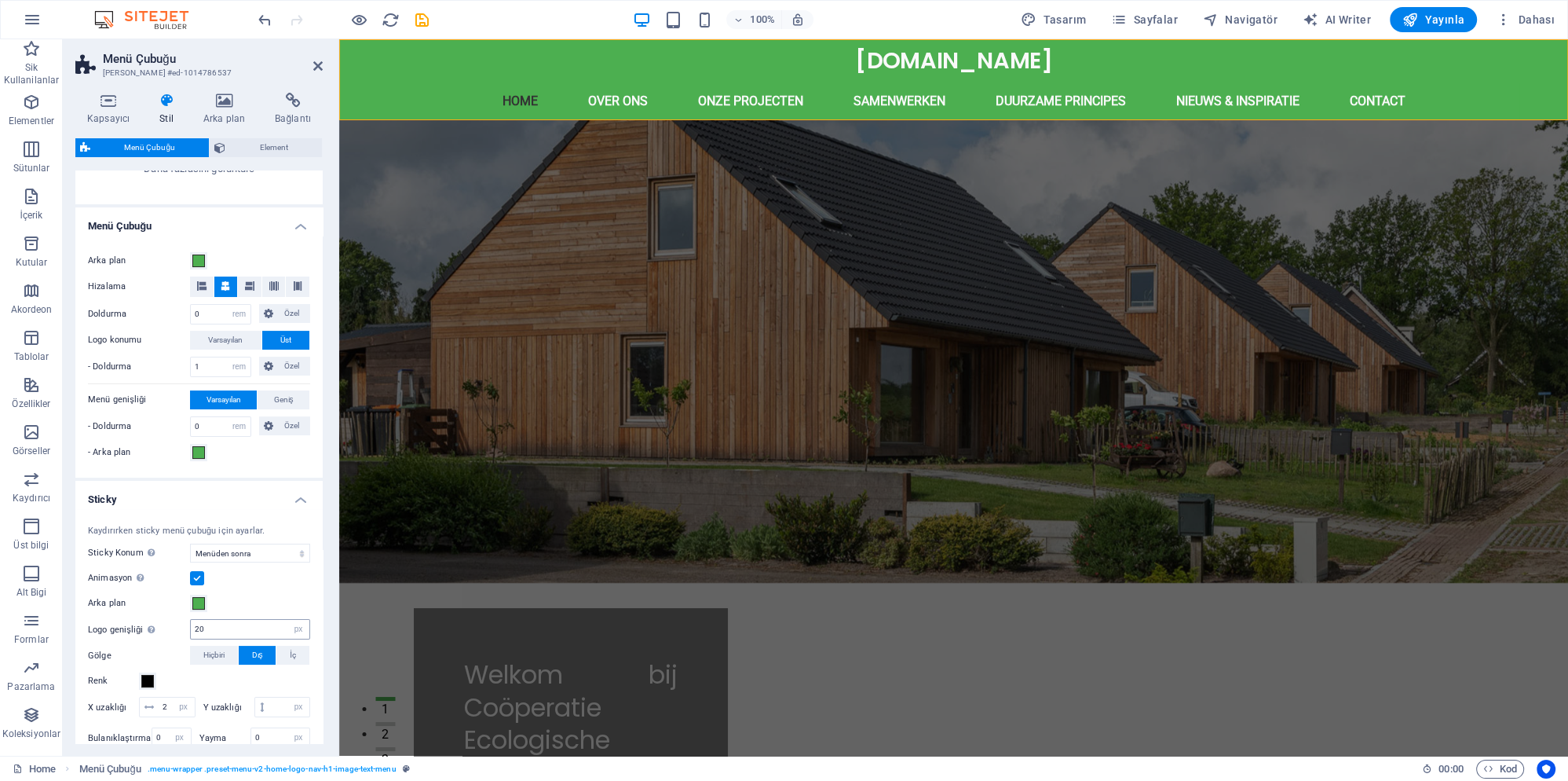
type input "2"
type input "3"
type input "1"
type input "2"
click at [270, 23] on icon "undo" at bounding box center [265, 19] width 18 height 18
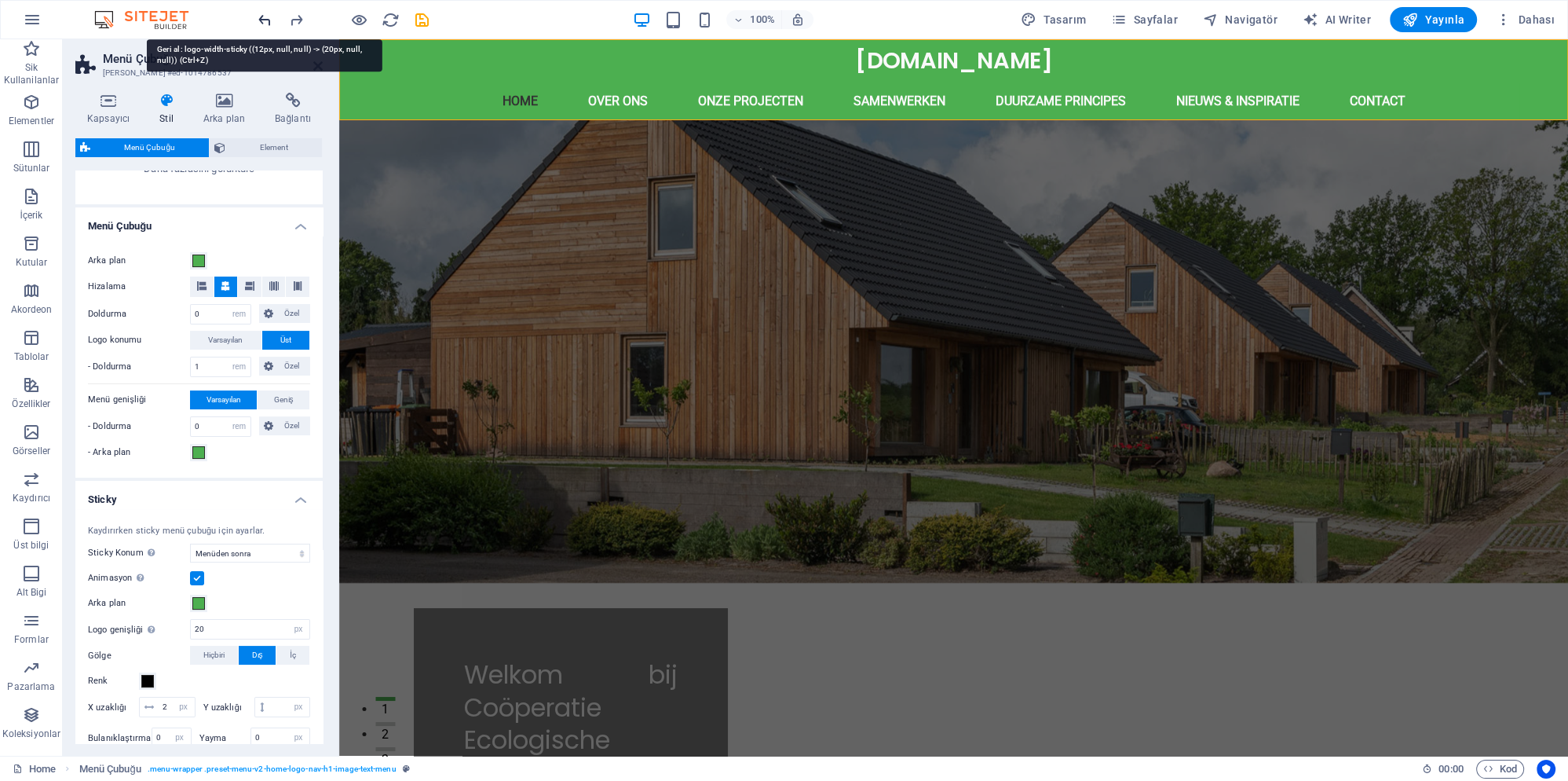
click at [270, 23] on icon "undo" at bounding box center [265, 19] width 18 height 18
click at [269, 23] on icon "undo" at bounding box center [265, 19] width 18 height 18
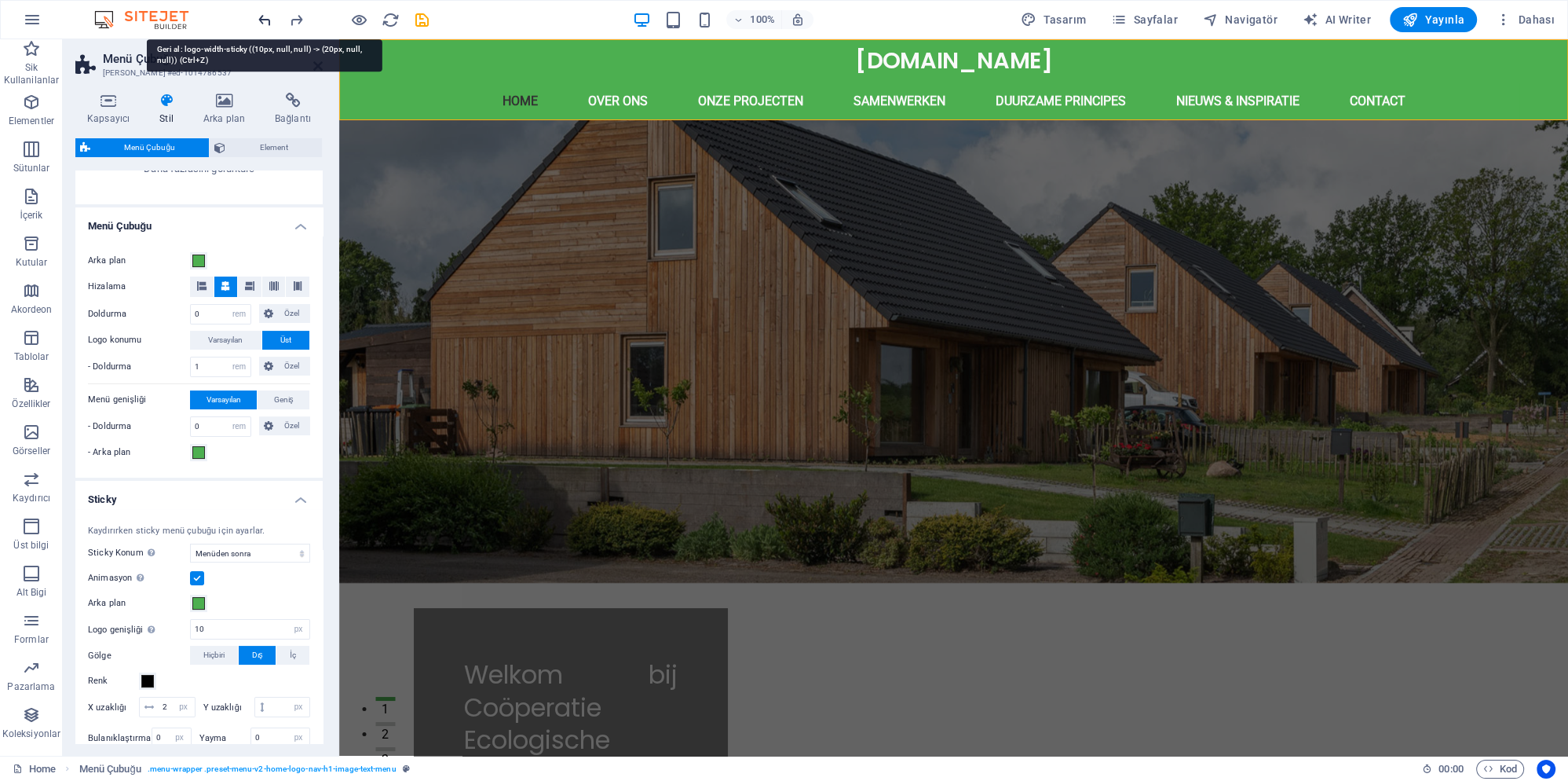
type input "0"
click at [269, 23] on icon "undo" at bounding box center [265, 19] width 18 height 18
select select "DISABLED_OPTION_VALUE"
click at [232, 653] on button "Hiçbiri" at bounding box center [213, 655] width 48 height 18
type input "0"
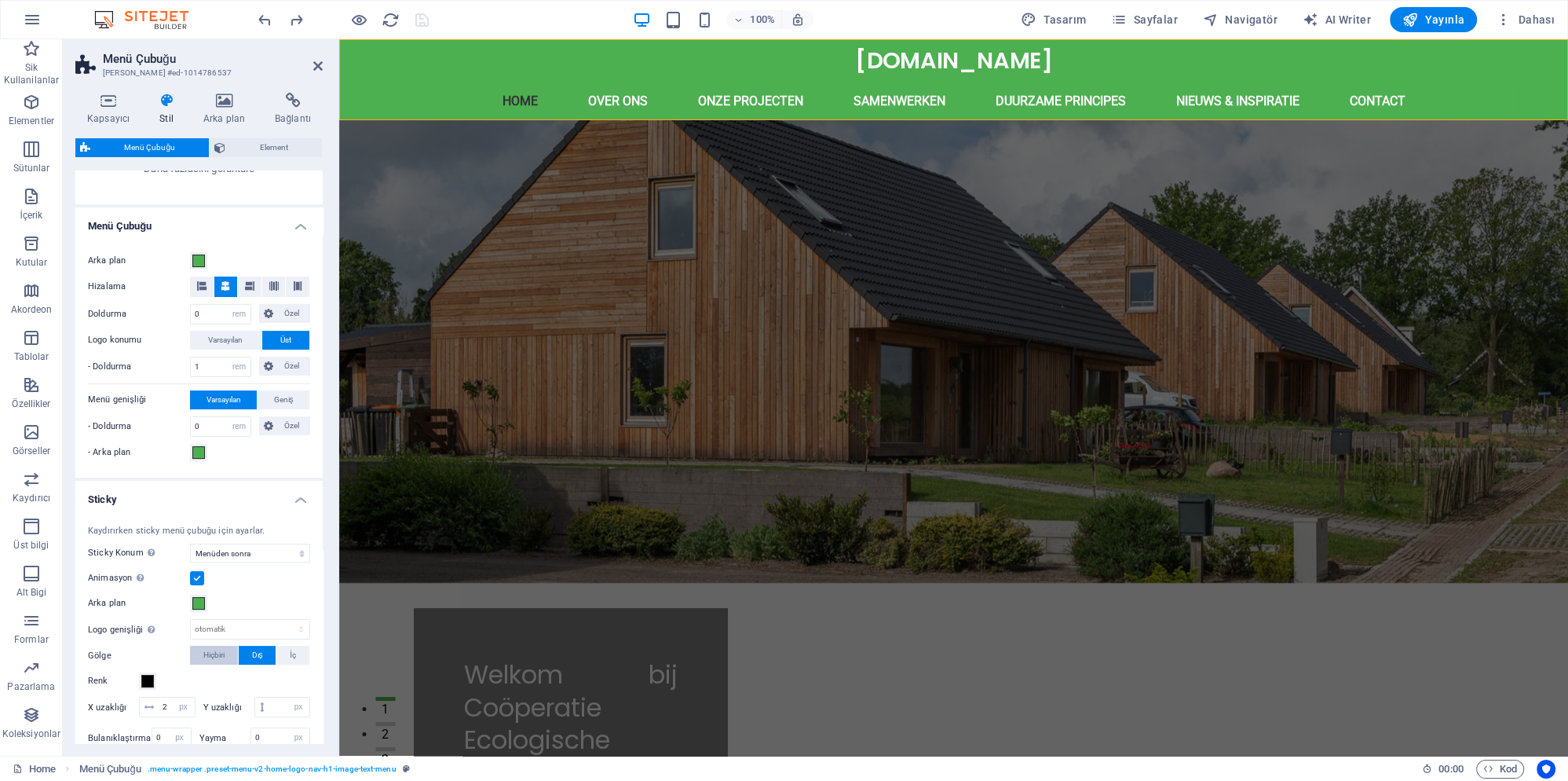
type input "0"
click at [299, 654] on button "İç" at bounding box center [292, 655] width 33 height 18
type input "2"
click at [270, 654] on button "Dış" at bounding box center [257, 655] width 38 height 18
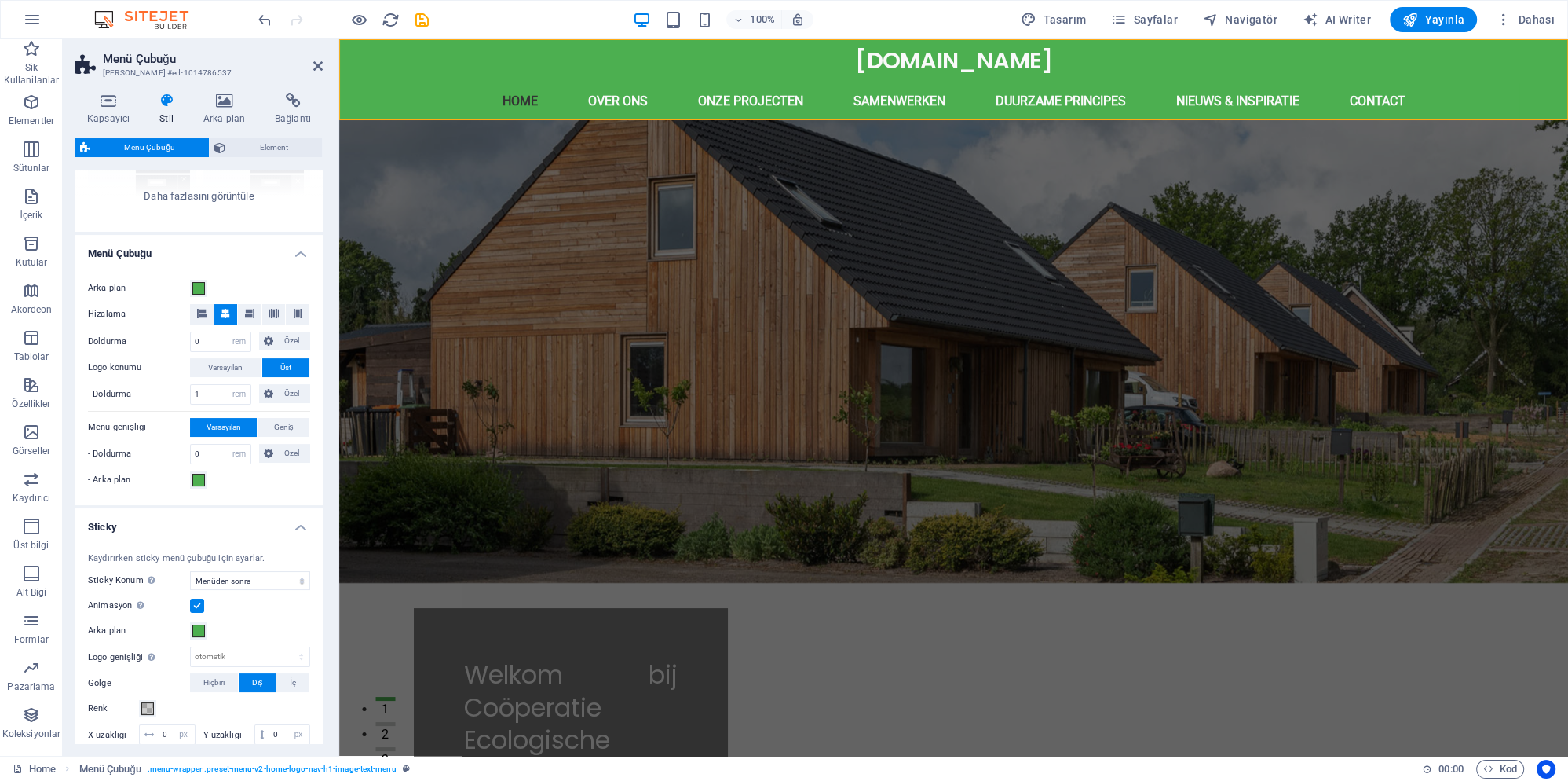
scroll to position [156, 0]
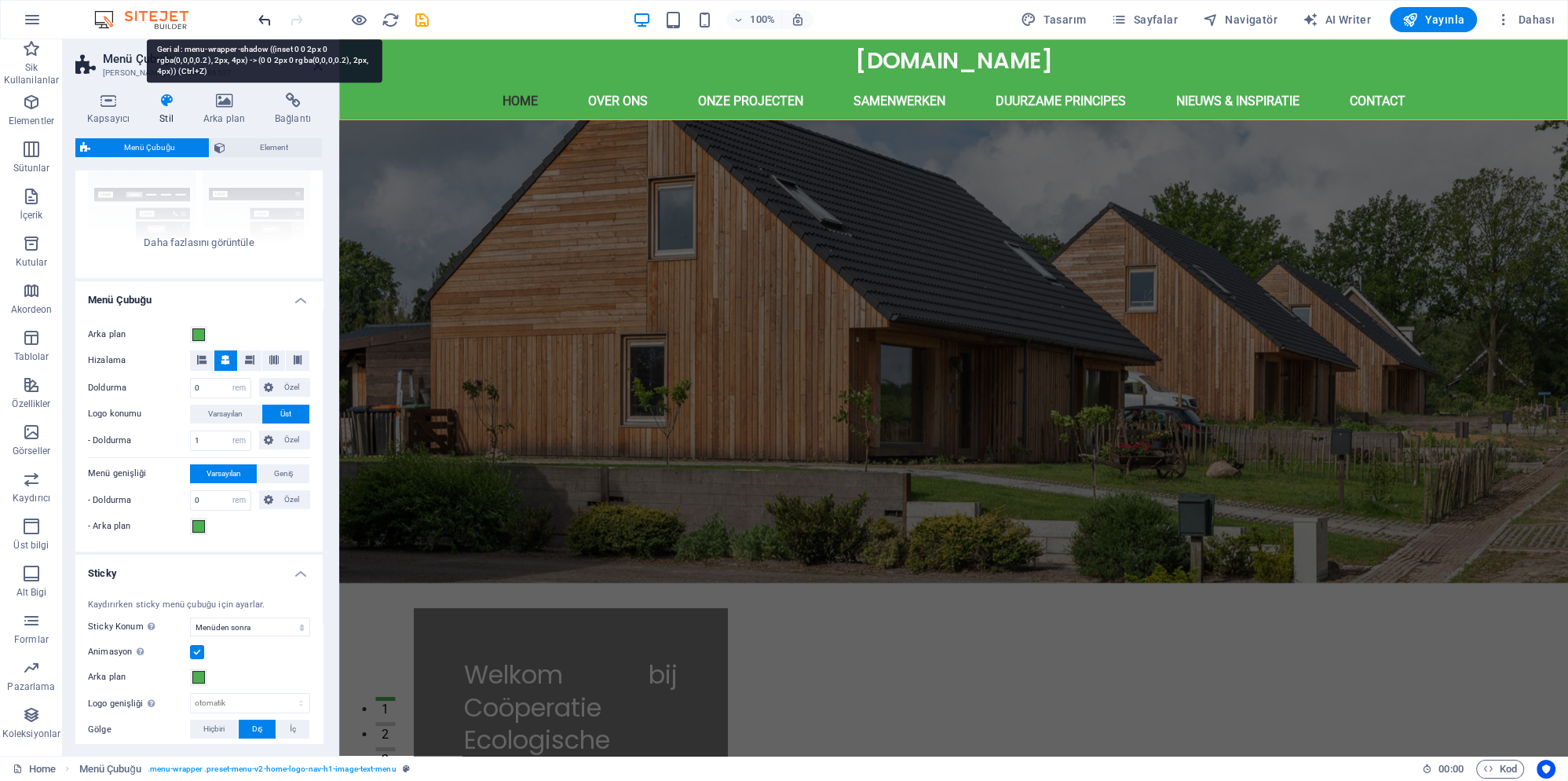
click at [261, 13] on icon "undo" at bounding box center [265, 19] width 18 height 18
click at [262, 17] on icon "undo" at bounding box center [265, 19] width 18 height 18
click at [268, 19] on icon "undo" at bounding box center [265, 19] width 18 height 18
type input "2"
click at [269, 19] on icon "undo" at bounding box center [265, 19] width 18 height 18
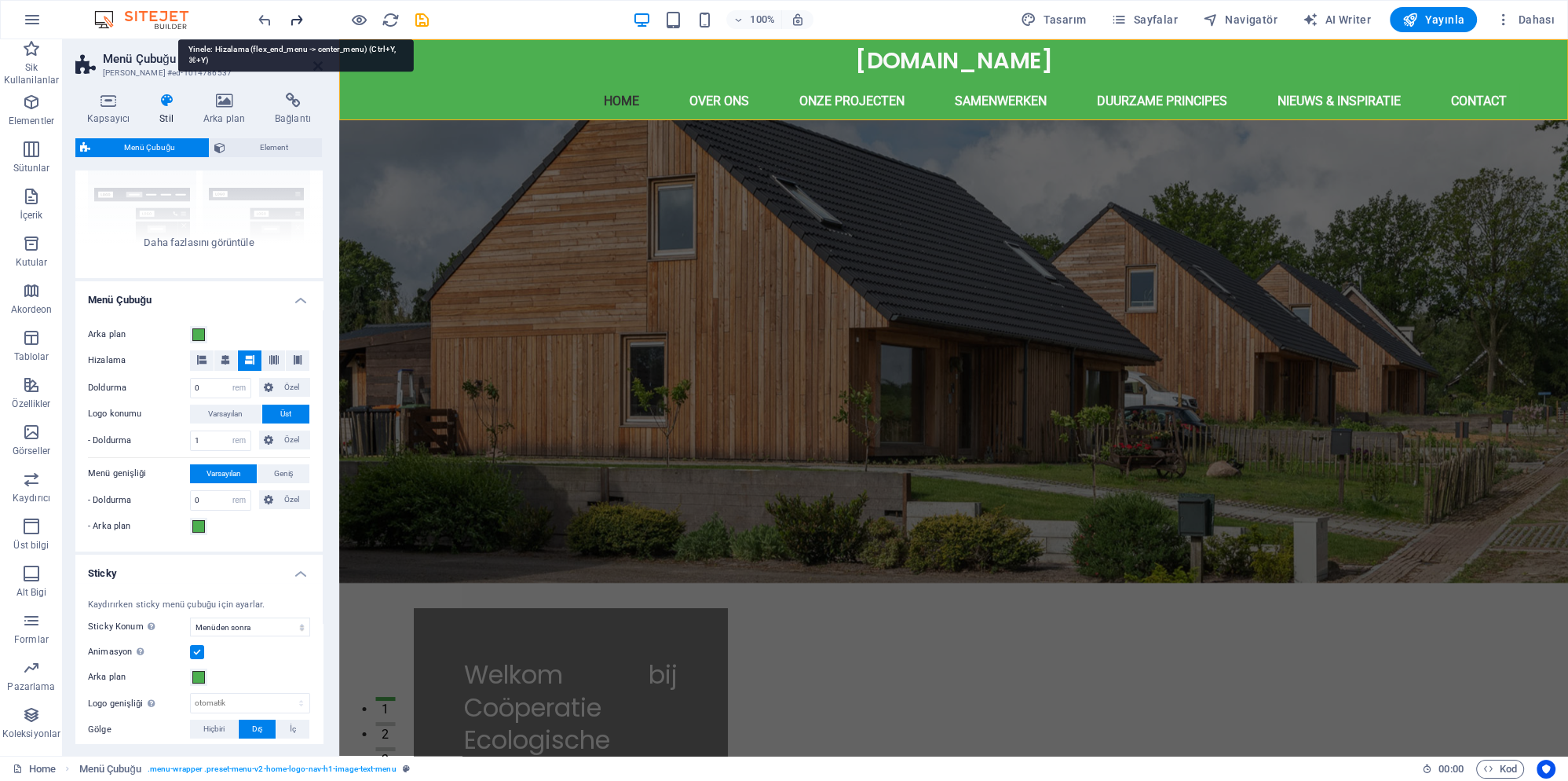
click at [296, 18] on icon "redo" at bounding box center [296, 19] width 18 height 18
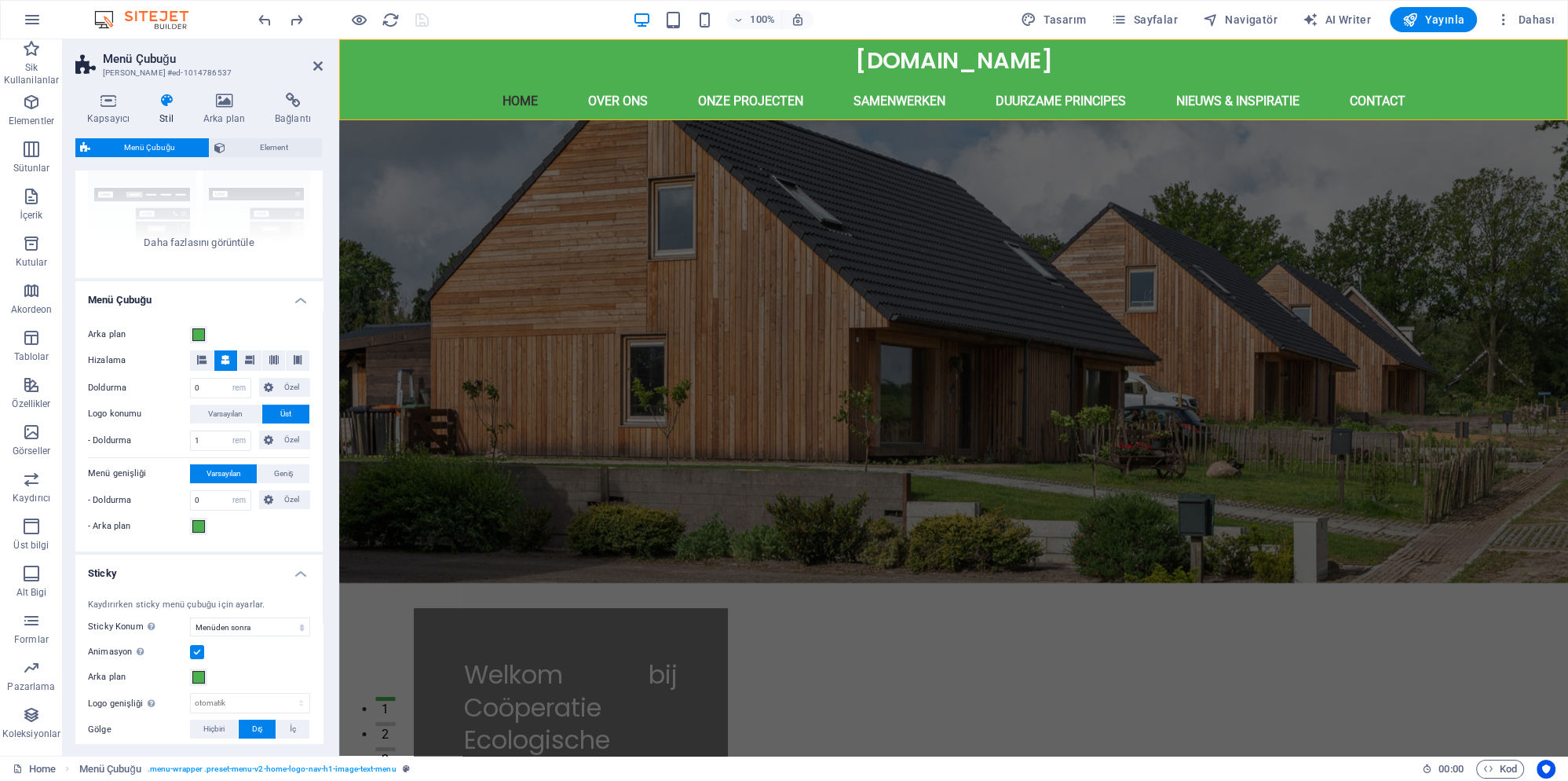
click at [295, 296] on h4 "Menü Çubuğu" at bounding box center [199, 296] width 247 height 29
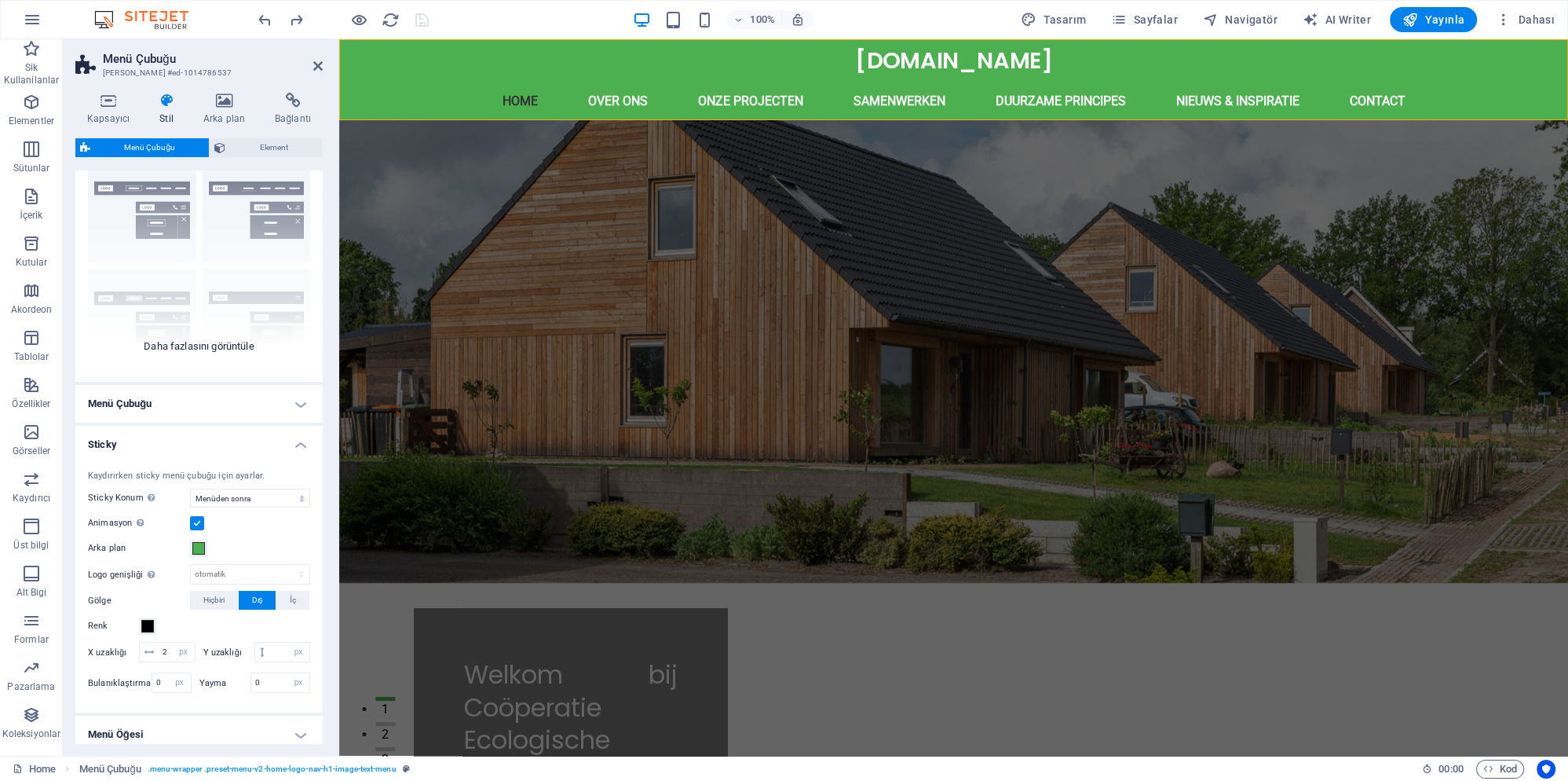
scroll to position [0, 0]
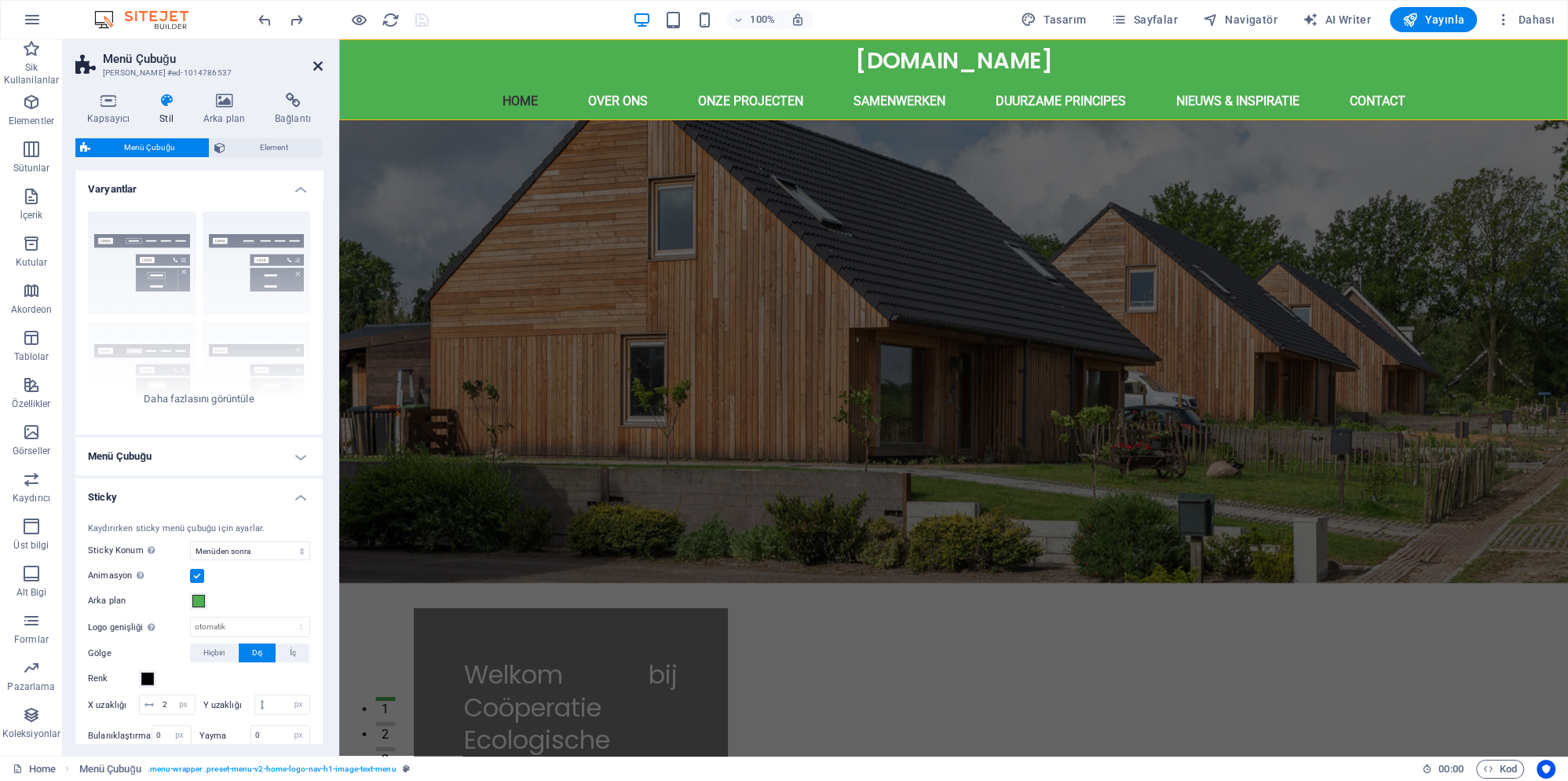
click at [322, 65] on icon at bounding box center [318, 66] width 9 height 13
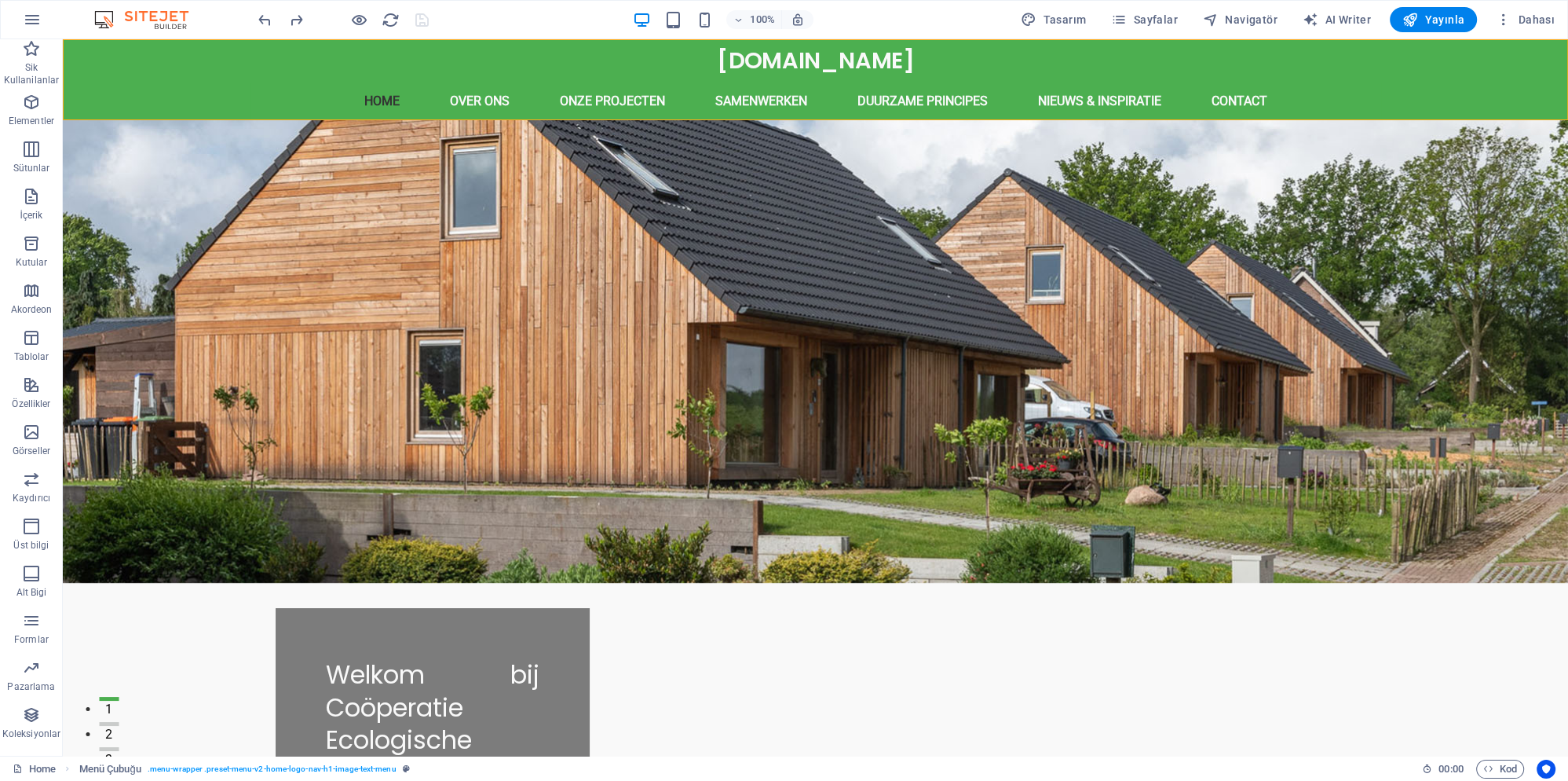
click at [424, 19] on div at bounding box center [343, 19] width 176 height 25
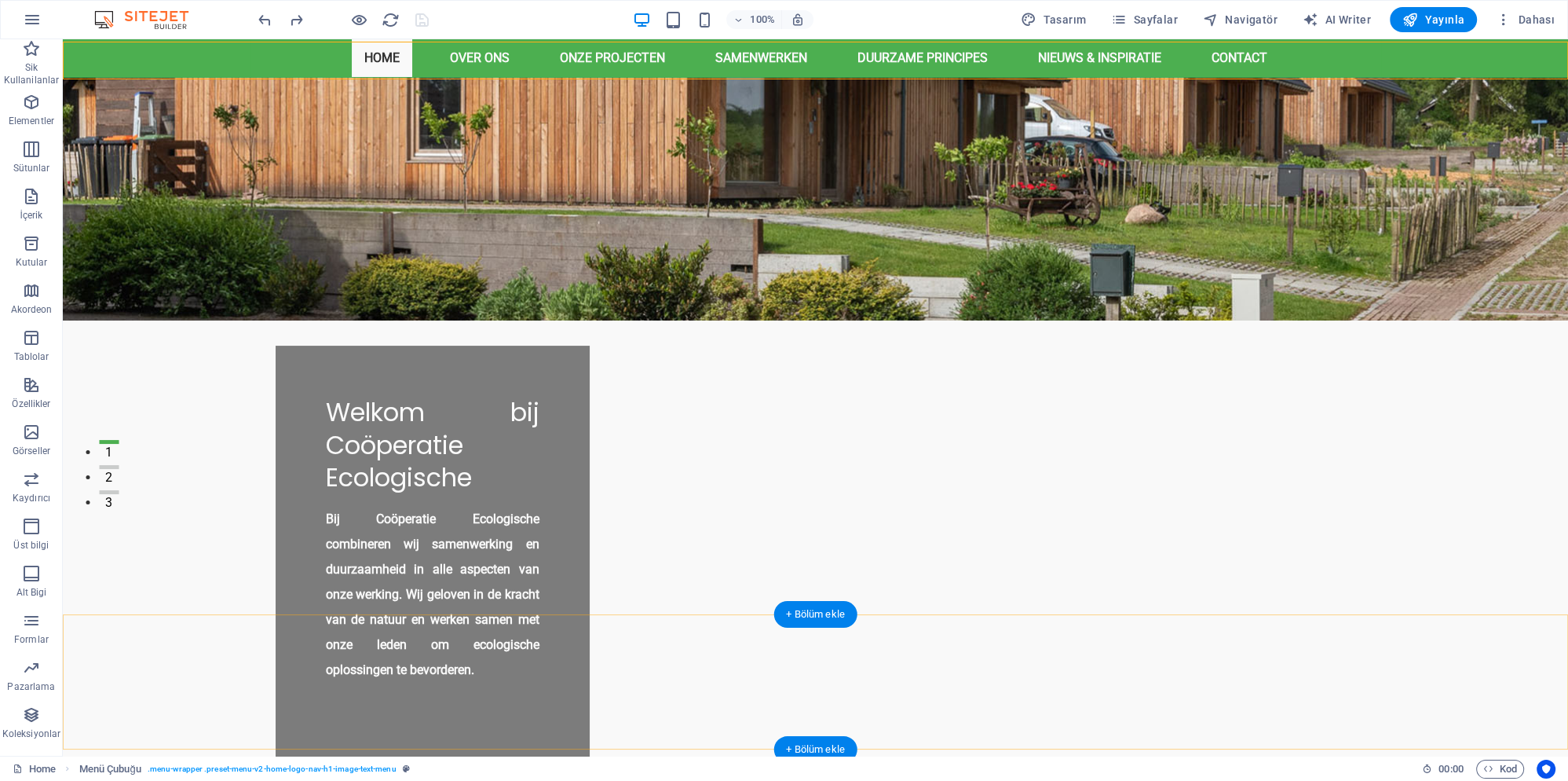
scroll to position [255, 0]
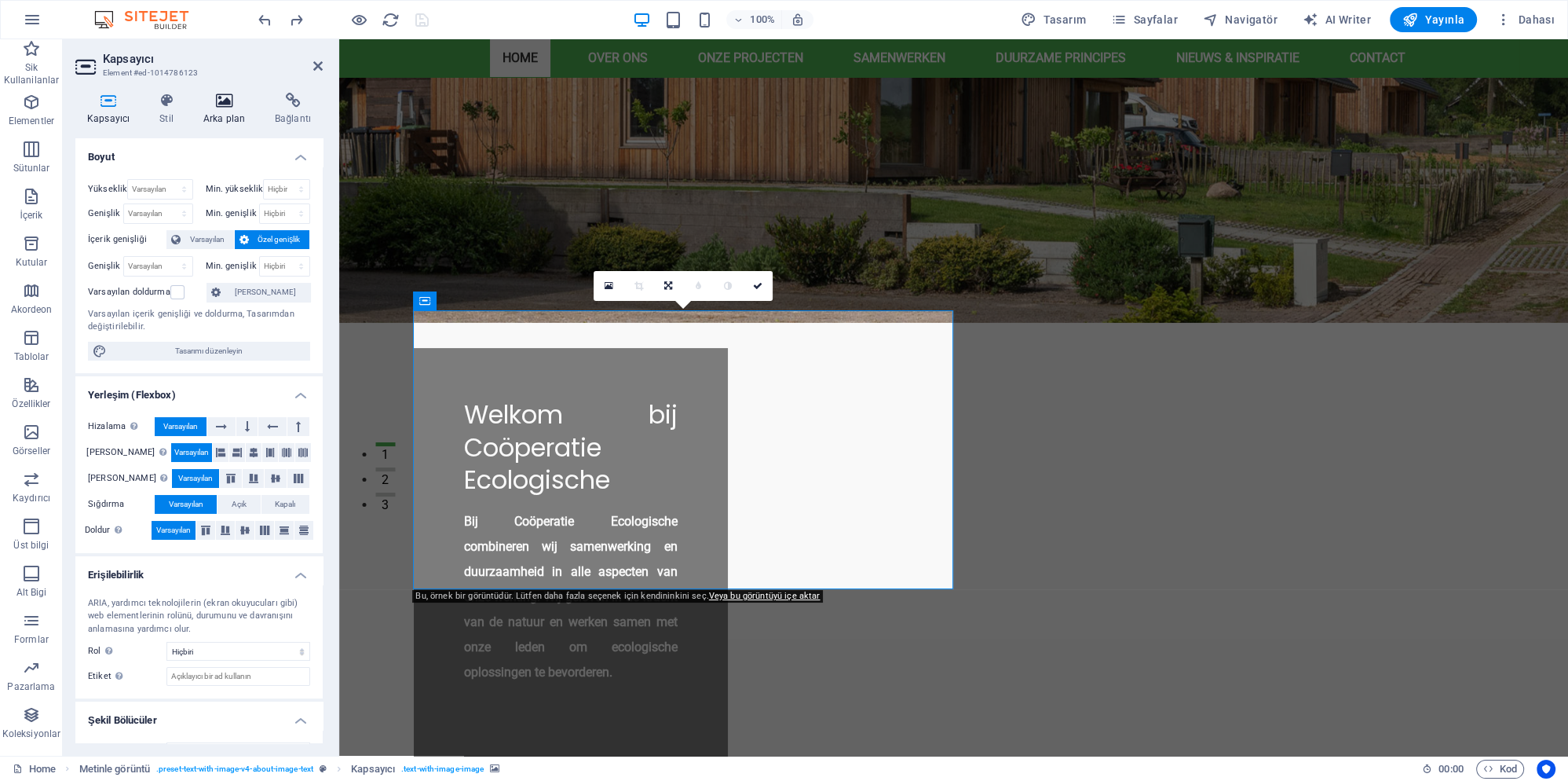
click at [230, 112] on h4 "Arka plan" at bounding box center [227, 108] width 71 height 33
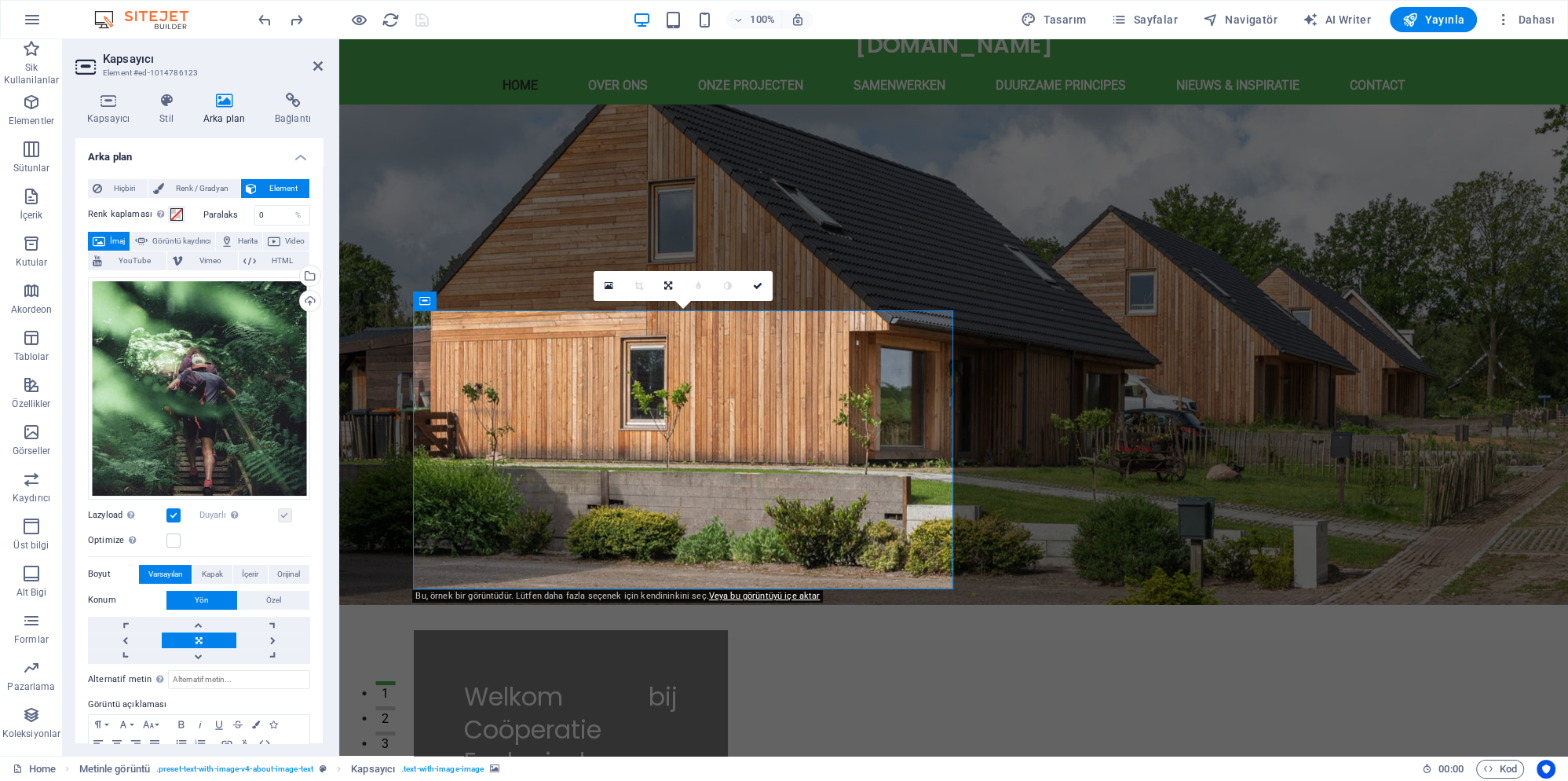
scroll to position [0, 0]
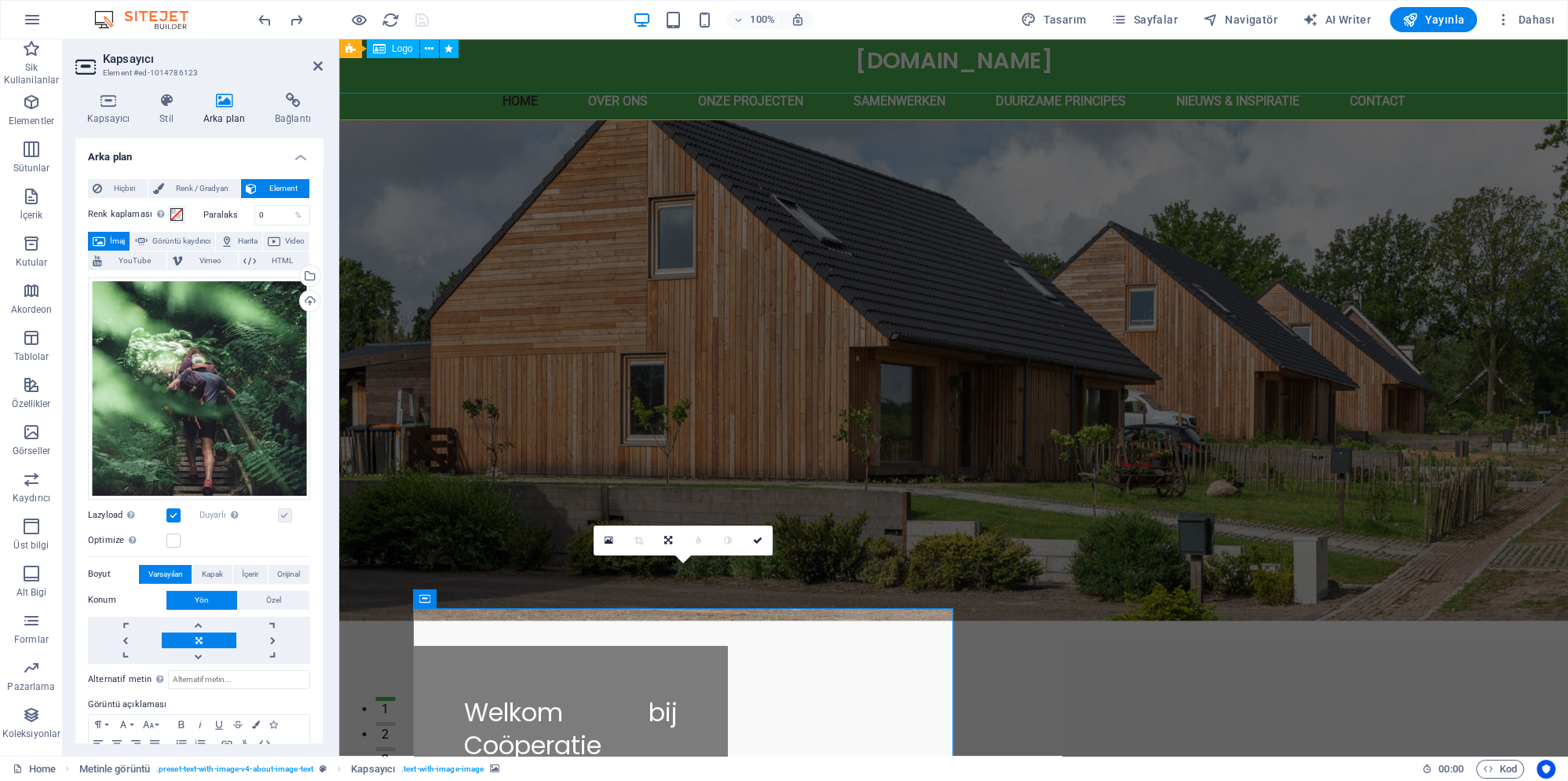
click at [866, 63] on div "[DOMAIN_NAME]" at bounding box center [954, 61] width 1696 height 66
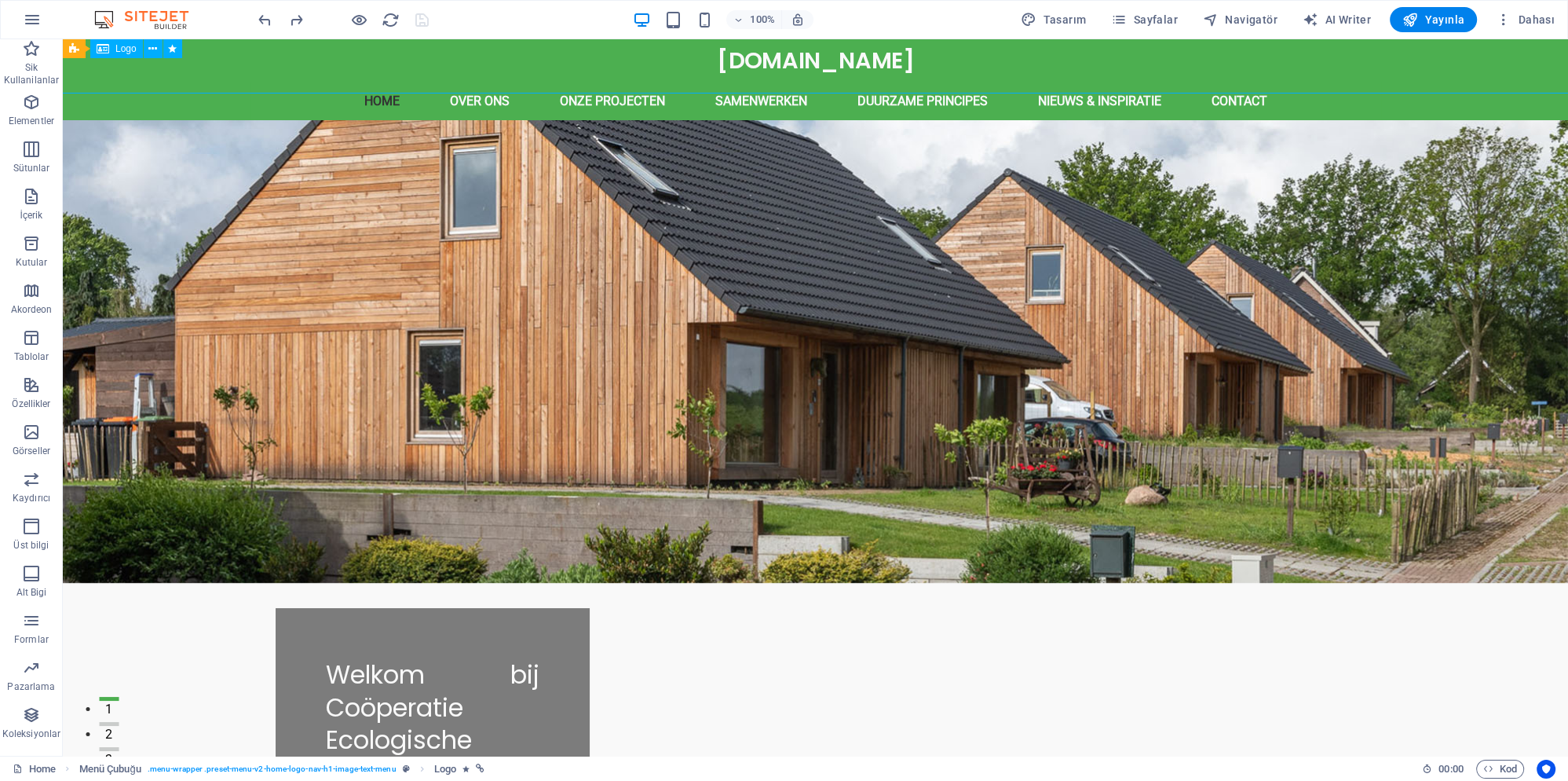
click at [872, 59] on div "[DOMAIN_NAME]" at bounding box center [816, 61] width 1696 height 66
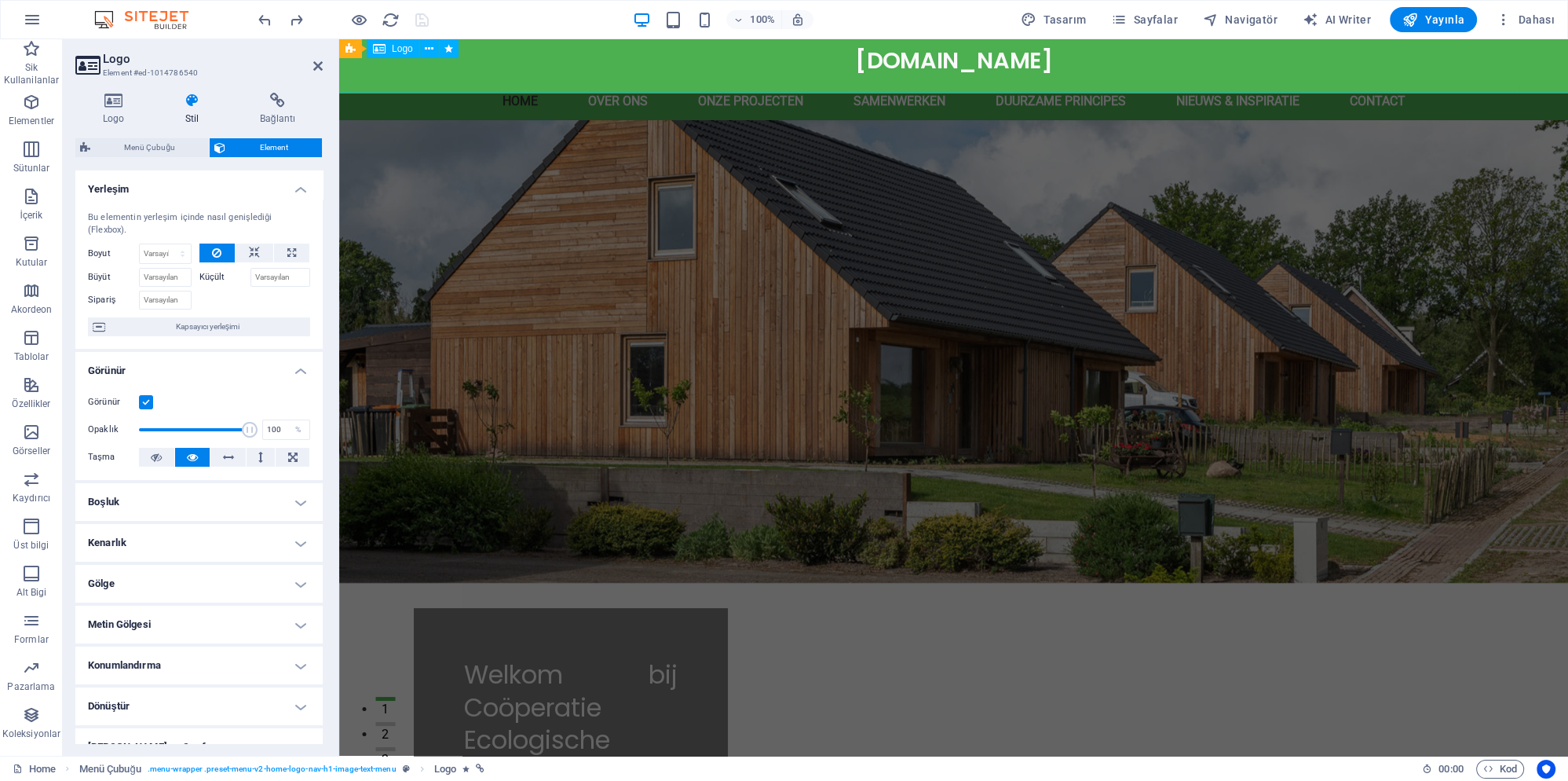
click at [871, 55] on div "[DOMAIN_NAME]" at bounding box center [954, 61] width 1696 height 66
click at [869, 58] on div "[DOMAIN_NAME]" at bounding box center [954, 61] width 1696 height 66
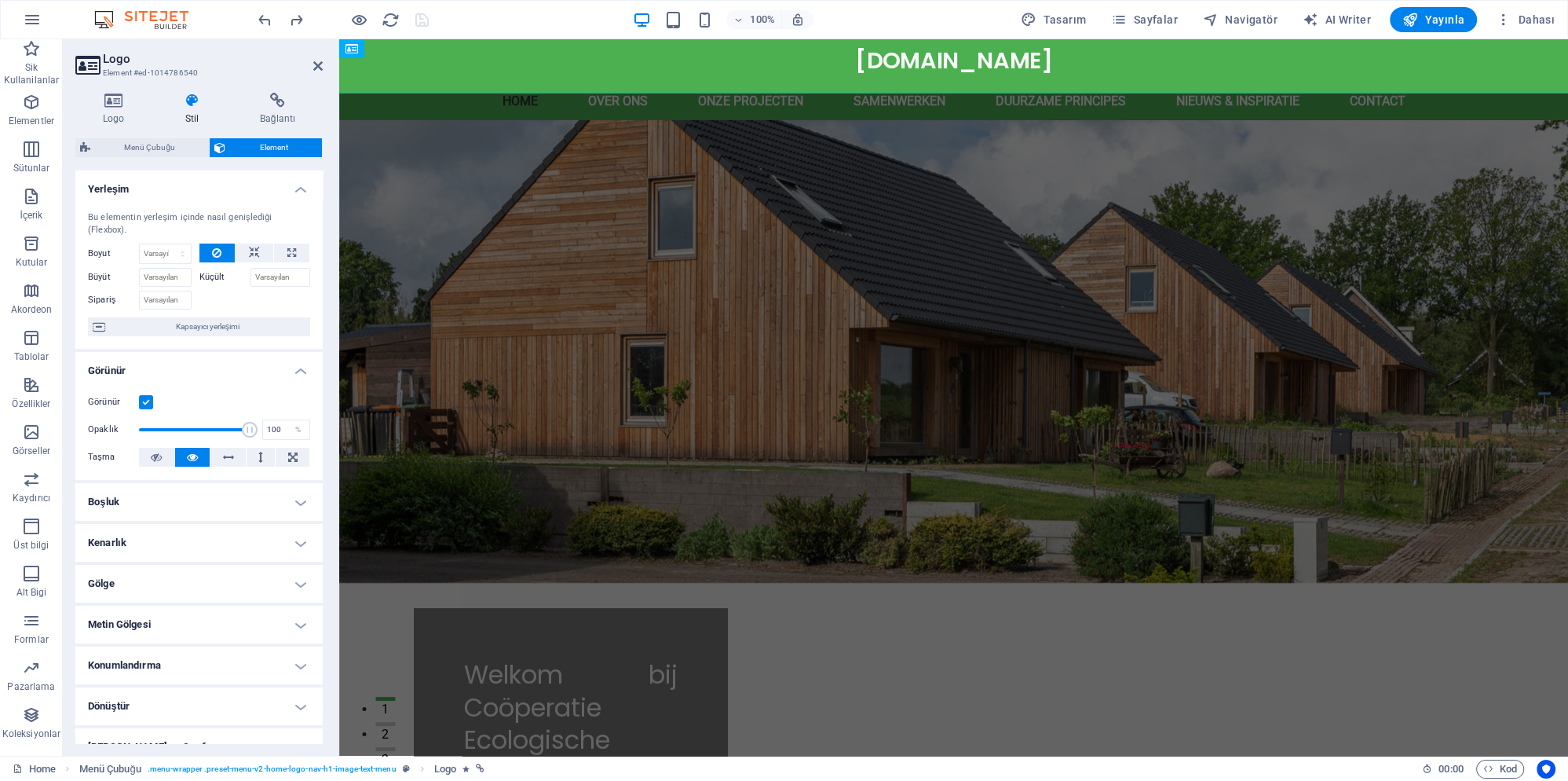
click at [190, 103] on icon at bounding box center [192, 100] width 68 height 16
click at [276, 110] on h4 "Bağlantı" at bounding box center [277, 108] width 90 height 33
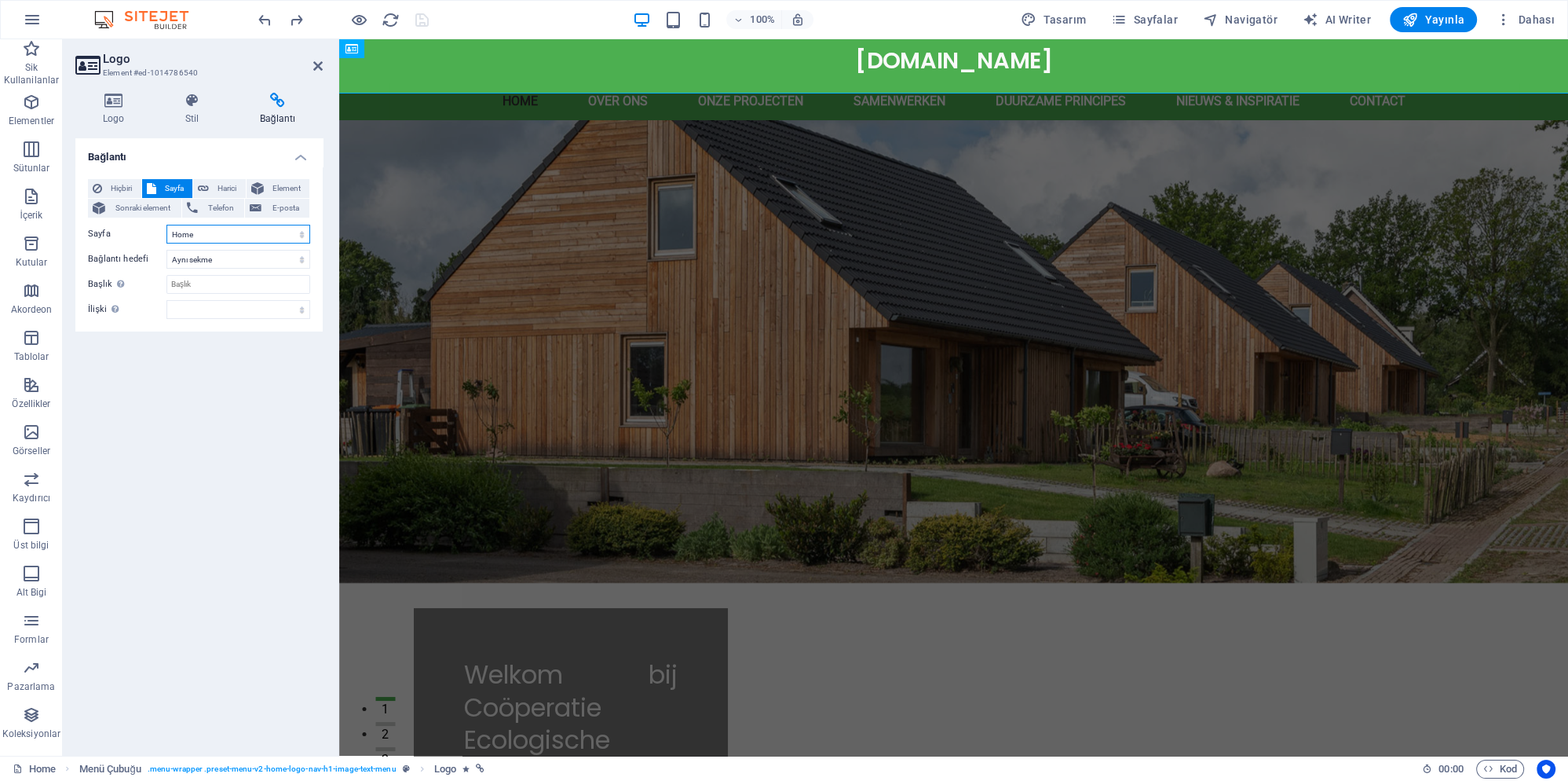
click at [255, 234] on select "Home Subpage Legal Notice Privacy Home Subpage Legal Notice Privacy Home Subpag…" at bounding box center [238, 234] width 144 height 18
select select "4"
click option "Home" at bounding box center [0, 0] width 0 height 0
drag, startPoint x: 225, startPoint y: 366, endPoint x: 224, endPoint y: 376, distance: 10.0
click at [225, 366] on div "Bağlantı Hiçbiri Sayfa Harici Element Sonraki element Telefon E-posta Sayfa Hom…" at bounding box center [199, 441] width 247 height 605
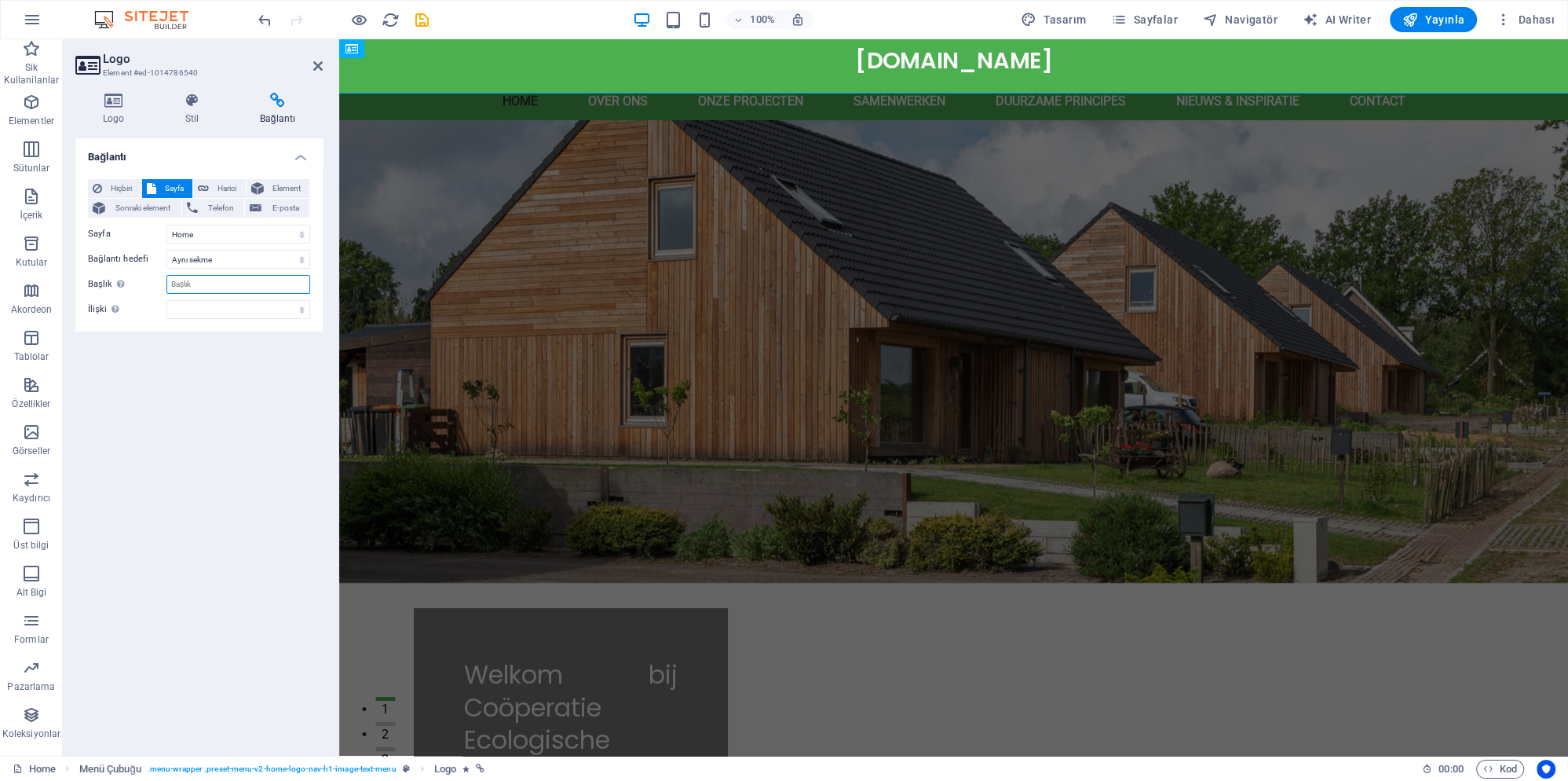
click at [216, 282] on input "Başlık Ek bağlantı tanımının bağlantı metniyle aynı olmaması gerekir. Başlık, g…" at bounding box center [238, 284] width 144 height 18
click at [217, 187] on span "Harici" at bounding box center [227, 188] width 28 height 18
click at [267, 186] on button "Element" at bounding box center [278, 188] width 64 height 18
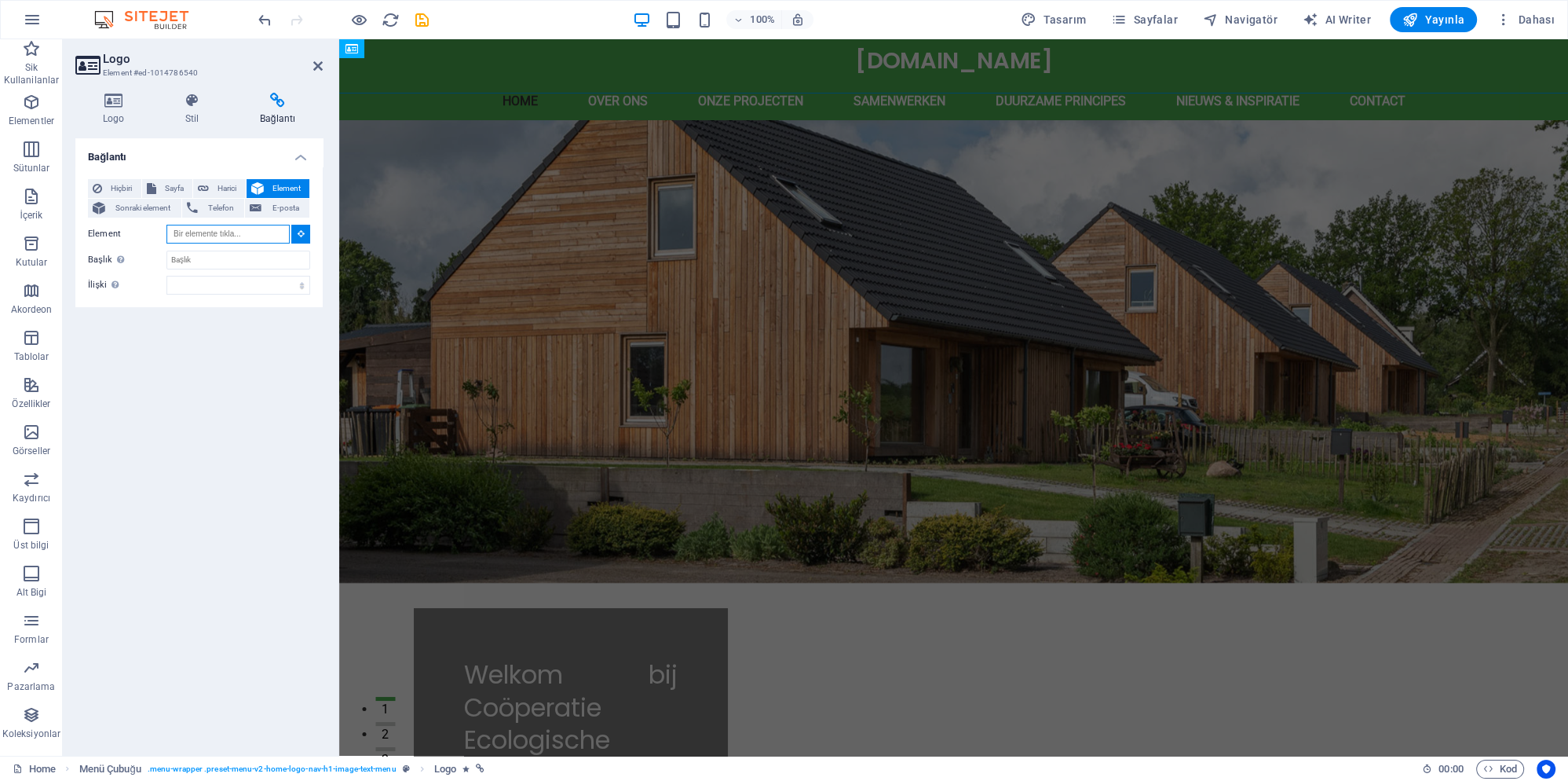
click at [249, 235] on input "Element" at bounding box center [228, 234] width 124 height 18
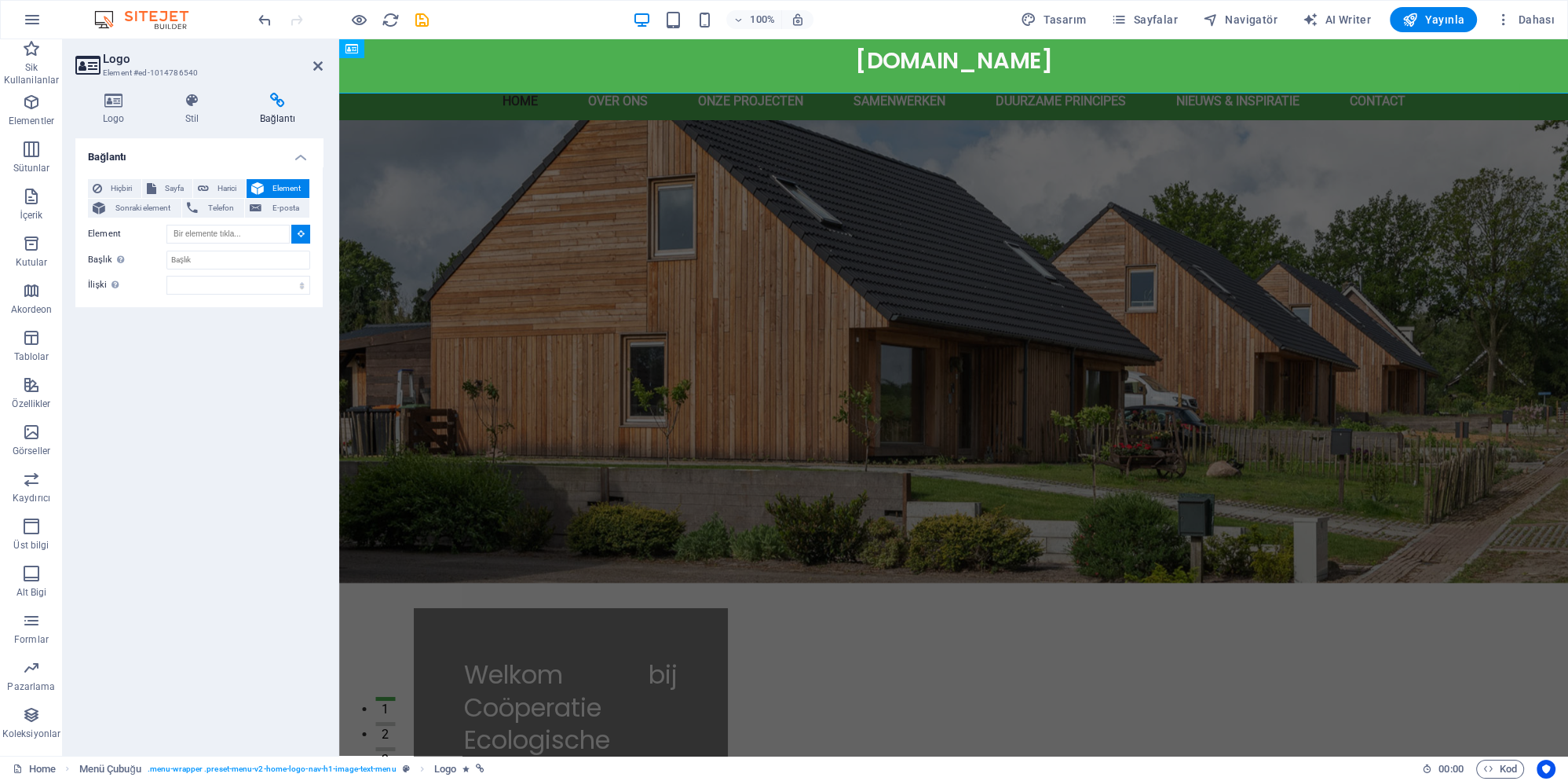
click at [303, 234] on icon at bounding box center [301, 233] width 7 height 8
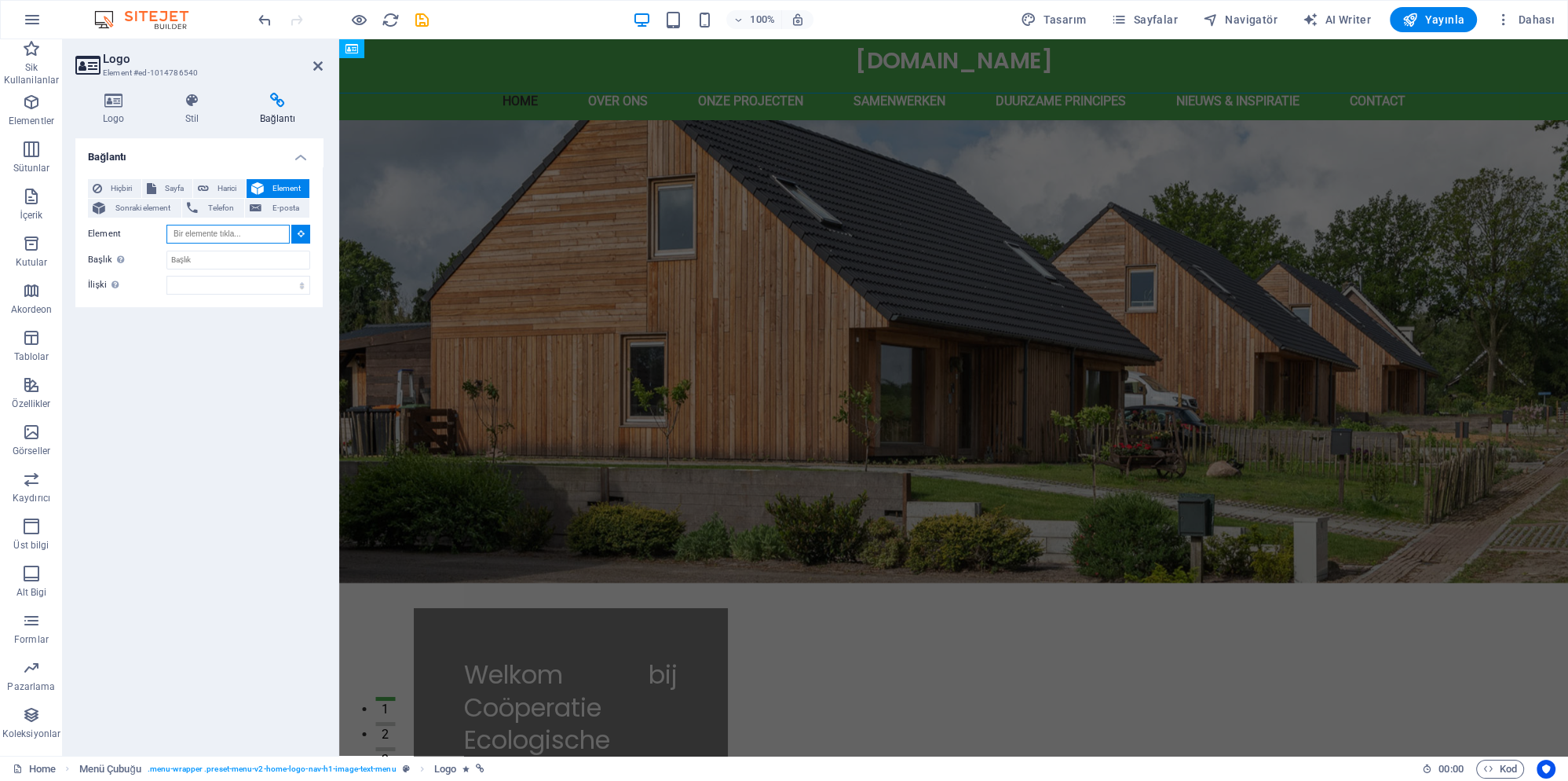
click at [248, 235] on input "Element" at bounding box center [228, 234] width 124 height 18
click at [304, 239] on button at bounding box center [301, 234] width 18 height 18
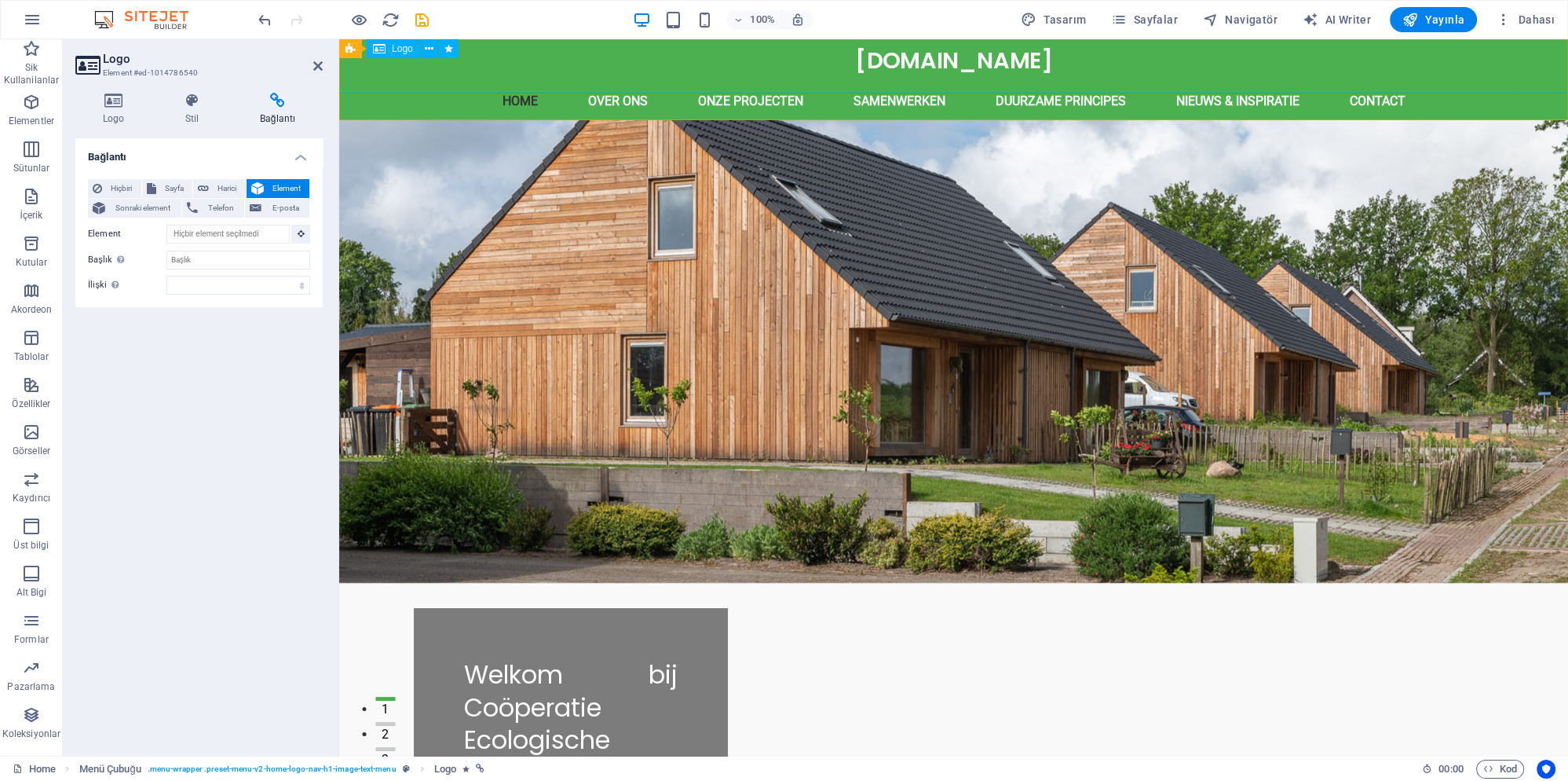
click at [904, 54] on div "[DOMAIN_NAME]" at bounding box center [954, 61] width 1696 height 66
click at [143, 211] on span "Sonraki element" at bounding box center [143, 208] width 66 height 18
click at [194, 248] on input "Başlık Ek bağlantı tanımının bağlantı metniyle aynı olmaması gerekir. Başlık, g…" at bounding box center [238, 253] width 144 height 18
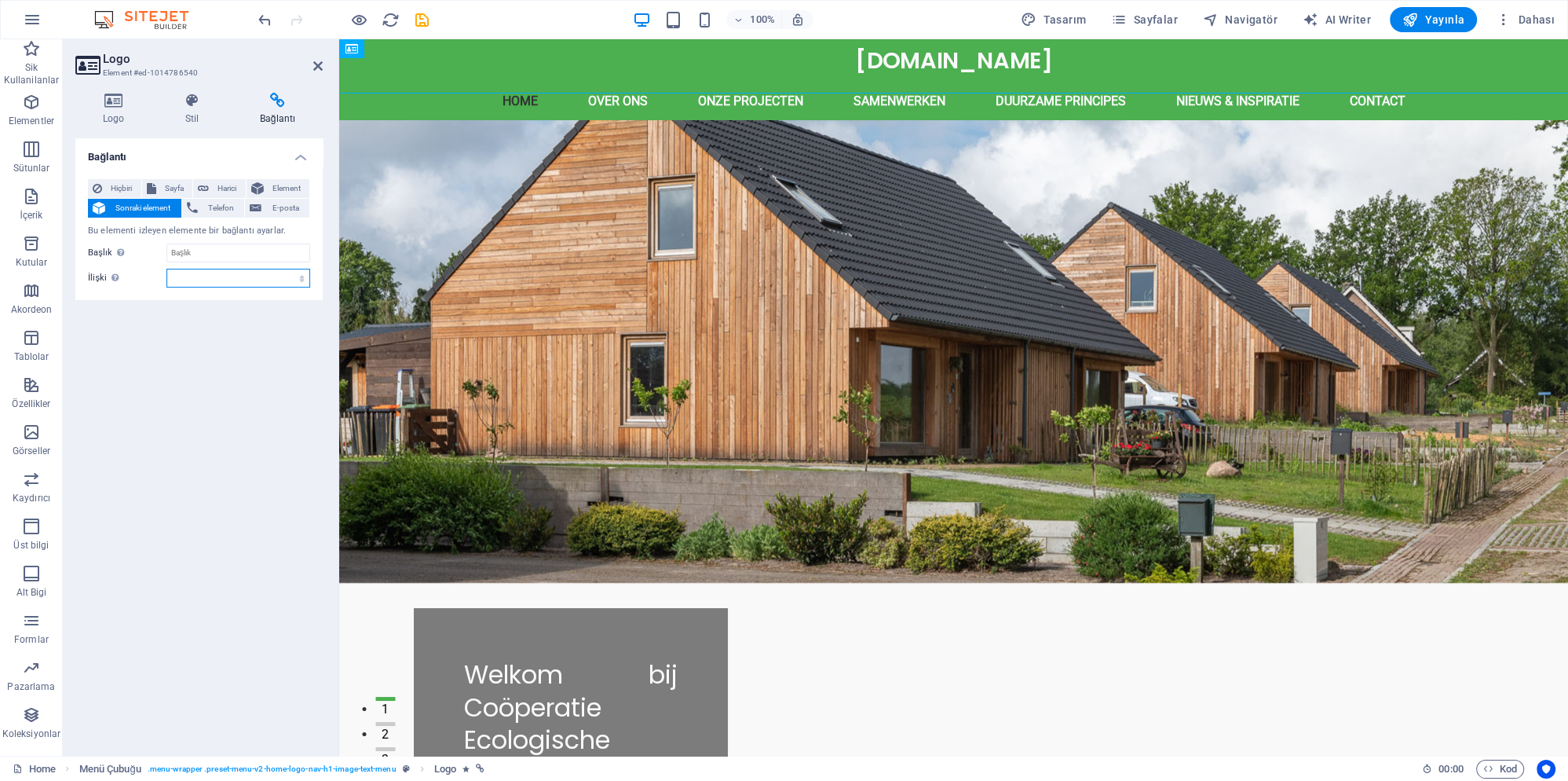
click at [166, 269] on select "alternate oluşturan bookmark harici yardım lisans ileri nofollow noreferrer noo…" at bounding box center [238, 278] width 144 height 18
click at [197, 274] on select "alternate oluşturan bookmark harici yardım lisans ileri nofollow noreferrer noo…" at bounding box center [238, 278] width 144 height 18
click at [212, 183] on button "Harici" at bounding box center [219, 188] width 53 height 18
select select "blank"
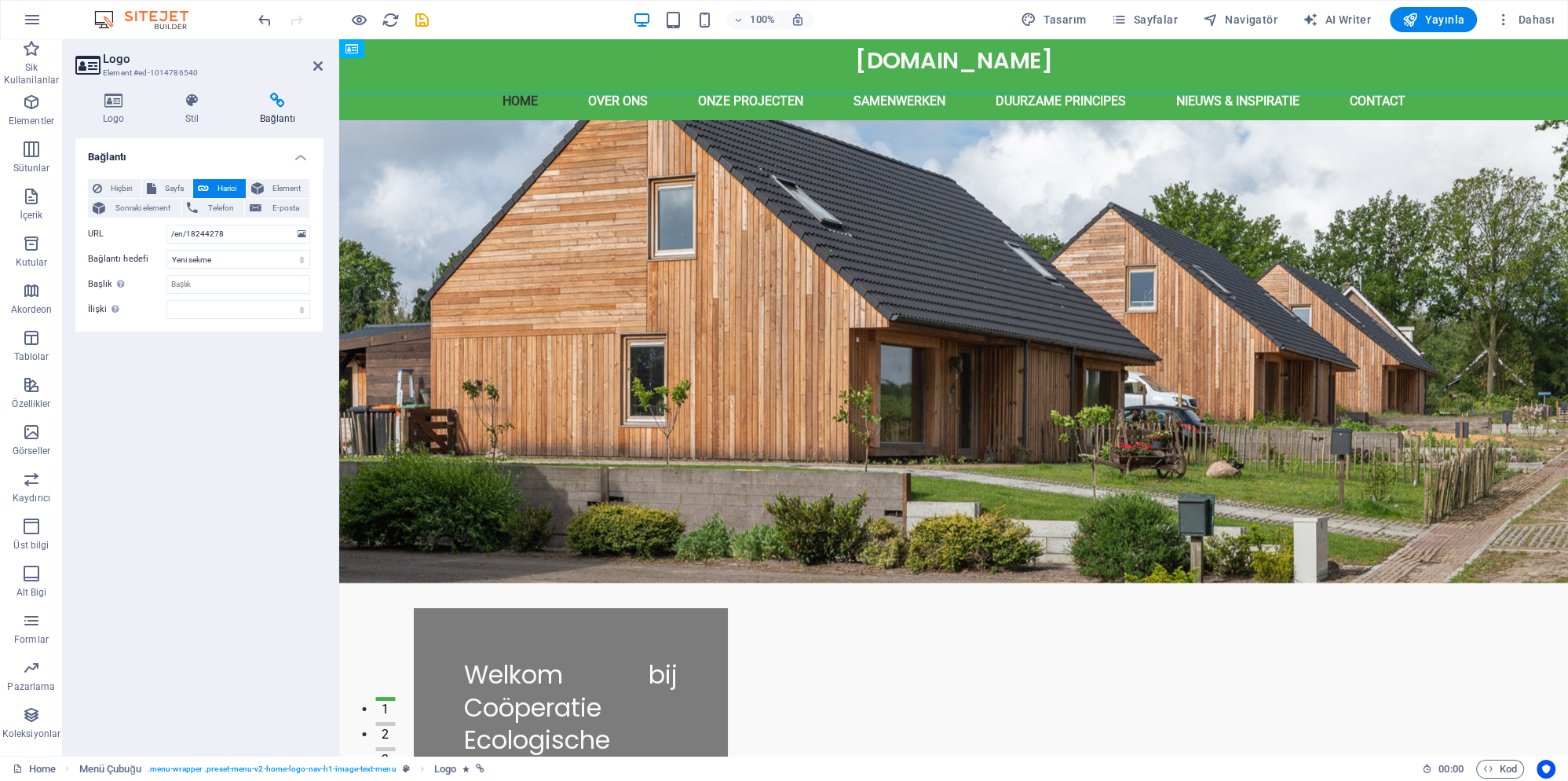
click at [253, 379] on div "Bağlantı Hiçbiri Sayfa Harici Element Sonraki element Telefon E-posta Sayfa Hom…" at bounding box center [199, 441] width 247 height 605
click at [418, 24] on icon "save" at bounding box center [422, 19] width 18 height 18
checkbox input "false"
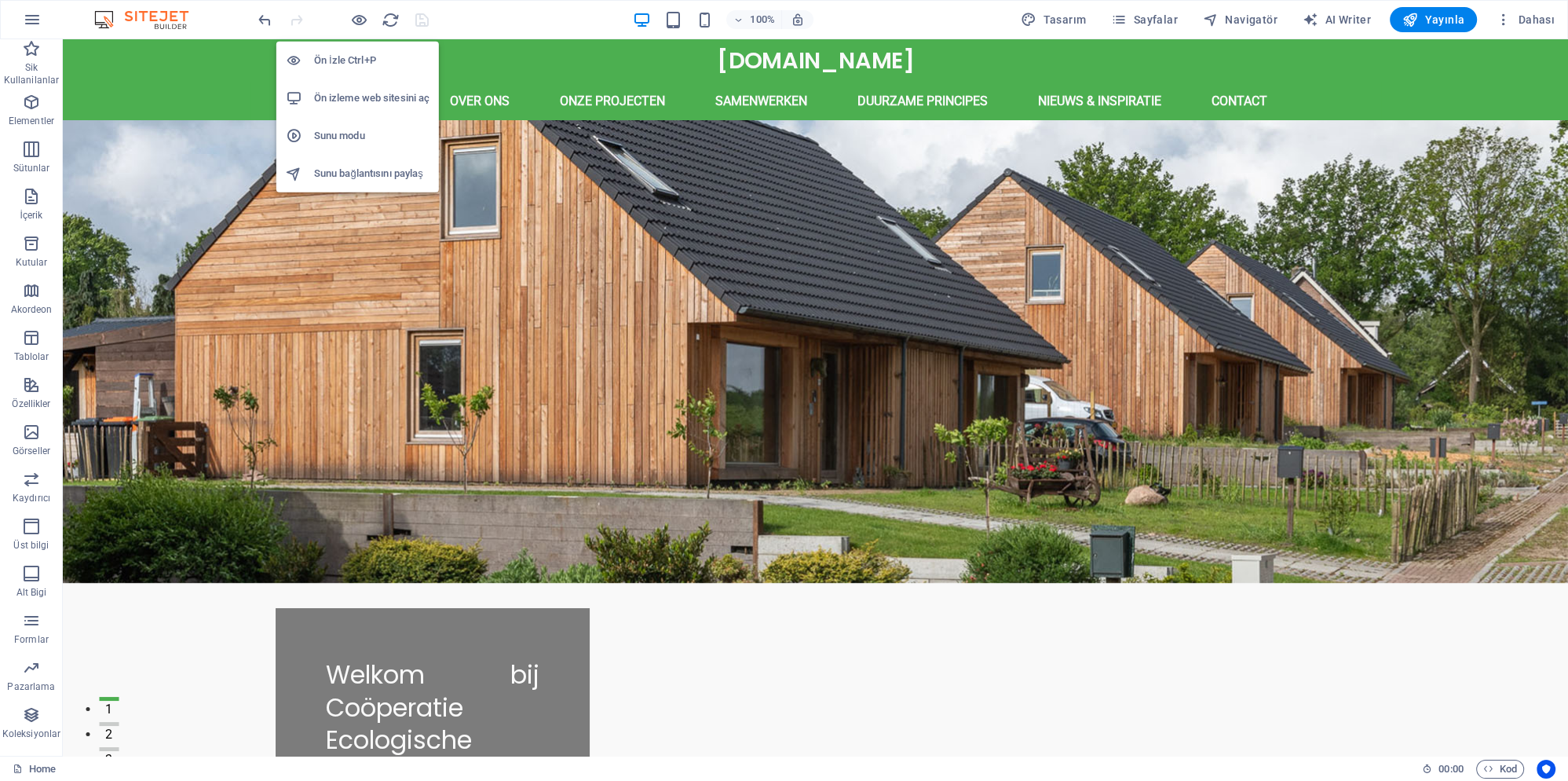
click at [360, 93] on h6 "Ön izleme web sitesini aç" at bounding box center [371, 98] width 115 height 18
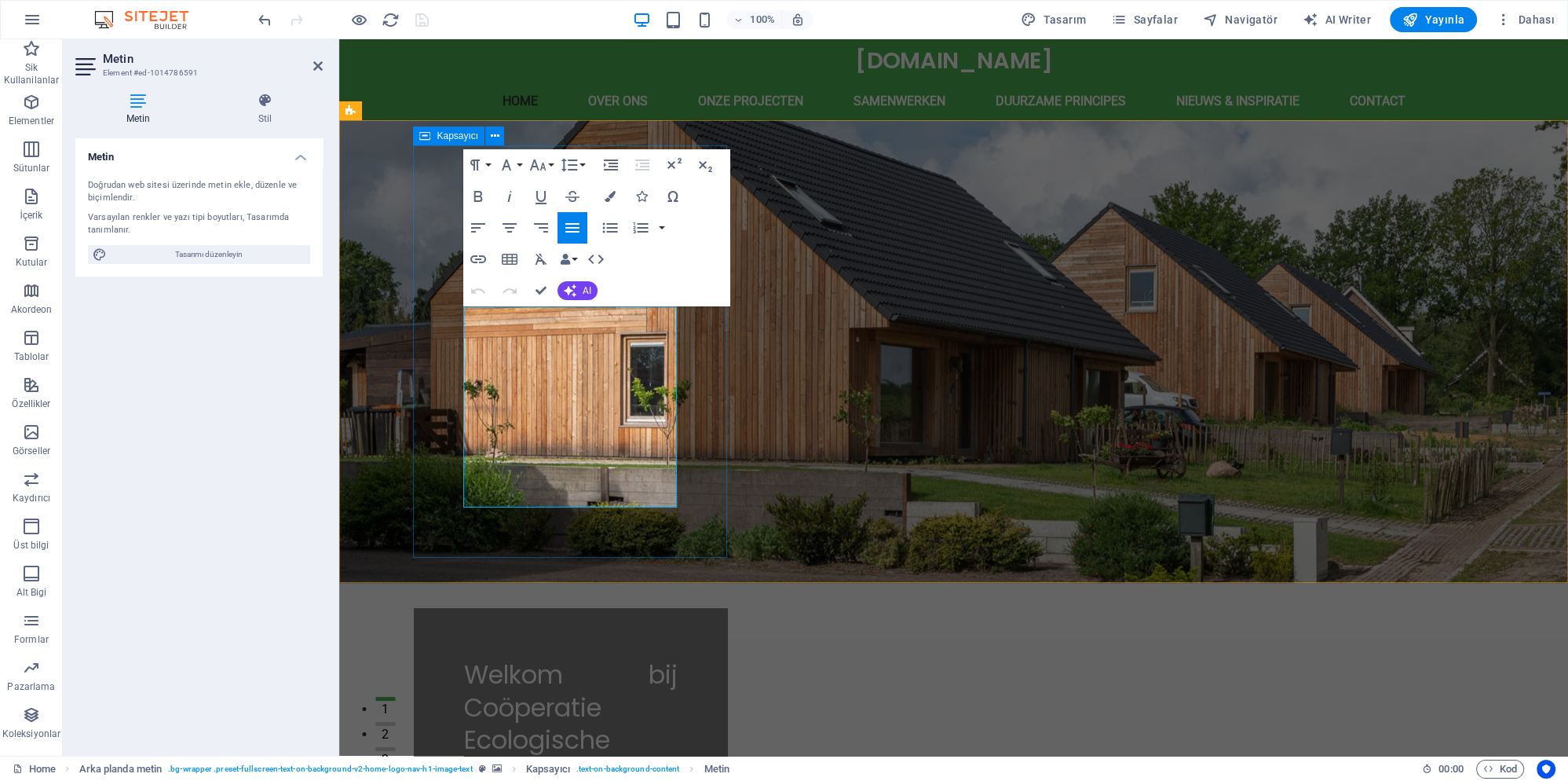
drag, startPoint x: 534, startPoint y: 484, endPoint x: 457, endPoint y: 318, distance: 183.0
click at [245, 249] on span "Tasarımı düzenleyin" at bounding box center [208, 255] width 194 height 18
select select "rem"
select select "600"
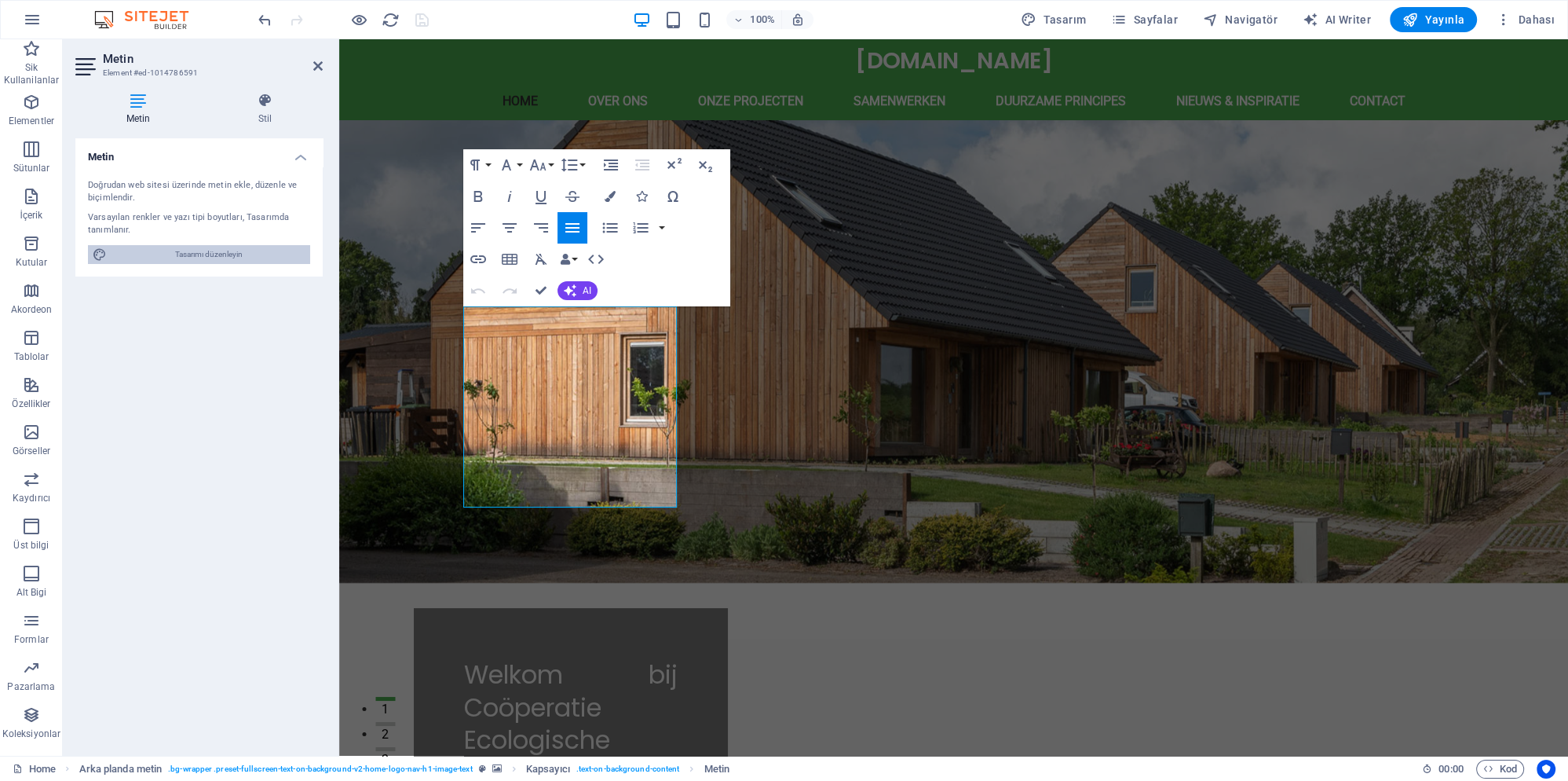
select select "px"
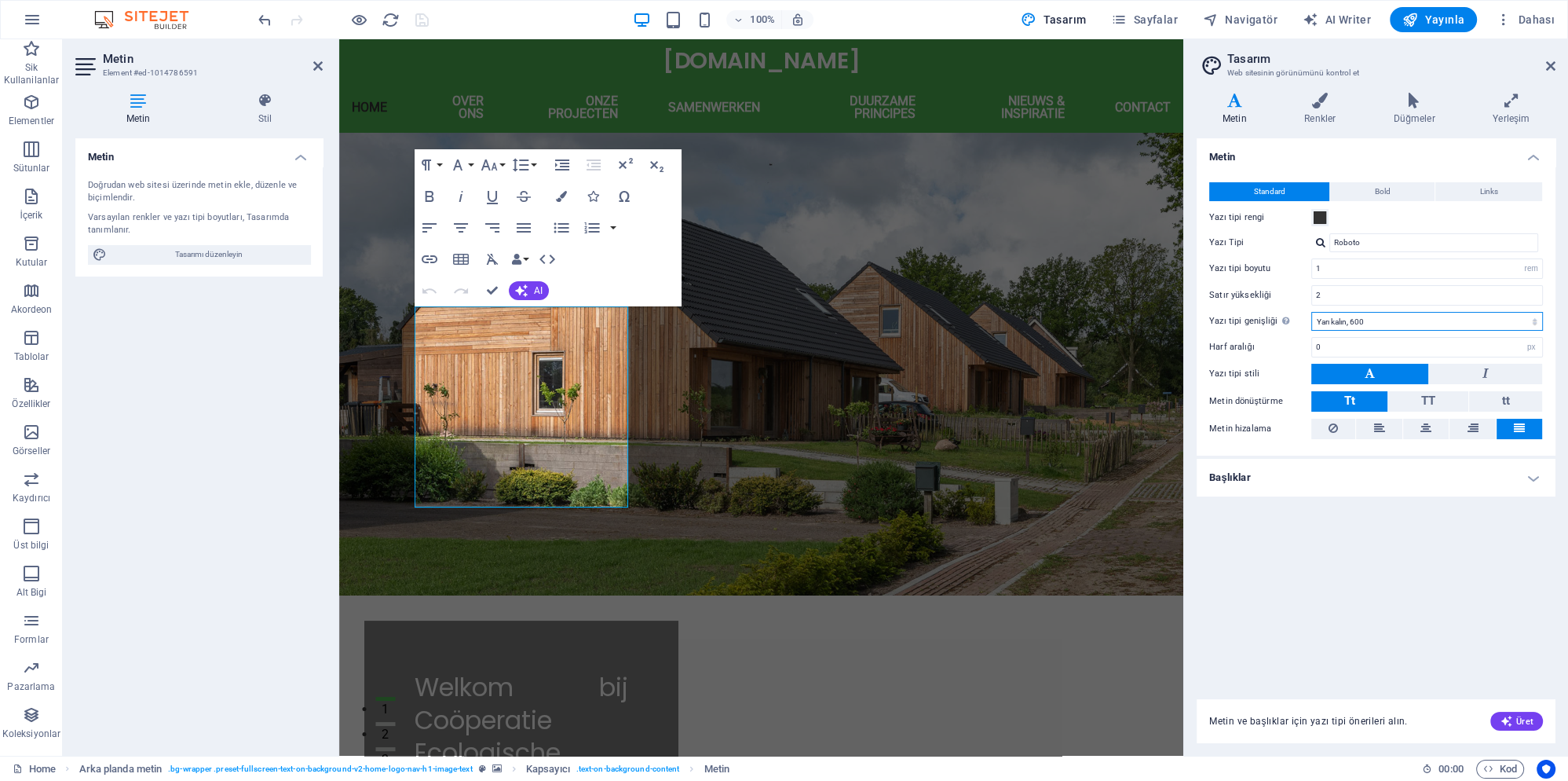
select select "400"
click option "Normal, 400" at bounding box center [0, 0] width 0 height 0
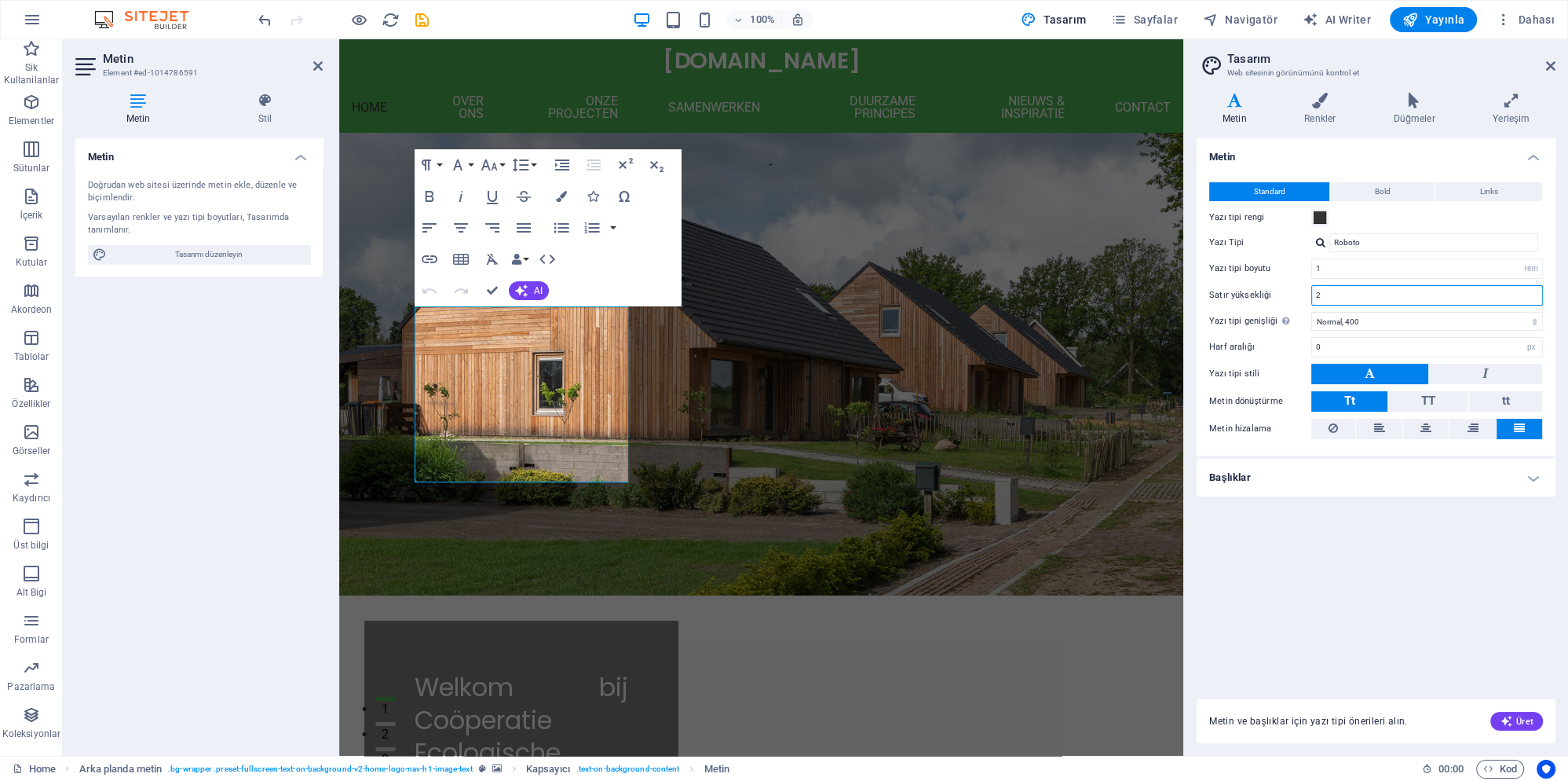
click at [1344, 293] on input "2" at bounding box center [1427, 295] width 230 height 18
type input "1"
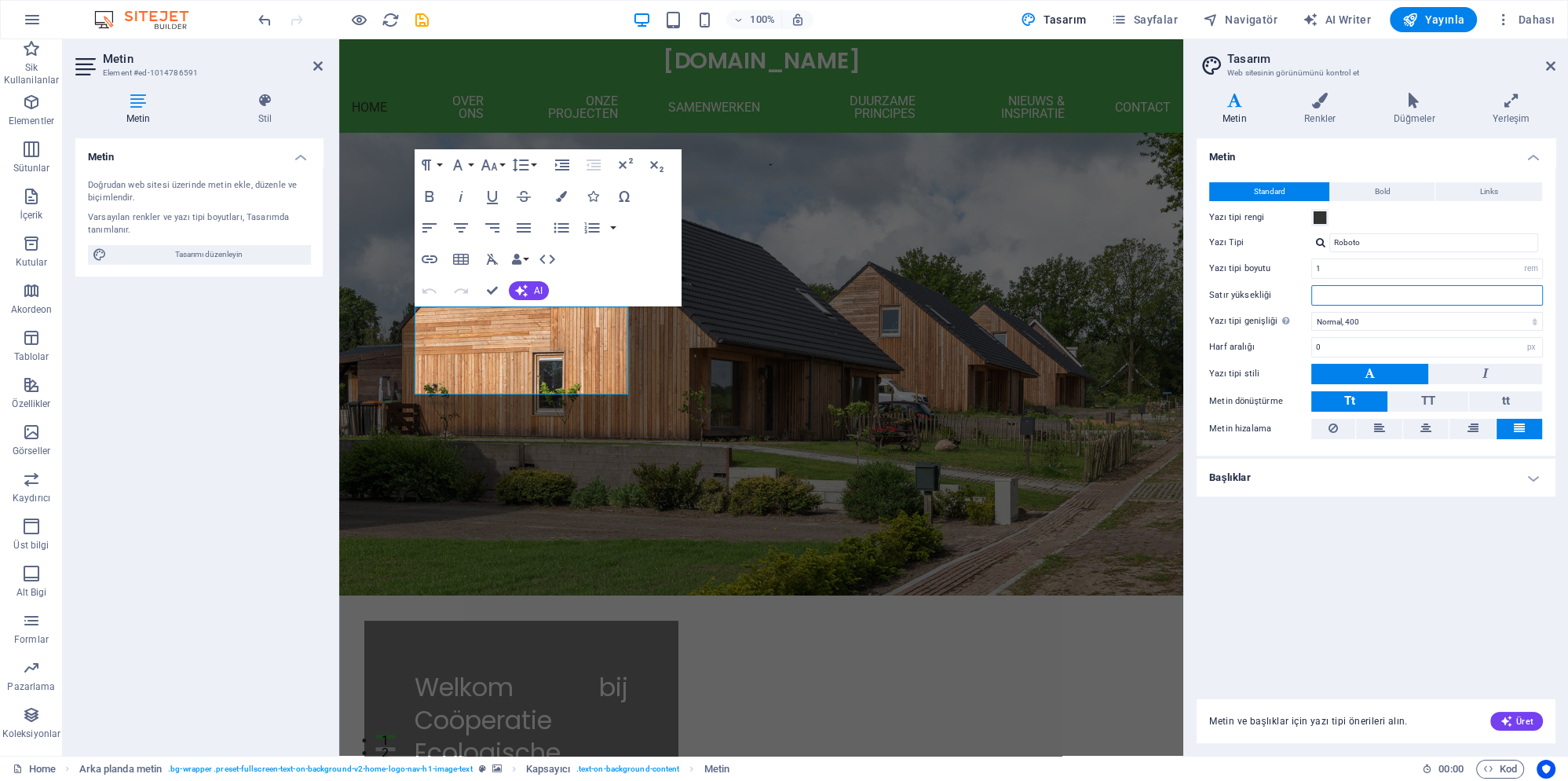
type input "1"
click at [528, 293] on icon "button" at bounding box center [521, 290] width 13 height 13
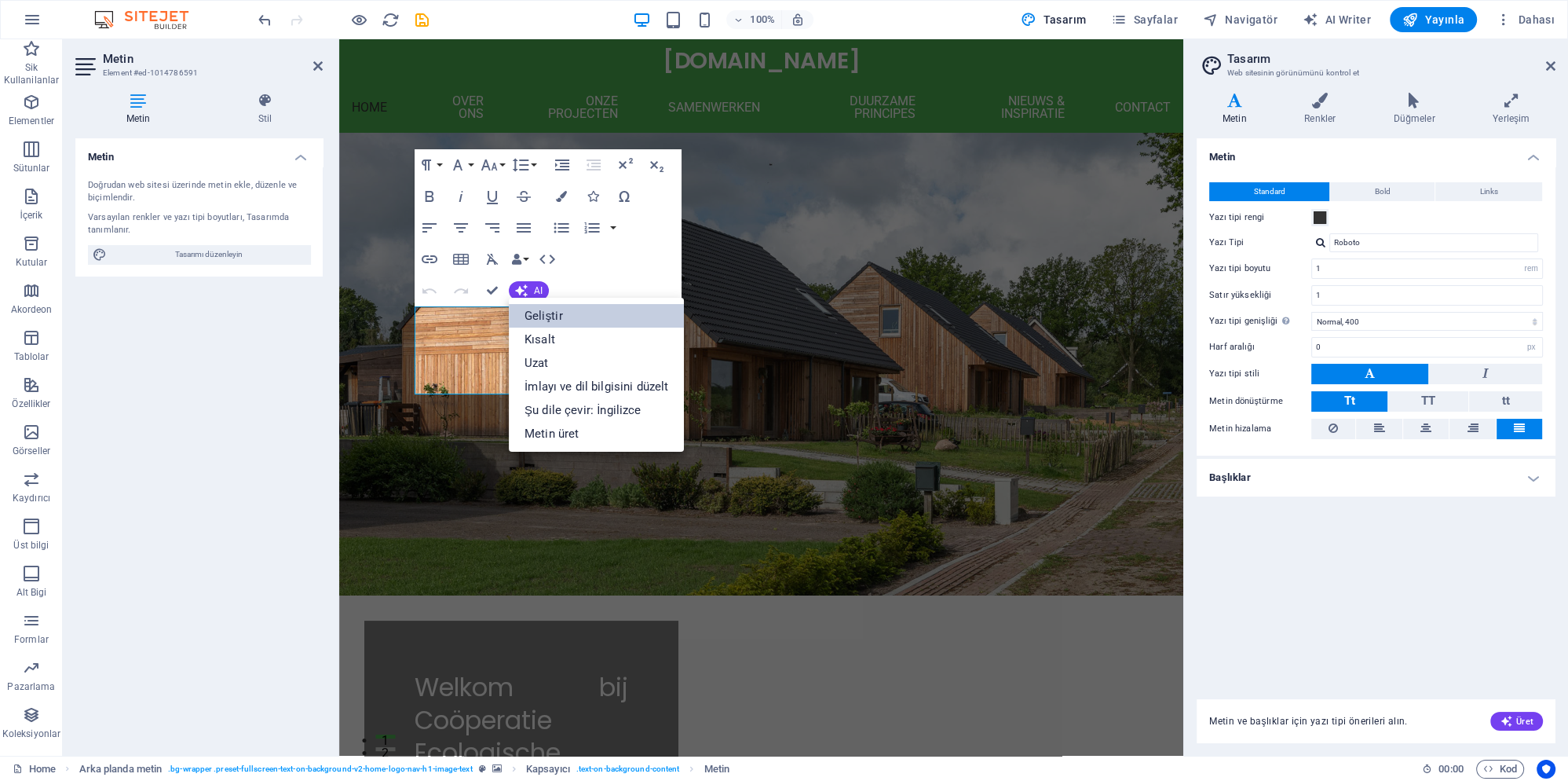
click at [555, 317] on link "Geliştir" at bounding box center [597, 316] width 175 height 24
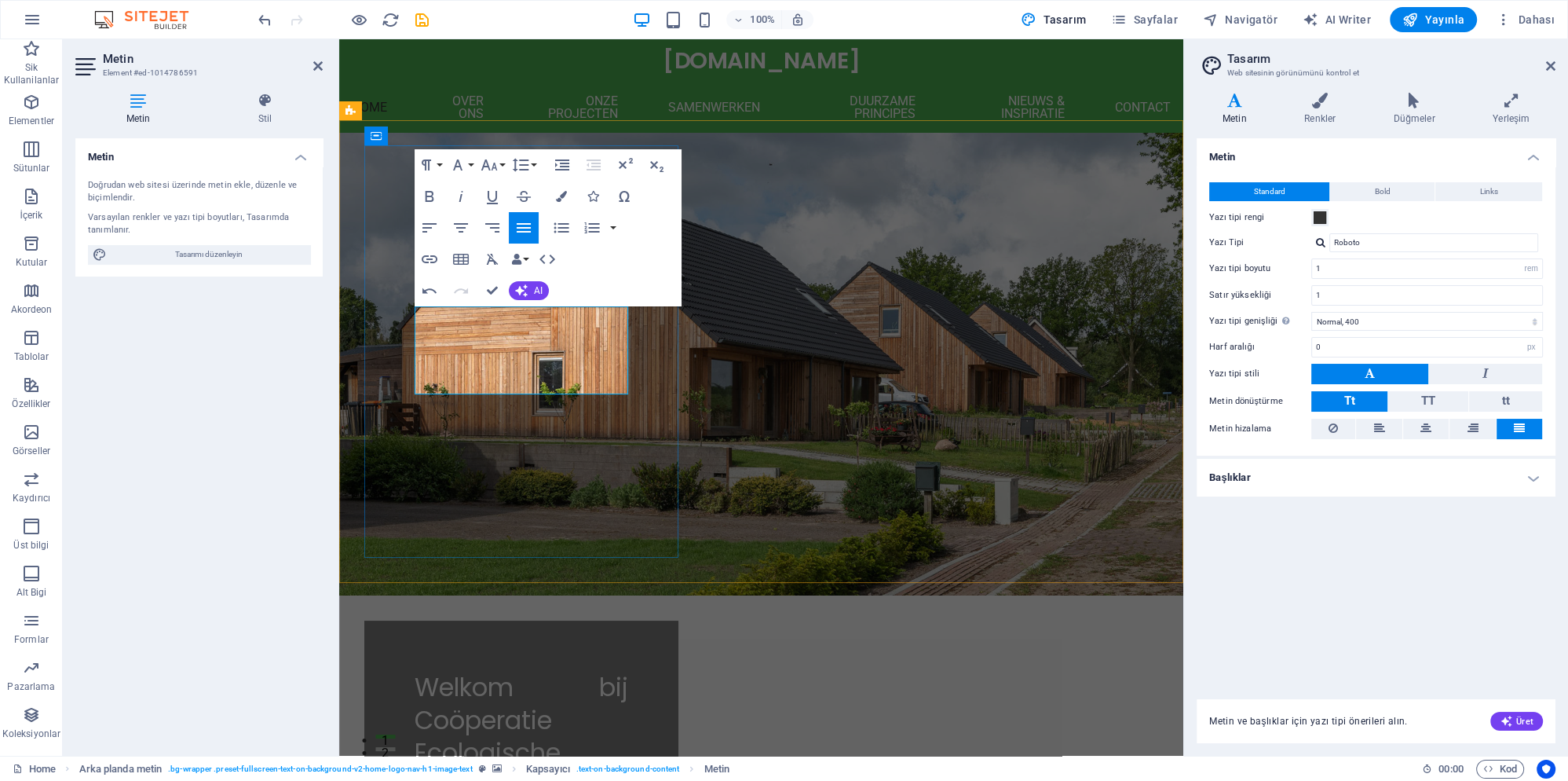
drag, startPoint x: 546, startPoint y: 386, endPoint x: 757, endPoint y: 346, distance: 214.8
click at [561, 161] on icon "button" at bounding box center [562, 165] width 18 height 18
click at [568, 228] on icon "button" at bounding box center [562, 227] width 15 height 10
click at [467, 234] on icon "button" at bounding box center [460, 228] width 18 height 18
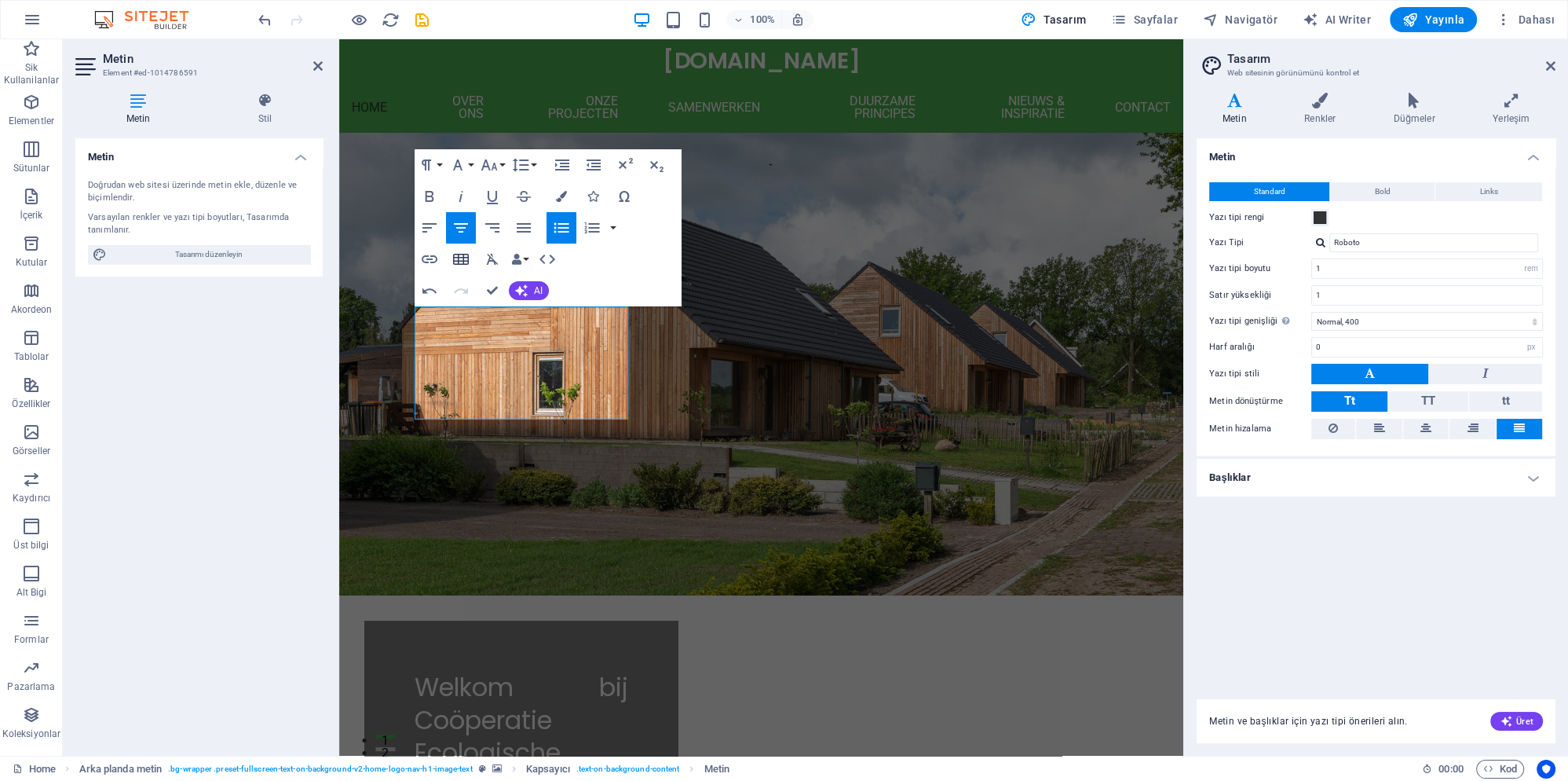
click at [458, 261] on icon "button" at bounding box center [460, 259] width 16 height 11
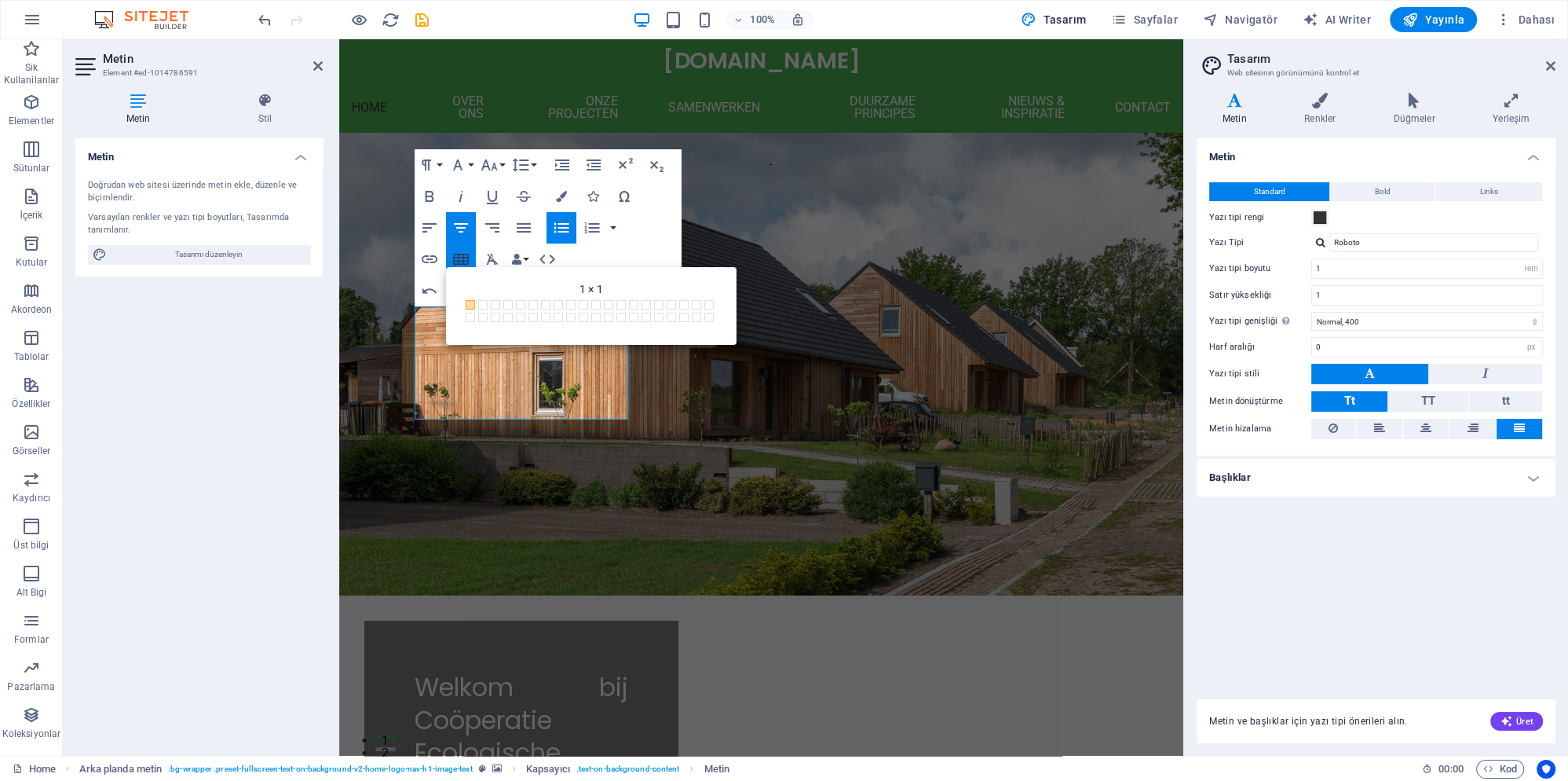
click at [459, 261] on icon "button" at bounding box center [460, 259] width 16 height 11
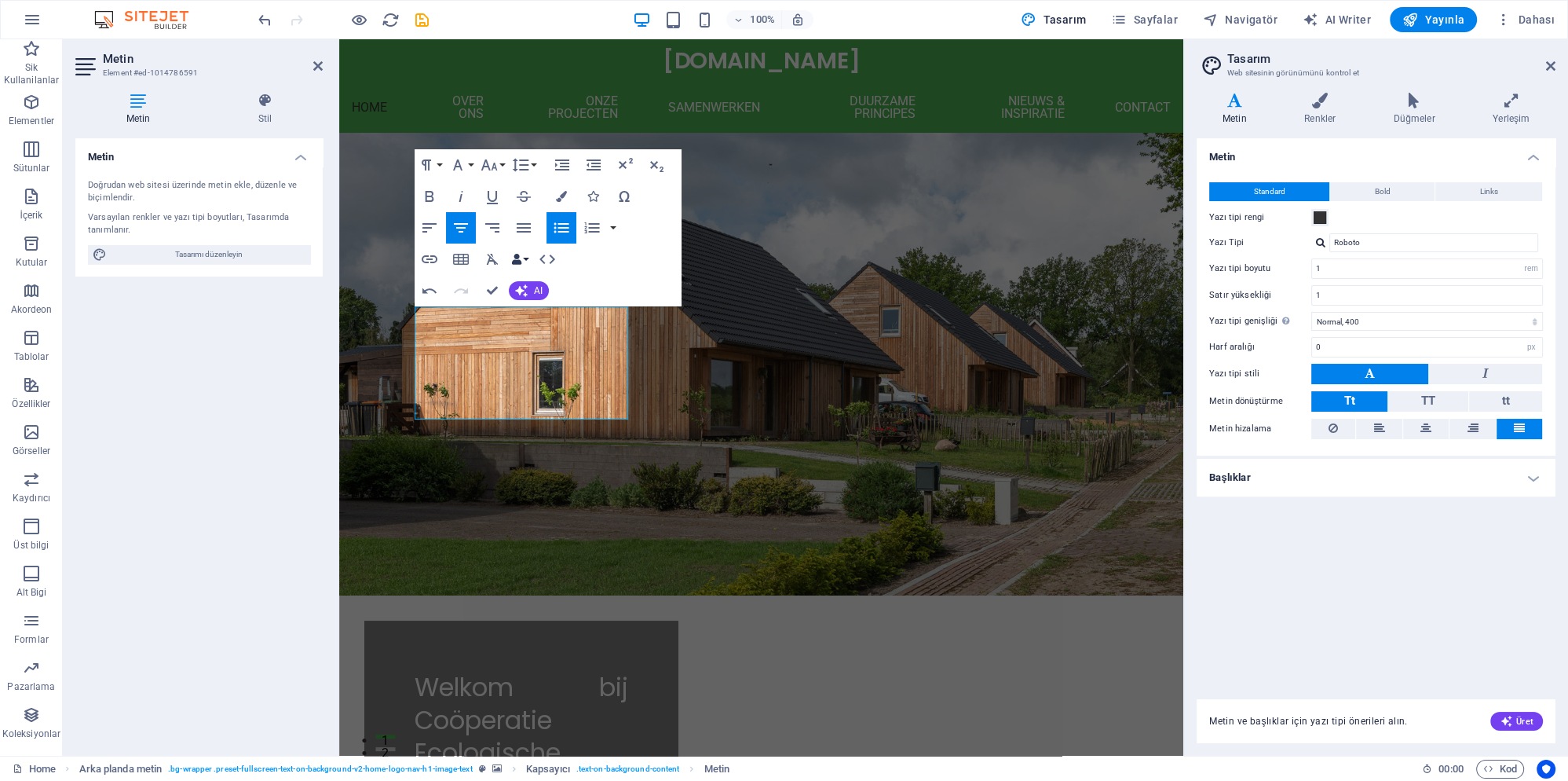
click at [521, 262] on icon "button" at bounding box center [516, 259] width 11 height 11
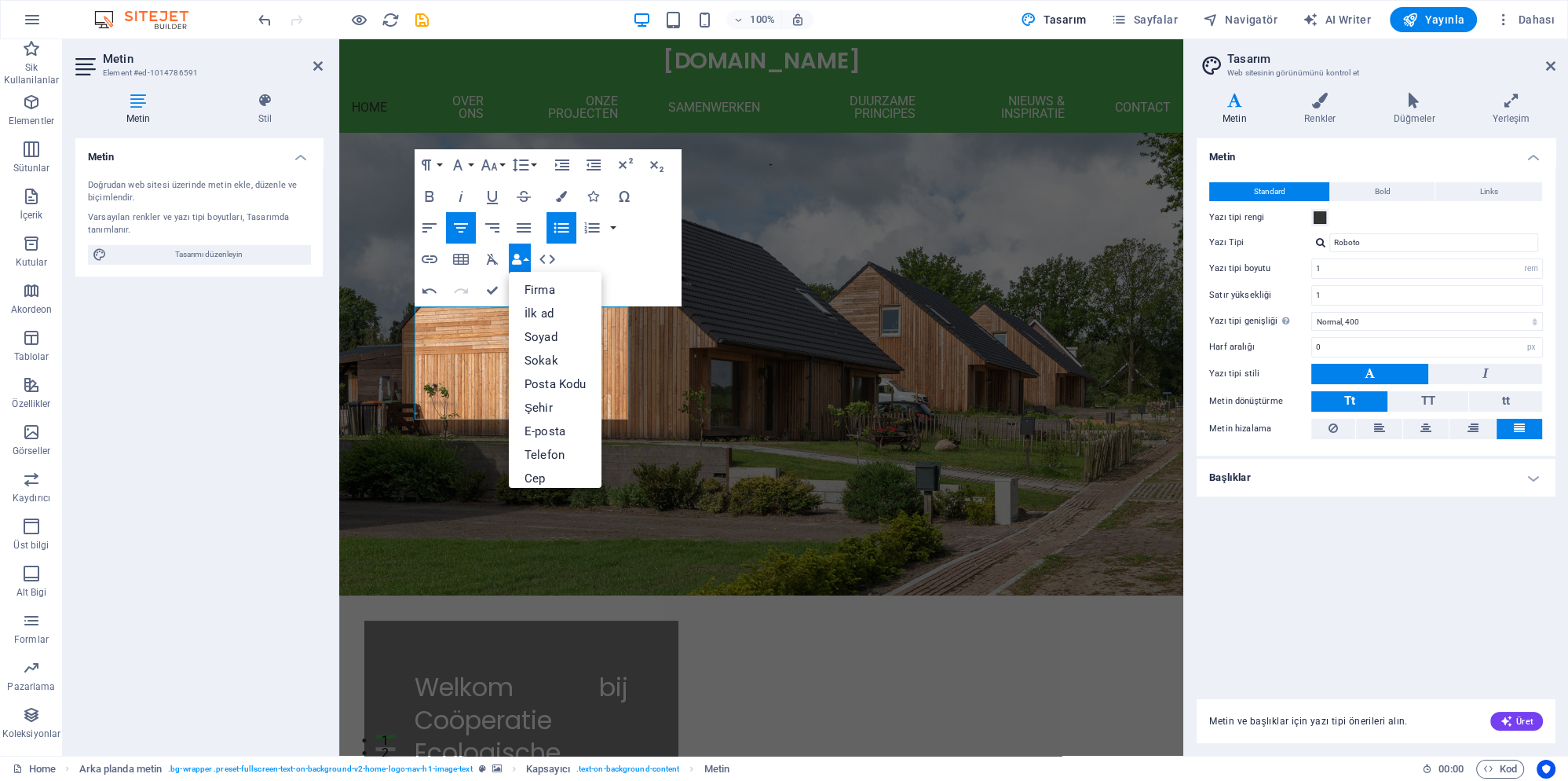
click at [518, 256] on icon "button" at bounding box center [516, 259] width 11 height 11
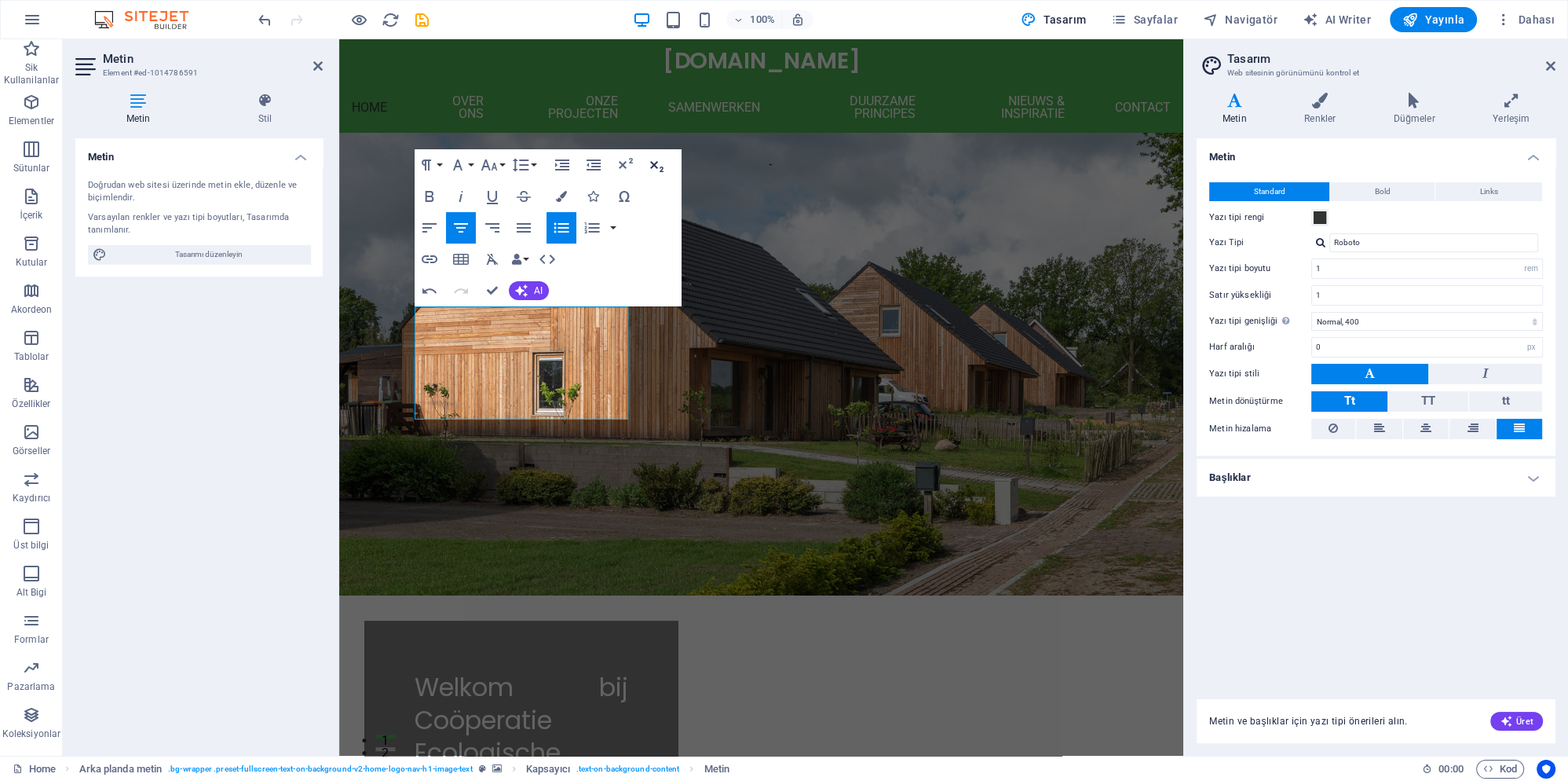
click at [650, 164] on icon "button" at bounding box center [656, 165] width 18 height 18
click at [631, 165] on icon "button" at bounding box center [625, 165] width 18 height 18
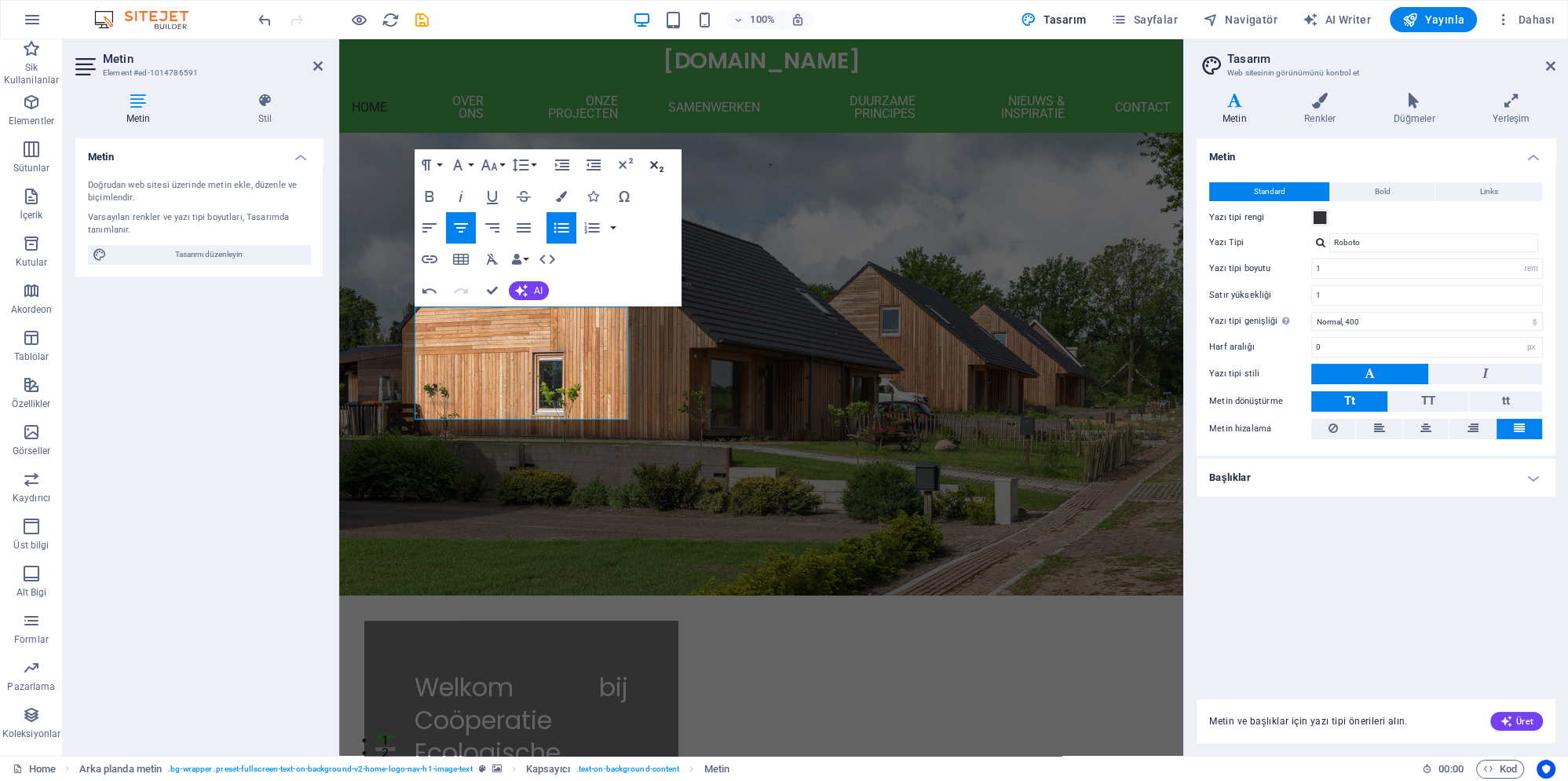
click at [655, 166] on icon "button" at bounding box center [657, 166] width 13 height 11
click at [620, 166] on icon "button" at bounding box center [625, 163] width 14 height 11
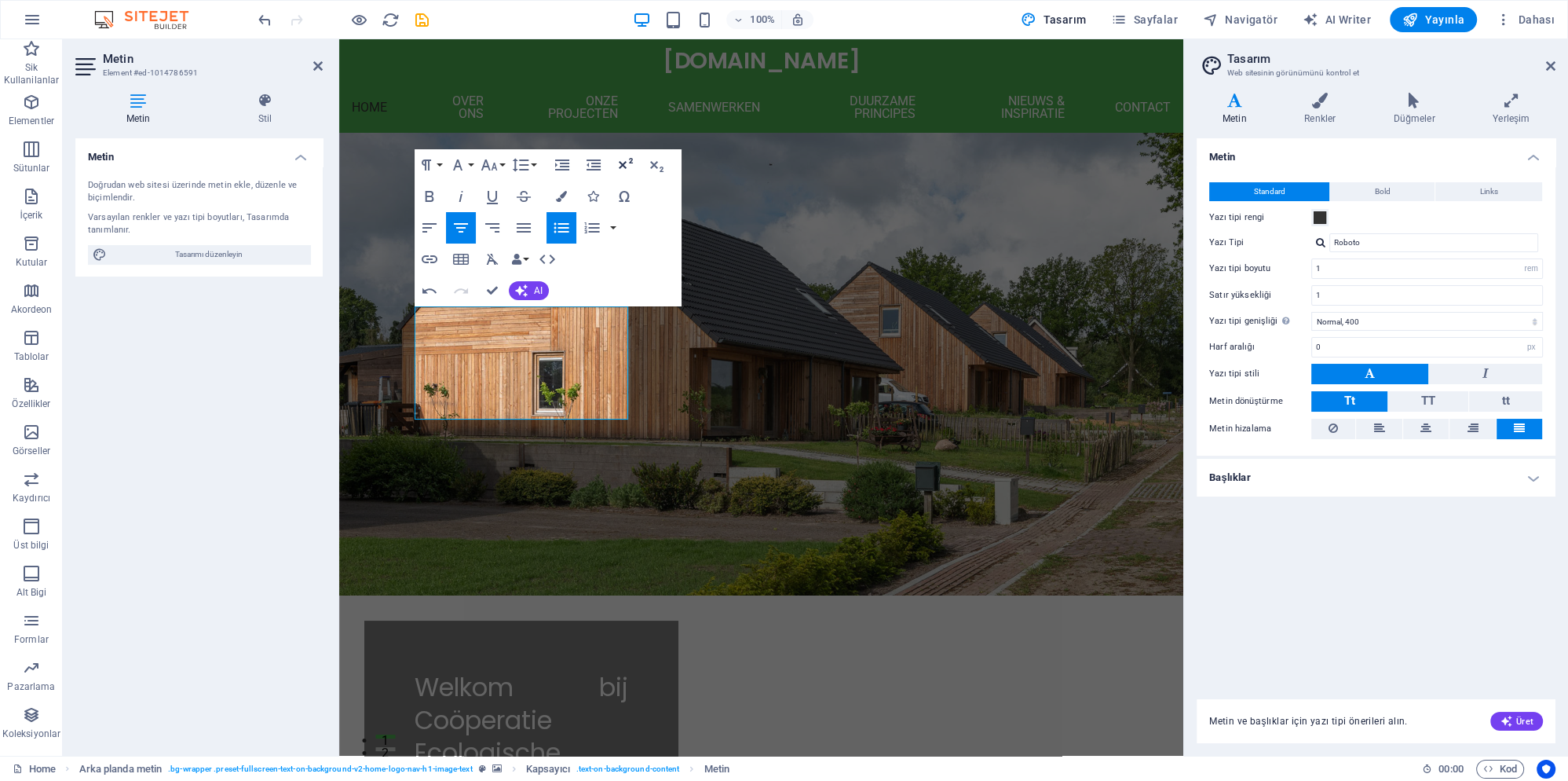
click at [619, 166] on icon "button" at bounding box center [625, 165] width 18 height 18
click at [1386, 187] on span "Bold" at bounding box center [1382, 192] width 16 height 18
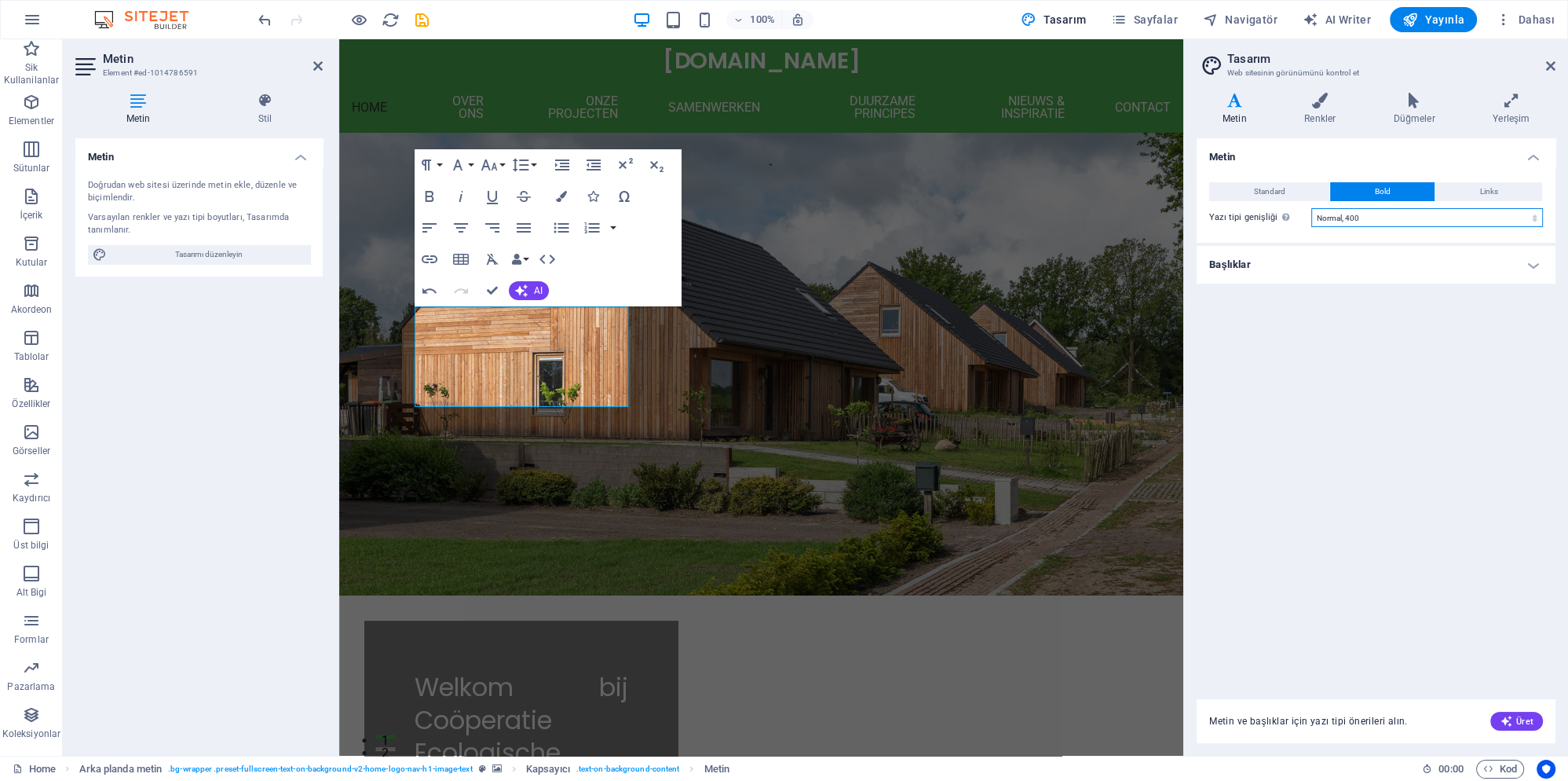
click option "Normal, 400" at bounding box center [0, 0] width 0 height 0
click at [1470, 186] on button "Links" at bounding box center [1488, 192] width 107 height 18
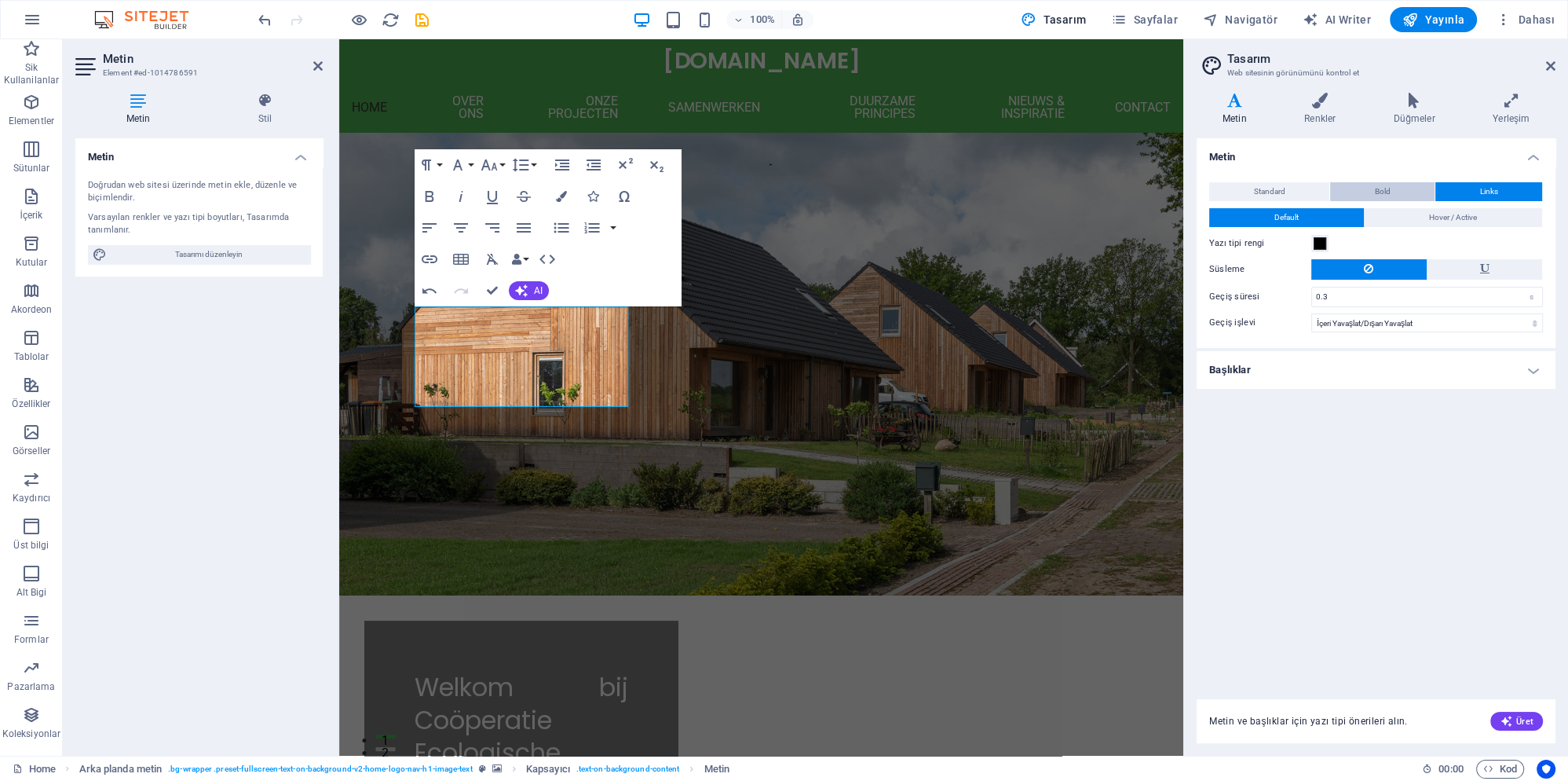
click at [1356, 195] on button "Bold" at bounding box center [1382, 192] width 104 height 18
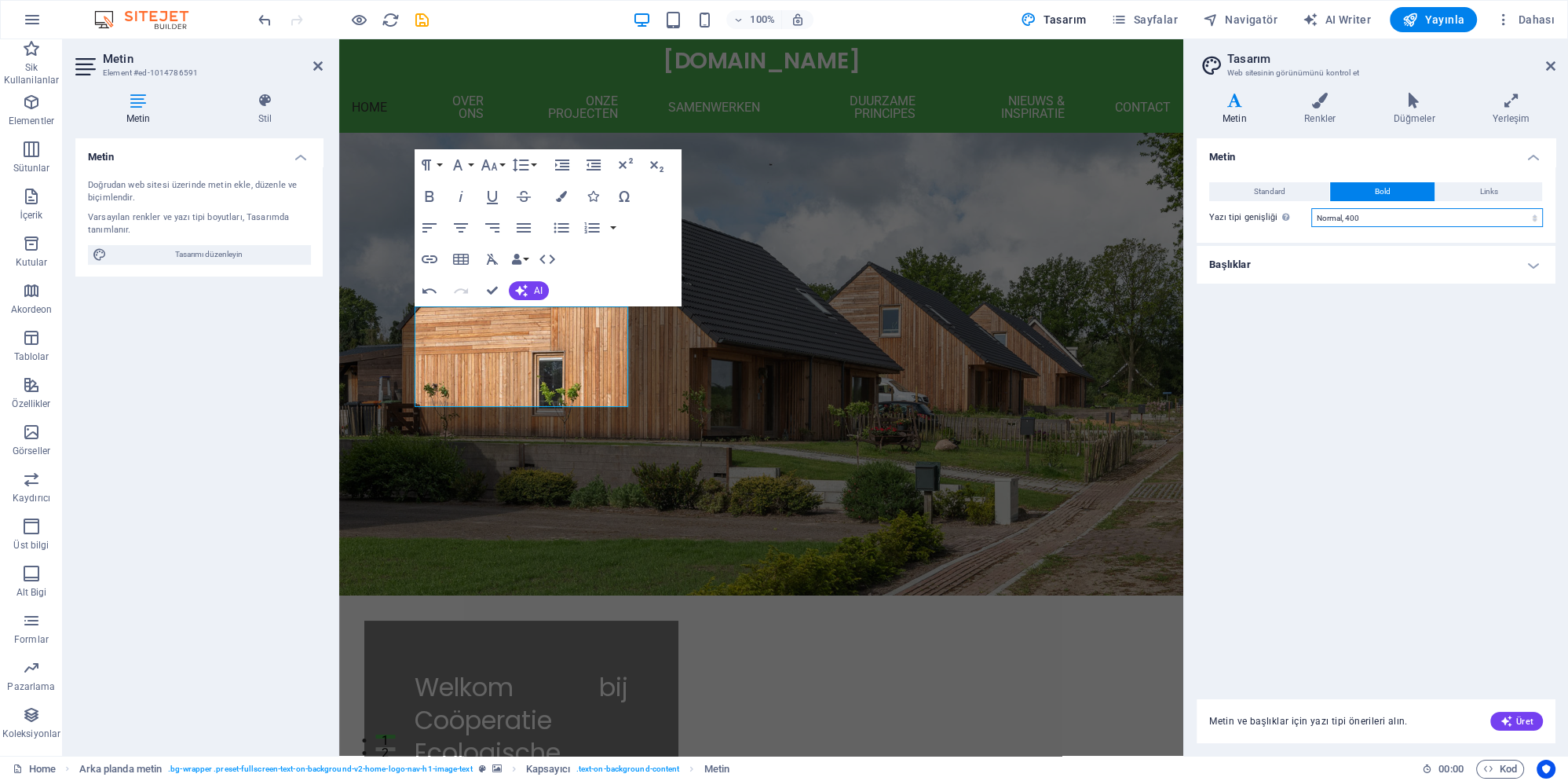
select select "700"
click option "Kalın, 700" at bounding box center [0, 0] width 0 height 0
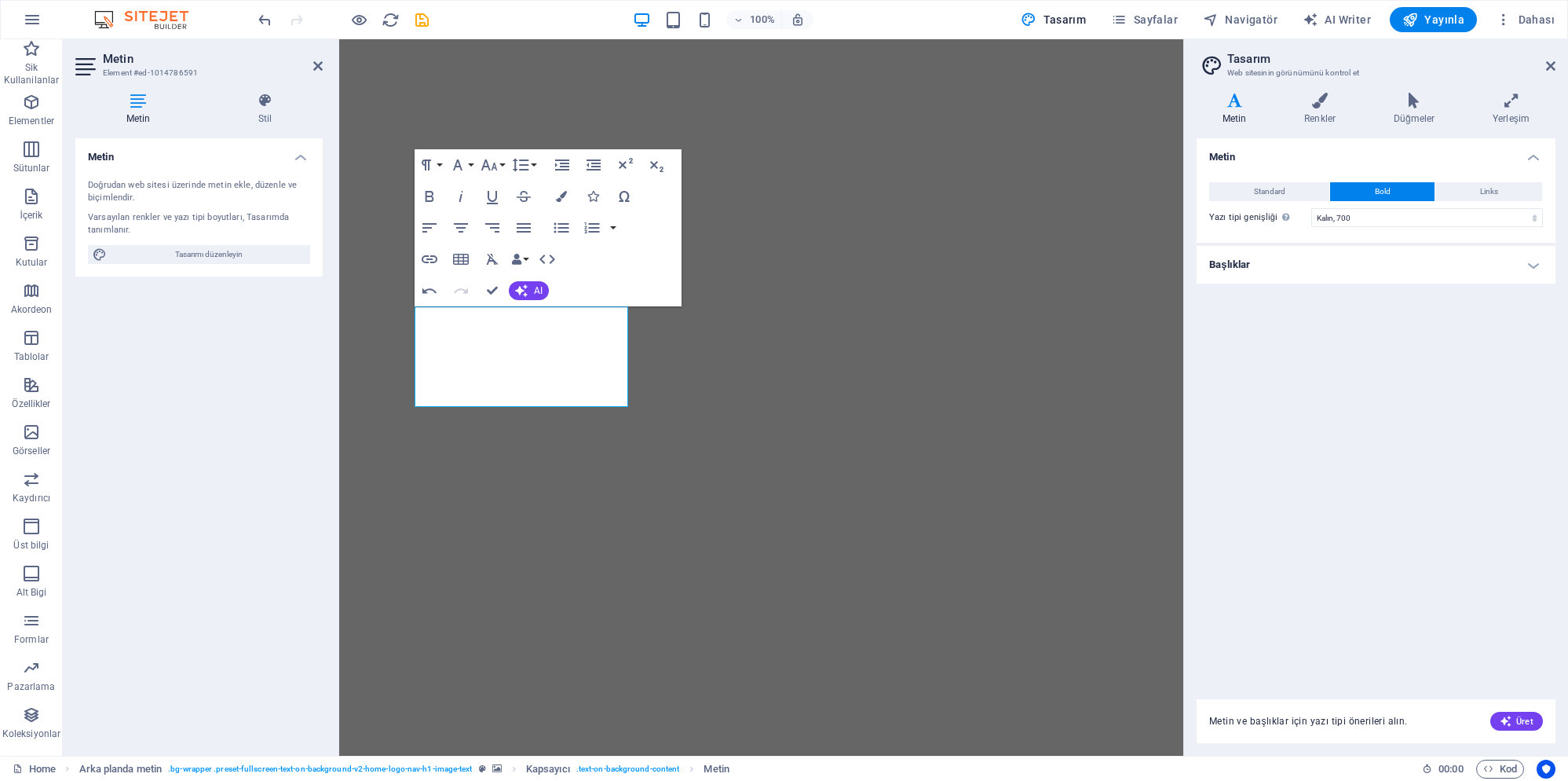
select select "rem"
select select "400"
select select "px"
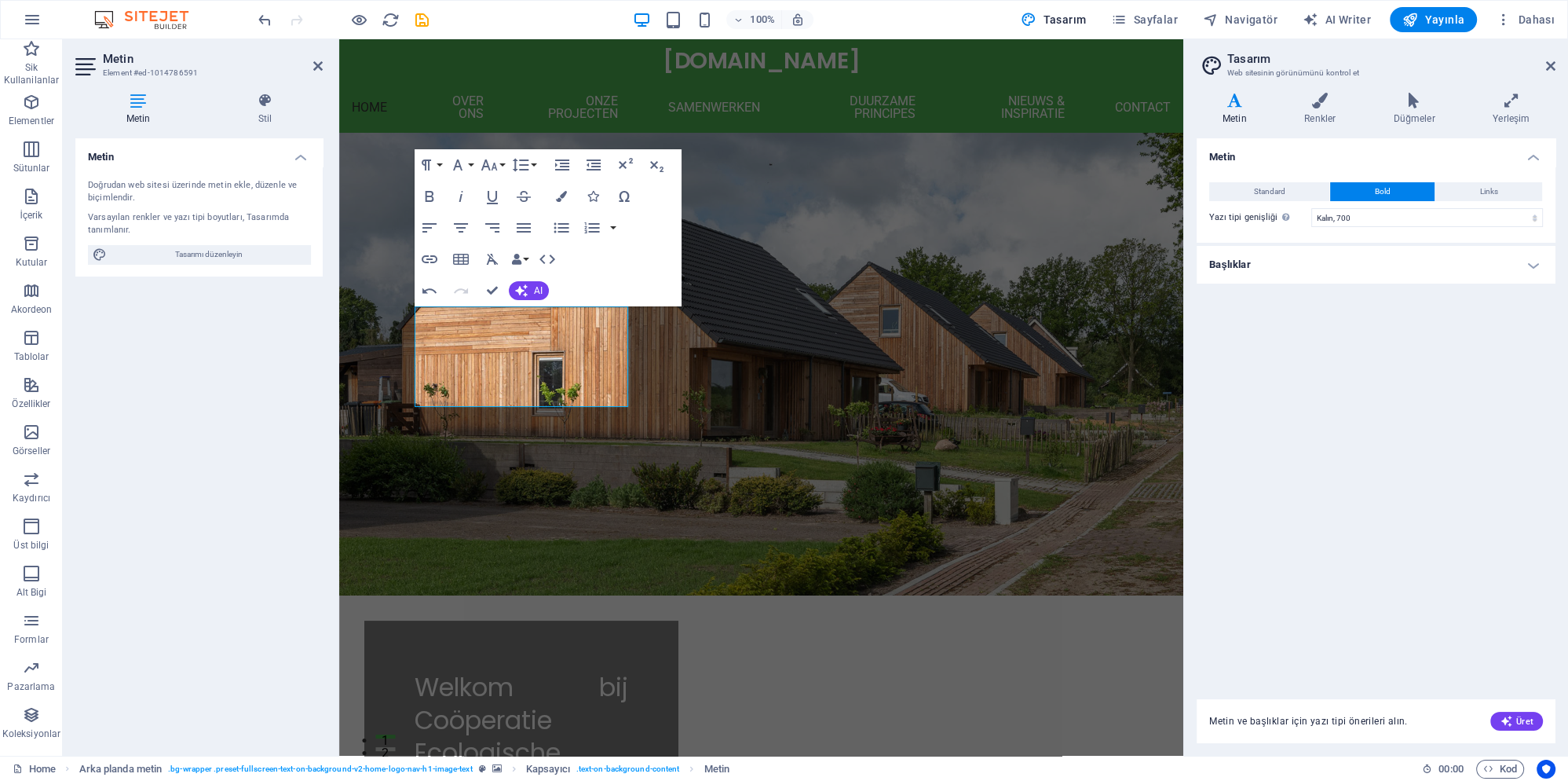
select select "300"
click option "İnce, 300" at bounding box center [0, 0] width 0 height 0
click at [1278, 192] on span "Standard" at bounding box center [1269, 192] width 31 height 18
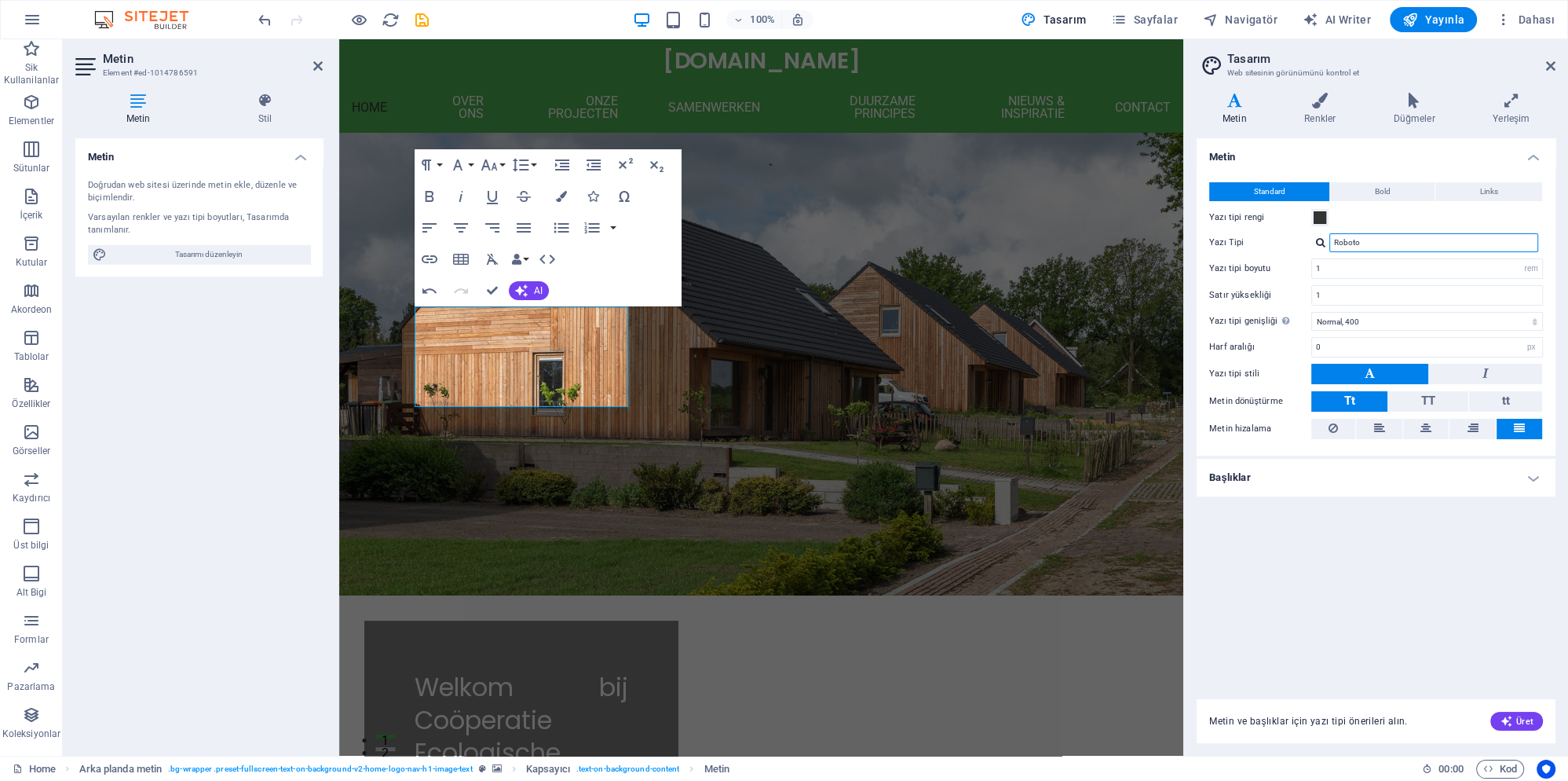
click at [1354, 240] on input "Roboto" at bounding box center [1434, 243] width 209 height 18
click at [1376, 240] on input "Roboto" at bounding box center [1434, 243] width 209 height 18
click at [1350, 266] on input "1" at bounding box center [1427, 268] width 230 height 18
drag, startPoint x: 1347, startPoint y: 266, endPoint x: 1285, endPoint y: 262, distance: 62.1
click at [1312, 263] on input "1" at bounding box center [1427, 268] width 230 height 18
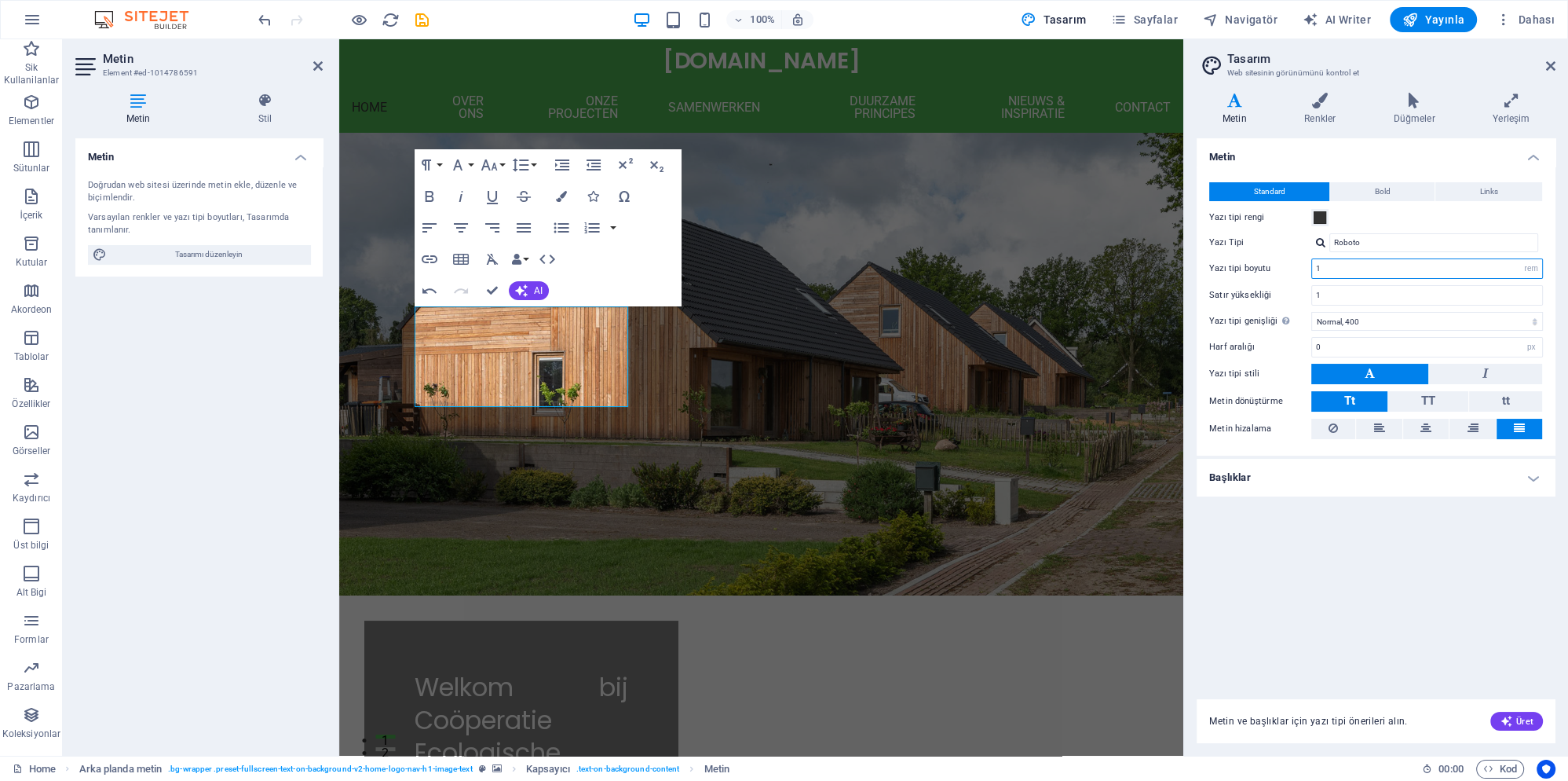
type input "2"
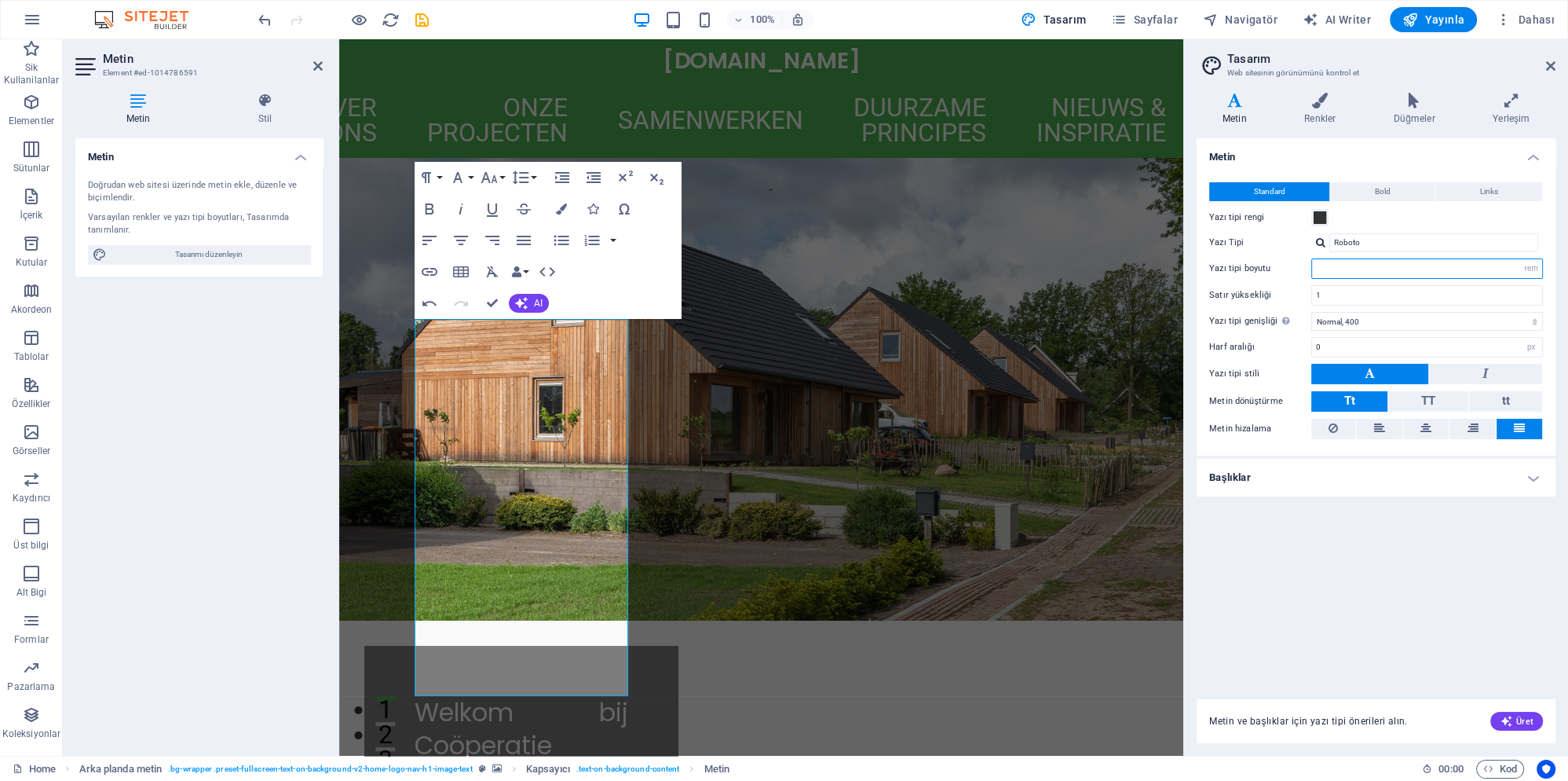
type input "1"
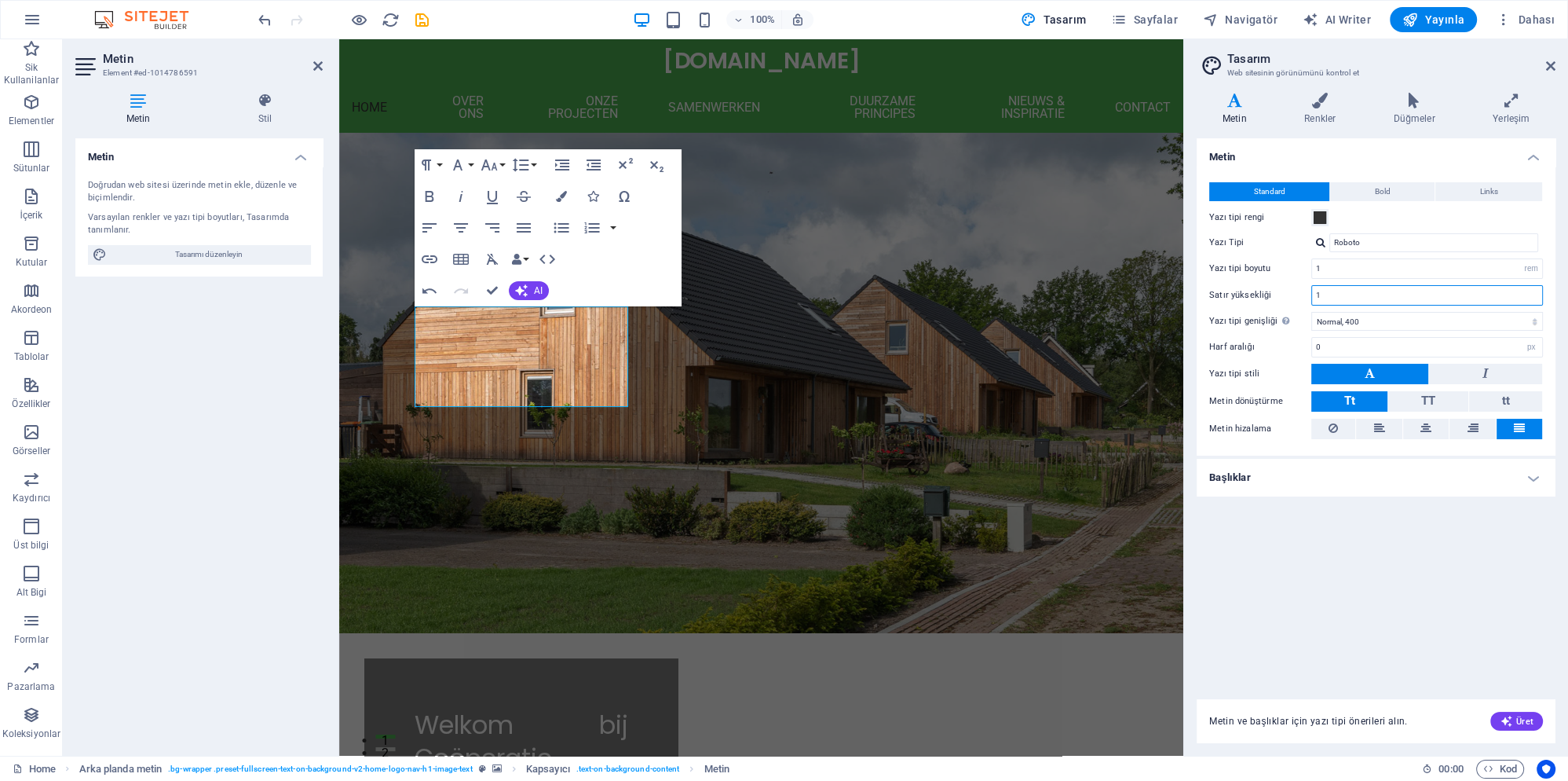
click at [1339, 288] on input "1" at bounding box center [1427, 295] width 230 height 18
click at [1312, 312] on select "İncecik, 100 Çok ince, 200 İnce, 300 Normal, 400 Orta, 500 Yarı kalın, 600 Kalı…" at bounding box center [1428, 321] width 232 height 18
click option "İncecik, 100" at bounding box center [0, 0] width 0 height 0
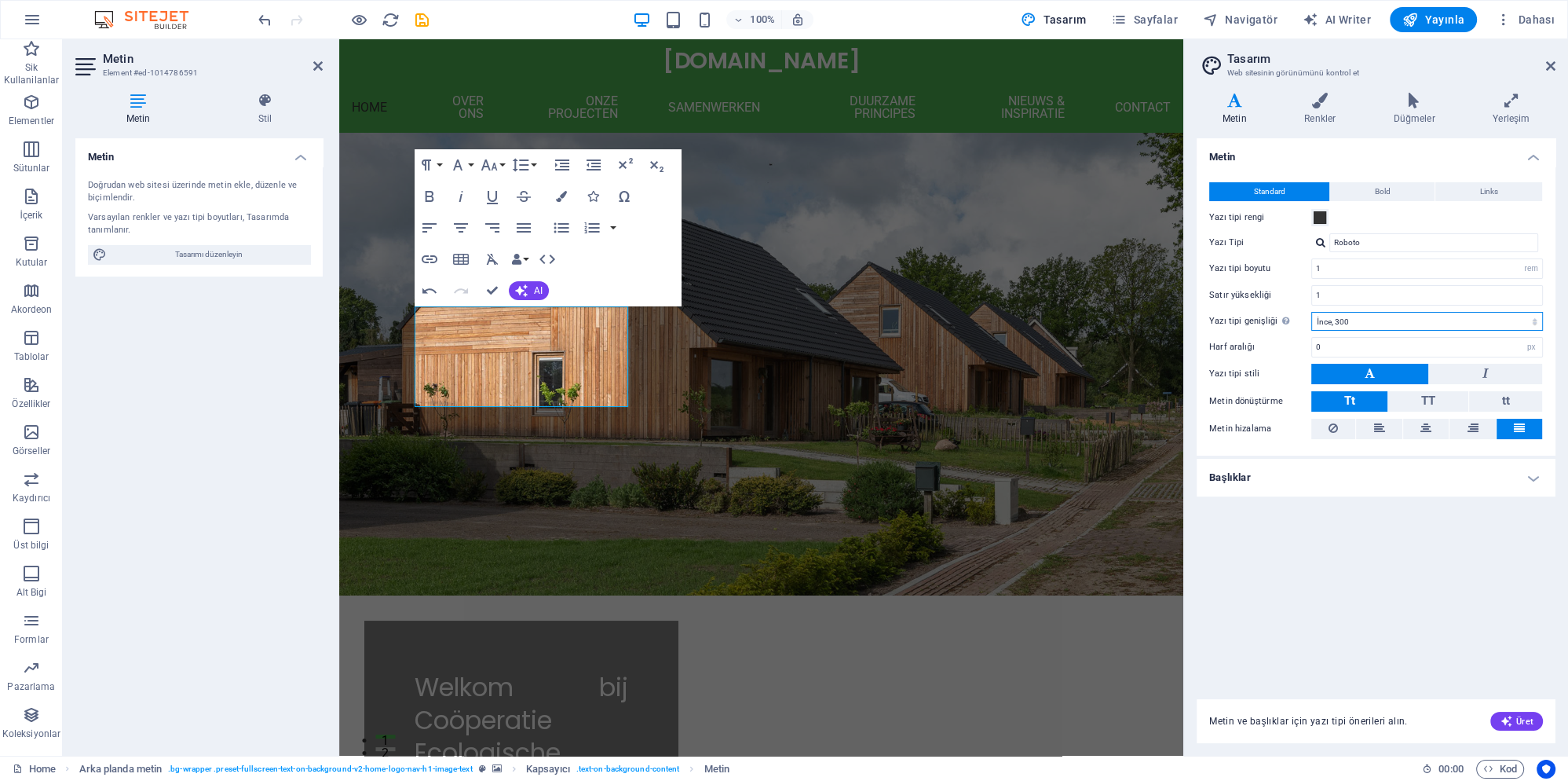
click option "İnce, 300" at bounding box center [0, 0] width 0 height 0
select select "400"
click option "Normal, 400" at bounding box center [0, 0] width 0 height 0
click at [1334, 351] on input "0" at bounding box center [1427, 347] width 230 height 18
click at [1421, 400] on button "TT" at bounding box center [1428, 401] width 79 height 20
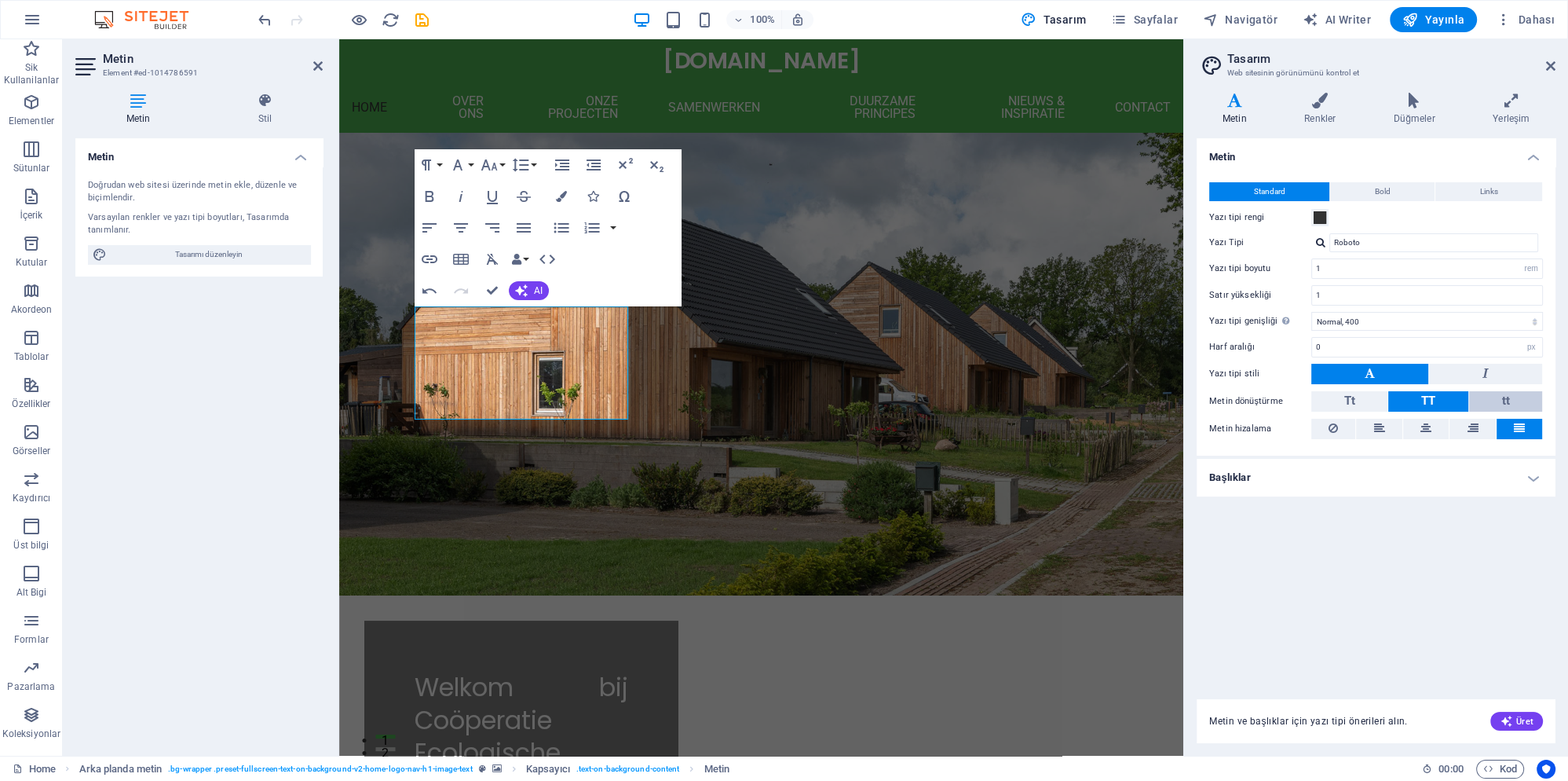
click at [1492, 397] on button "tt" at bounding box center [1505, 401] width 73 height 20
click at [1337, 403] on button "Tt" at bounding box center [1350, 401] width 76 height 20
click at [1498, 399] on button "tt" at bounding box center [1505, 401] width 73 height 20
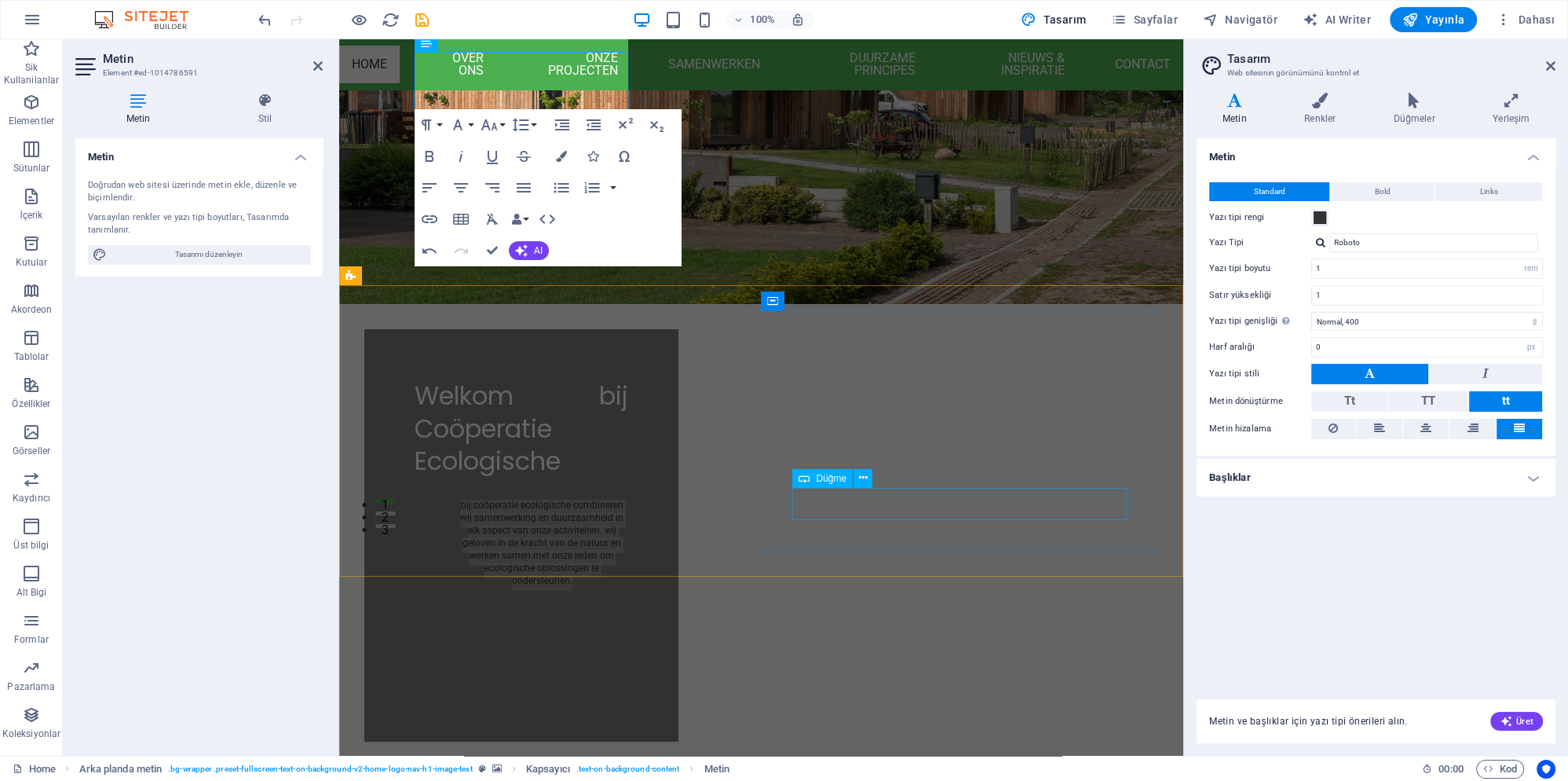
scroll to position [255, 0]
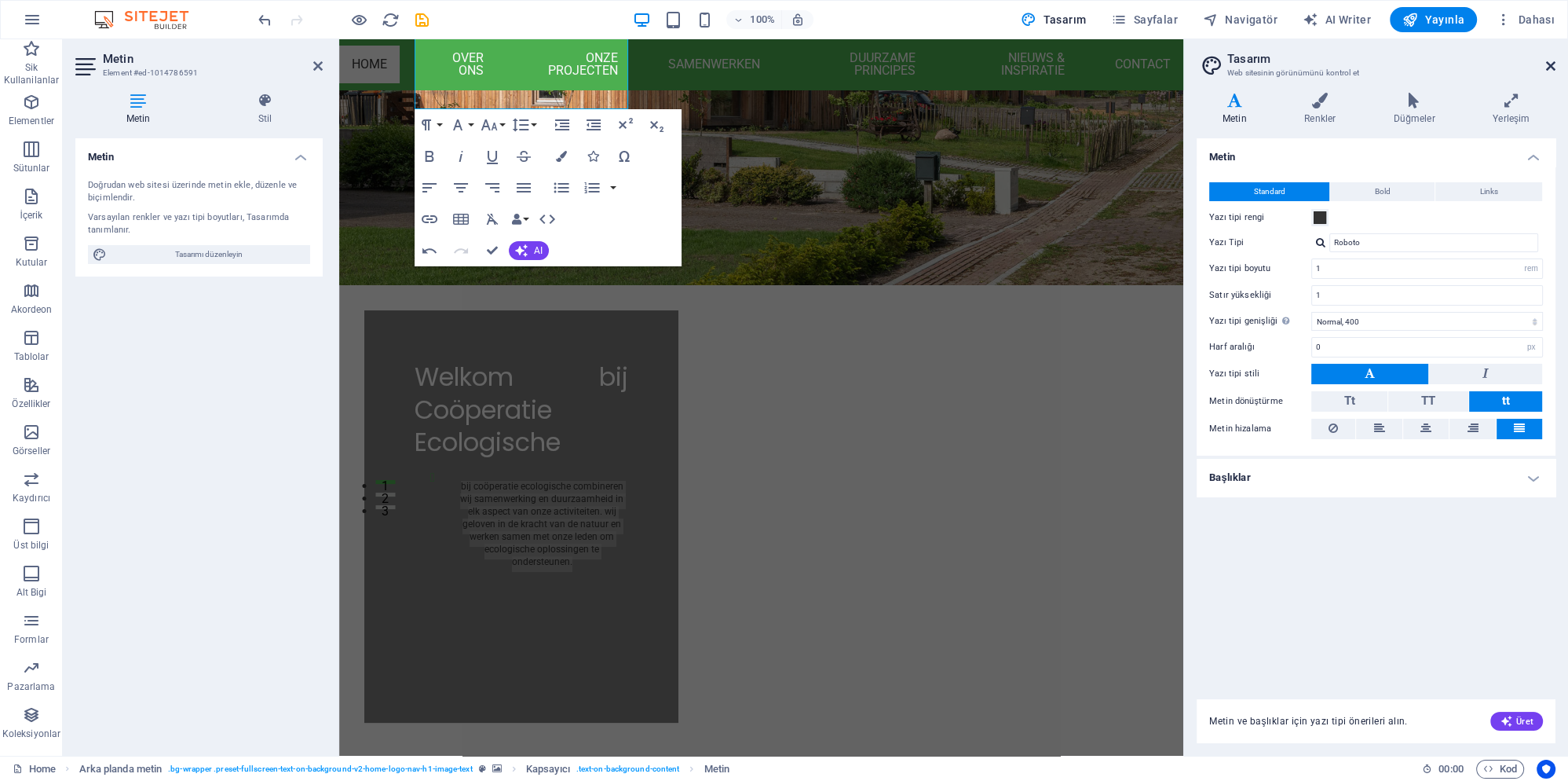
click at [1553, 68] on icon at bounding box center [1550, 66] width 9 height 13
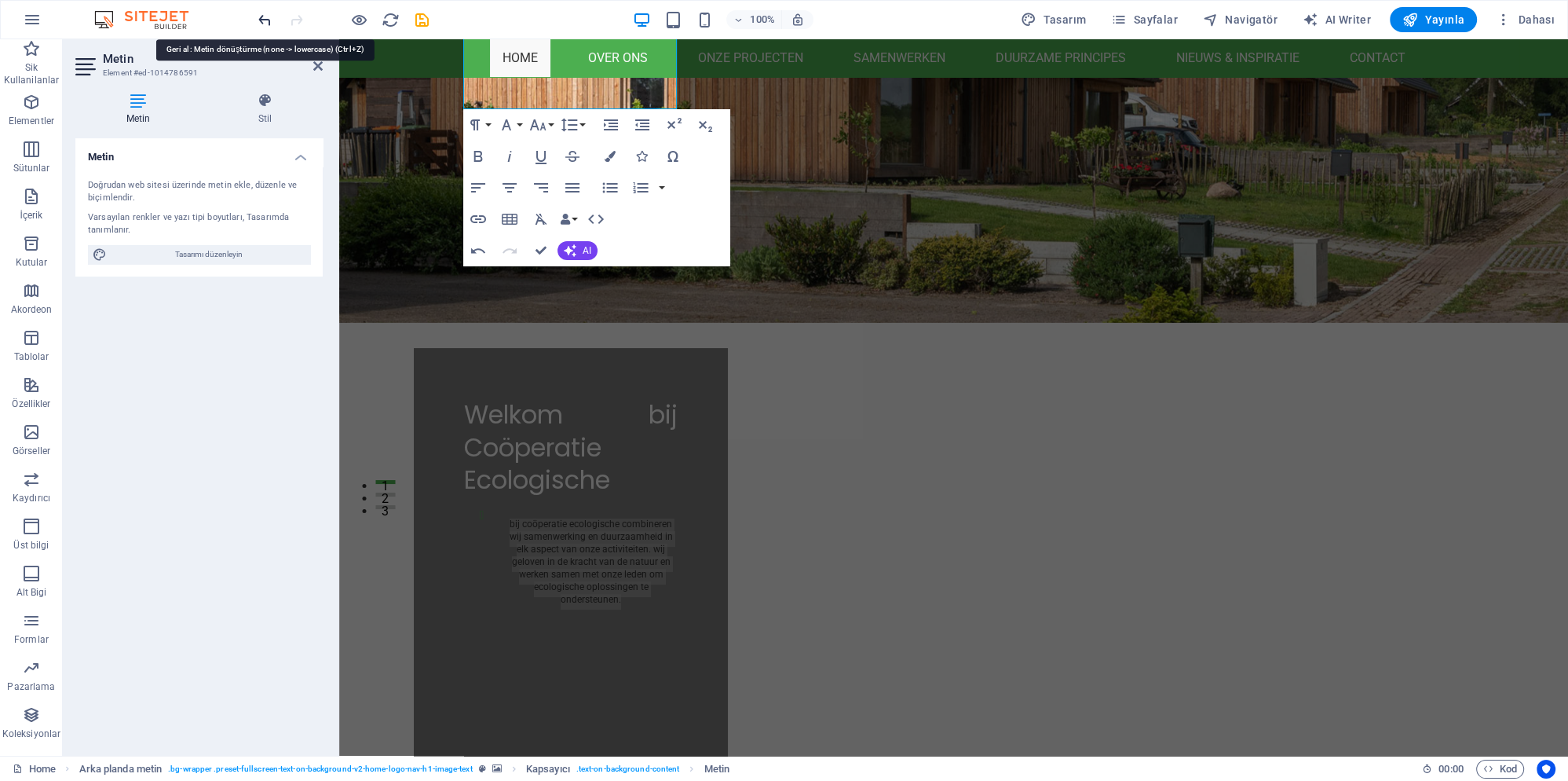
click at [260, 18] on icon "undo" at bounding box center [265, 19] width 18 height 18
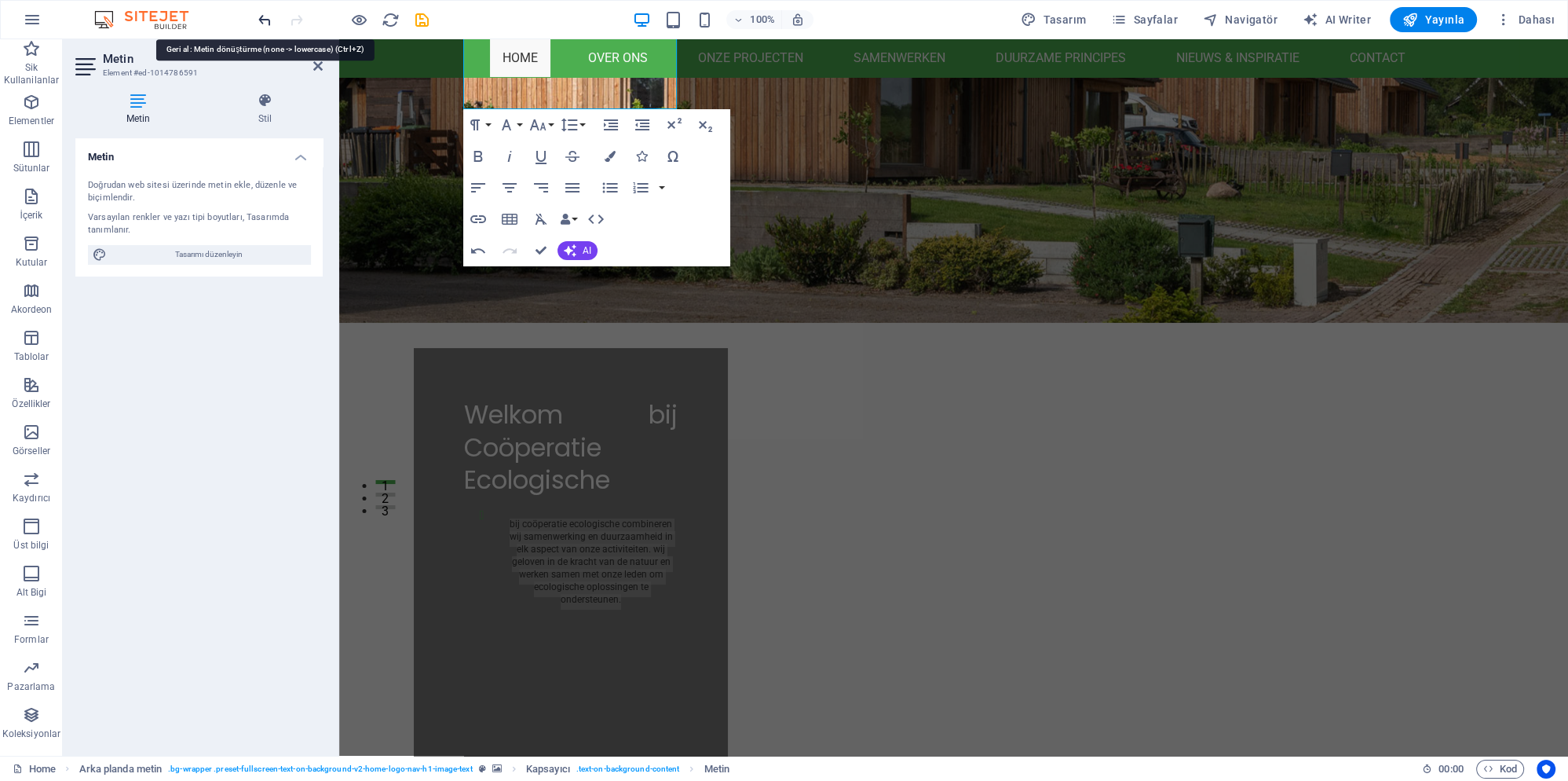
click at [261, 24] on icon "undo" at bounding box center [265, 19] width 18 height 18
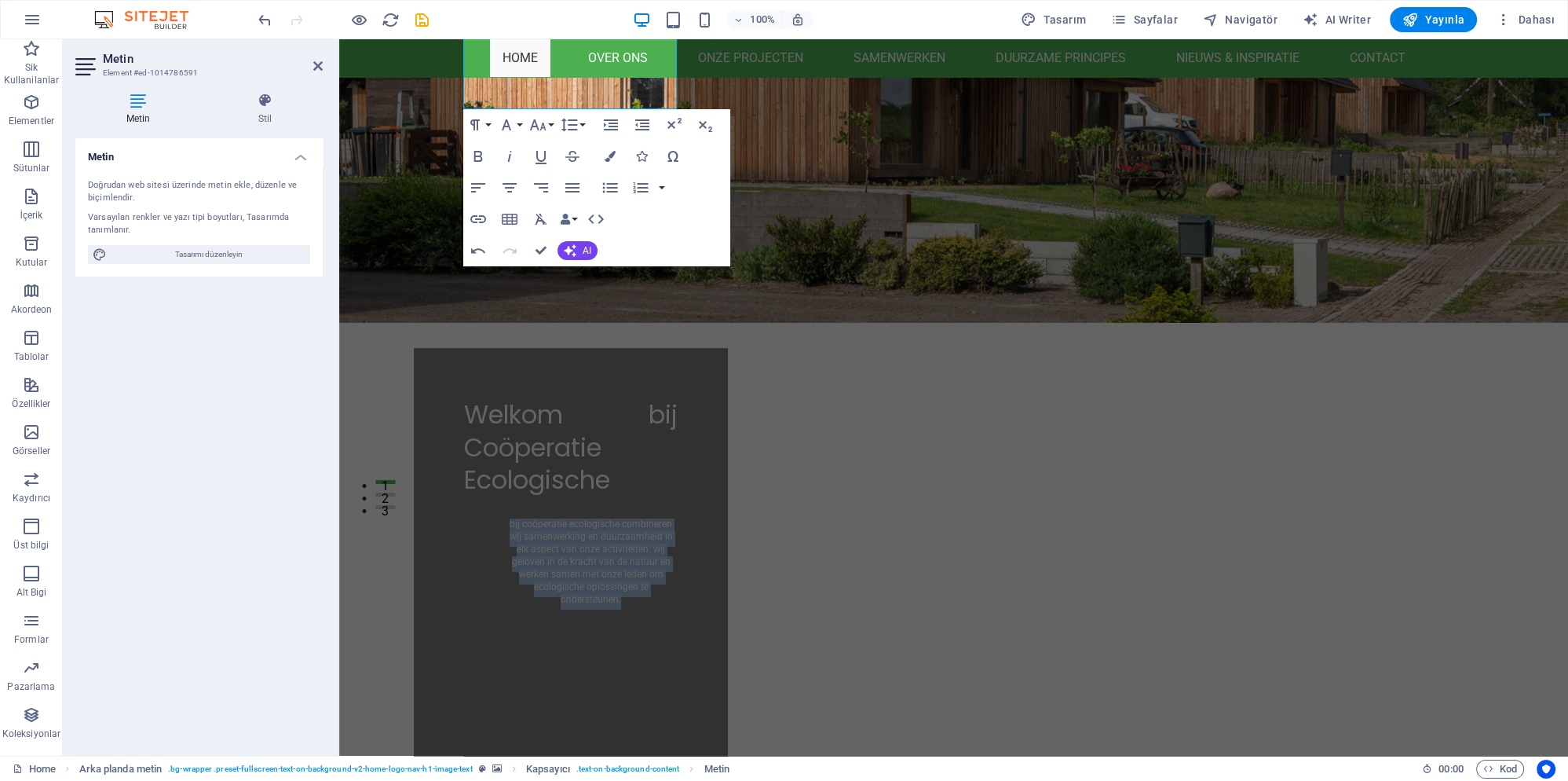
click at [376, 244] on figure at bounding box center [954, 72] width 1229 height 500
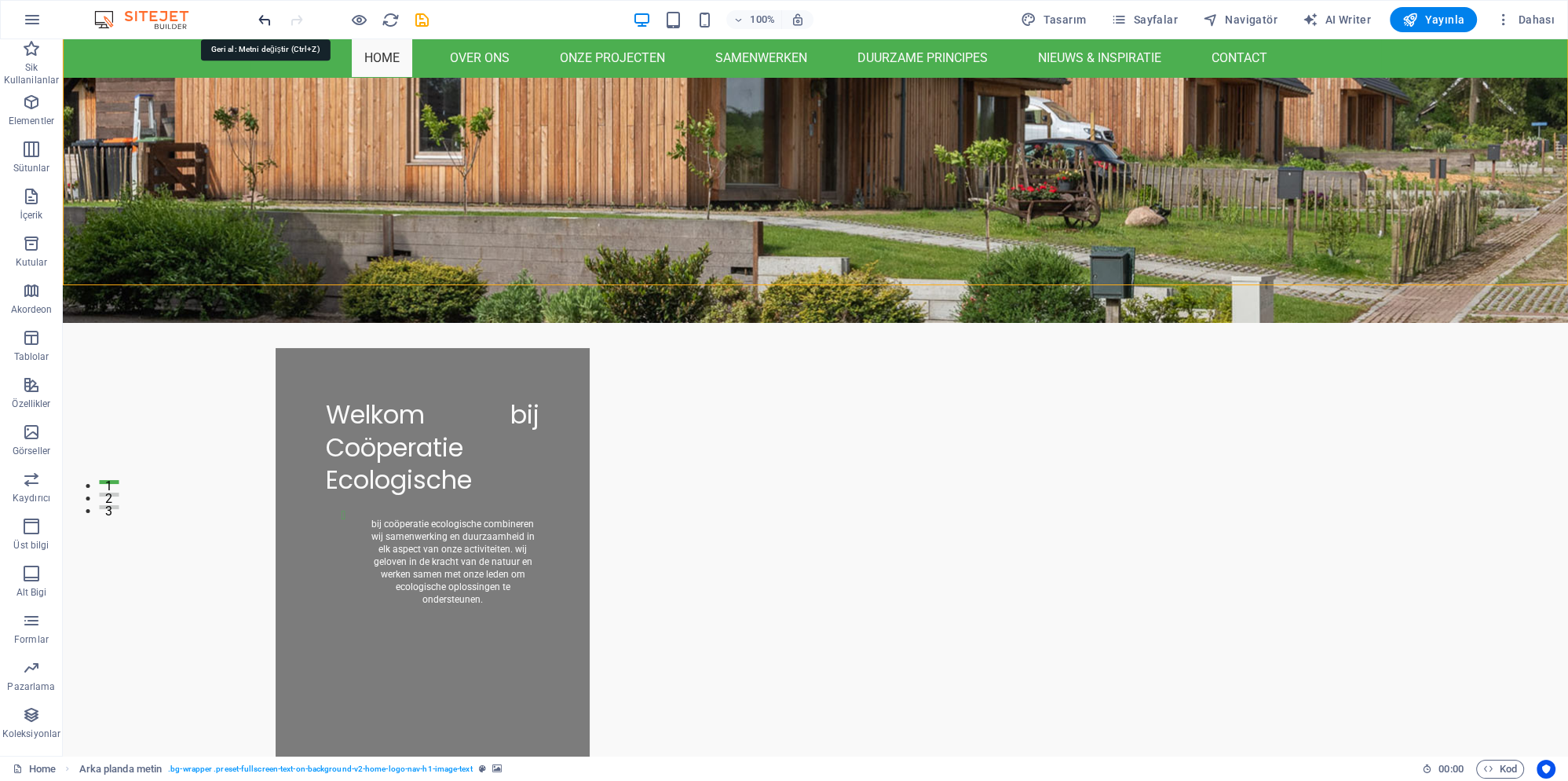
click at [272, 18] on icon "undo" at bounding box center [265, 19] width 18 height 18
click at [264, 18] on icon "undo" at bounding box center [265, 19] width 18 height 18
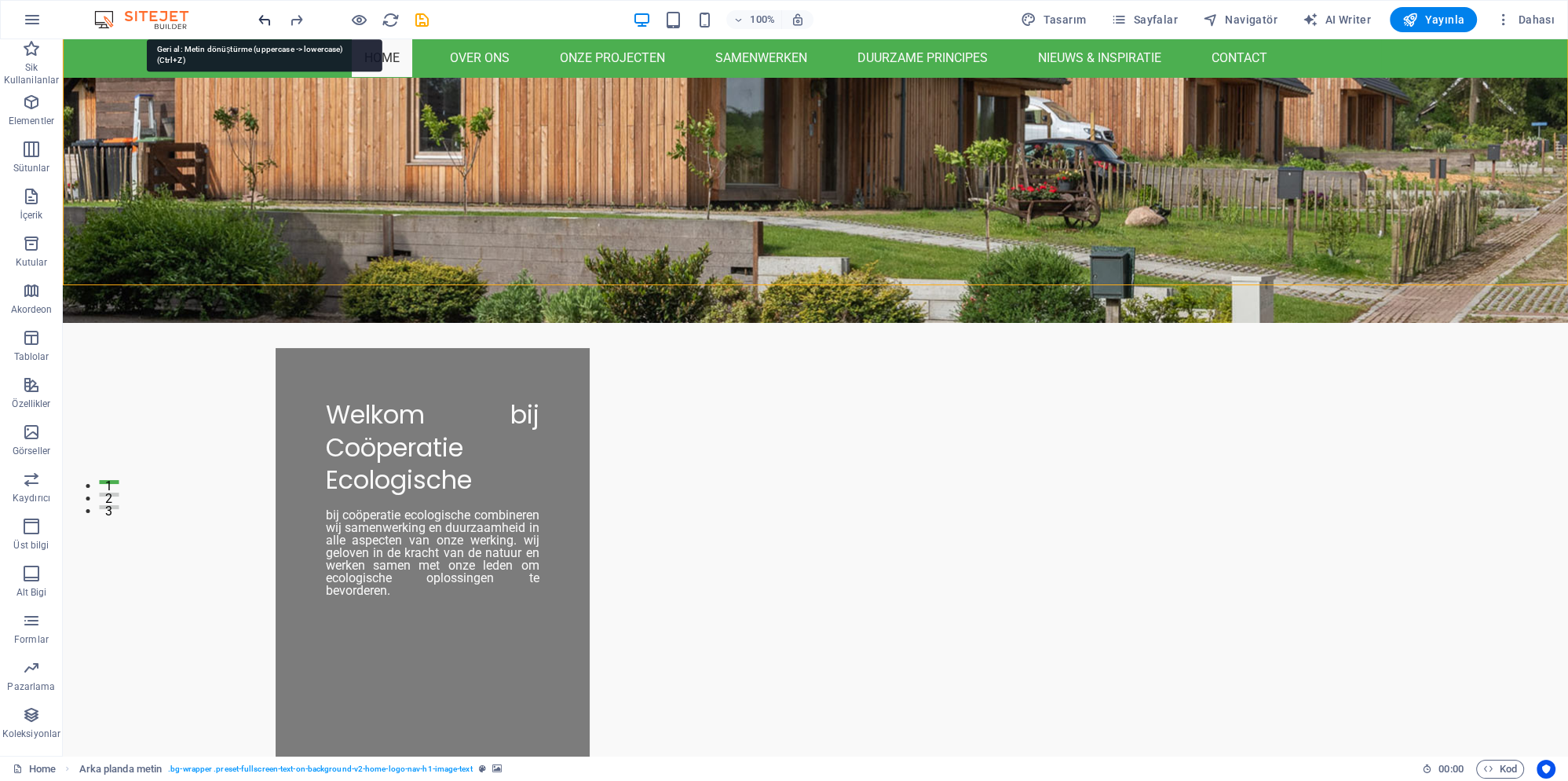
click at [264, 18] on icon "undo" at bounding box center [265, 19] width 18 height 18
click at [264, 18] on icon "undo" at bounding box center [265, 19] width 18 height 18
click at [265, 18] on icon "undo" at bounding box center [265, 19] width 18 height 18
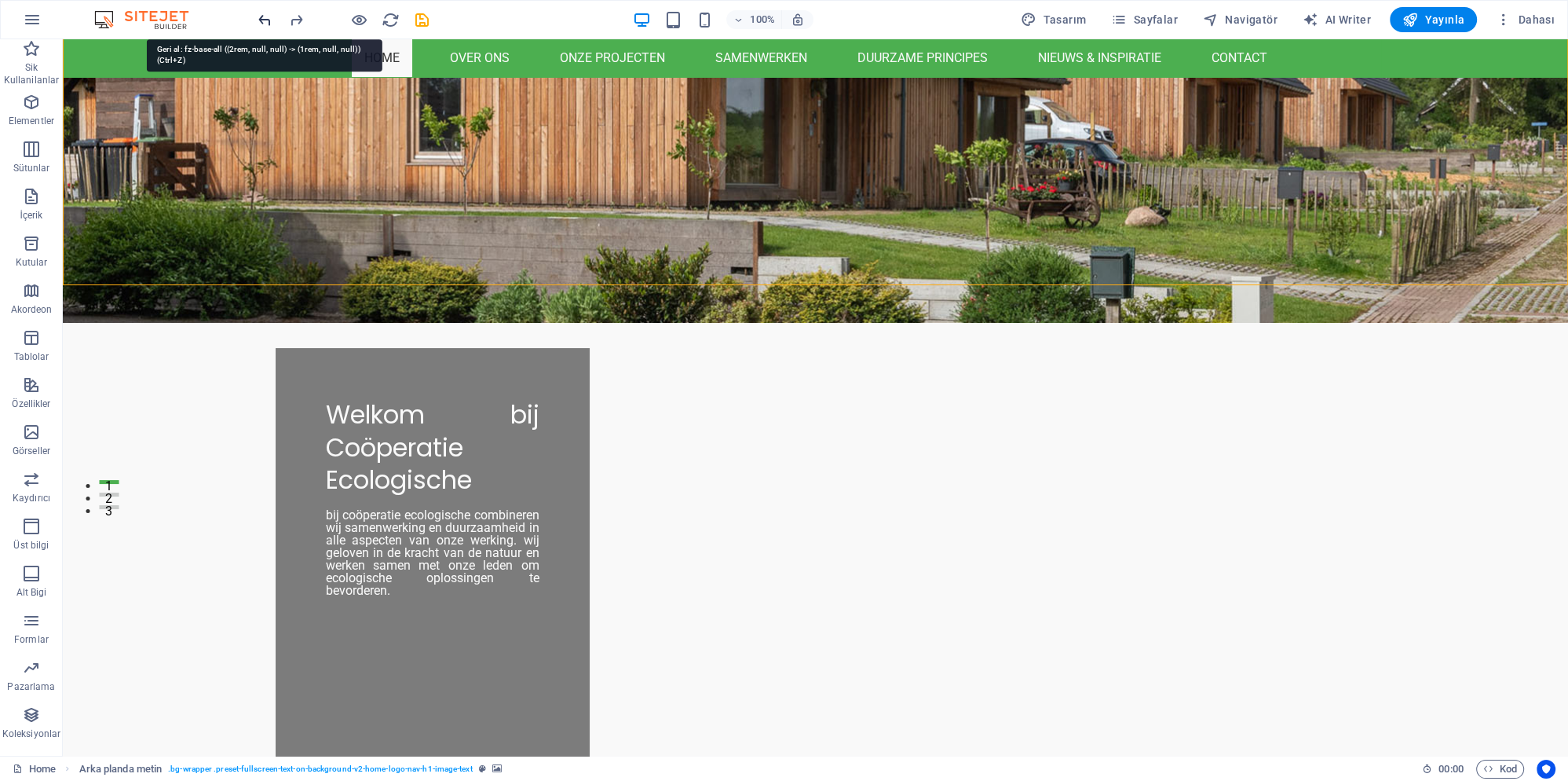
click at [265, 20] on icon "undo" at bounding box center [265, 19] width 18 height 18
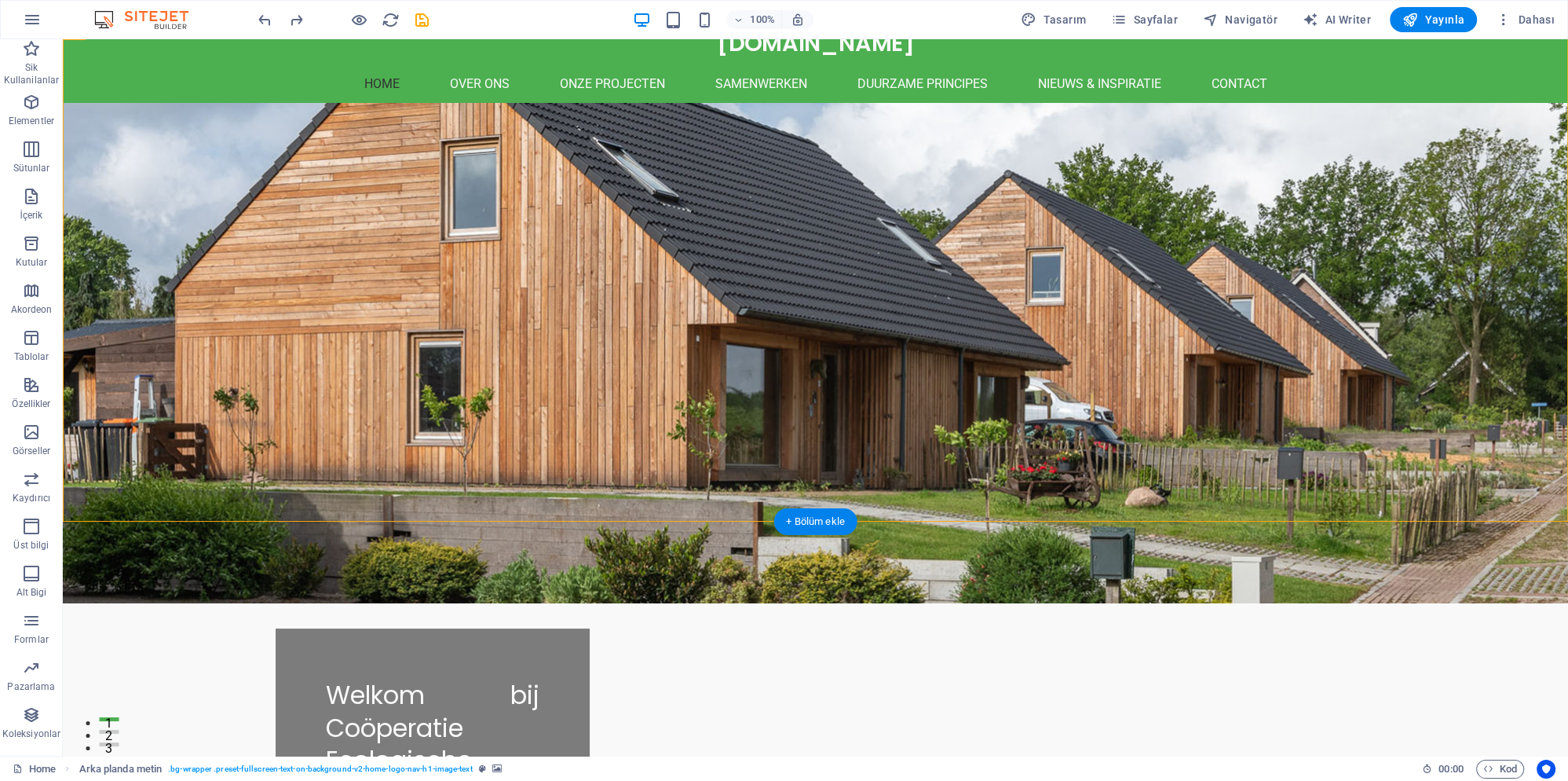
scroll to position [0, 0]
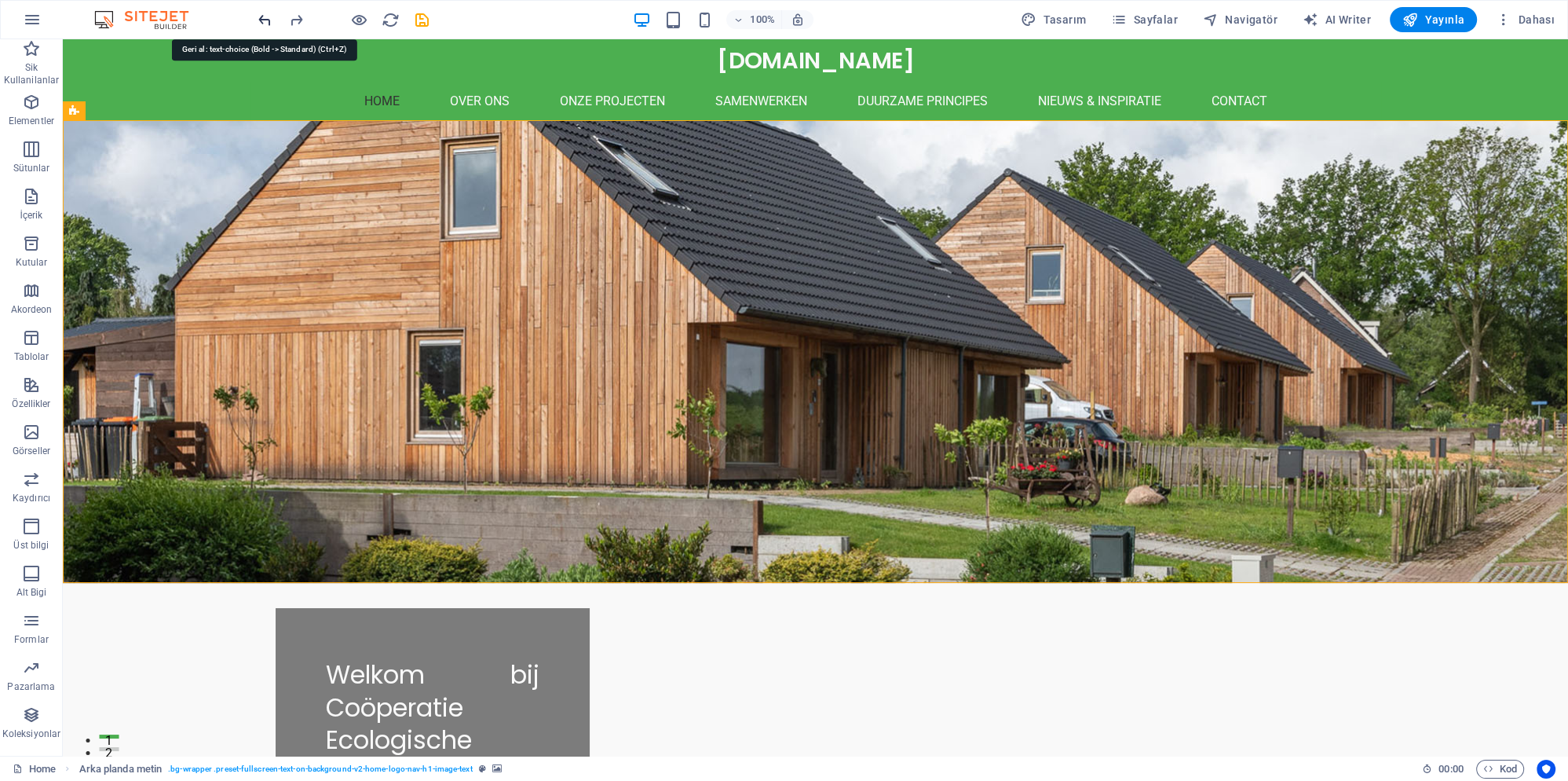
click at [267, 18] on icon "undo" at bounding box center [265, 19] width 18 height 18
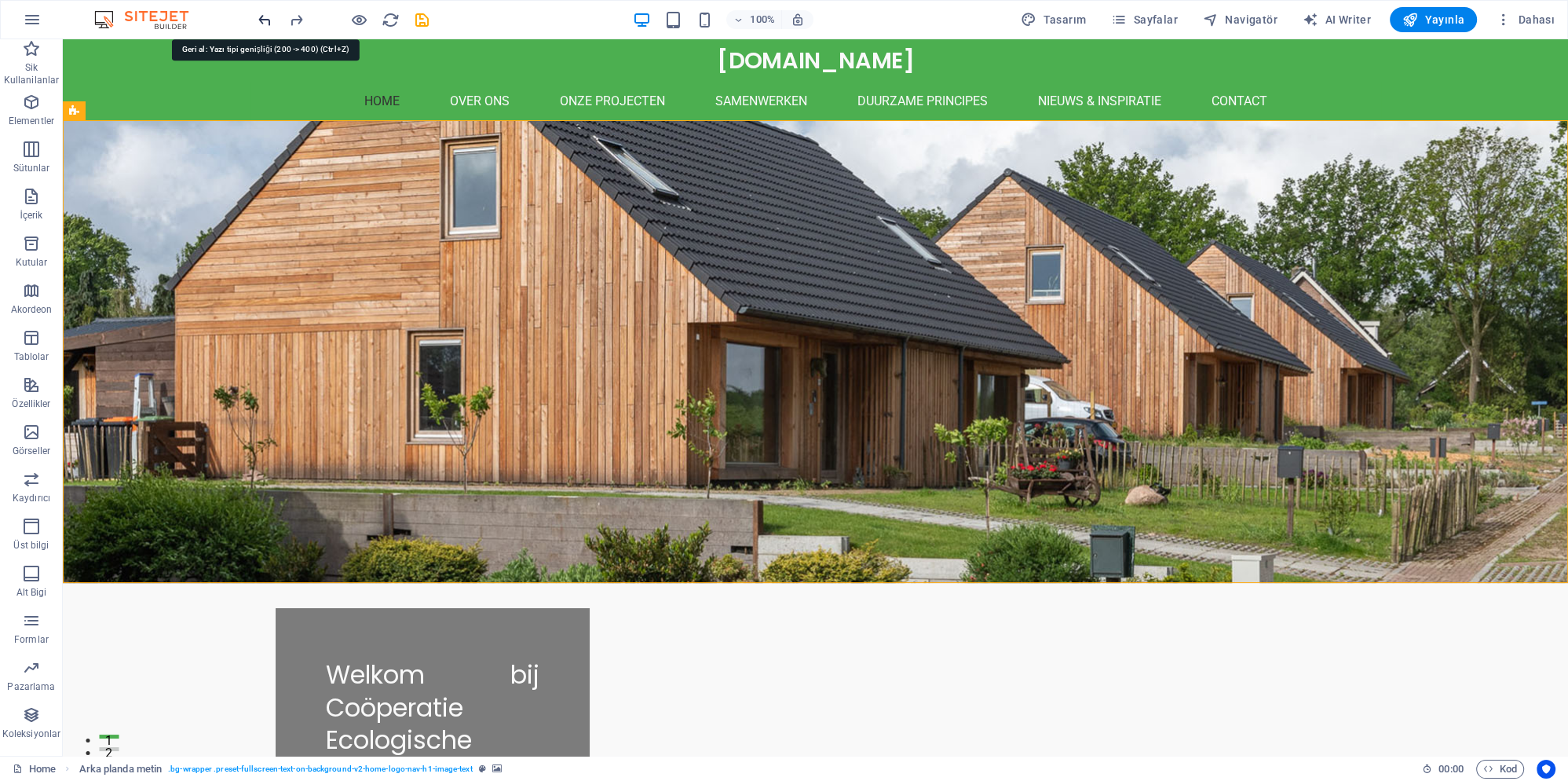
click at [267, 18] on icon "undo" at bounding box center [265, 19] width 18 height 18
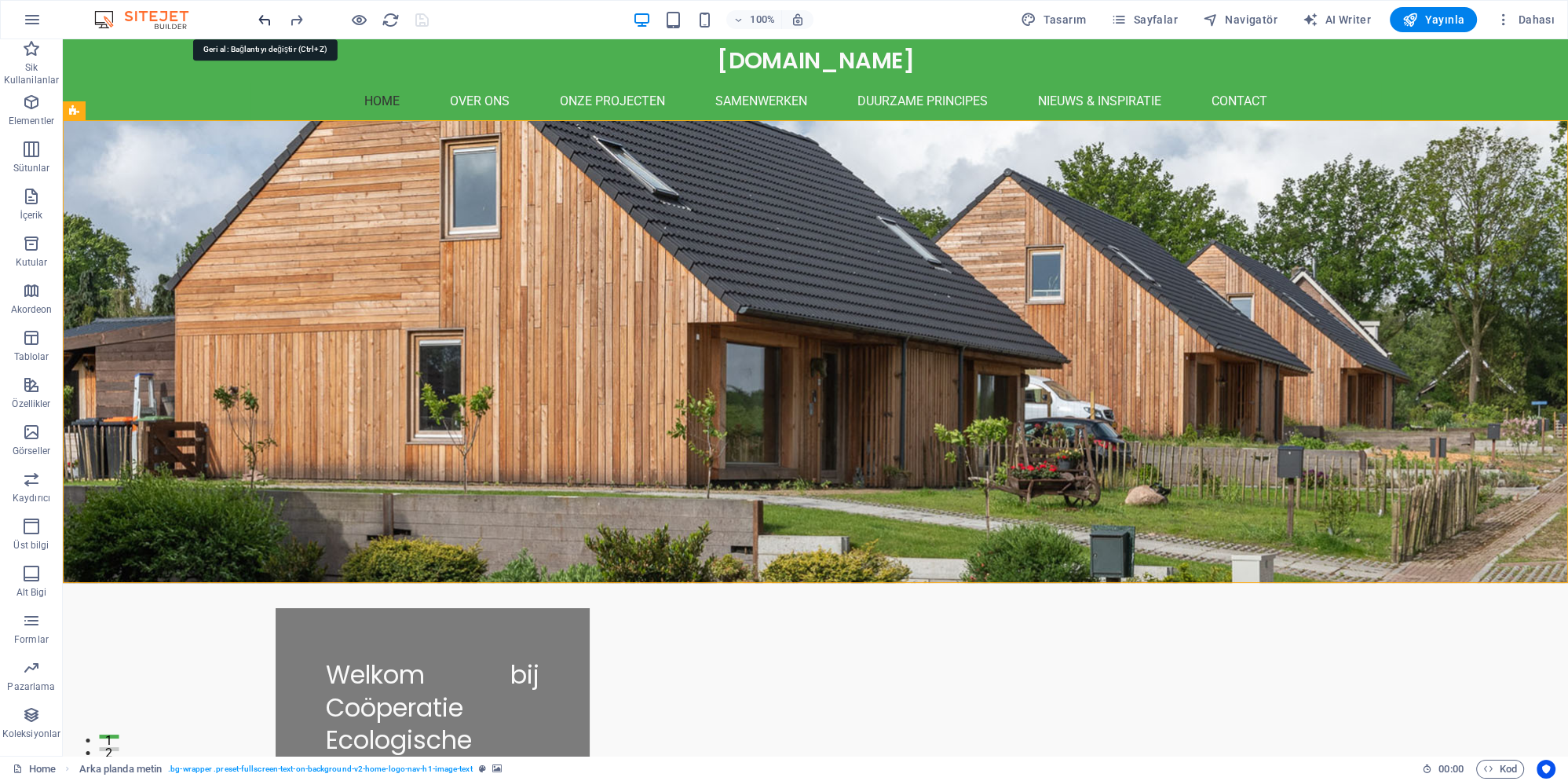
click at [267, 18] on icon "undo" at bounding box center [265, 19] width 18 height 18
click at [266, 18] on icon "undo" at bounding box center [265, 19] width 18 height 18
click at [266, 20] on icon "undo" at bounding box center [265, 19] width 18 height 18
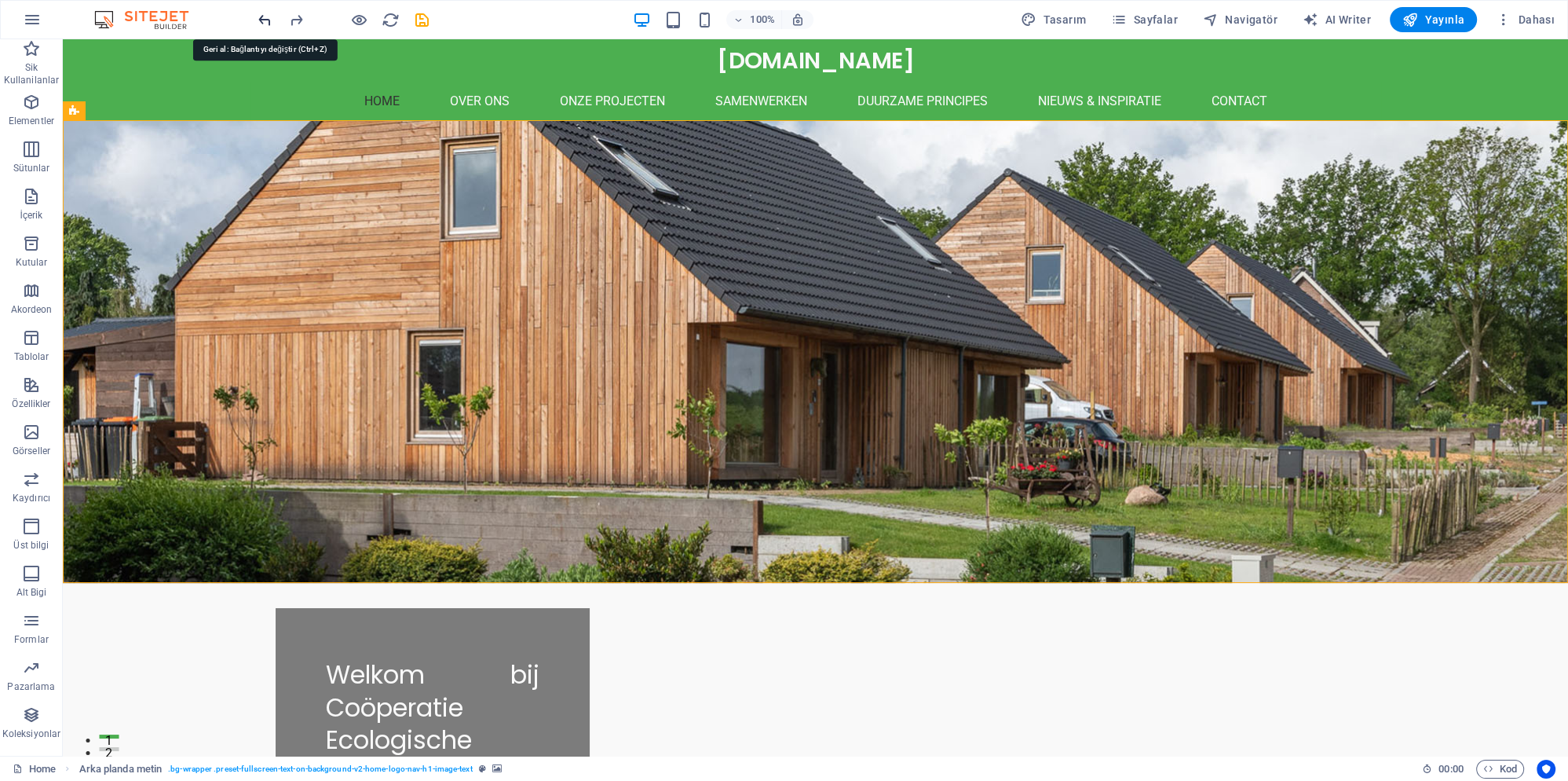
click at [266, 20] on icon "undo" at bounding box center [265, 19] width 18 height 18
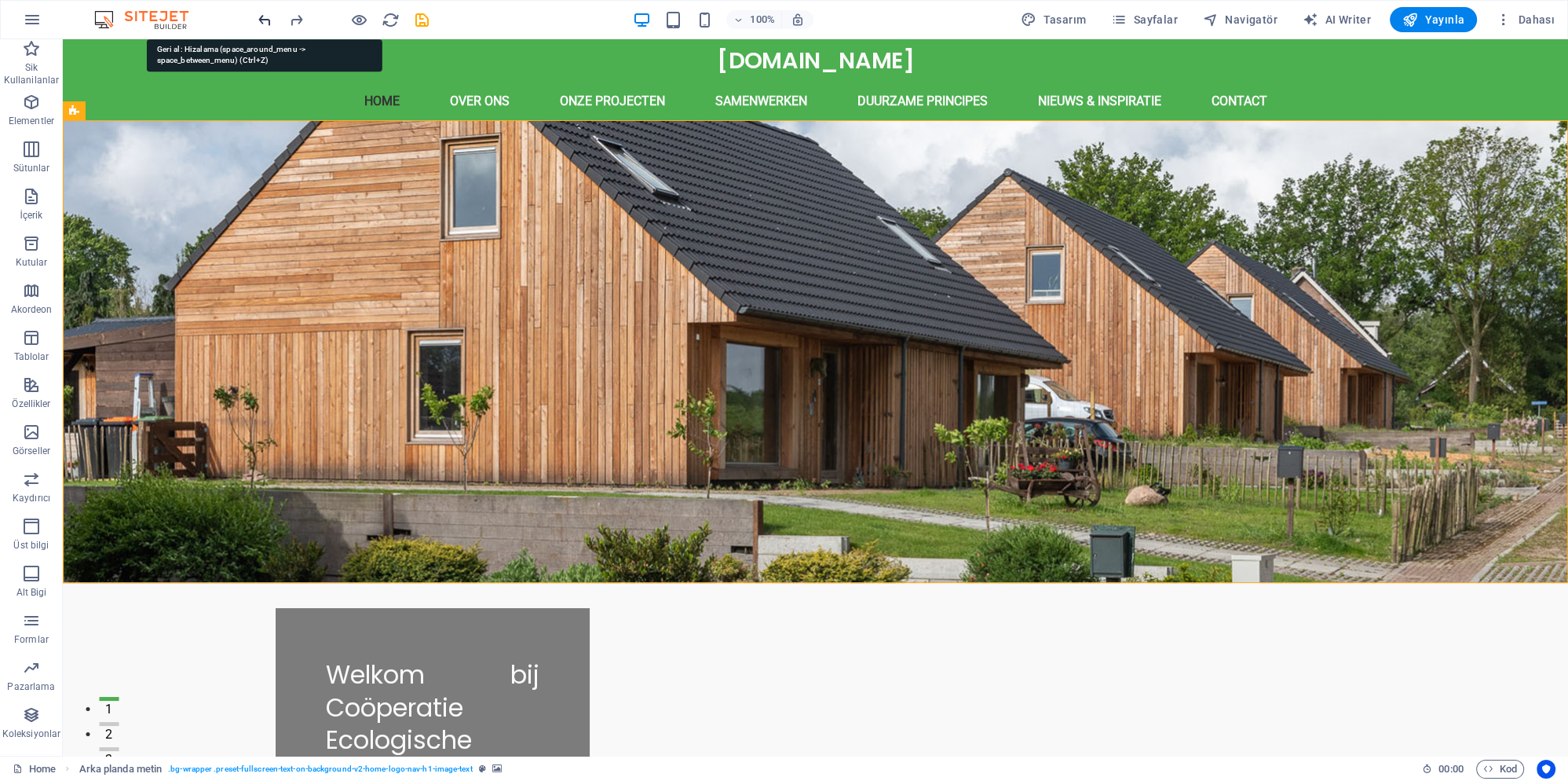
click at [266, 20] on icon "undo" at bounding box center [265, 19] width 18 height 18
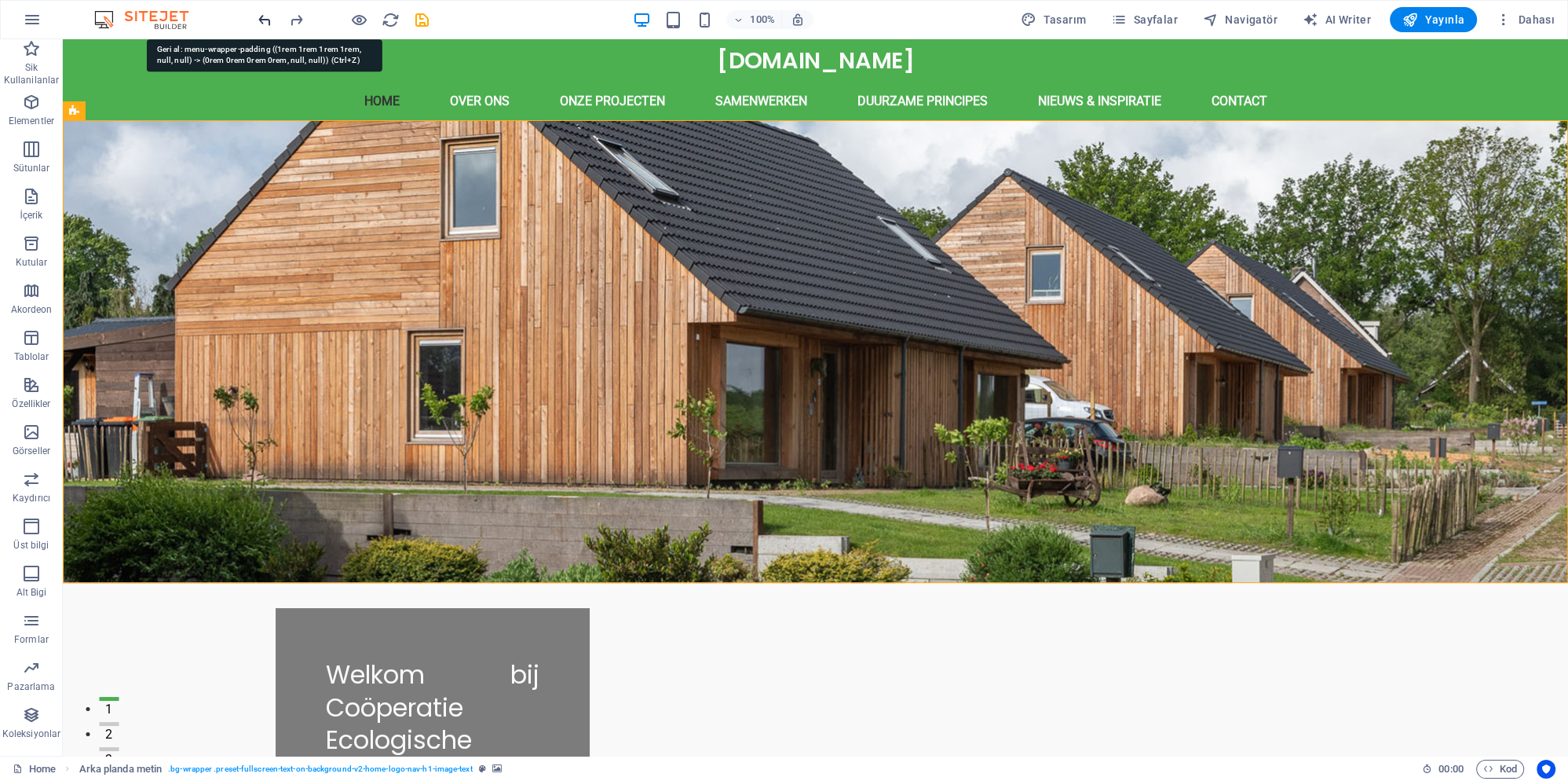
click at [266, 20] on icon "undo" at bounding box center [265, 19] width 18 height 18
click at [263, 22] on icon "undo" at bounding box center [265, 19] width 18 height 18
click at [263, 22] on div at bounding box center [343, 19] width 176 height 25
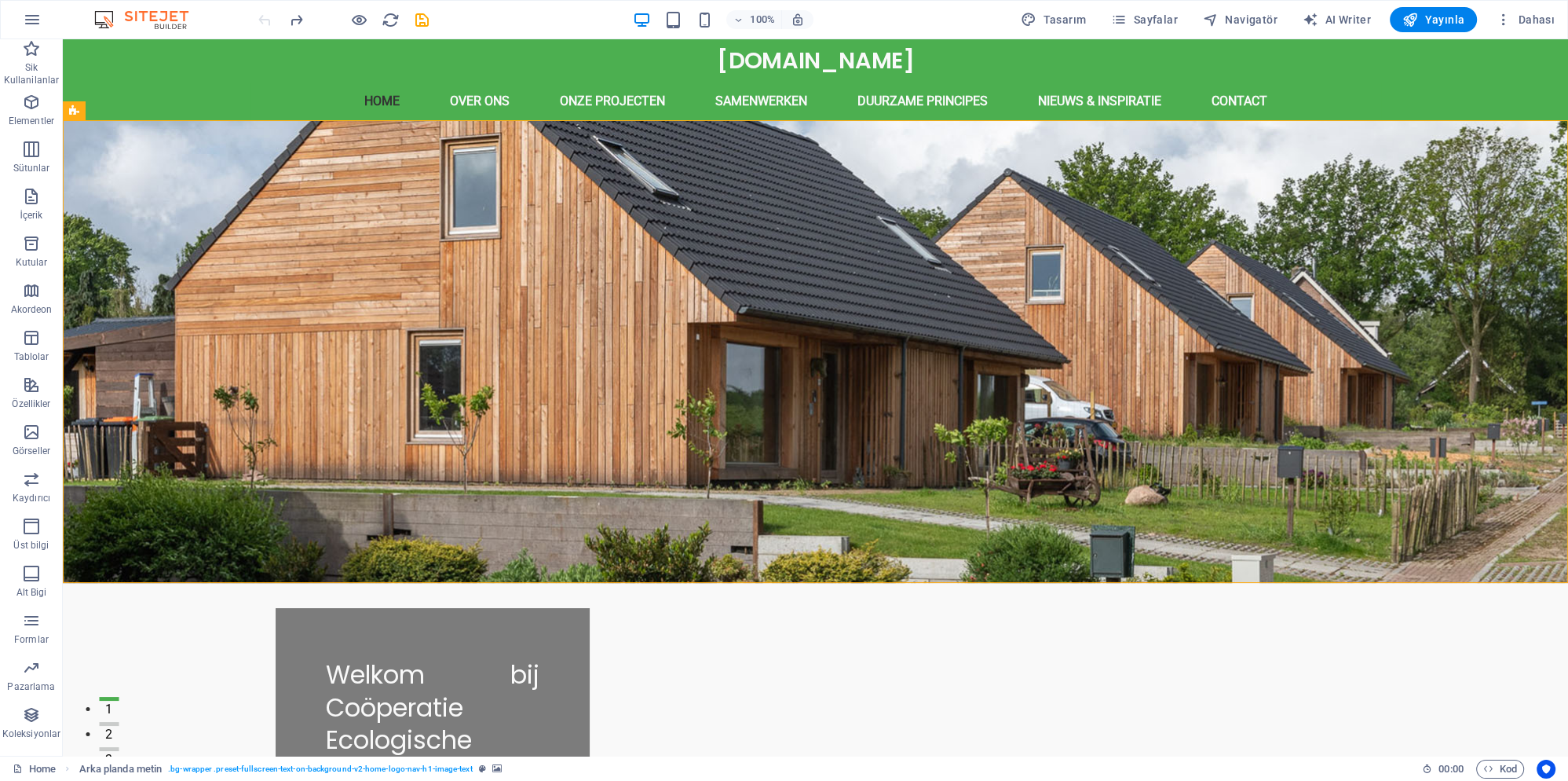
click at [263, 22] on div at bounding box center [343, 19] width 176 height 25
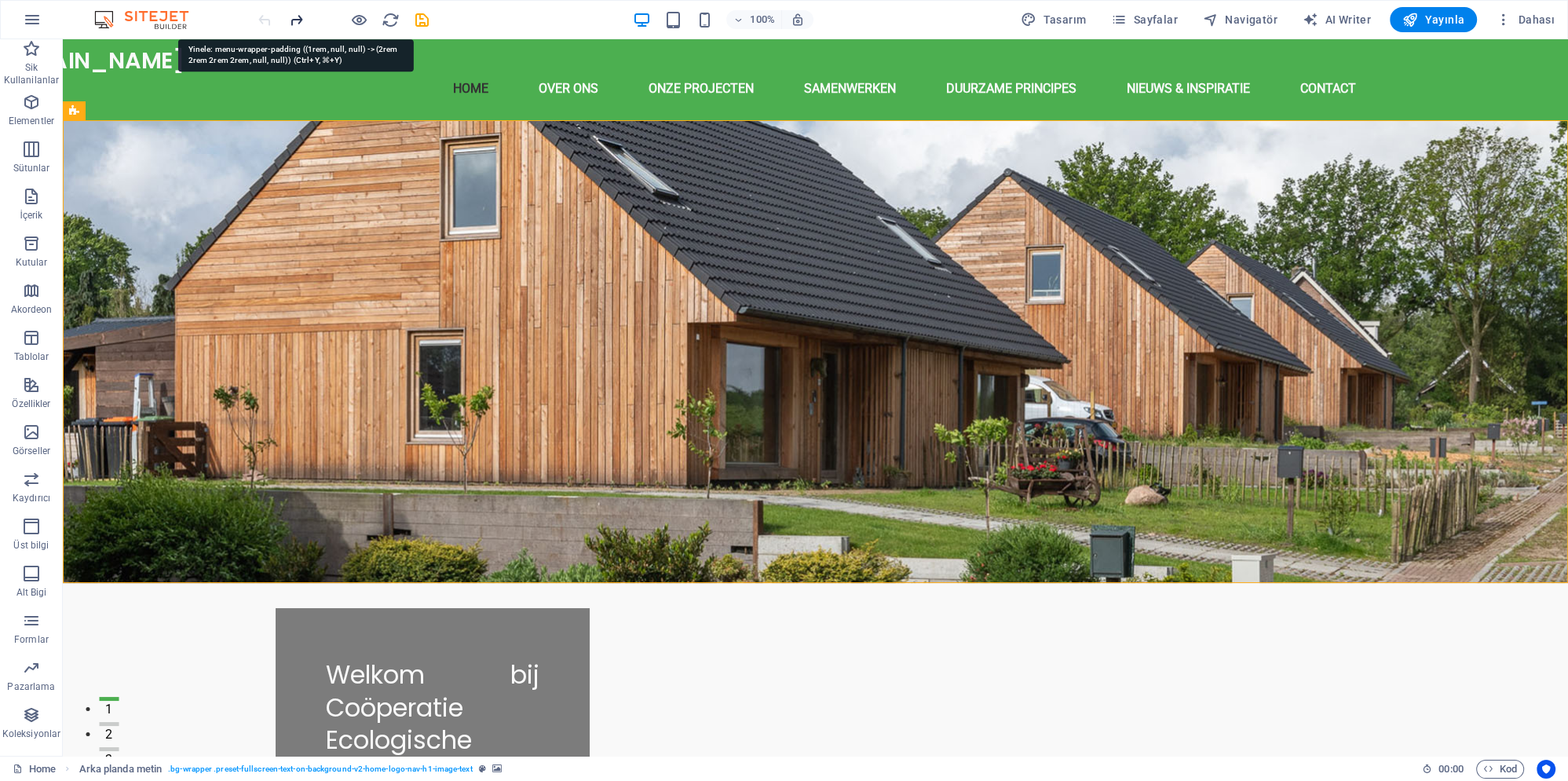
click at [292, 18] on icon "redo" at bounding box center [296, 19] width 18 height 18
click at [294, 22] on icon "redo" at bounding box center [296, 19] width 18 height 18
click at [295, 24] on icon "redo" at bounding box center [296, 19] width 18 height 18
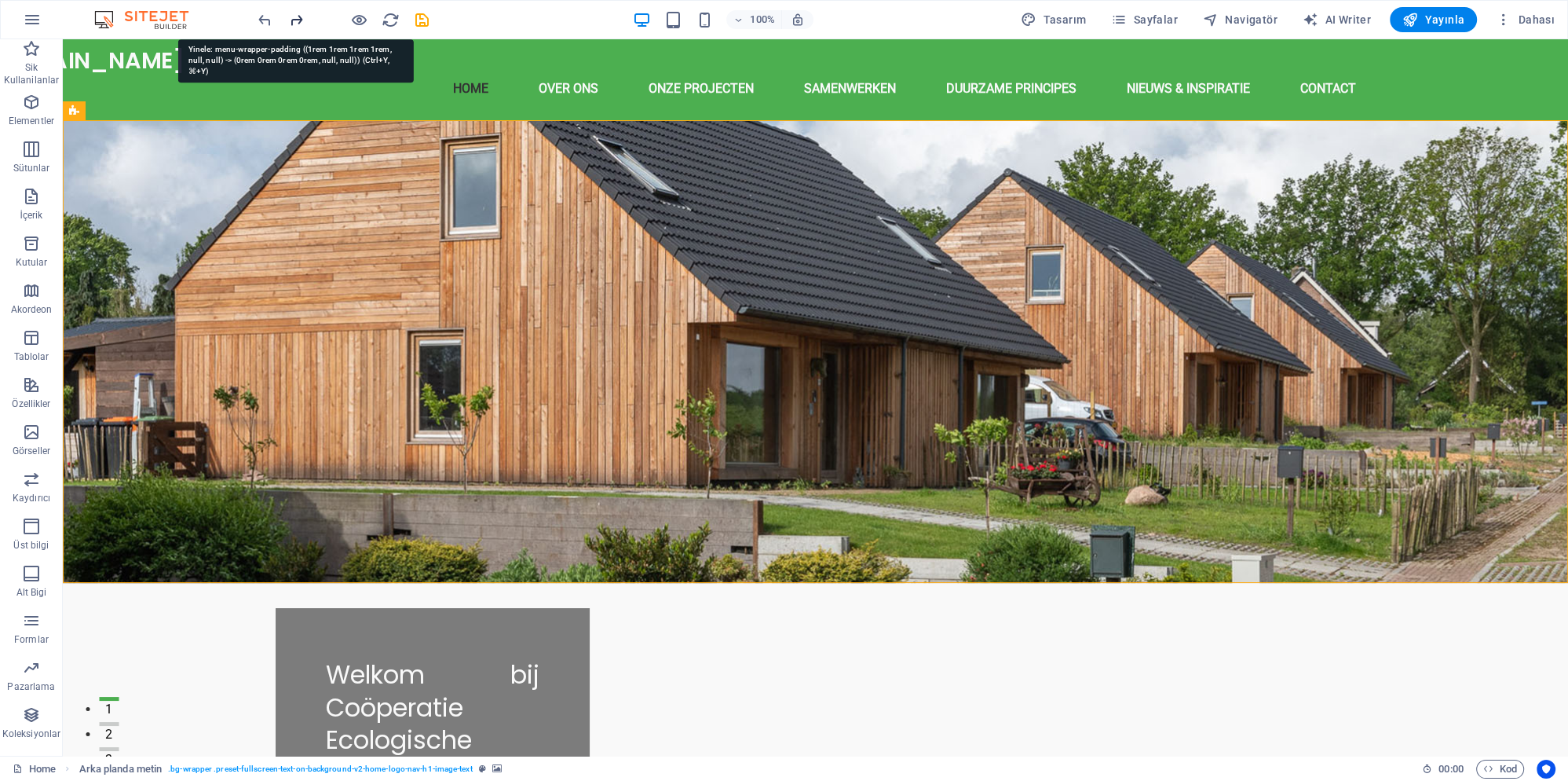
click at [295, 24] on icon "redo" at bounding box center [296, 19] width 18 height 18
click at [295, 24] on icon "redo" at bounding box center [296, 19] width 18 height 18
click at [298, 24] on icon "redo" at bounding box center [296, 19] width 18 height 18
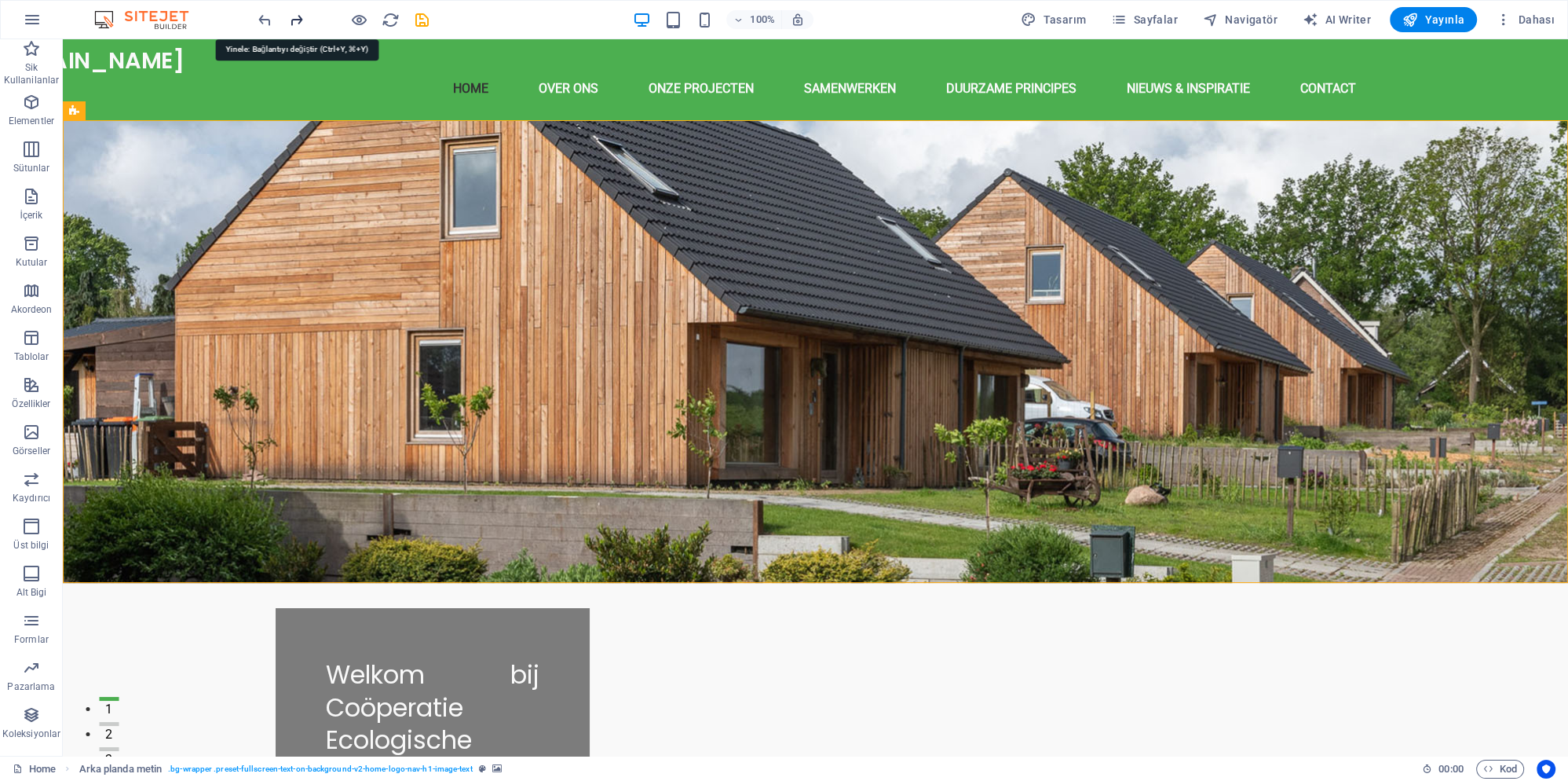
click at [298, 24] on icon "redo" at bounding box center [296, 19] width 18 height 18
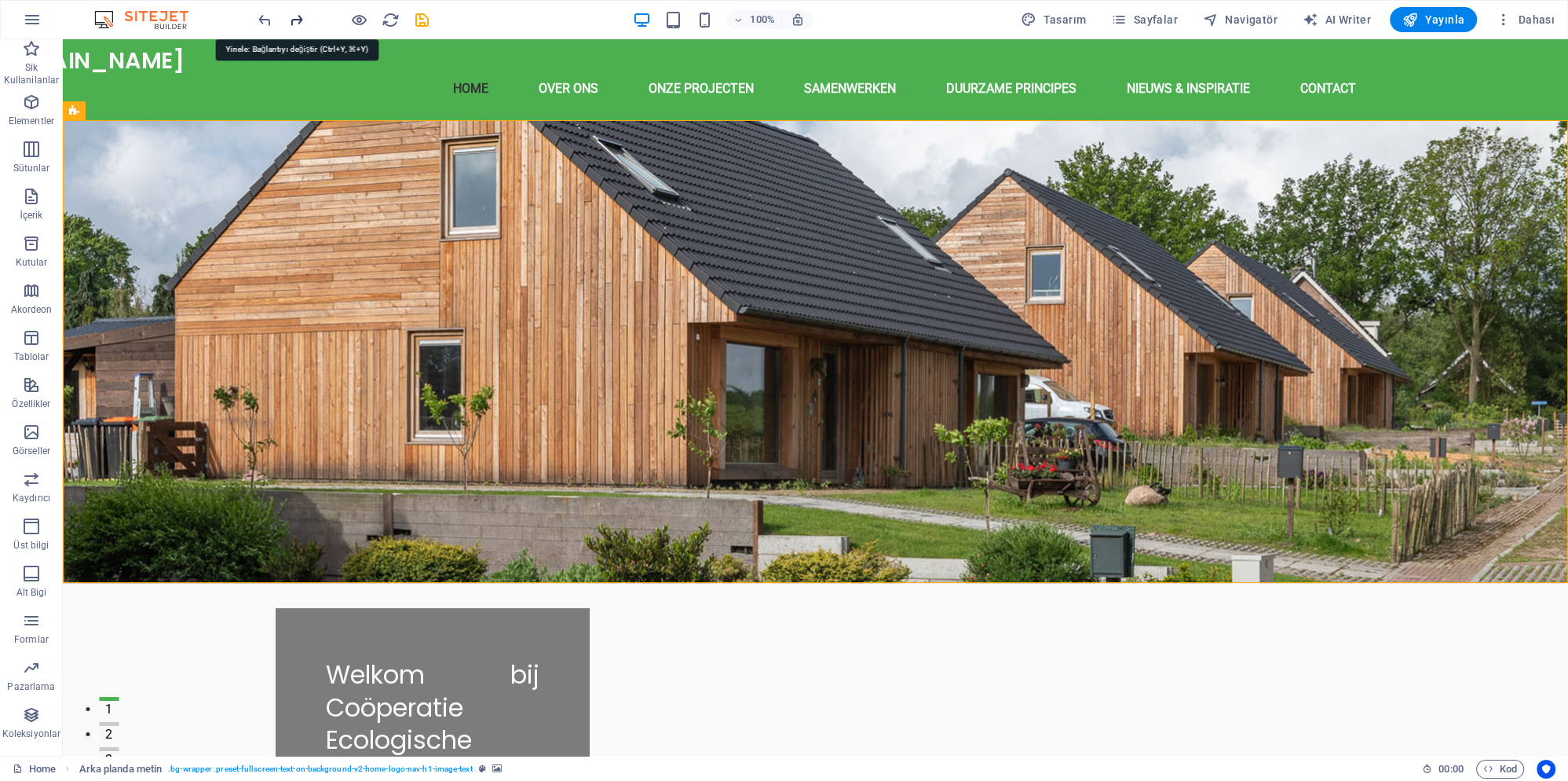
click at [298, 24] on icon "redo" at bounding box center [296, 19] width 18 height 18
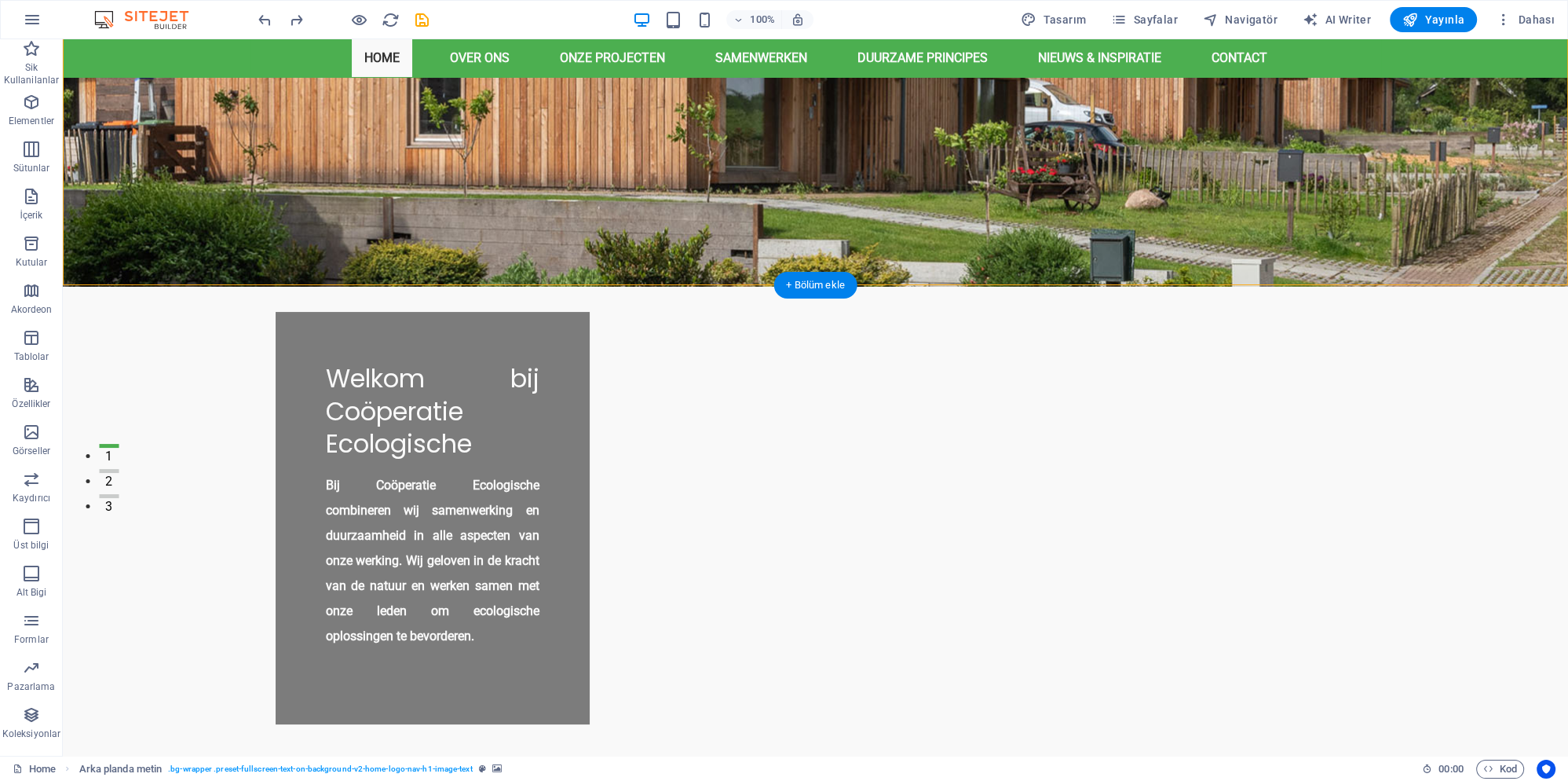
scroll to position [255, 0]
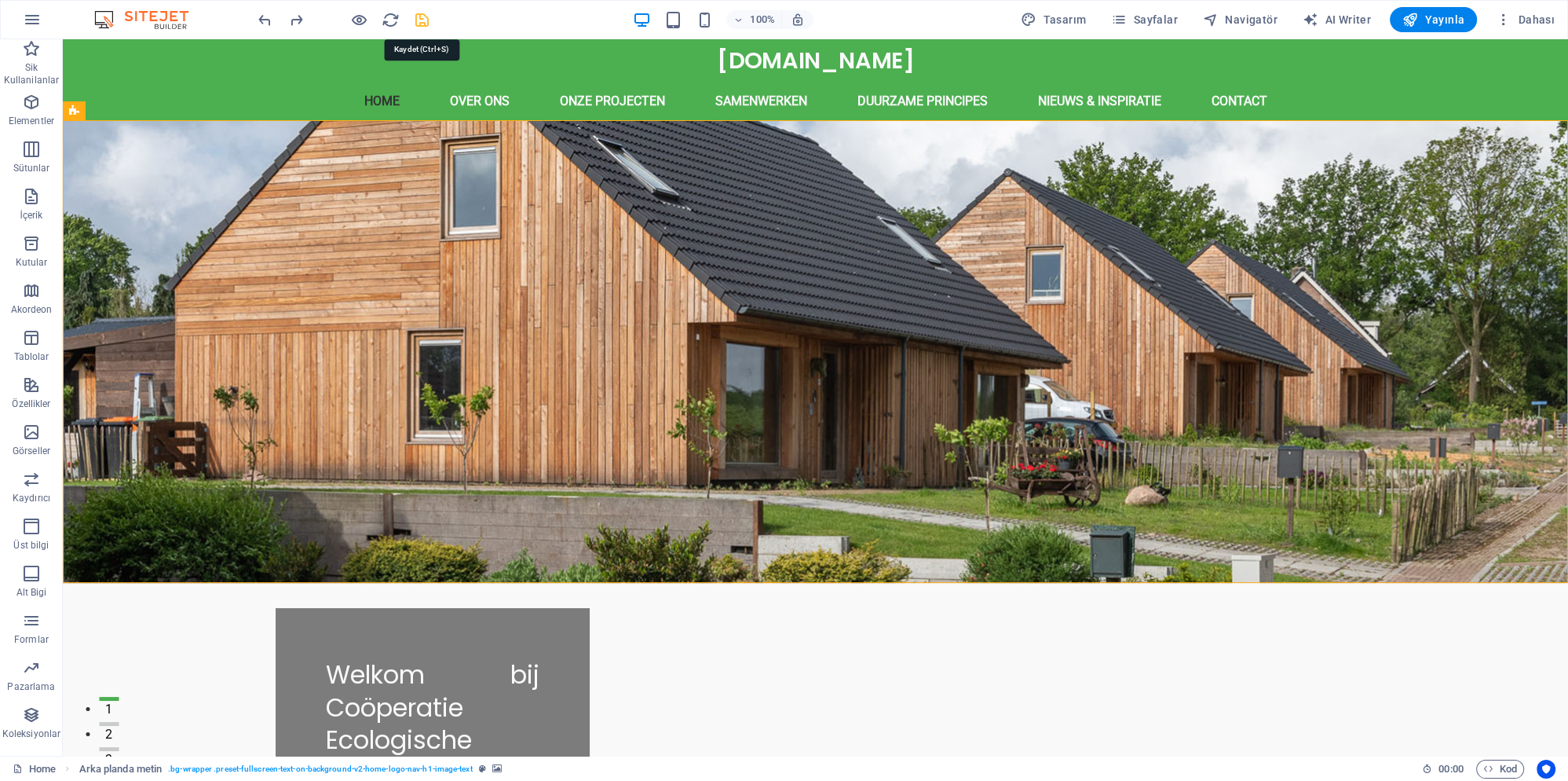
click at [424, 23] on icon "save" at bounding box center [422, 19] width 18 height 18
checkbox input "false"
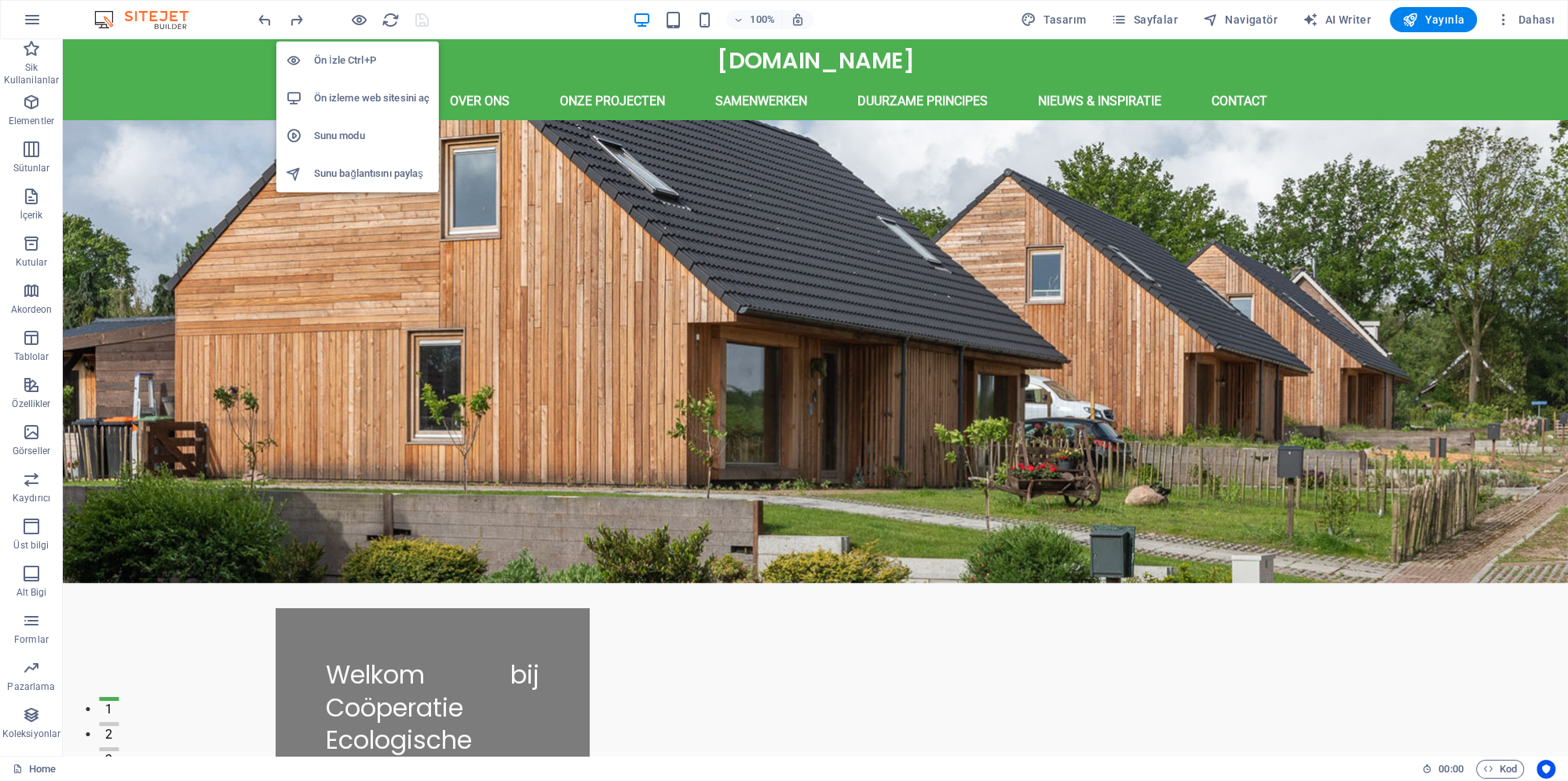
click at [363, 96] on h6 "Ön izleme web sitesini aç" at bounding box center [371, 98] width 115 height 18
